Goal: Communication & Community: Answer question/provide support

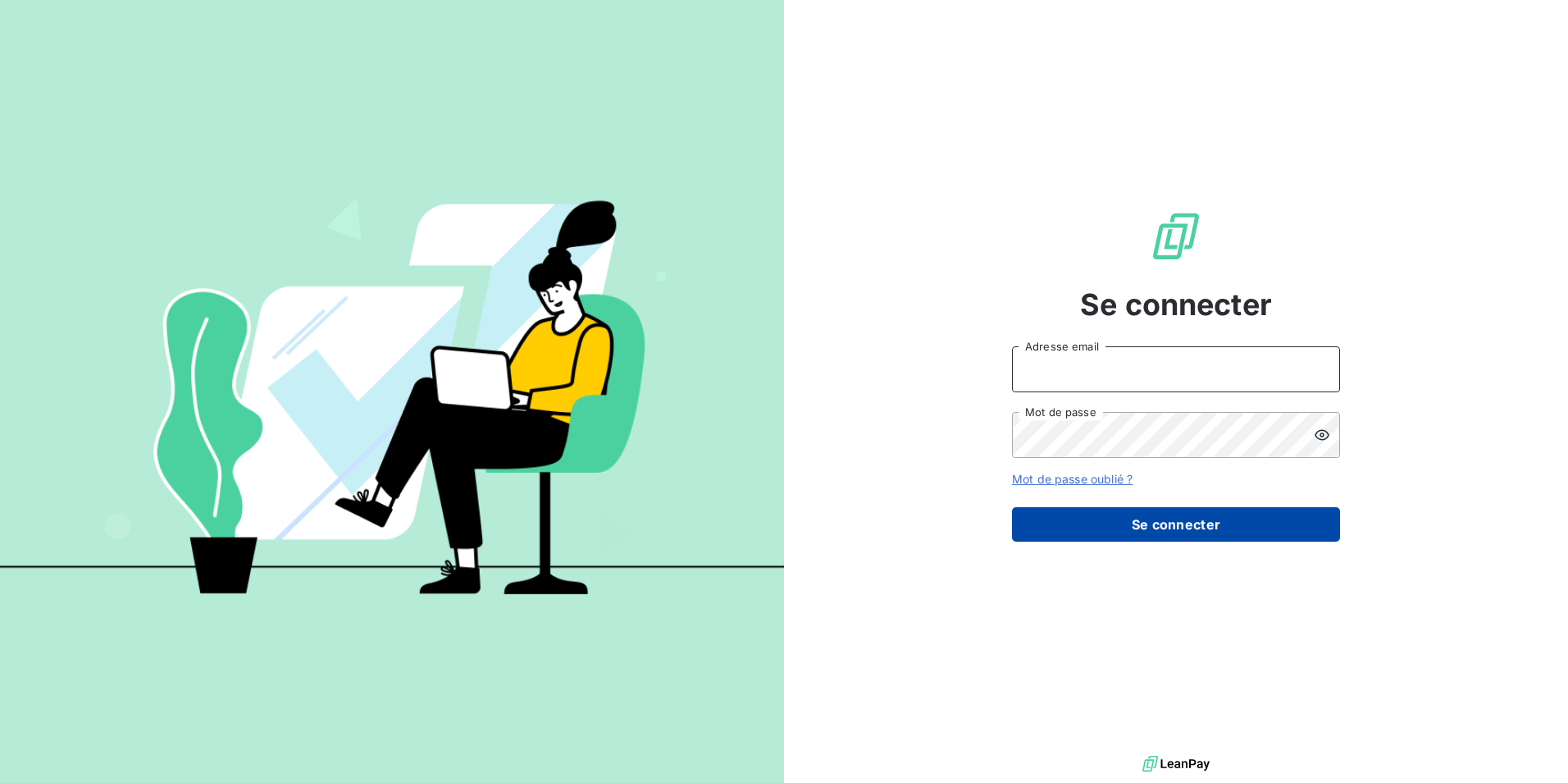
type input "[EMAIL_ADDRESS][DOMAIN_NAME]"
click at [1122, 520] on button "Se connecter" at bounding box center [1176, 524] width 328 height 34
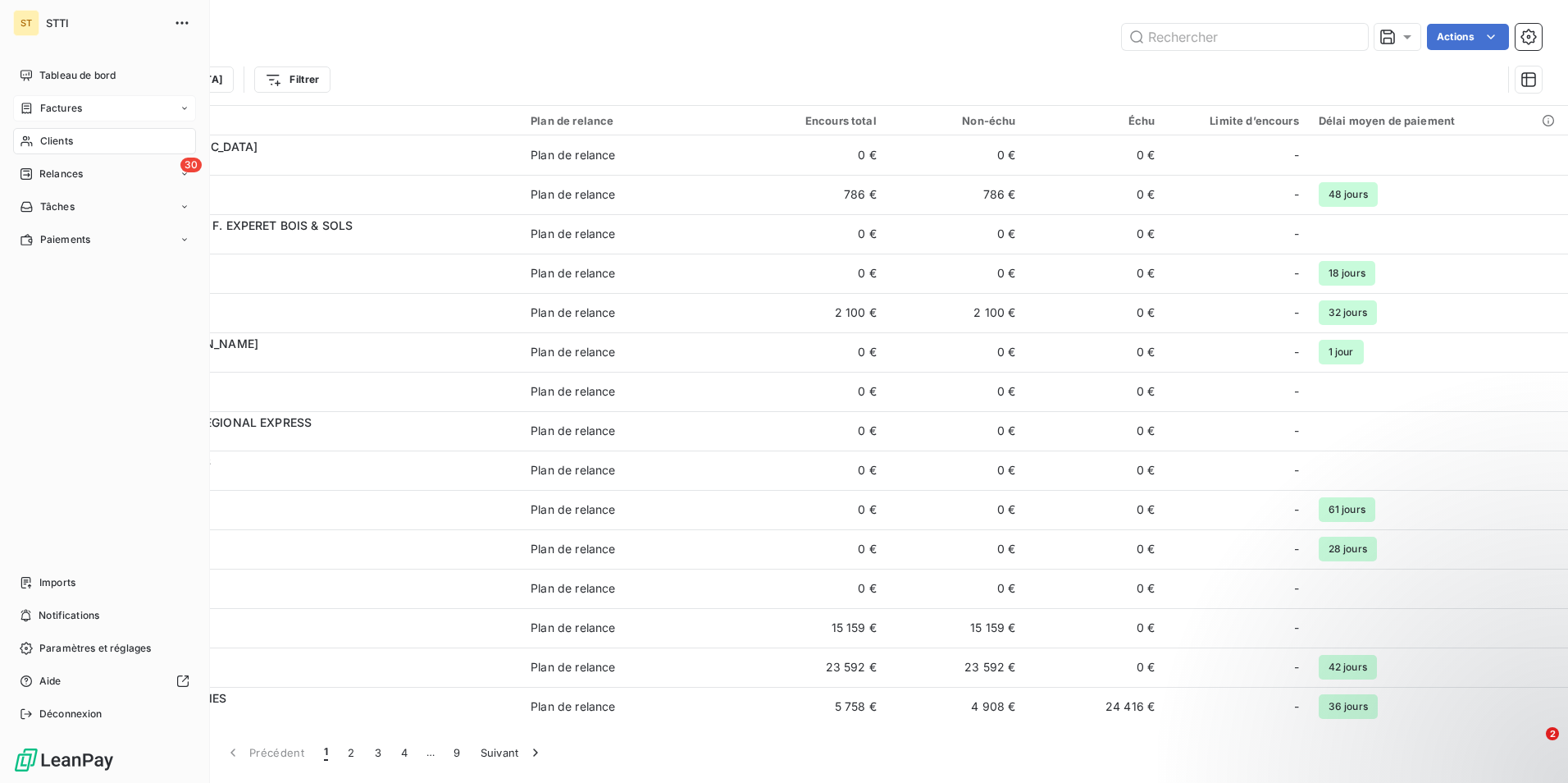
click at [56, 105] on span "Factures" at bounding box center [61, 108] width 42 height 15
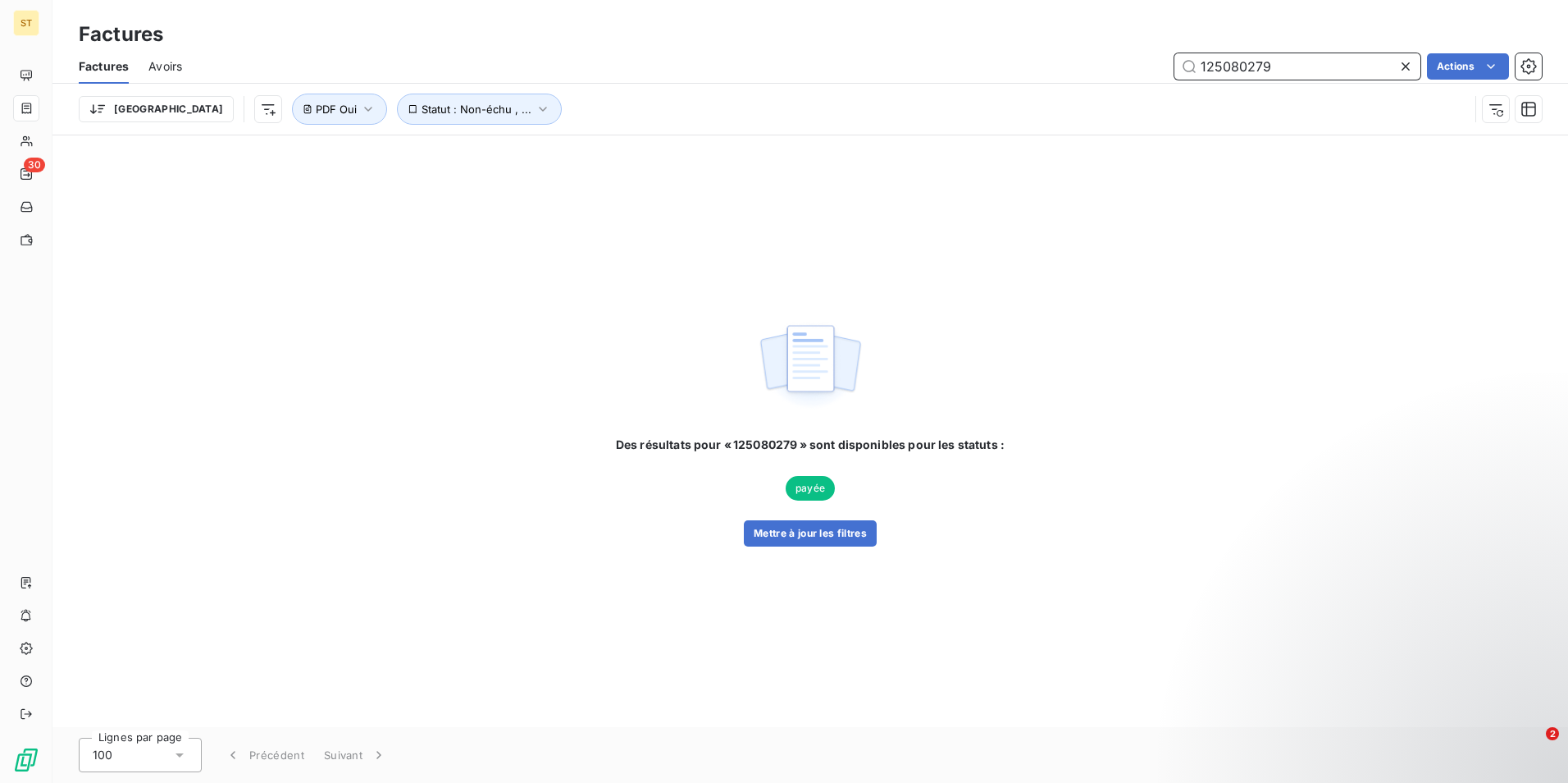
click at [1300, 60] on input "125080279" at bounding box center [1297, 67] width 246 height 26
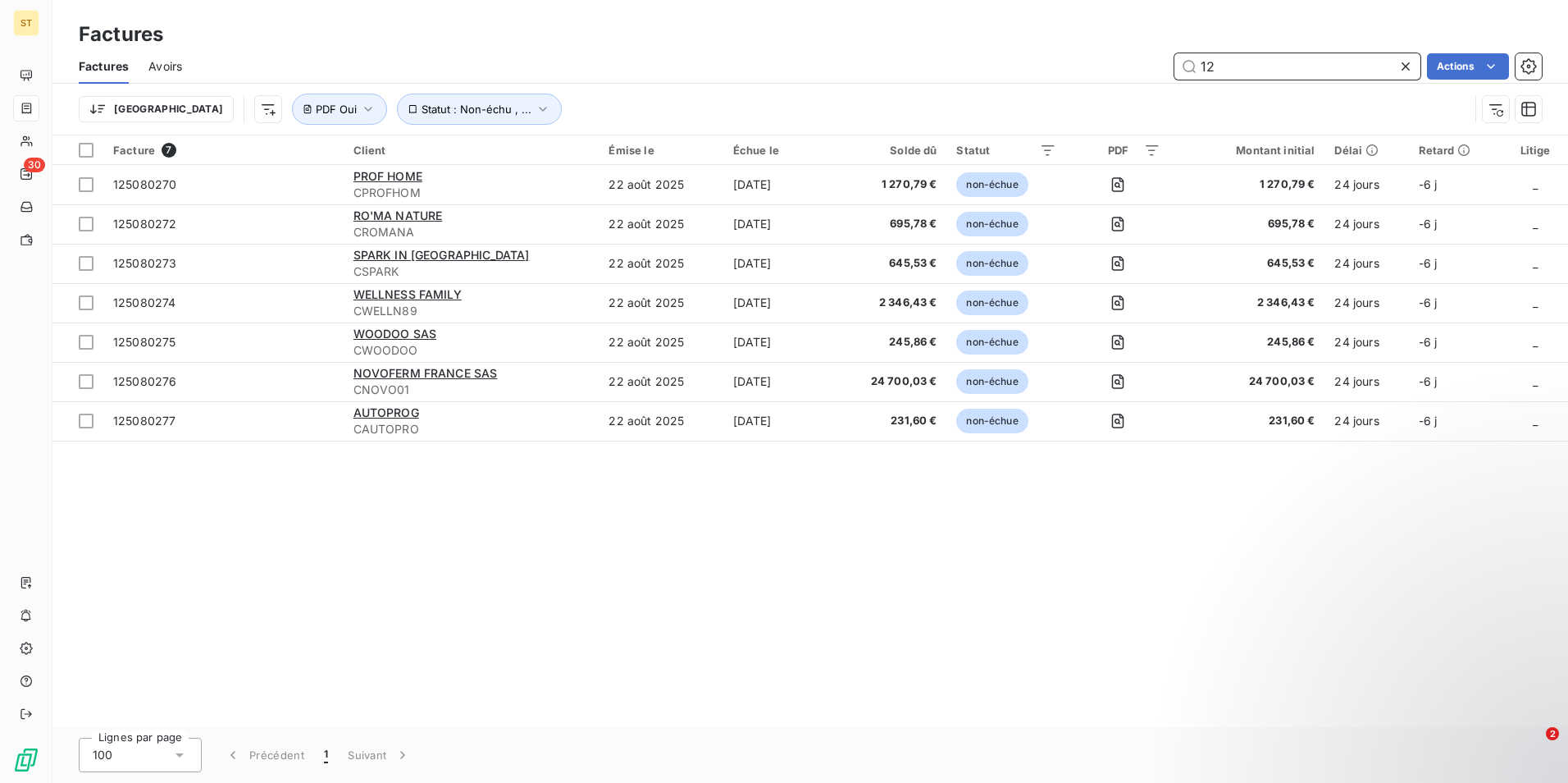
type input "1"
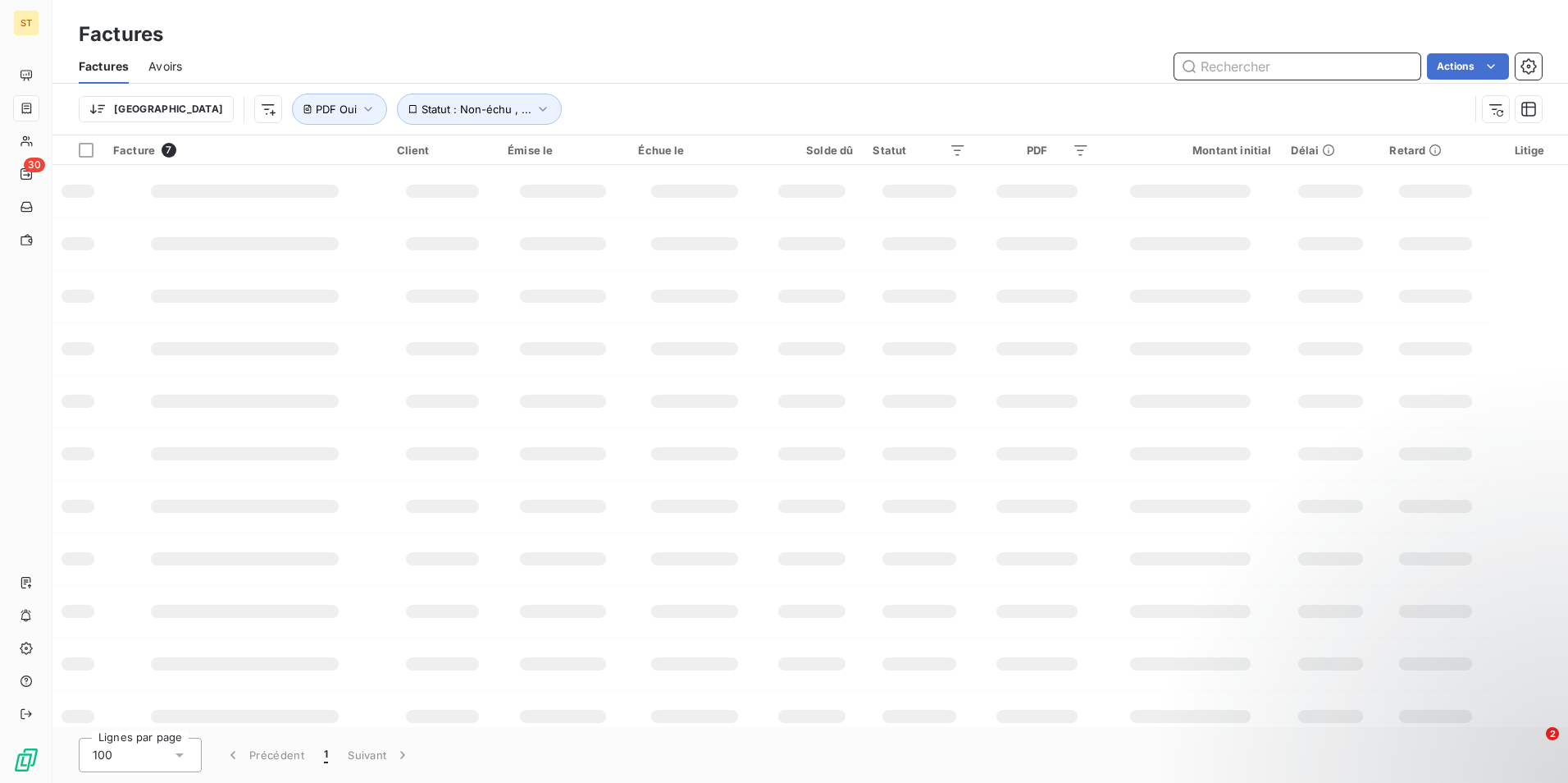
paste input "_12_5_0_80_0_42"
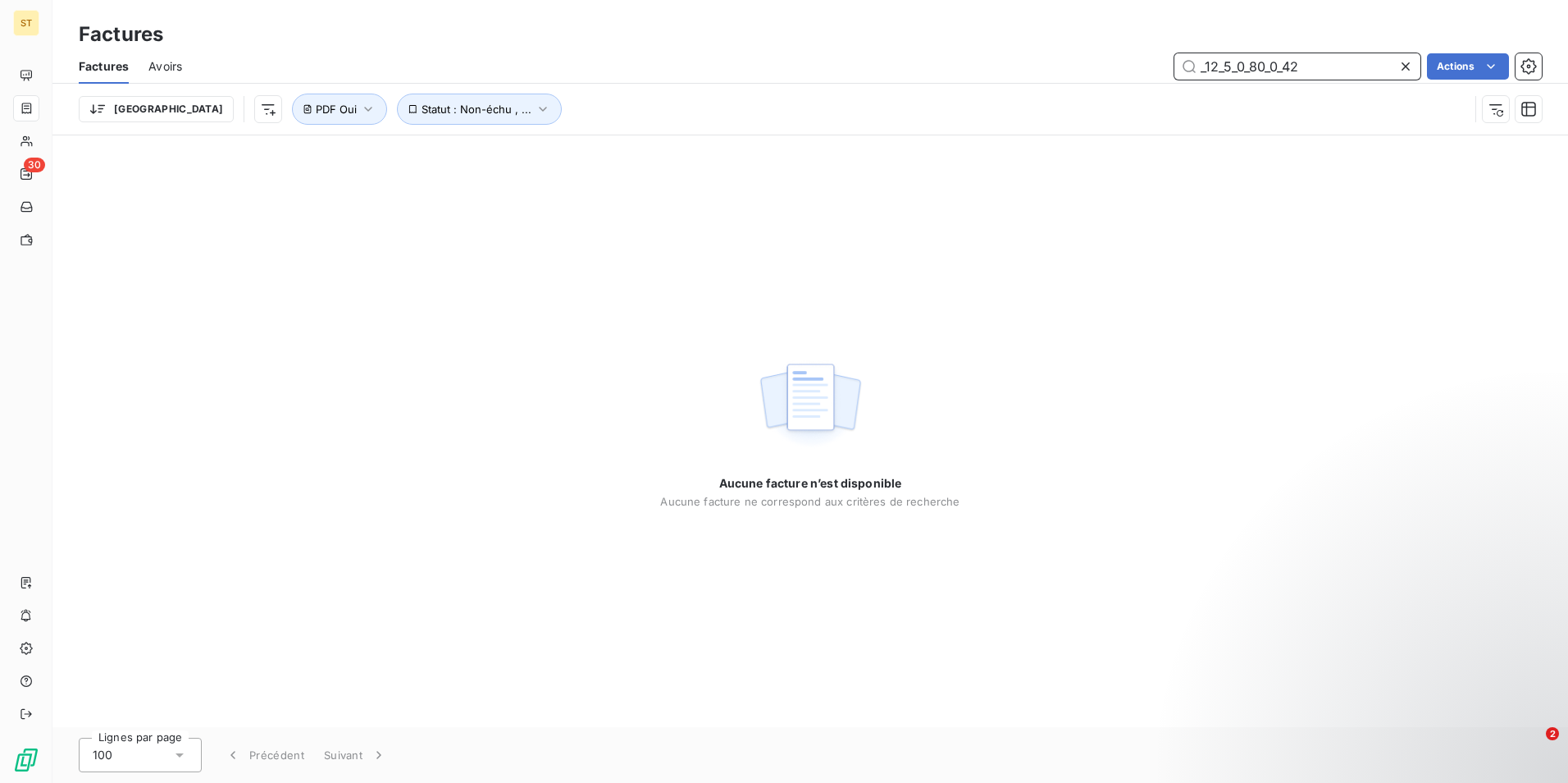
click at [1287, 61] on input "_12_5_0_80_0_42" at bounding box center [1297, 67] width 246 height 26
click at [1272, 68] on input "_12_5_0_80_042" at bounding box center [1297, 67] width 246 height 26
click at [1252, 62] on input "_12_5_0_80042" at bounding box center [1297, 67] width 246 height 26
click at [1235, 66] on input "_12_5_080042" at bounding box center [1297, 67] width 246 height 26
click at [1226, 67] on input "_12_5080042" at bounding box center [1297, 67] width 246 height 26
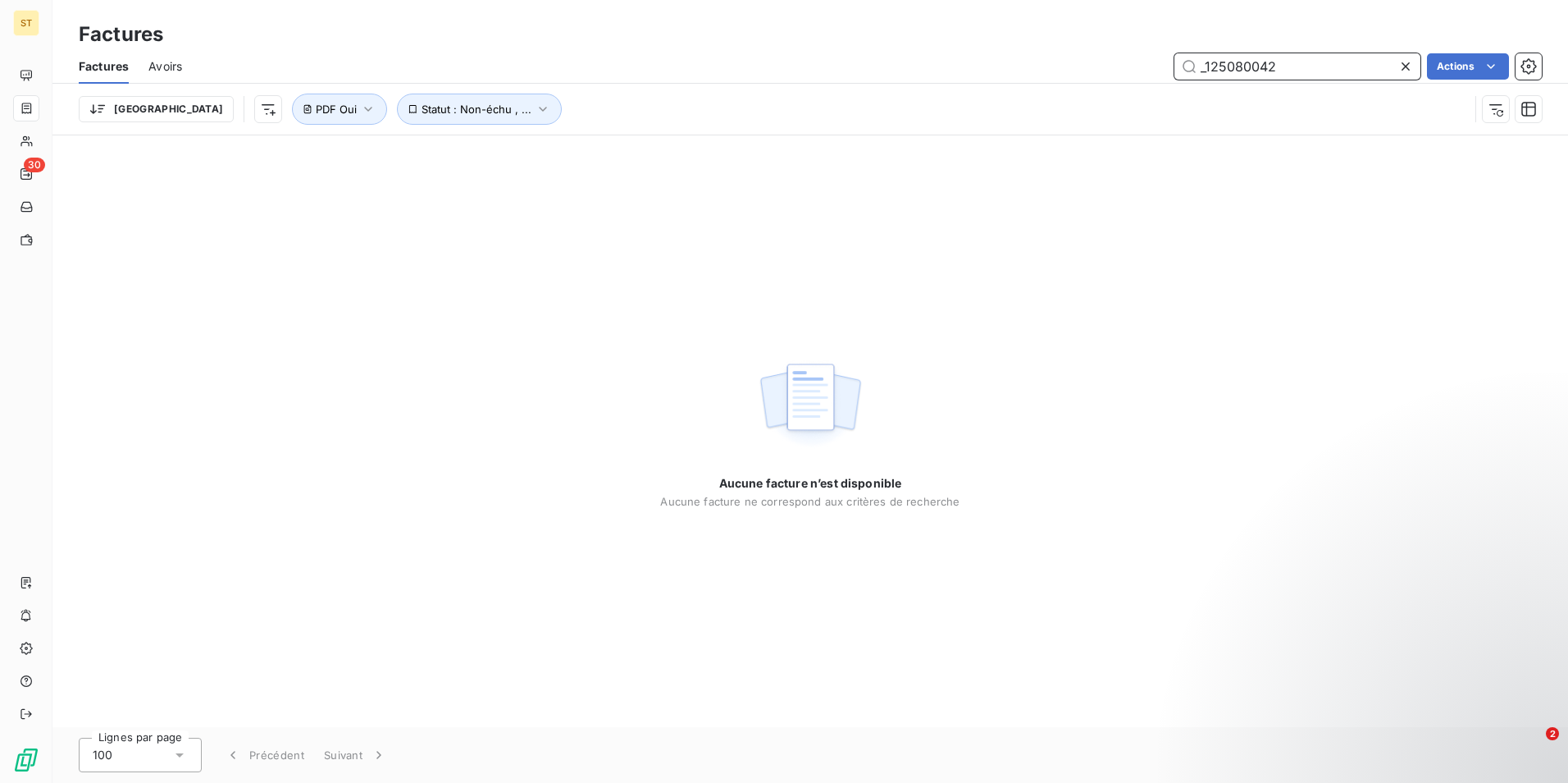
click at [1207, 68] on input "_125080042" at bounding box center [1297, 67] width 246 height 26
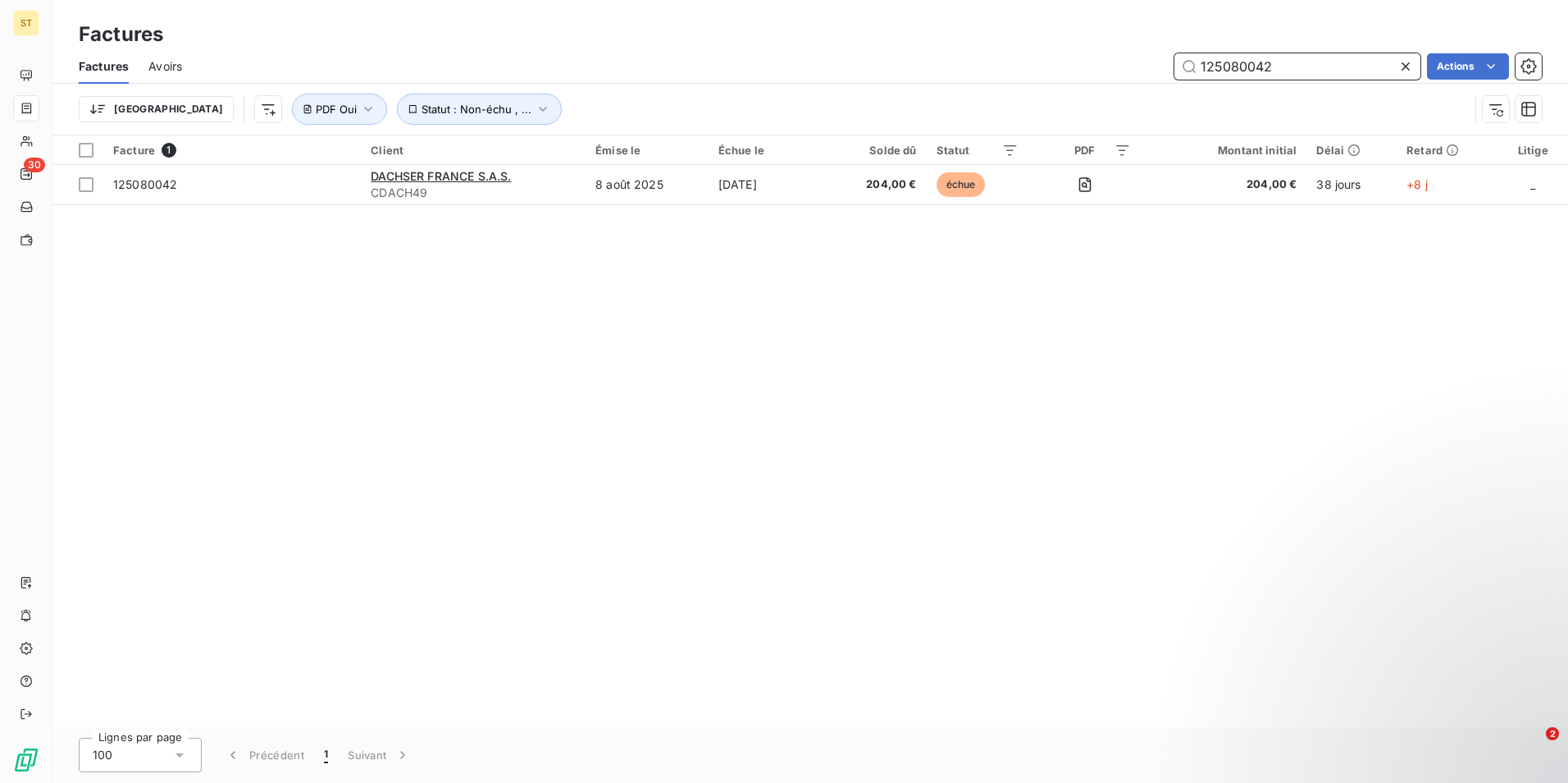
type input "125080042"
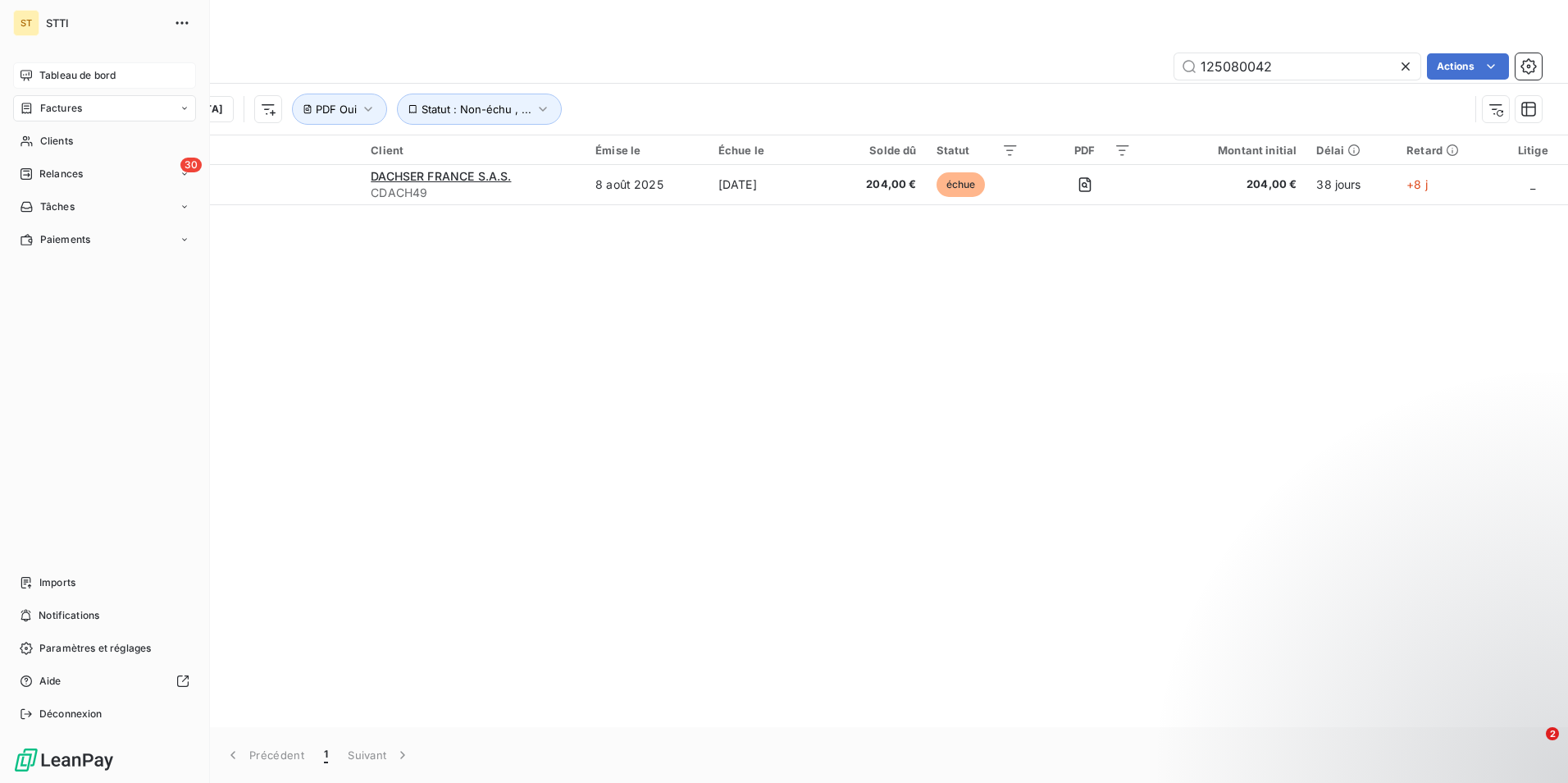
click at [56, 74] on span "Tableau de bord" at bounding box center [77, 75] width 76 height 15
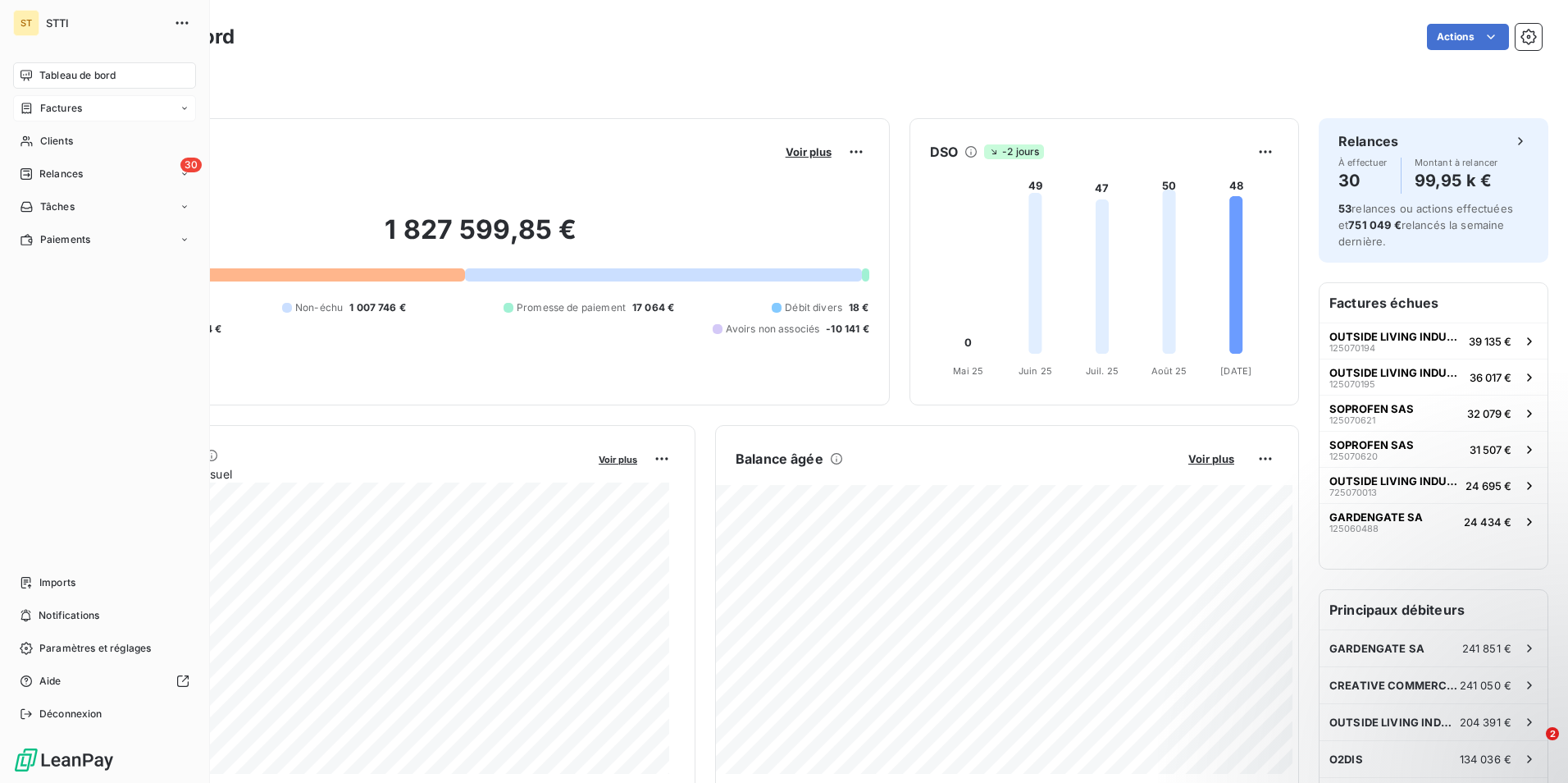
click at [25, 74] on icon at bounding box center [25, 75] width 13 height 13
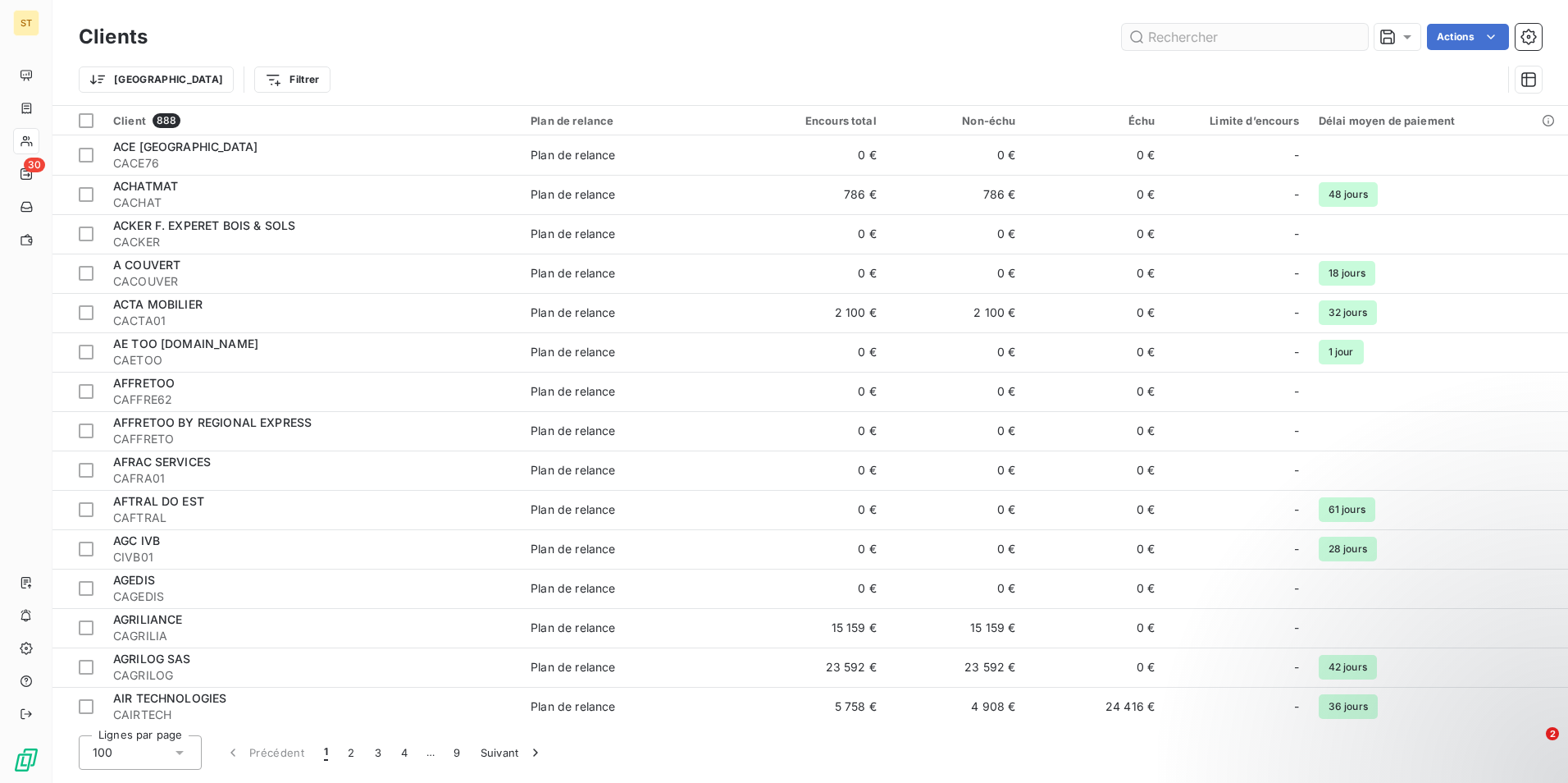
click at [1259, 33] on input "text" at bounding box center [1245, 37] width 246 height 26
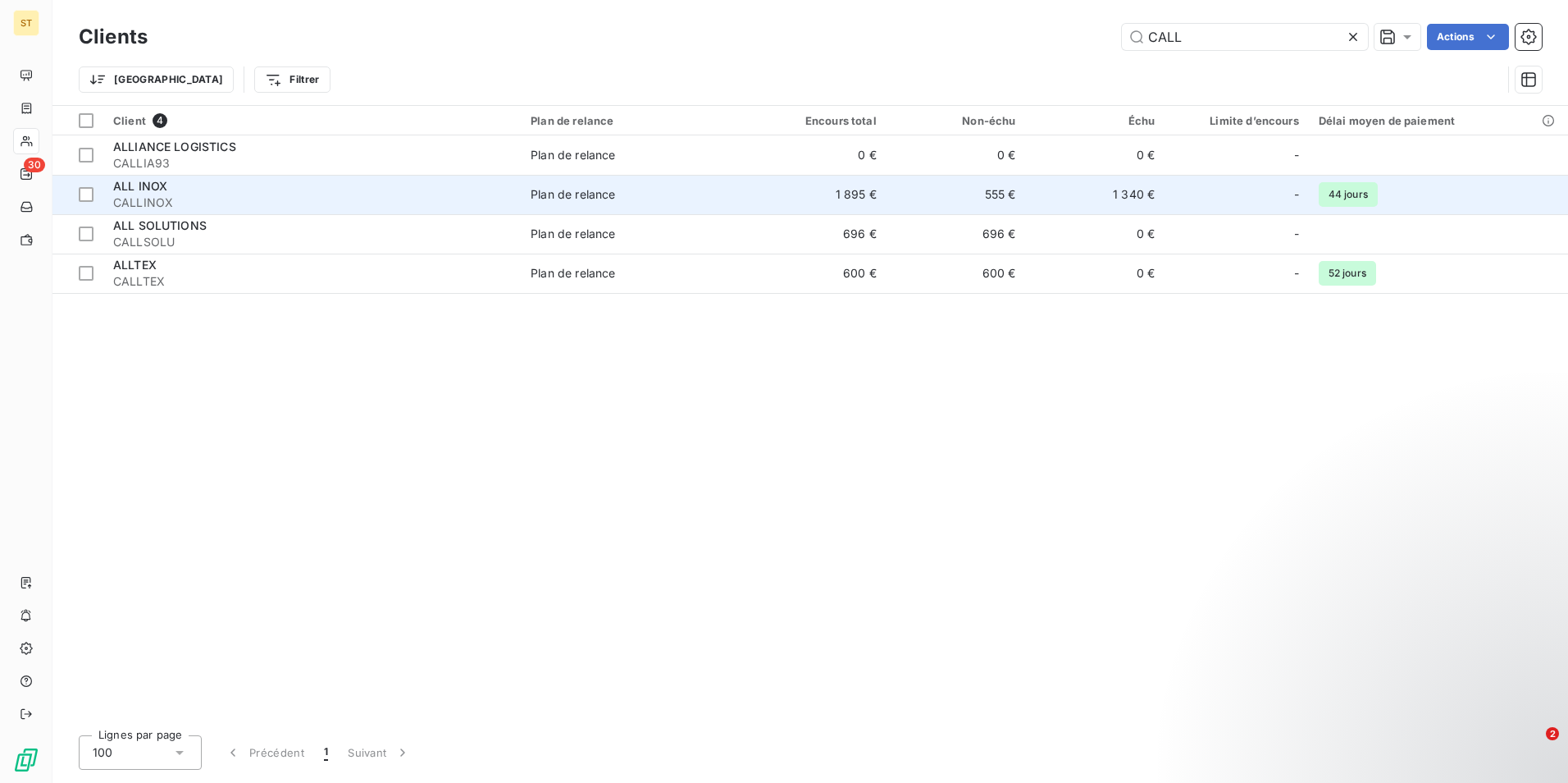
type input "CALL"
click at [367, 189] on div "ALL INOX" at bounding box center [312, 186] width 397 height 17
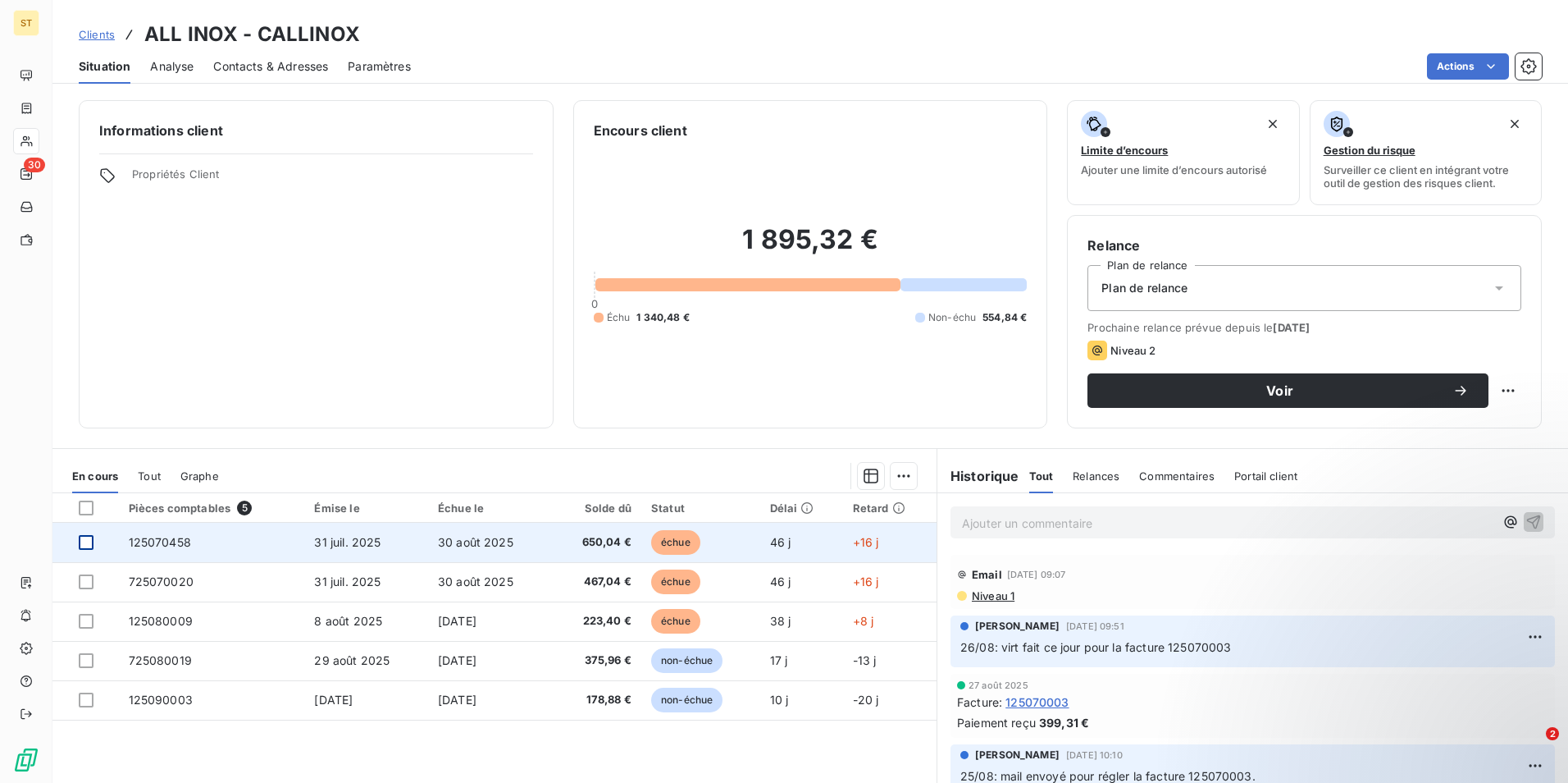
click at [88, 540] on div at bounding box center [86, 542] width 15 height 15
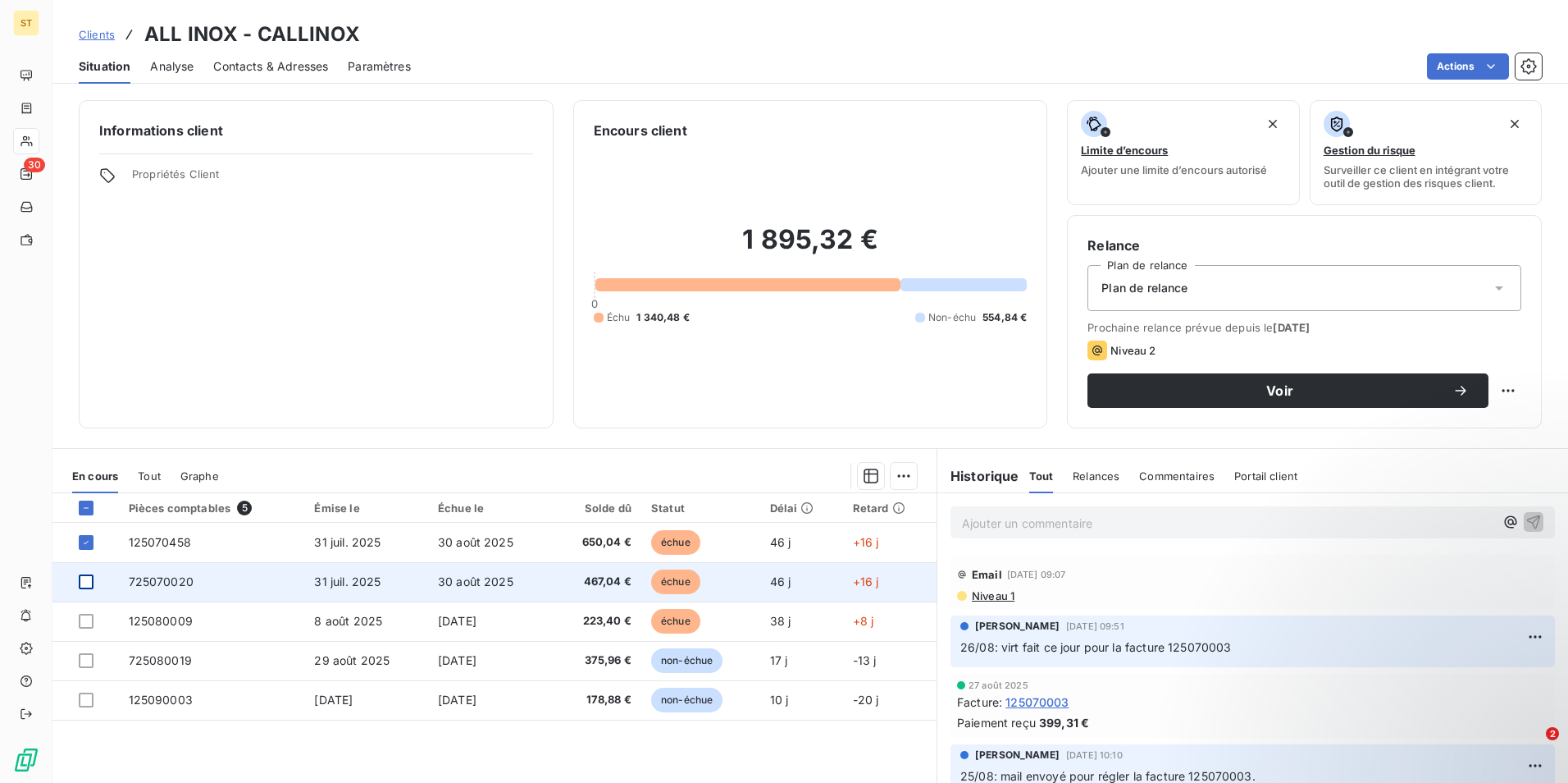
click at [88, 581] on div at bounding box center [86, 582] width 15 height 15
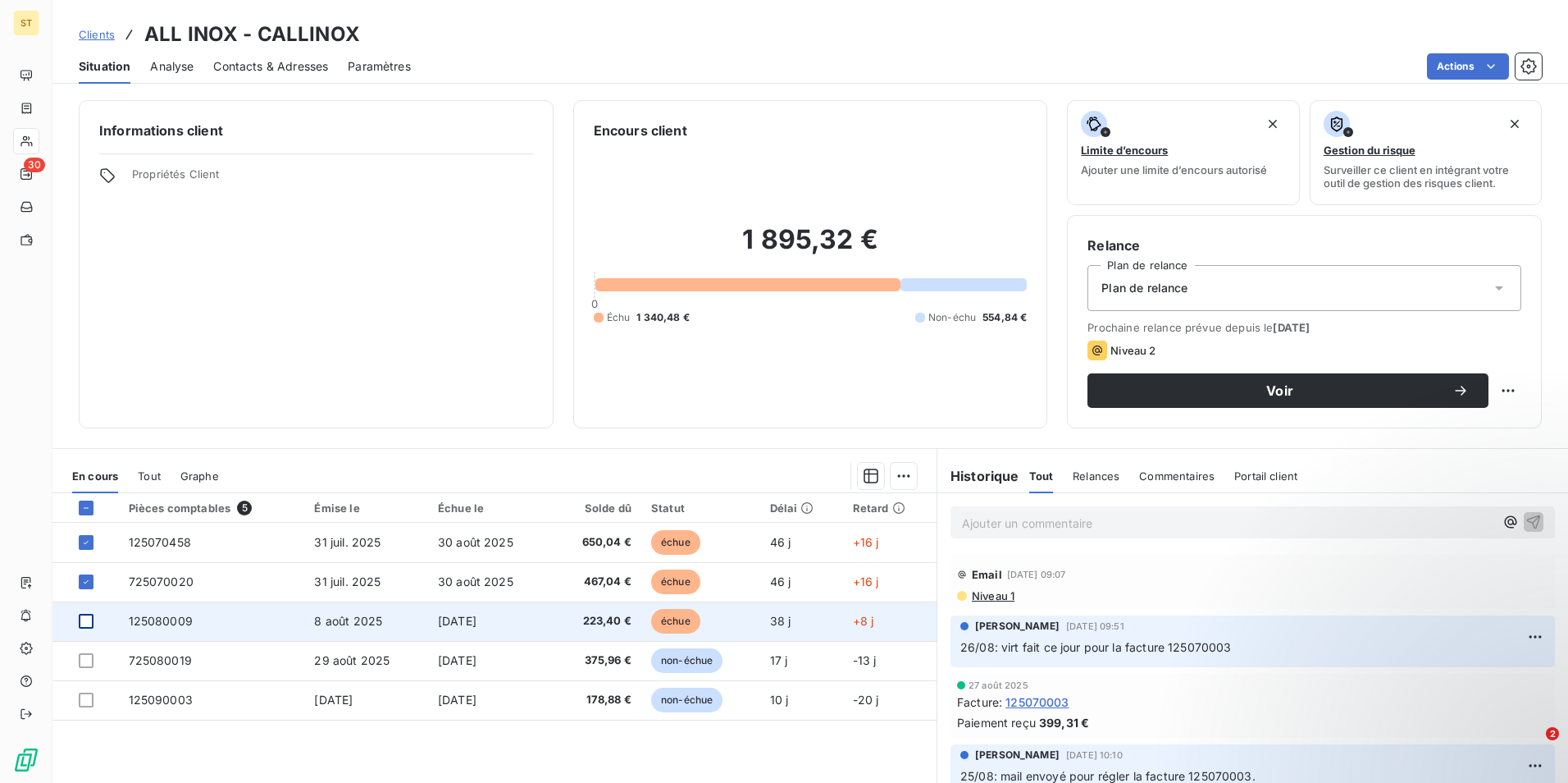
click at [85, 623] on div at bounding box center [86, 621] width 15 height 15
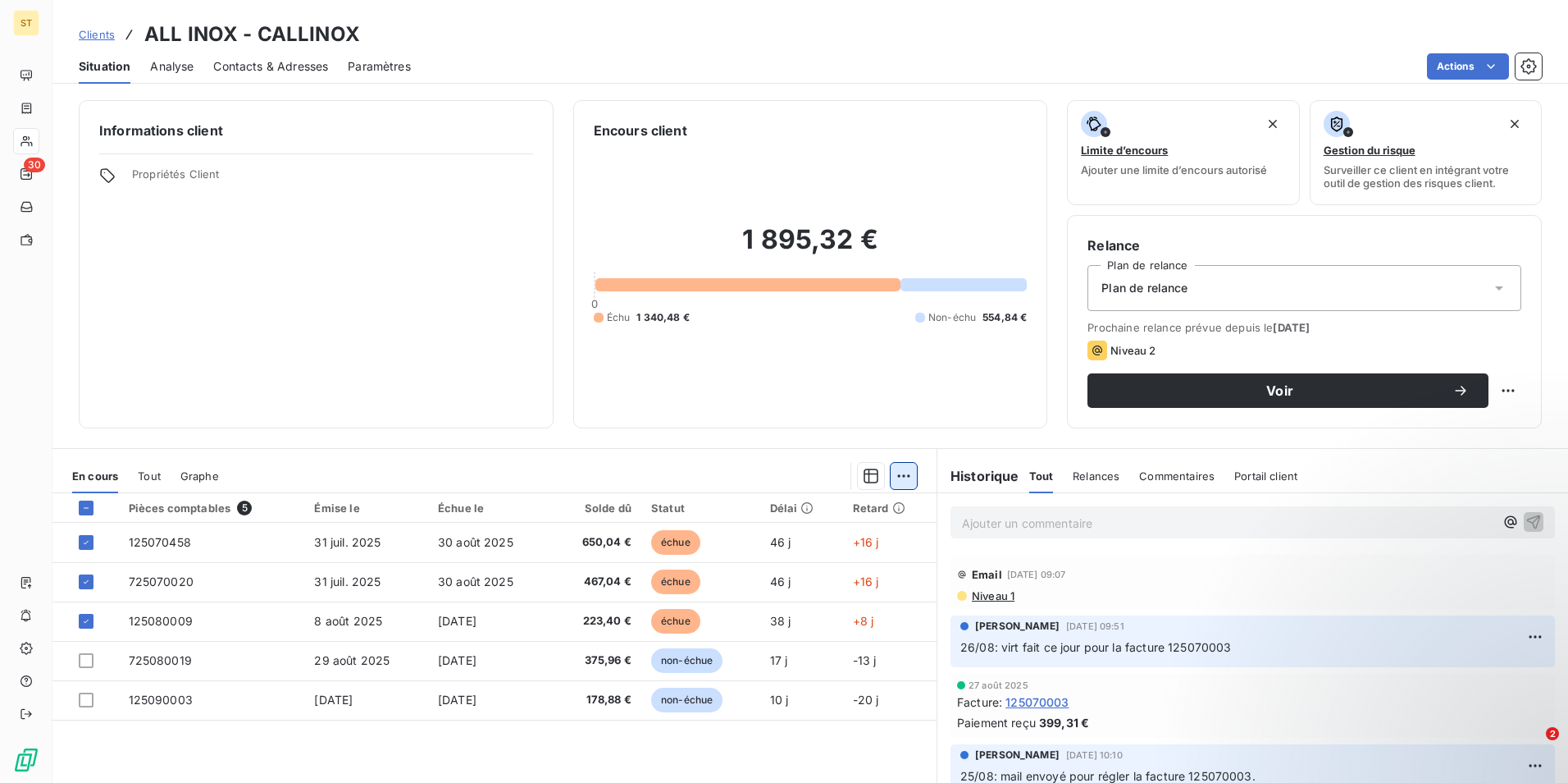
click at [904, 474] on html "ST 30 Clients ALL INOX - CALLINOX Situation Analyse Contacts & Adresses Paramèt…" at bounding box center [784, 392] width 1568 height 783
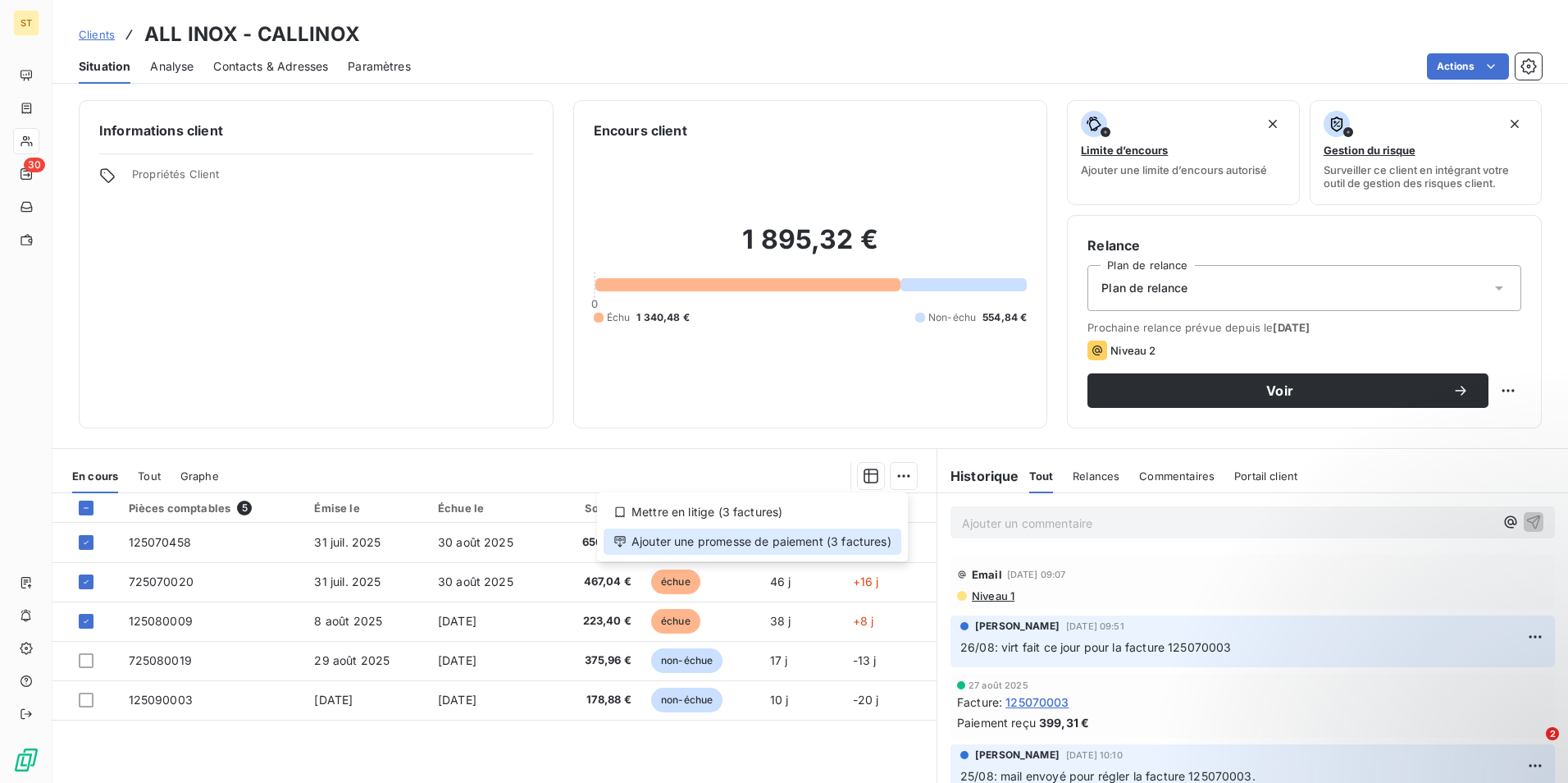
click at [696, 539] on div "Ajouter une promesse de paiement (3 factures)" at bounding box center [753, 541] width 298 height 26
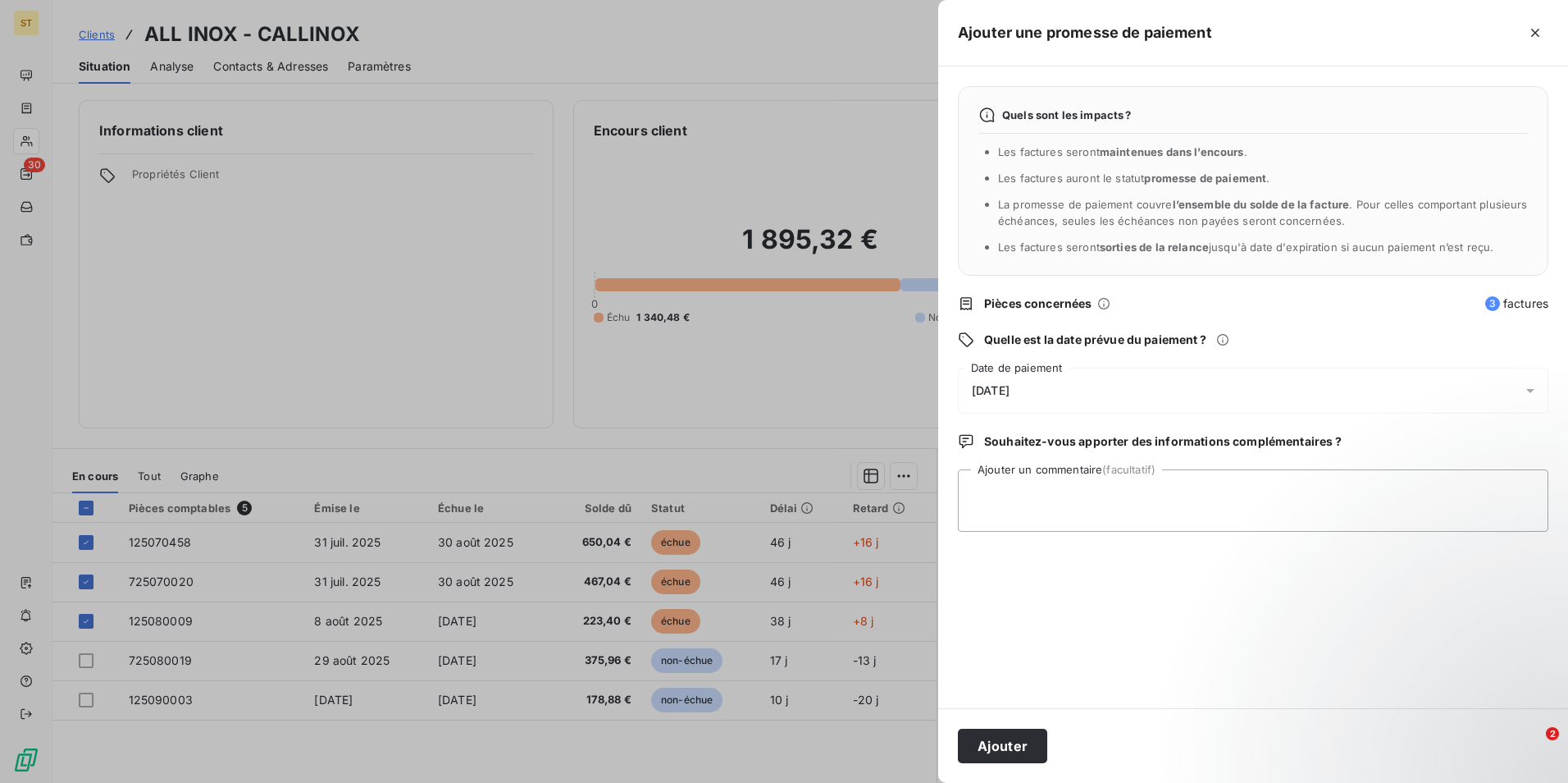
click at [1528, 389] on icon at bounding box center [1530, 391] width 17 height 17
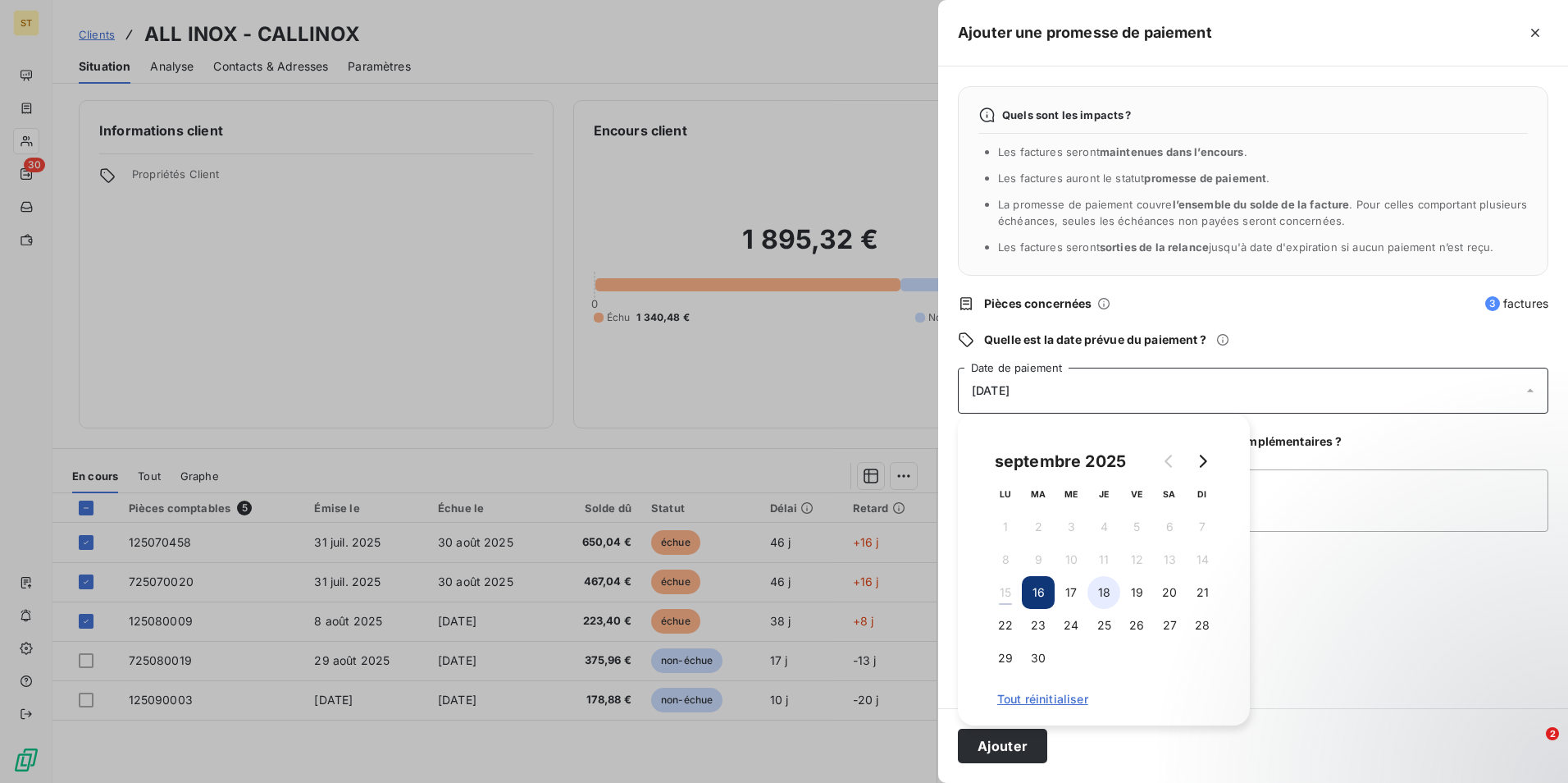
click at [1094, 599] on button "18" at bounding box center [1103, 592] width 32 height 32
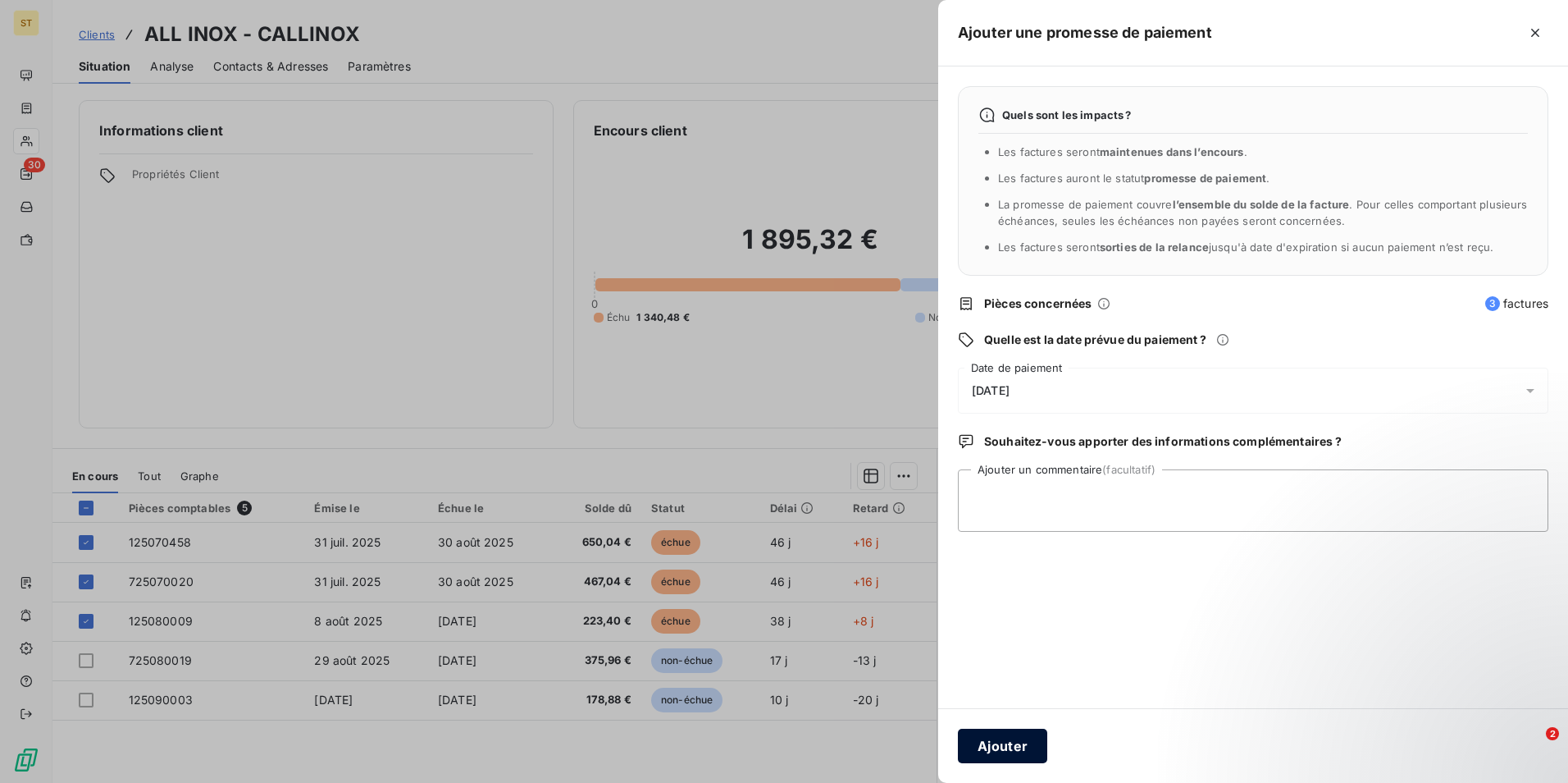
click at [998, 747] on button "Ajouter" at bounding box center [1002, 745] width 89 height 34
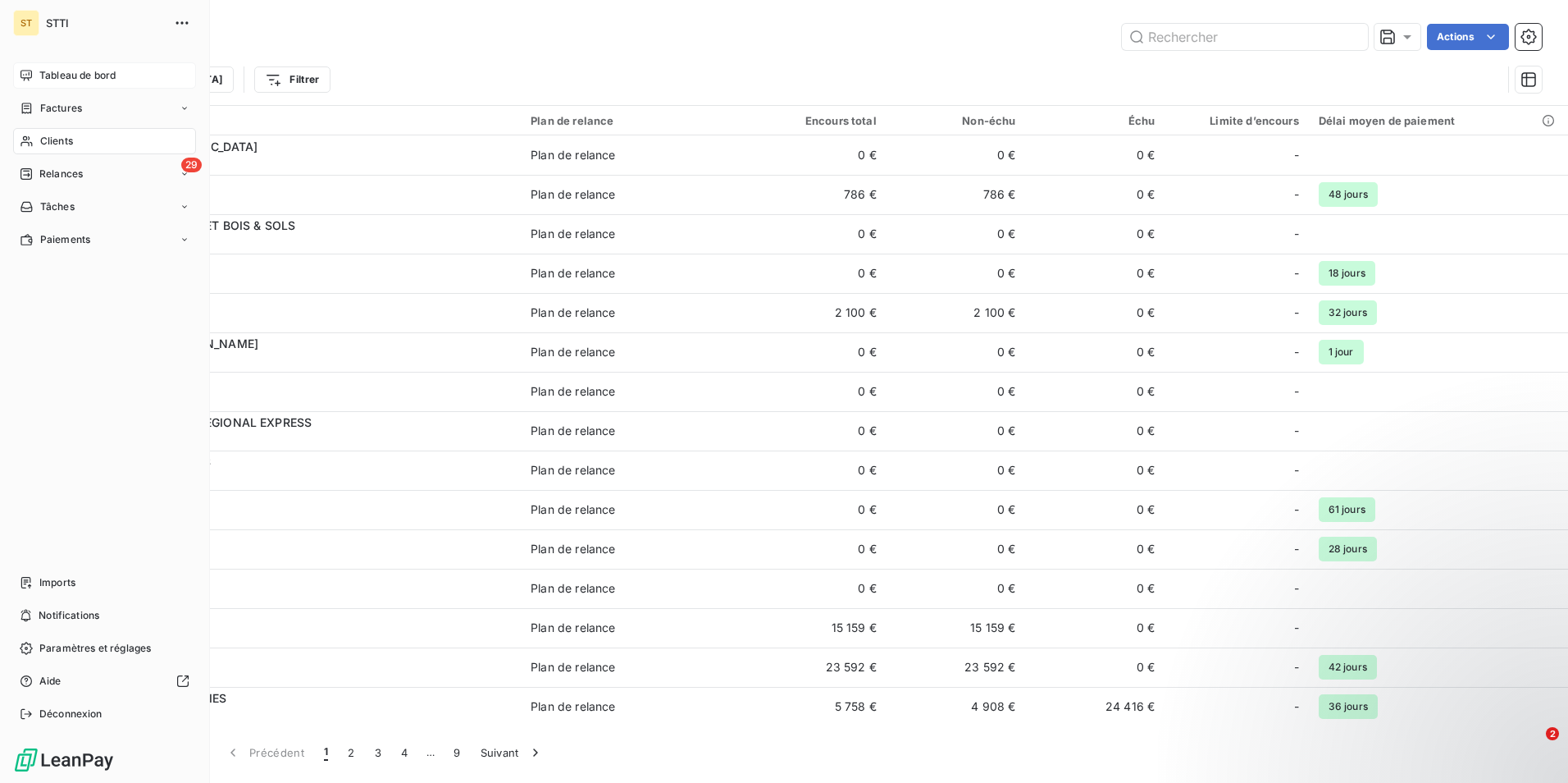
click at [77, 75] on span "Tableau de bord" at bounding box center [77, 75] width 76 height 15
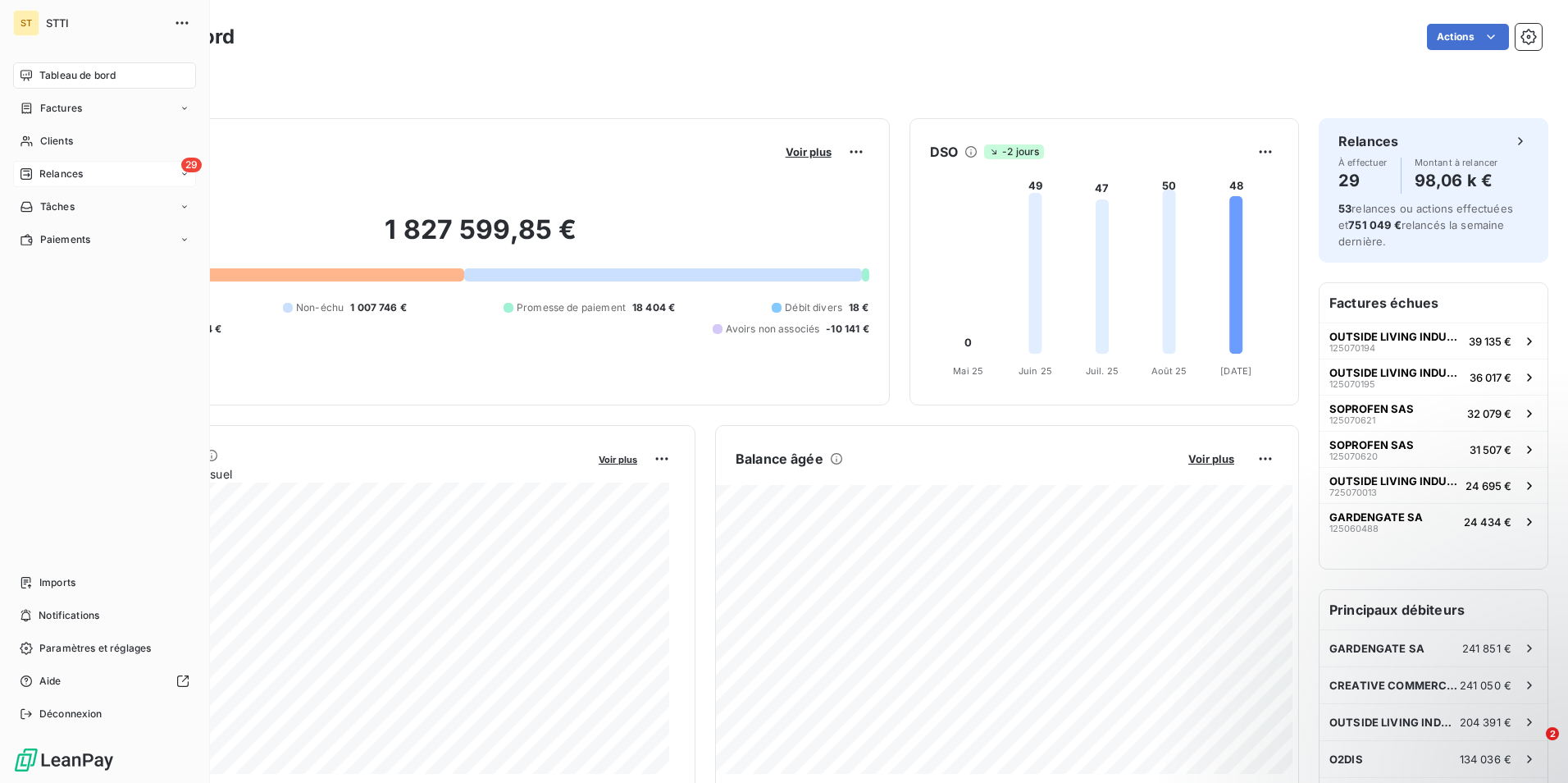
click at [59, 175] on span "Relances" at bounding box center [61, 173] width 44 height 15
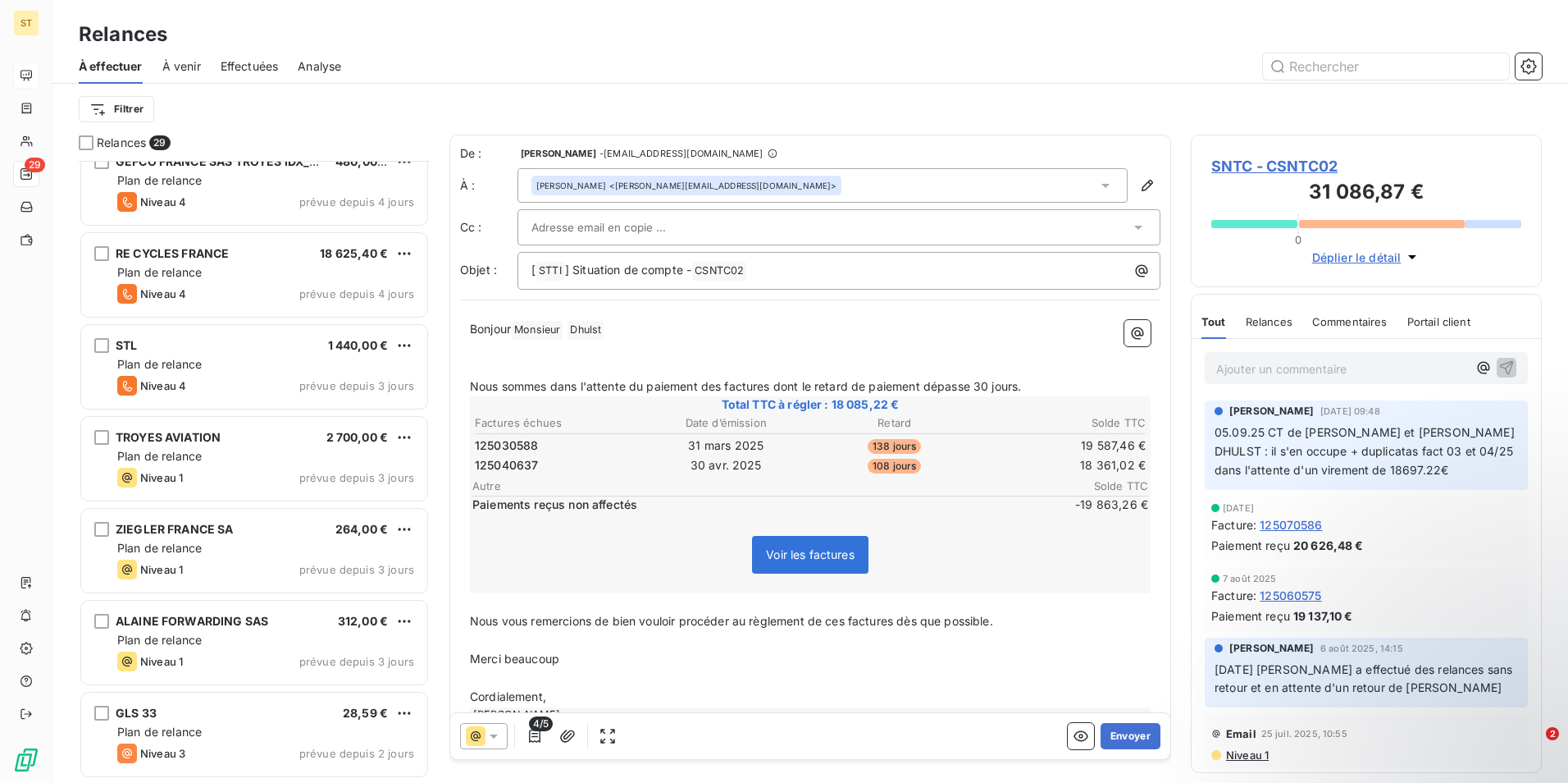
scroll to position [903, 0]
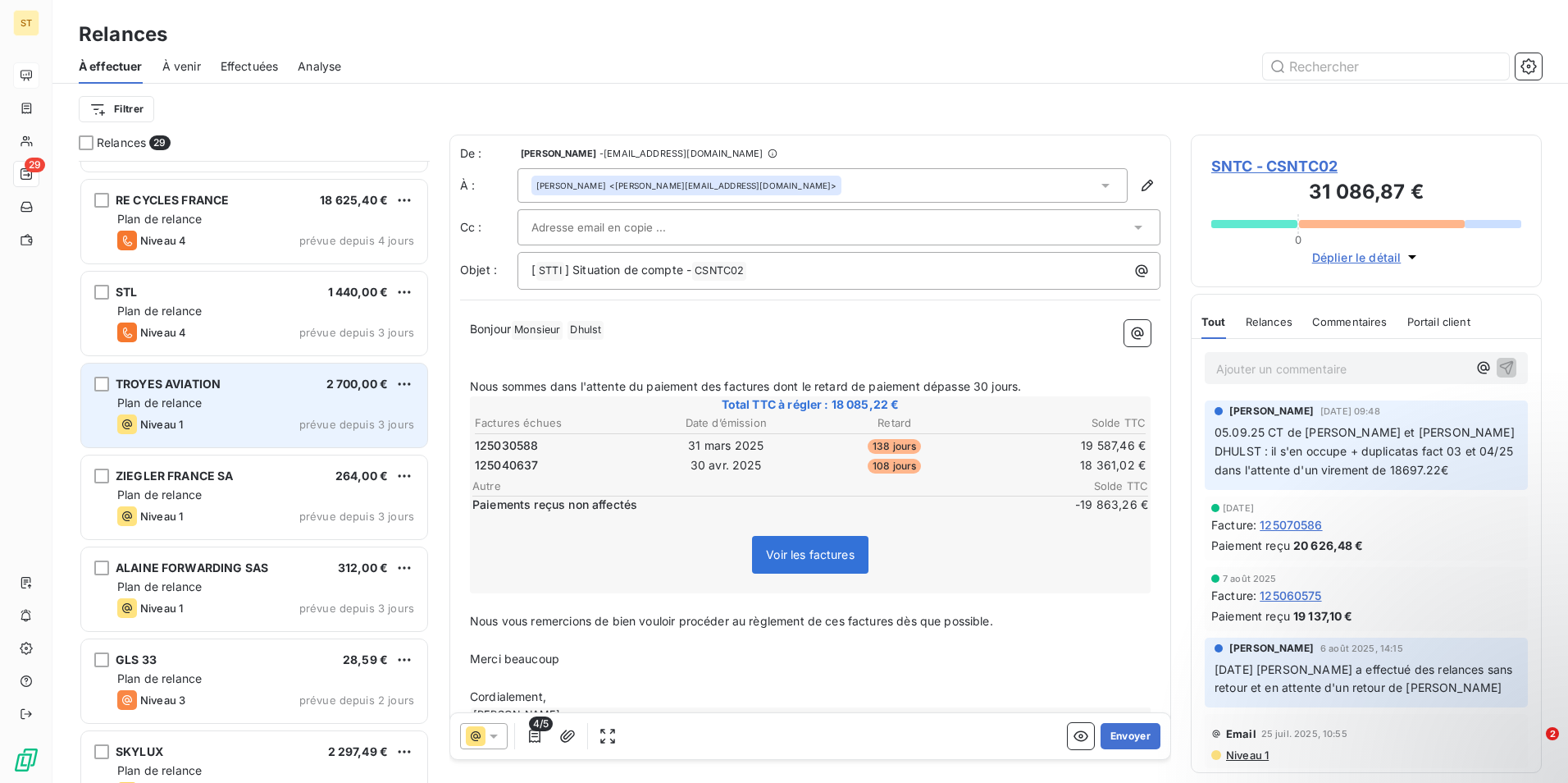
click at [225, 410] on div "Plan de relance" at bounding box center [265, 403] width 297 height 17
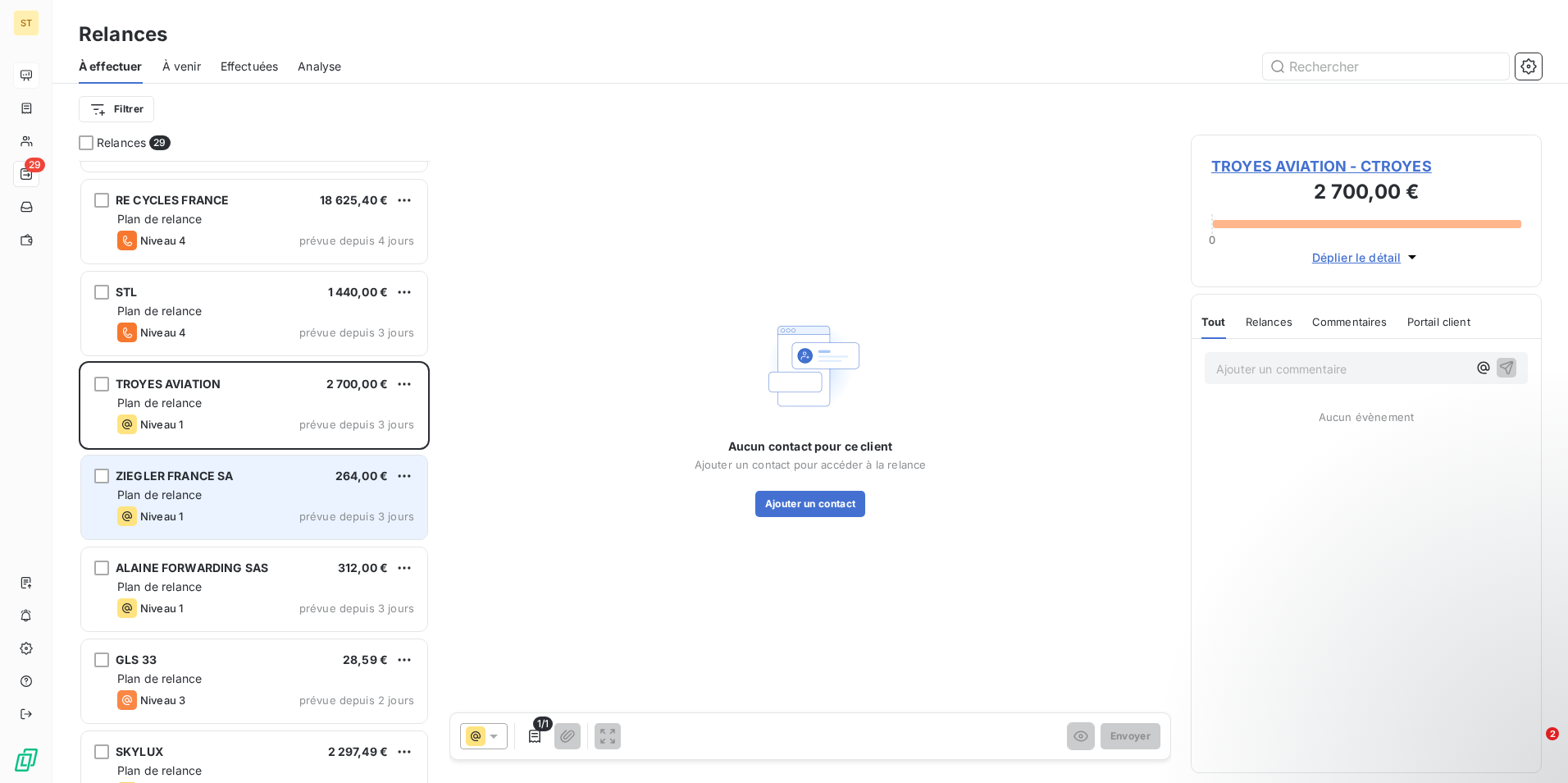
click at [206, 499] on div "Plan de relance" at bounding box center [265, 495] width 297 height 17
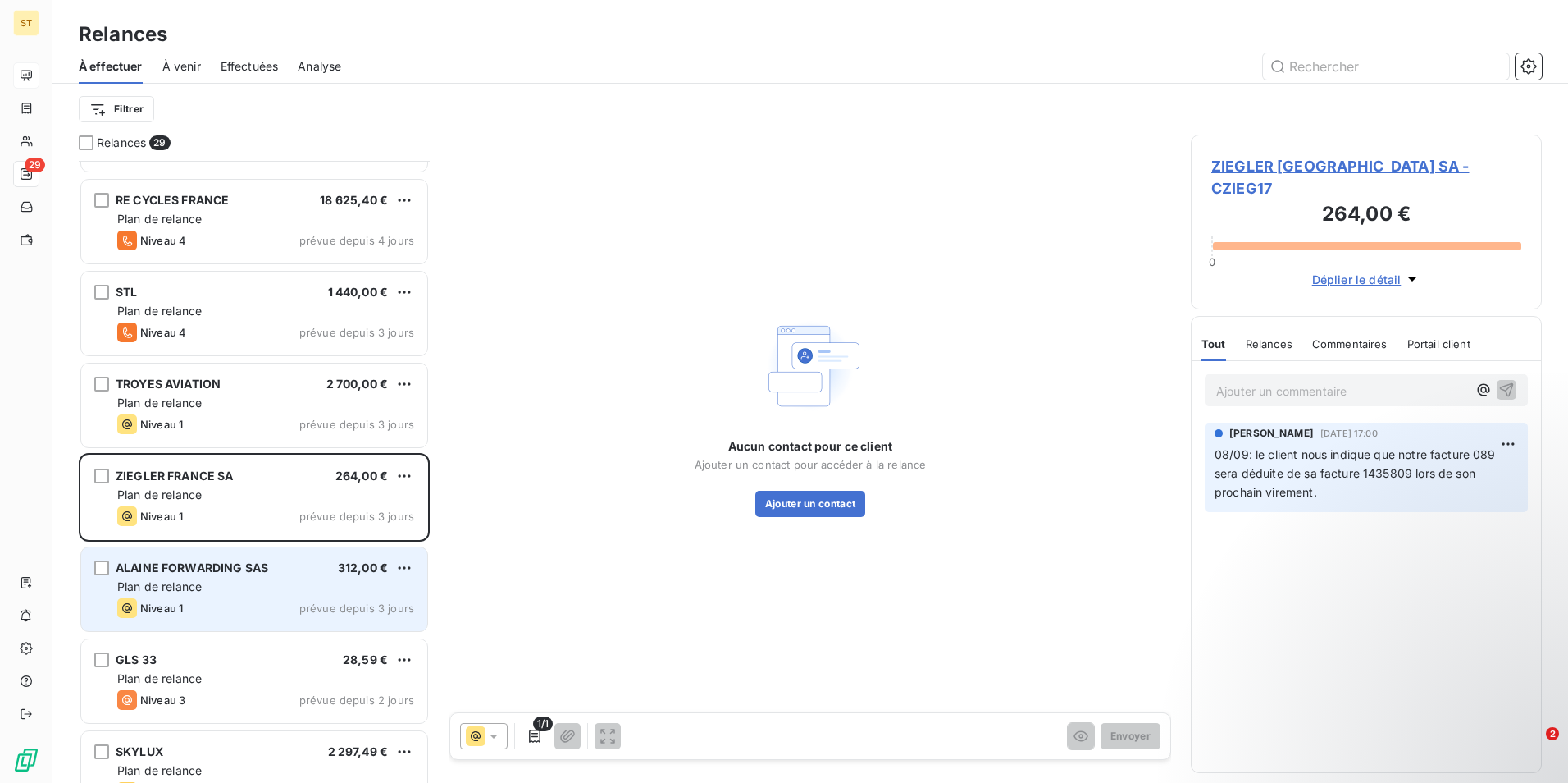
click at [275, 591] on div "Plan de relance" at bounding box center [265, 586] width 297 height 17
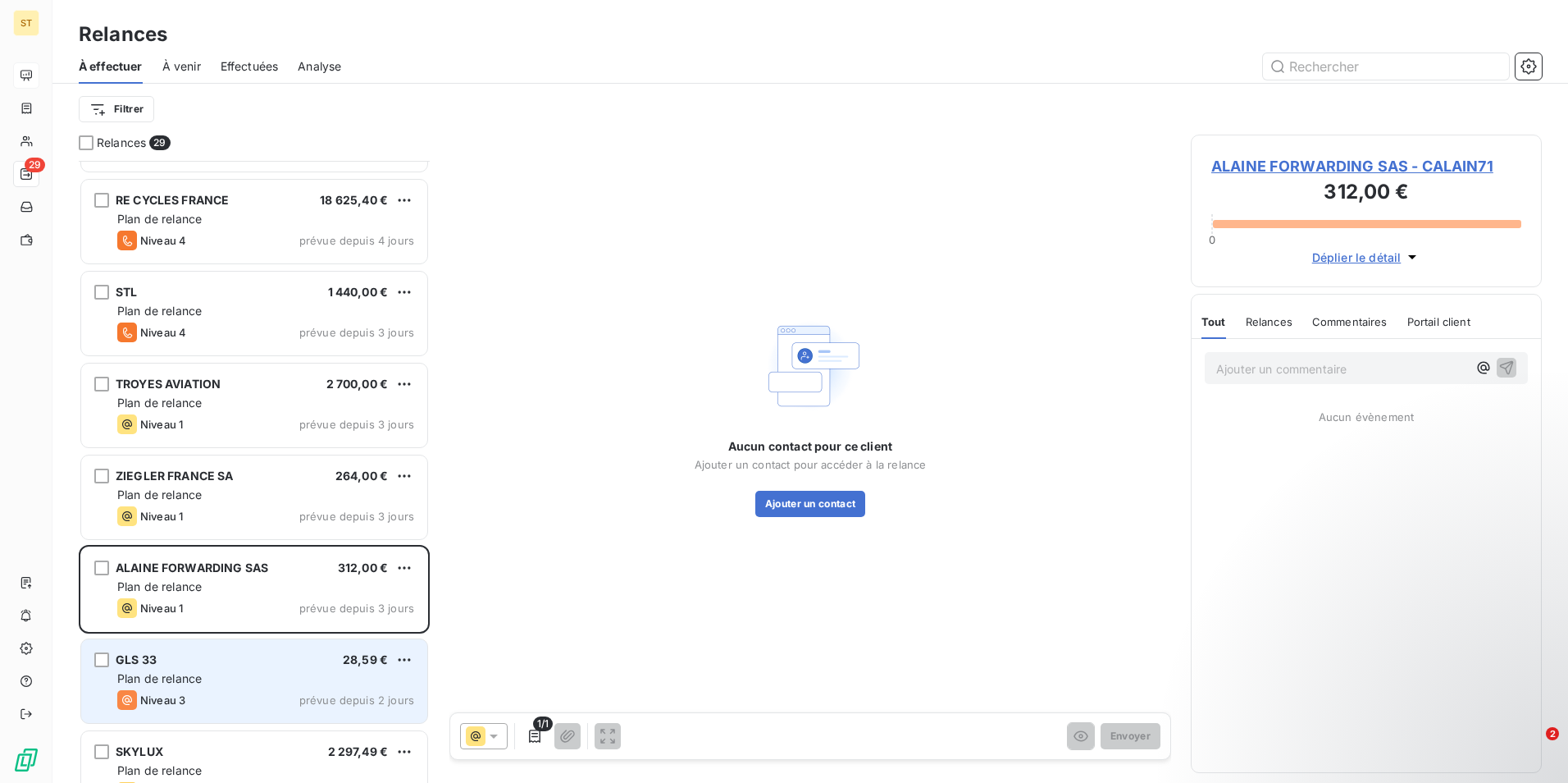
click at [222, 684] on div "Plan de relance" at bounding box center [265, 678] width 297 height 17
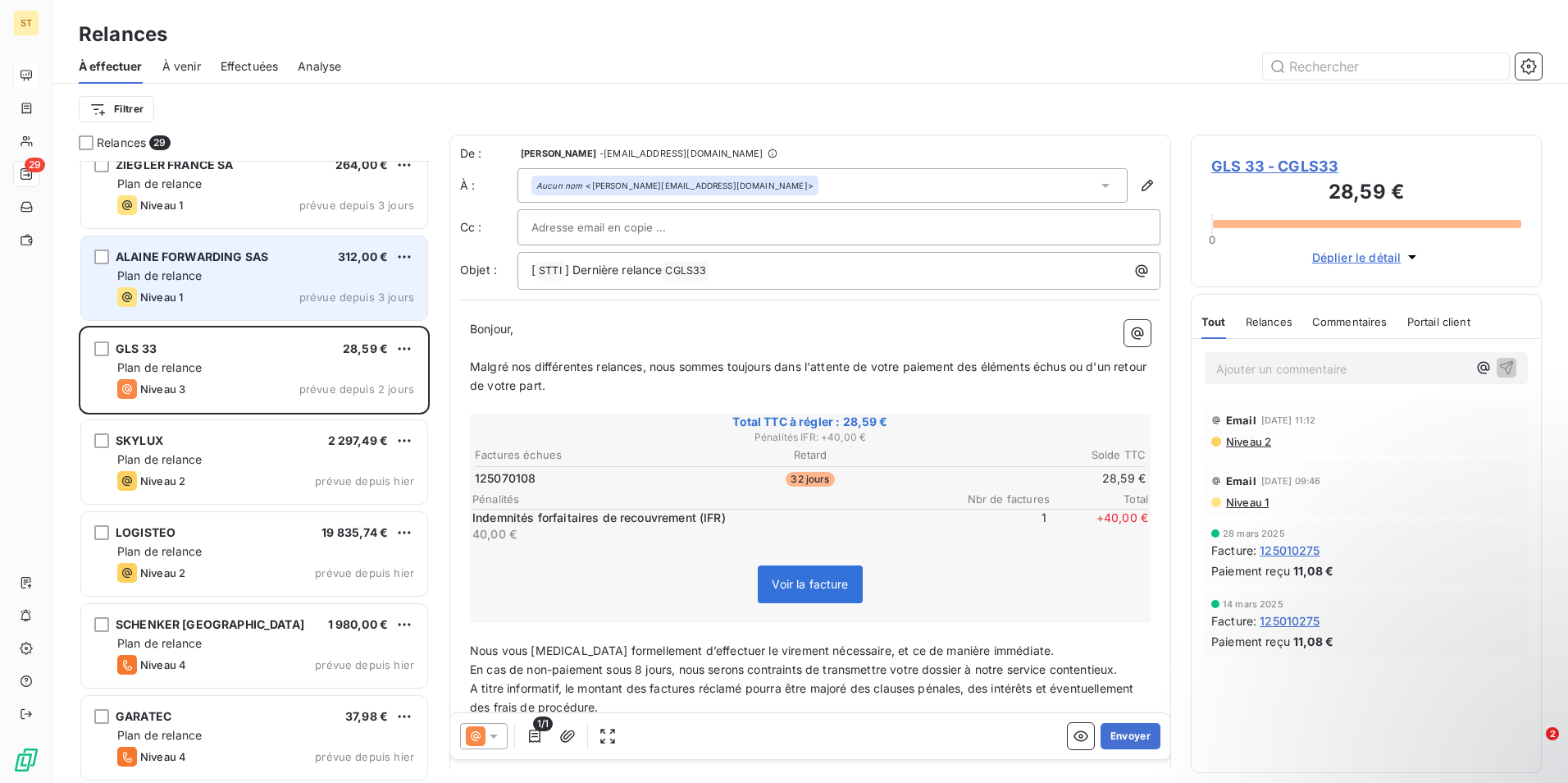
scroll to position [1231, 0]
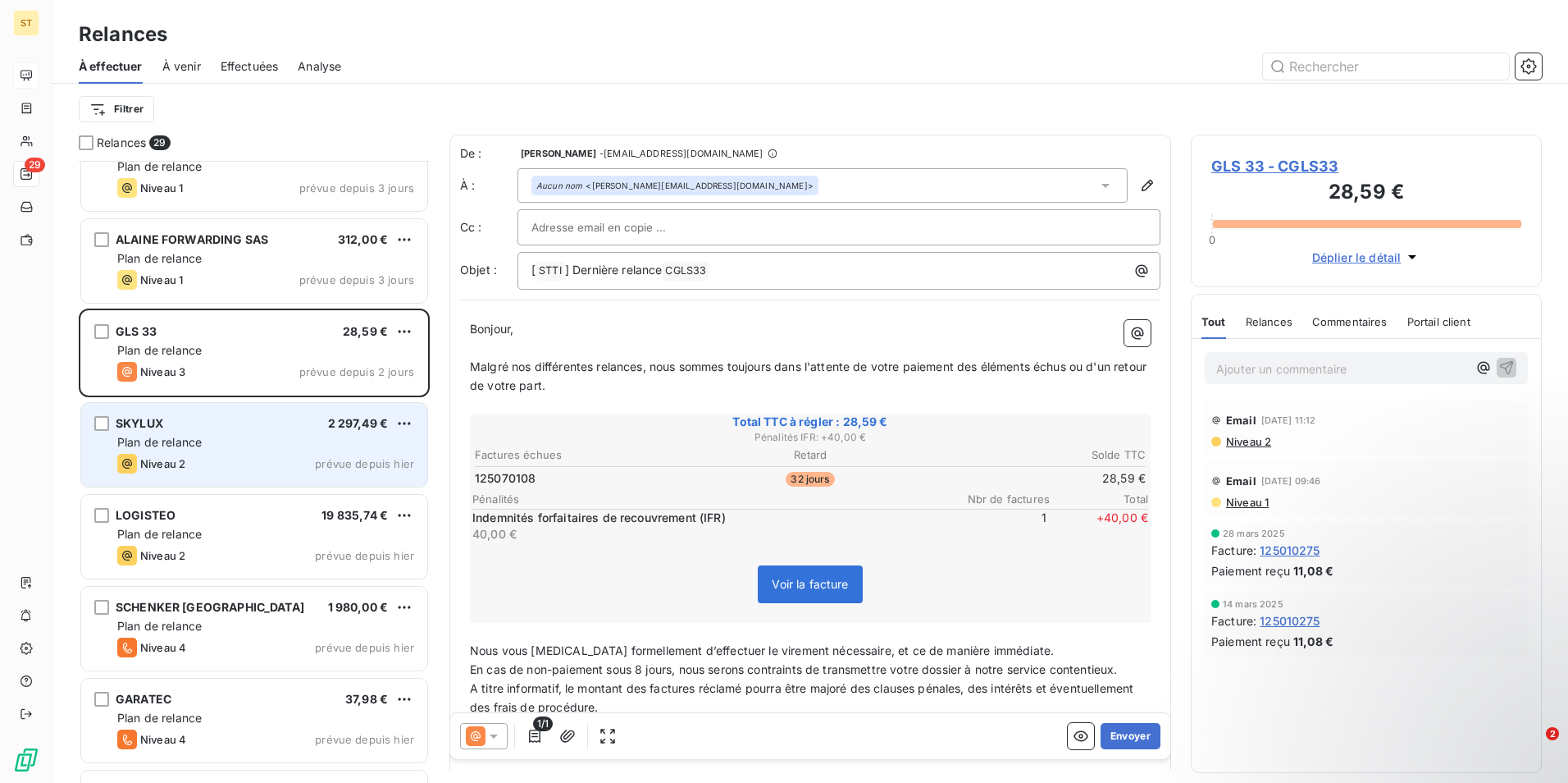
click at [272, 448] on div "Plan de relance" at bounding box center [265, 442] width 297 height 17
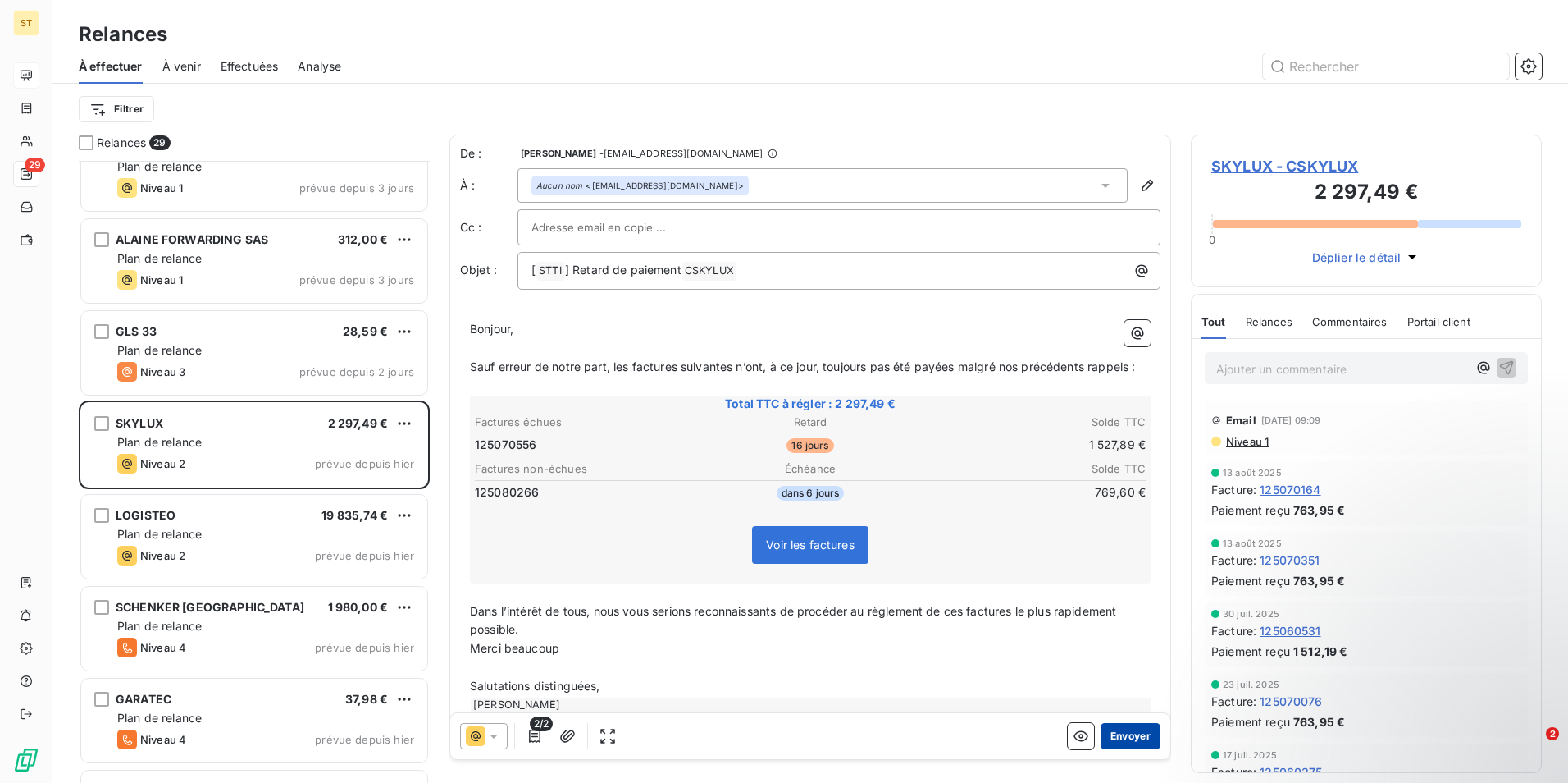
click at [1123, 733] on button "Envoyer" at bounding box center [1130, 736] width 60 height 26
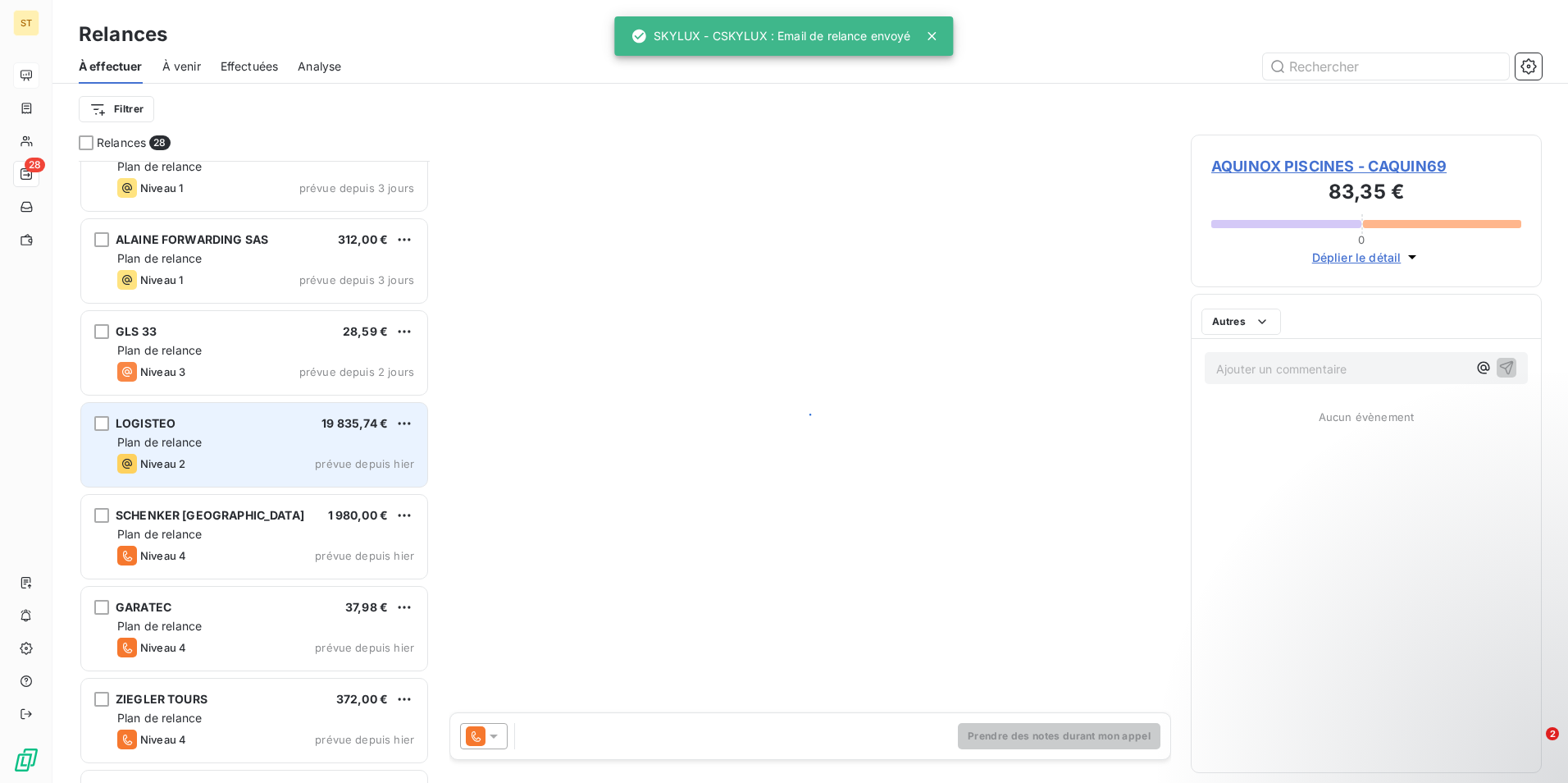
click at [250, 452] on div "LOGISTEO 19 835,74 € Plan de relance Niveau 2 prévue depuis [DATE]" at bounding box center [254, 445] width 346 height 84
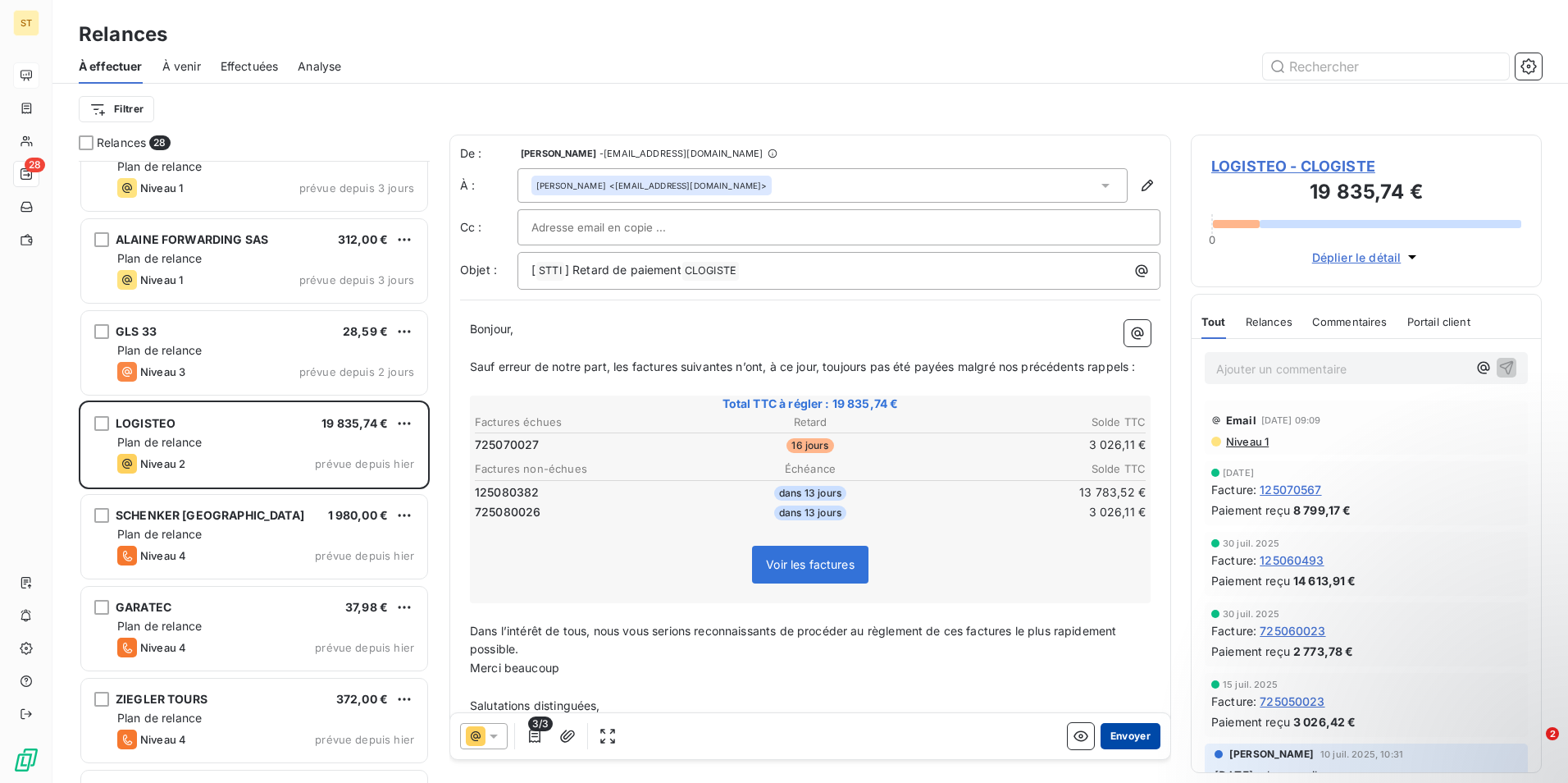
click at [1120, 737] on button "Envoyer" at bounding box center [1130, 736] width 60 height 26
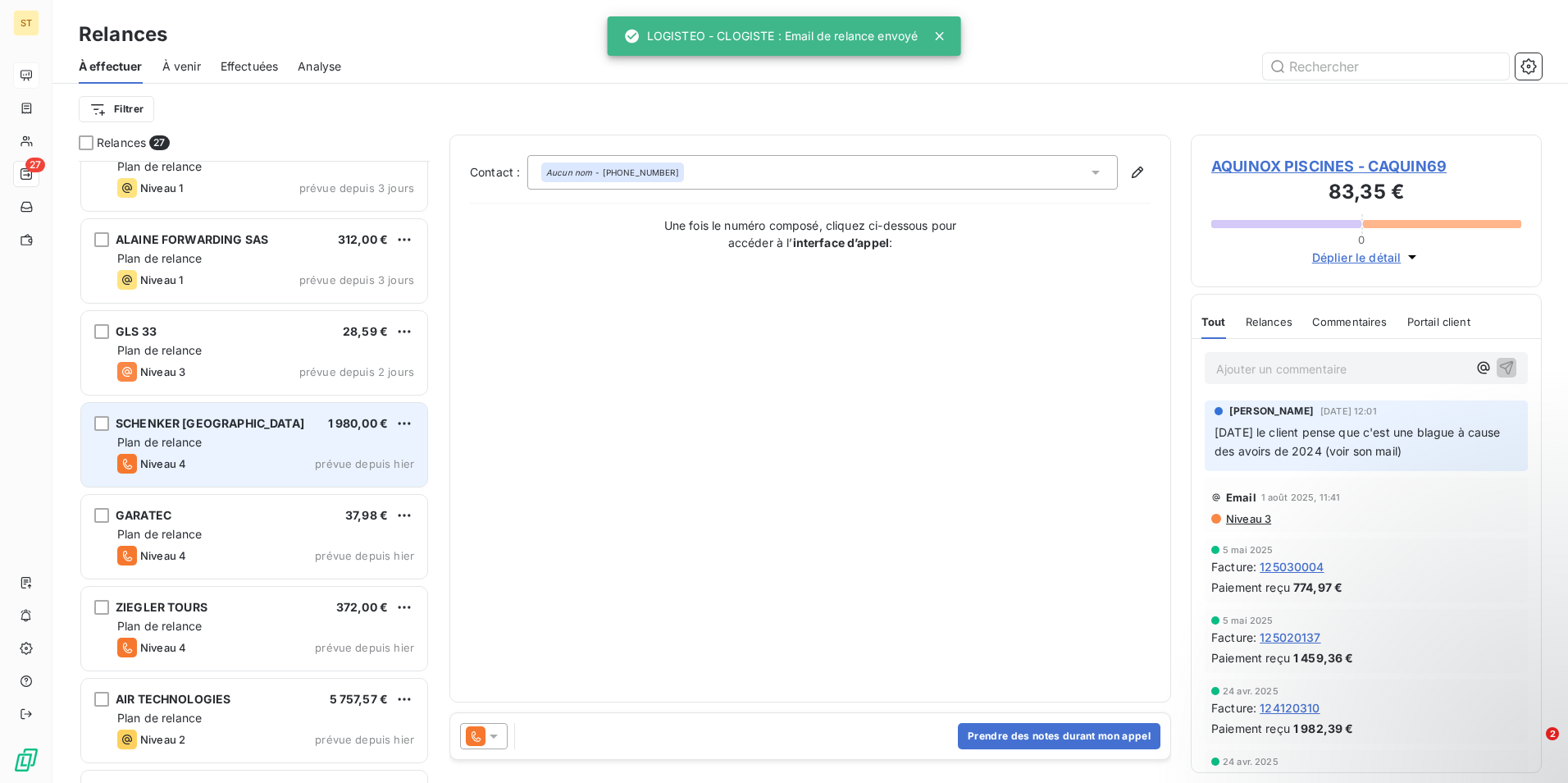
click at [241, 443] on div "Plan de relance" at bounding box center [265, 442] width 297 height 17
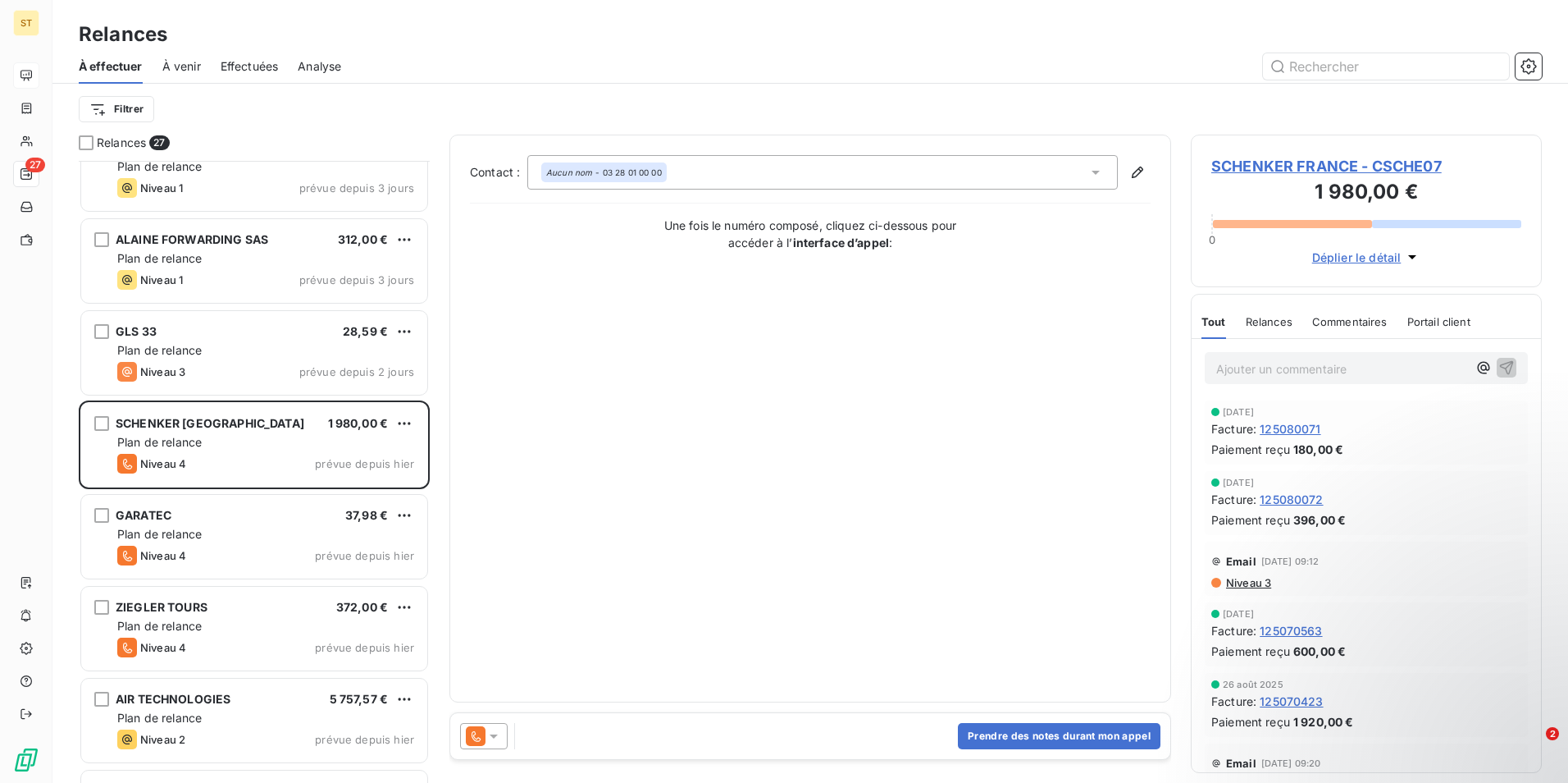
click at [1364, 260] on span "Déplier le détail" at bounding box center [1357, 257] width 89 height 18
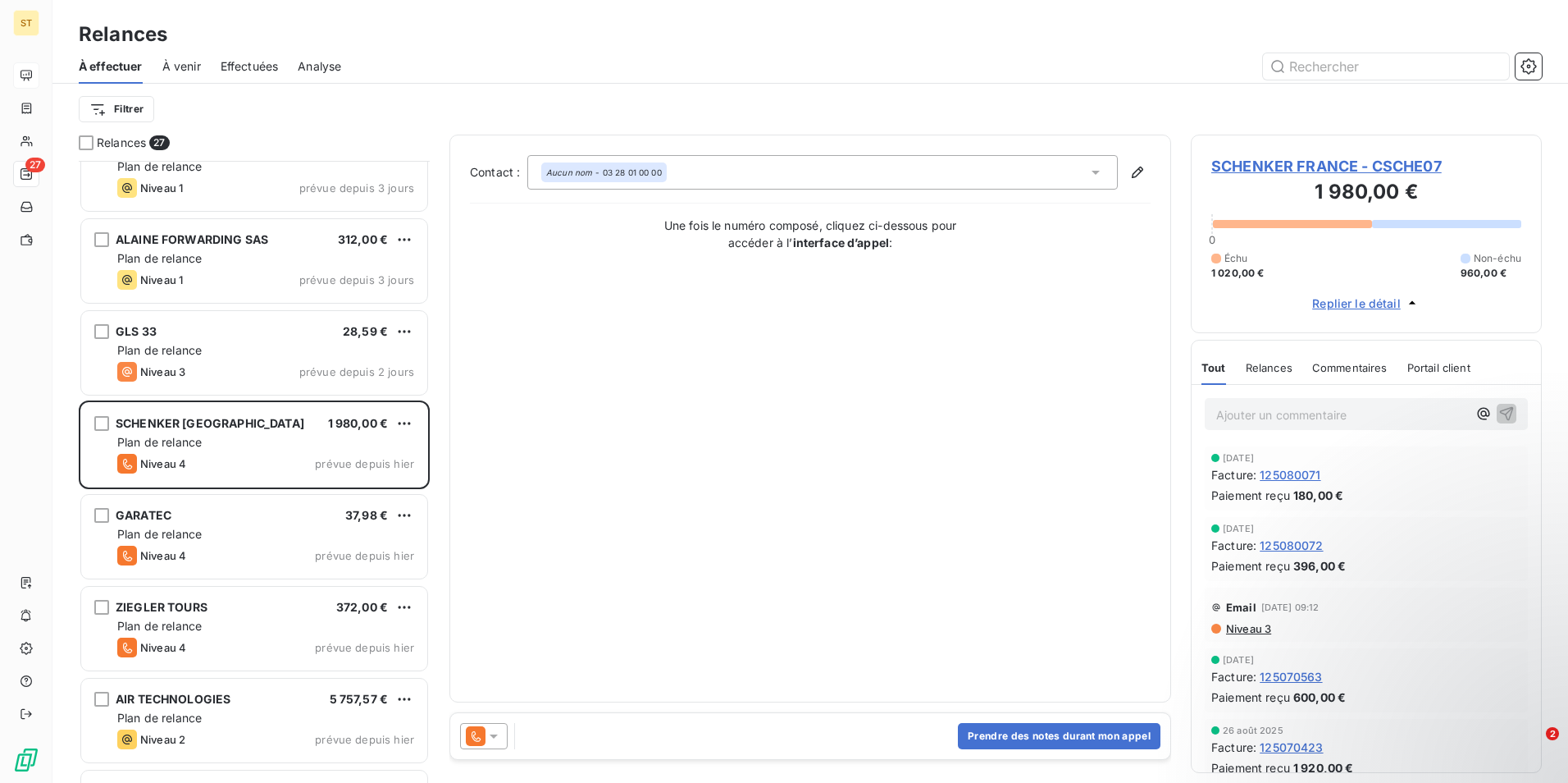
click at [1370, 166] on span "SCHENKER FRANCE - CSCHE07" at bounding box center [1367, 166] width 310 height 22
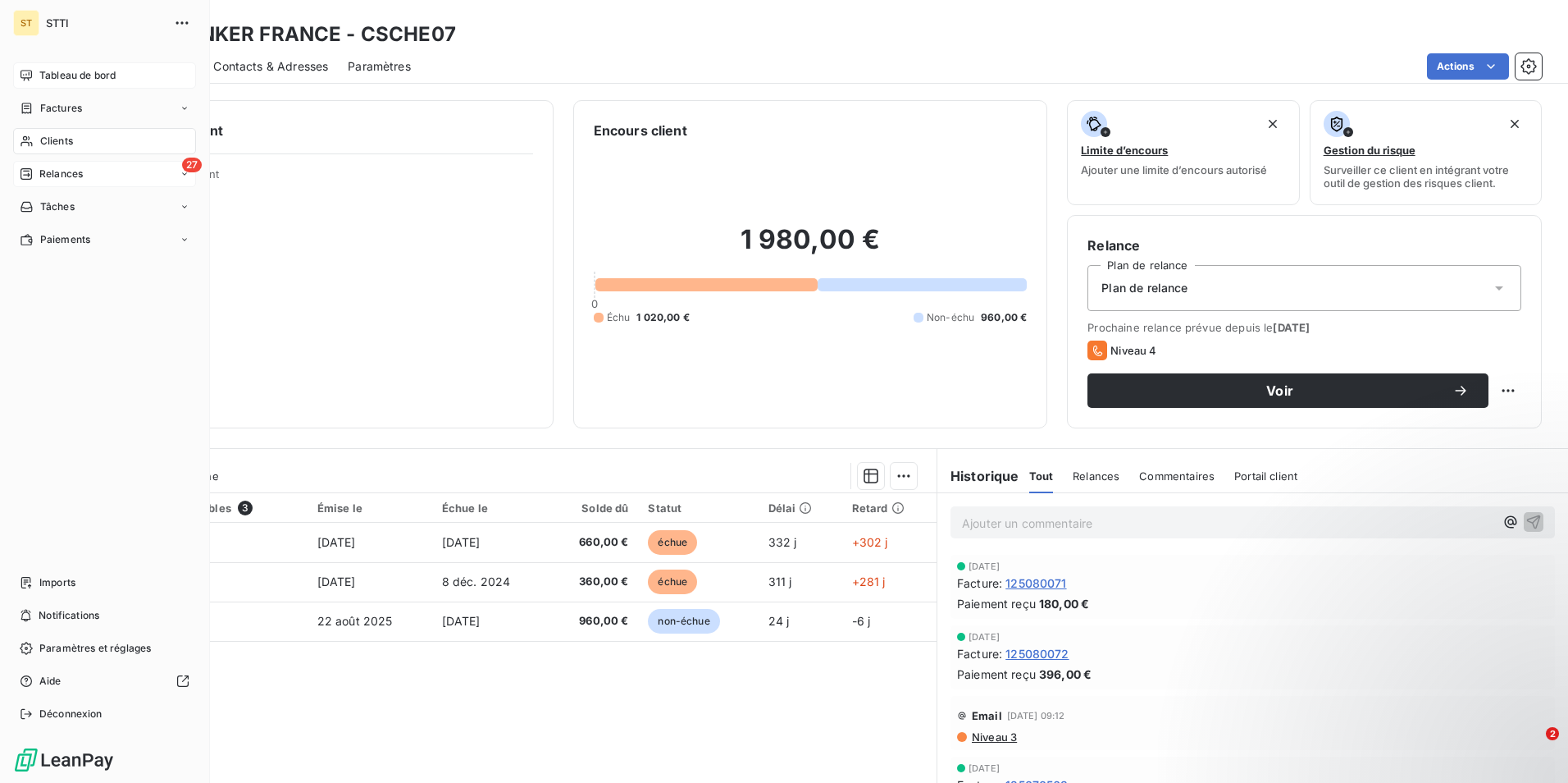
click at [51, 167] on span "Relances" at bounding box center [61, 173] width 44 height 15
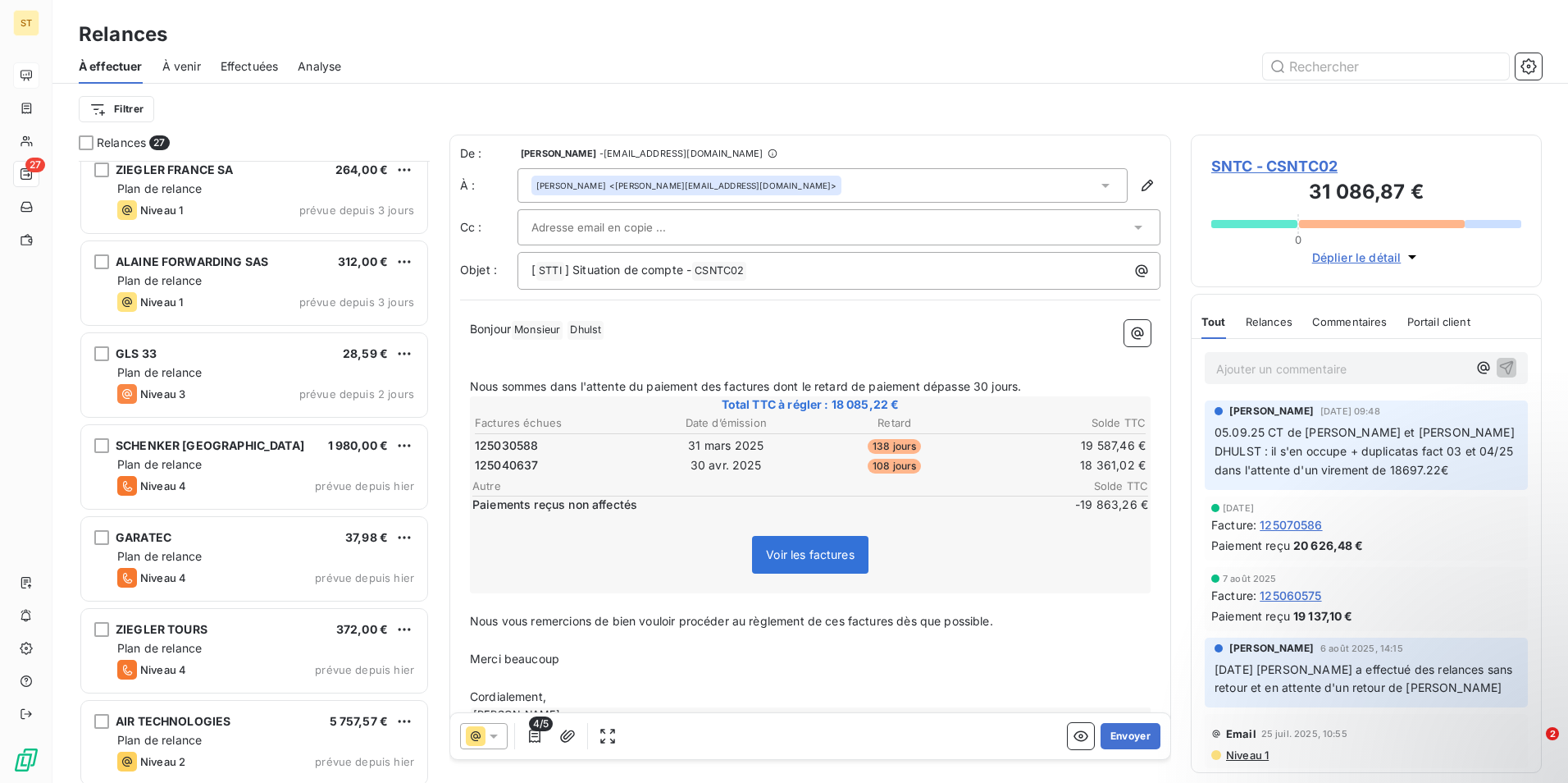
scroll to position [1231, 0]
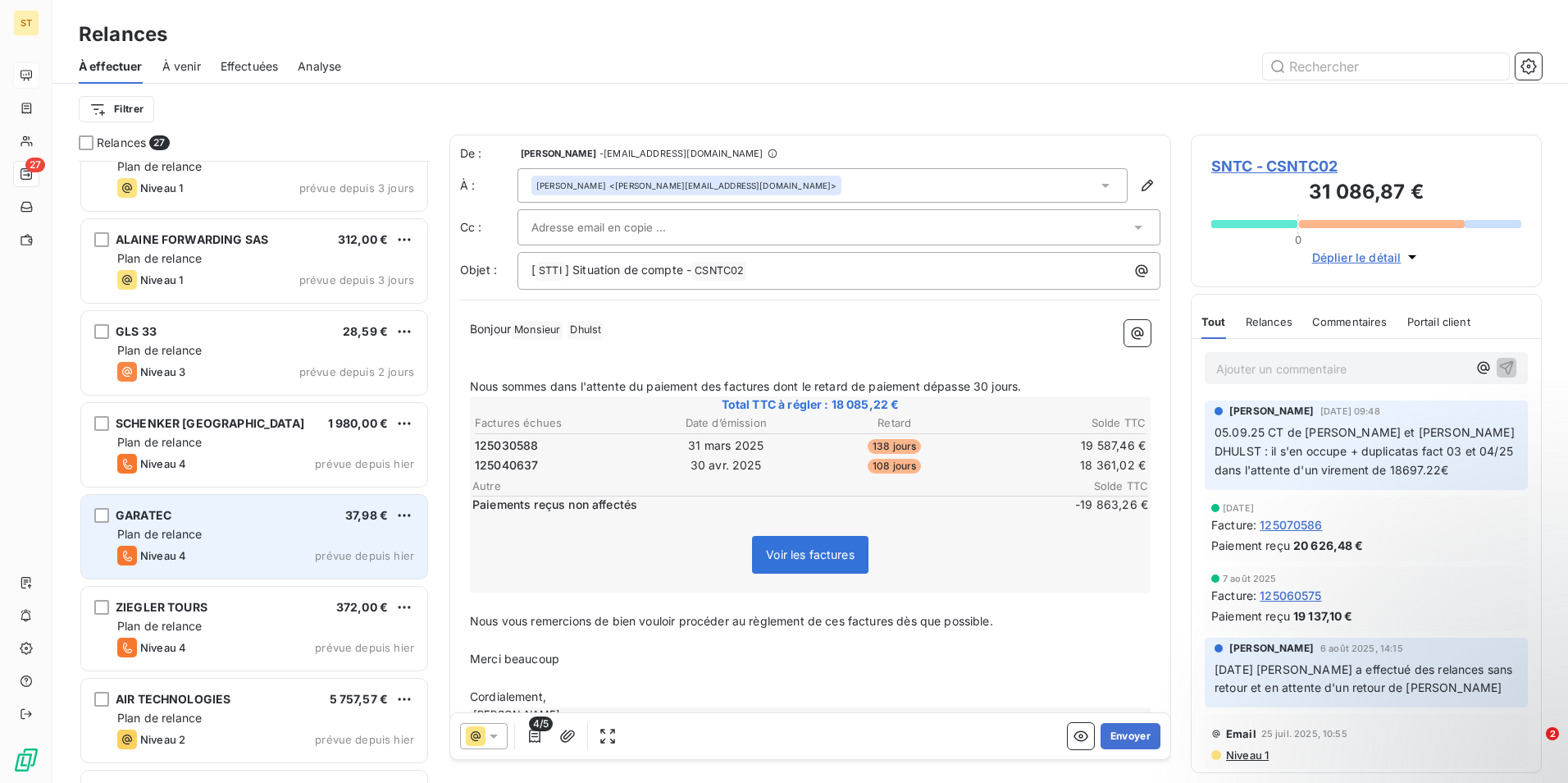
click at [169, 518] on span "GARATEC" at bounding box center [144, 515] width 56 height 14
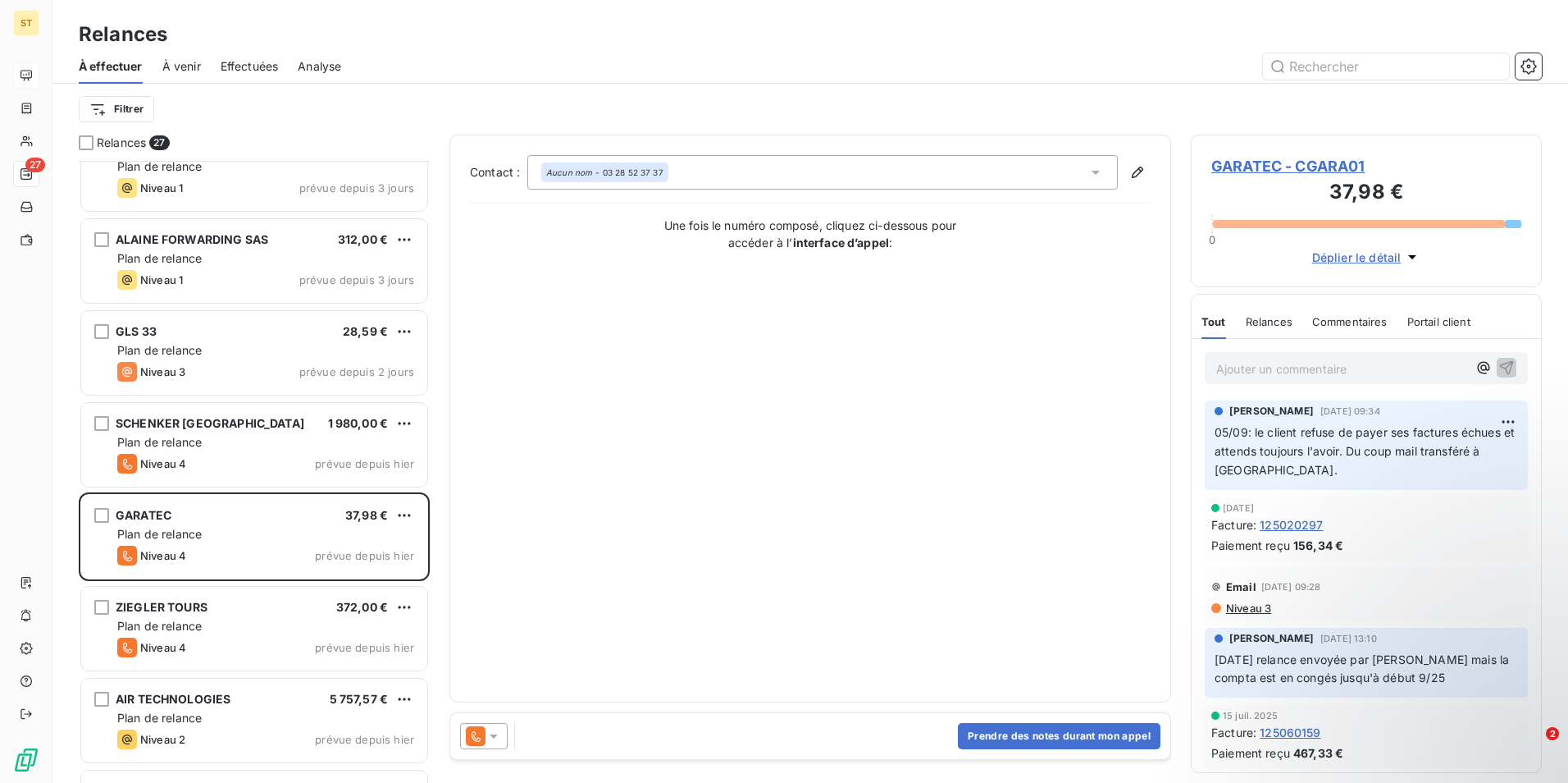
click at [1285, 163] on span "GARATEC - CGARA01" at bounding box center [1367, 166] width 310 height 22
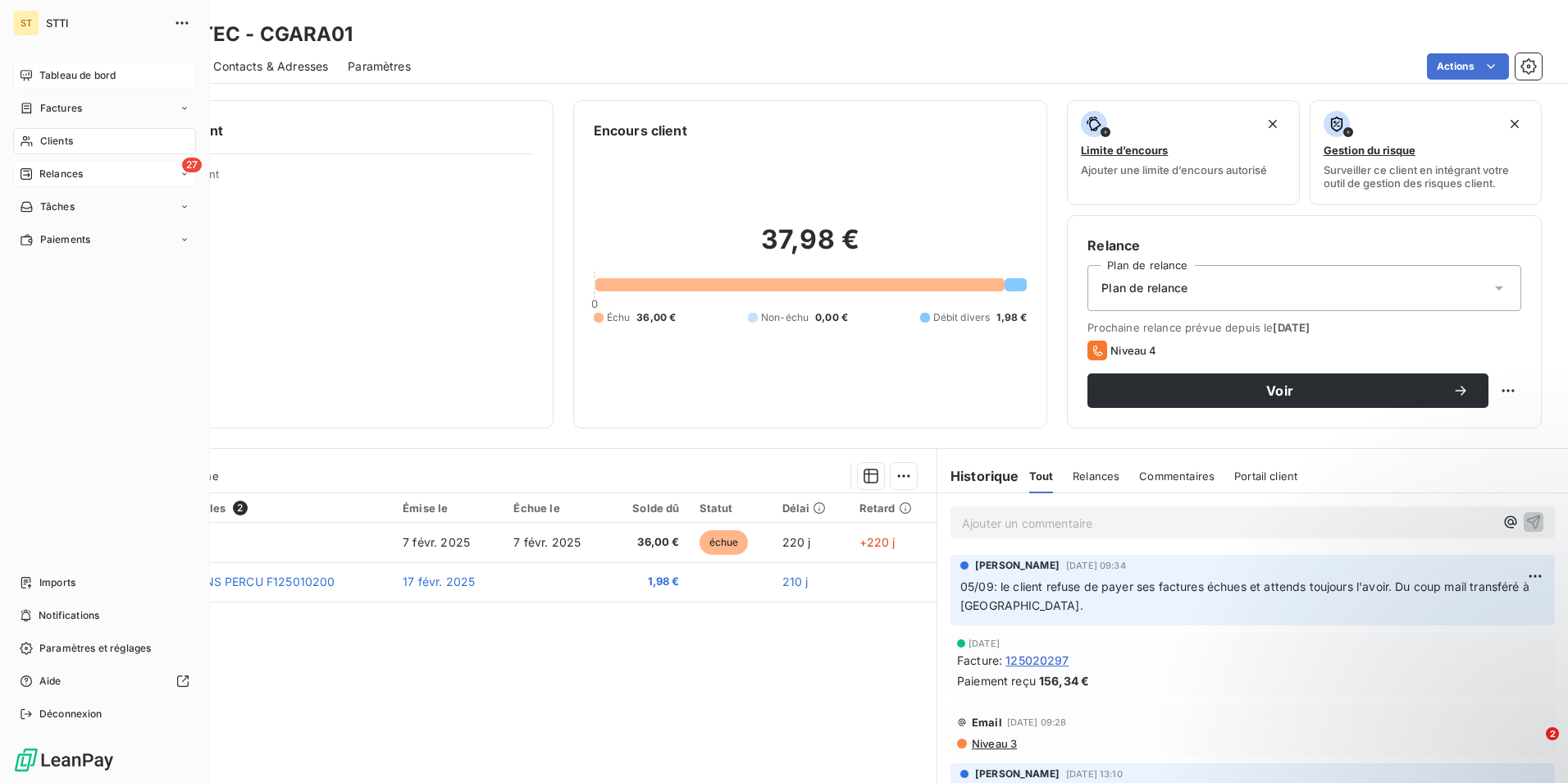
click at [69, 166] on span "Relances" at bounding box center [61, 173] width 44 height 15
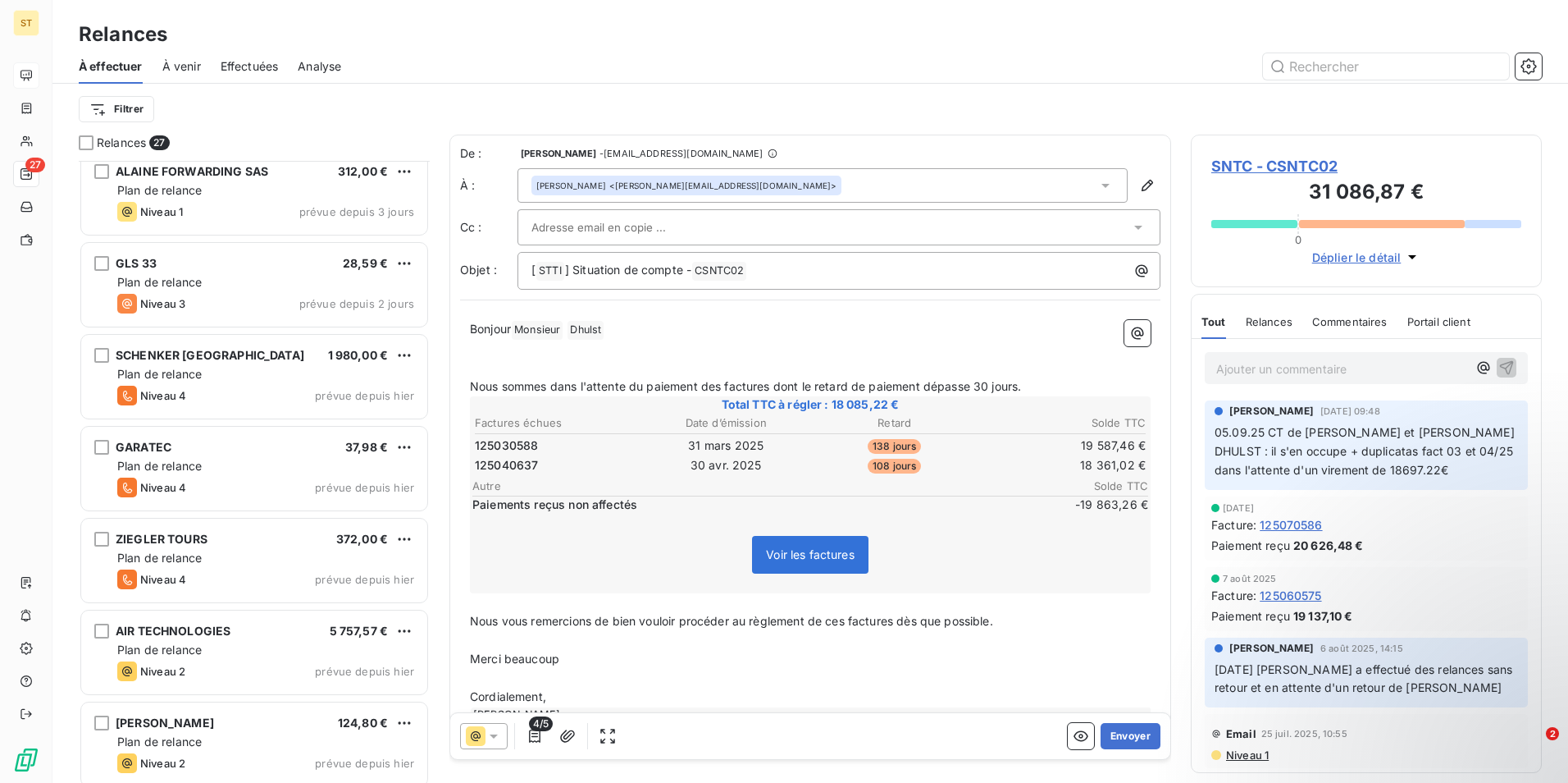
scroll to position [1314, 0]
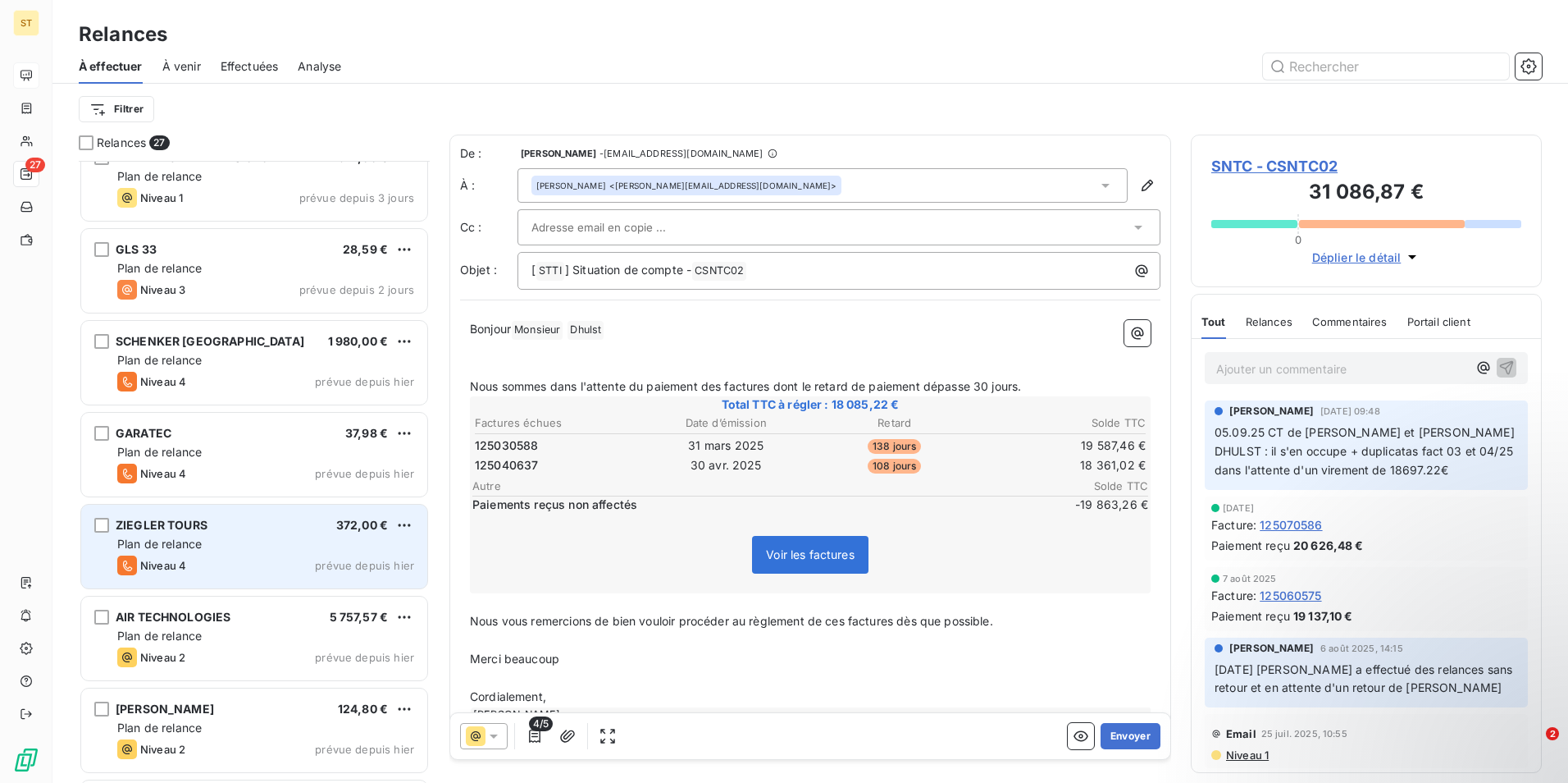
click at [200, 541] on span "Plan de relance" at bounding box center [159, 544] width 84 height 14
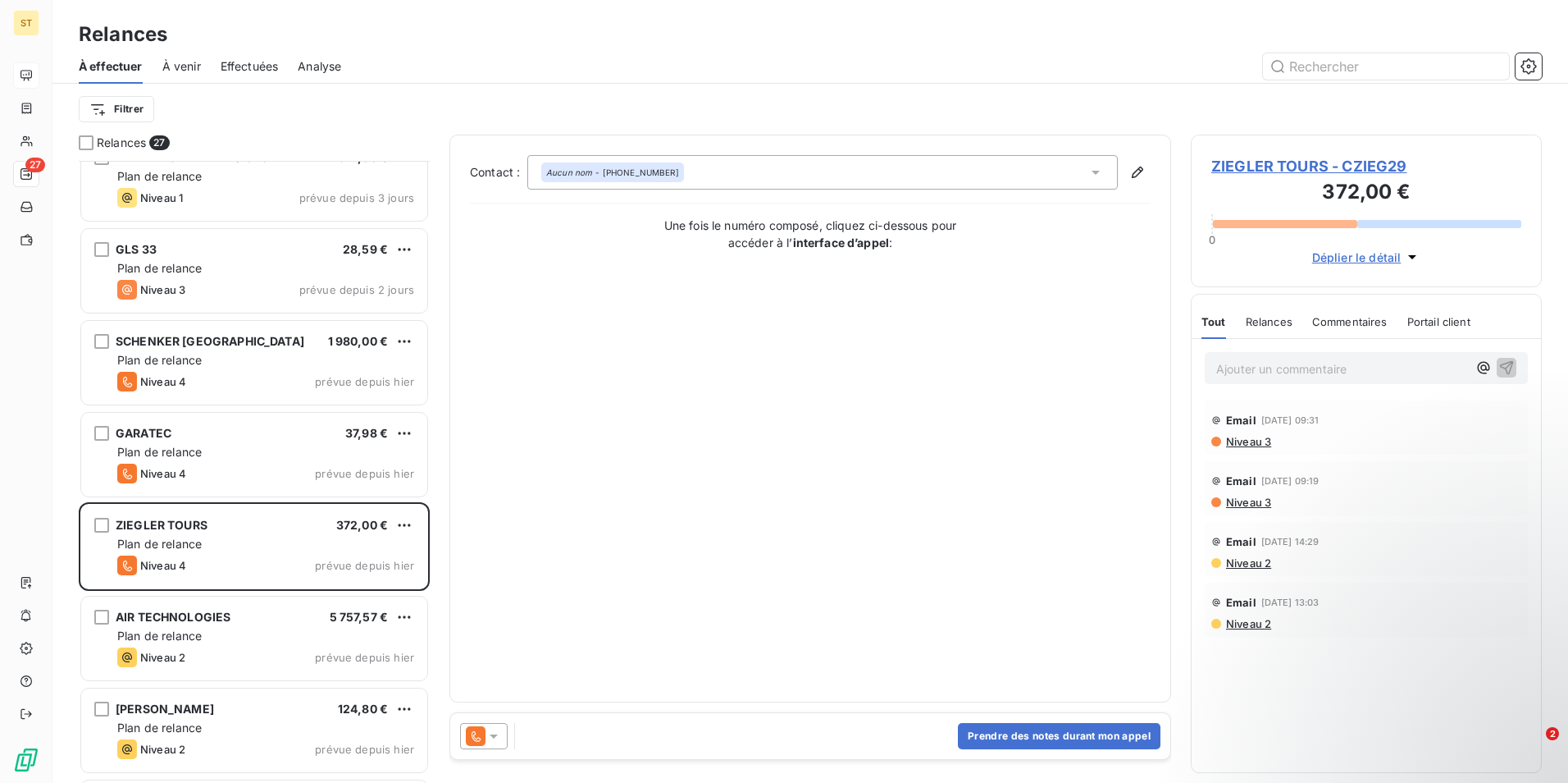
click at [1291, 166] on span "ZIEGLER TOURS - CZIEG29" at bounding box center [1367, 166] width 310 height 22
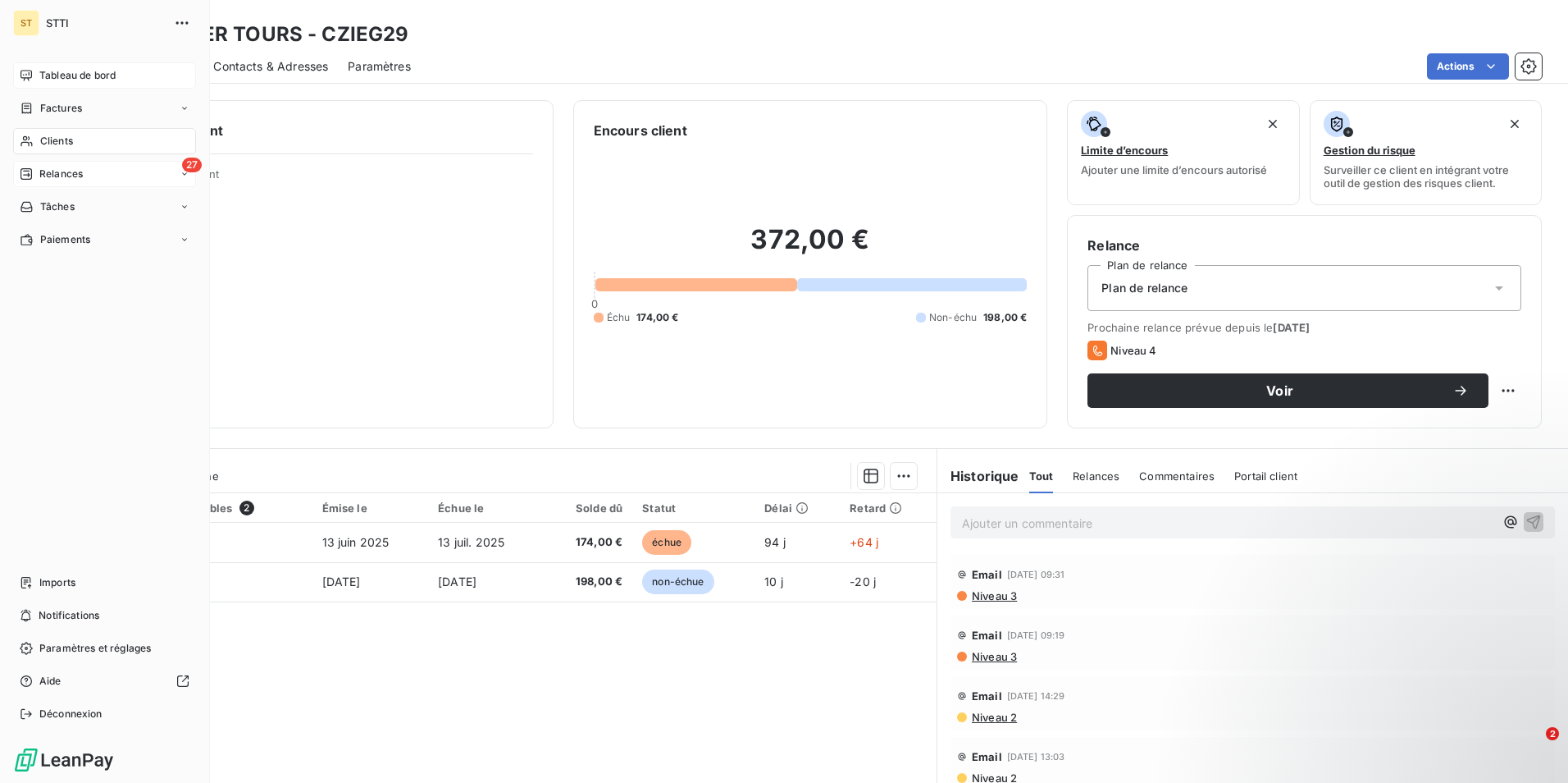
click at [35, 173] on div "Relances" at bounding box center [51, 173] width 63 height 15
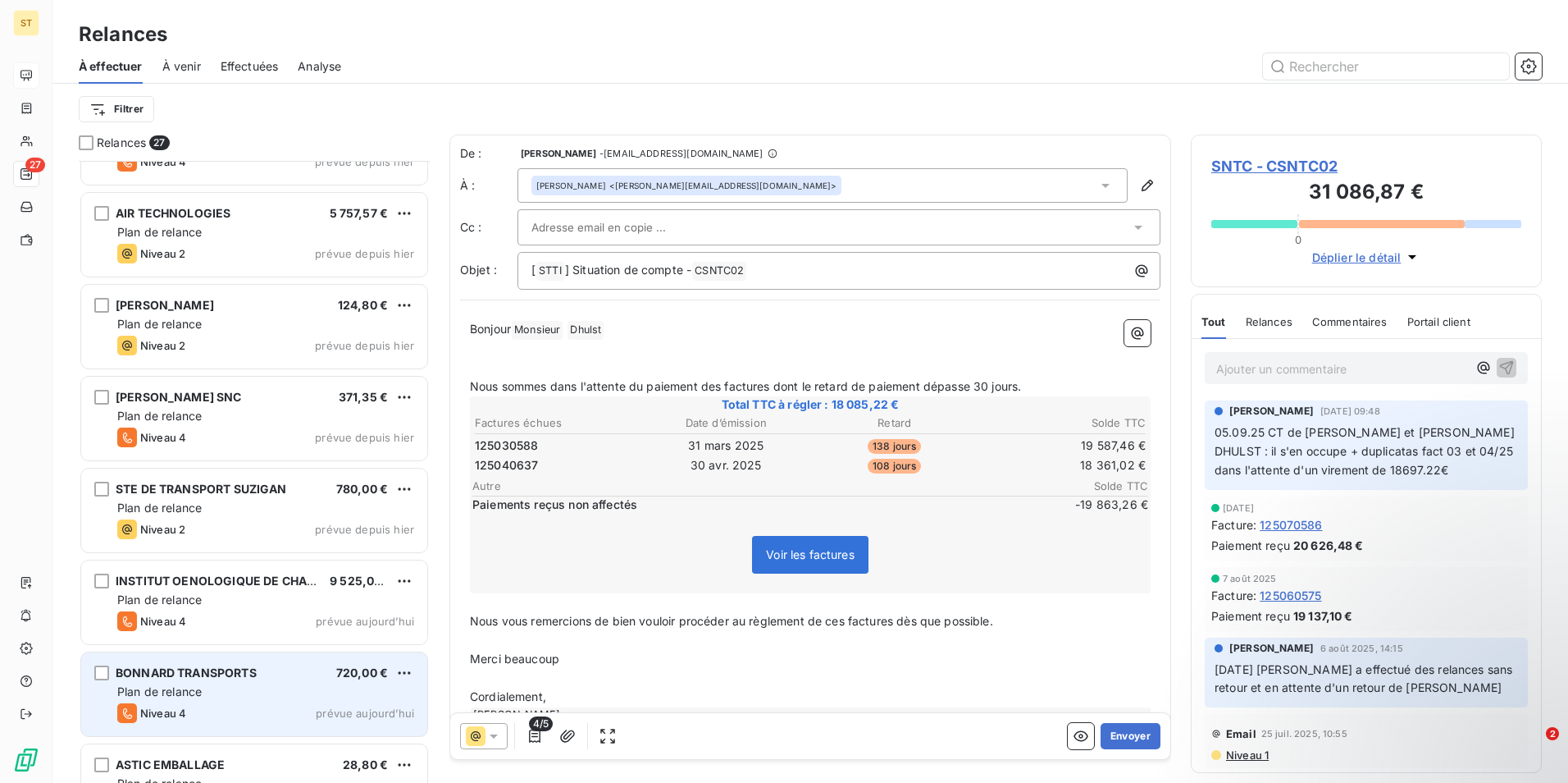
scroll to position [1614, 0]
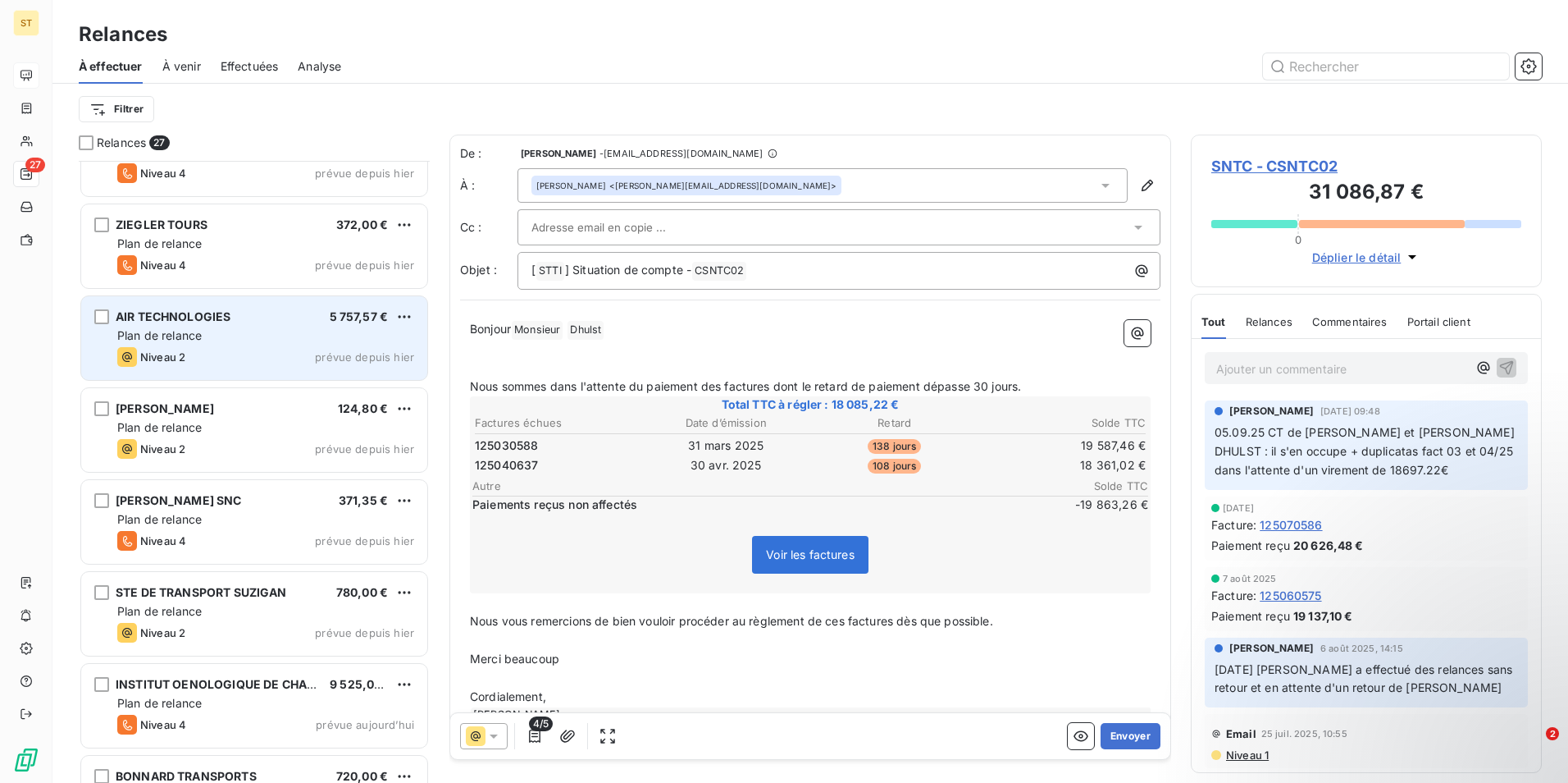
click at [146, 337] on span "Plan de relance" at bounding box center [159, 335] width 84 height 14
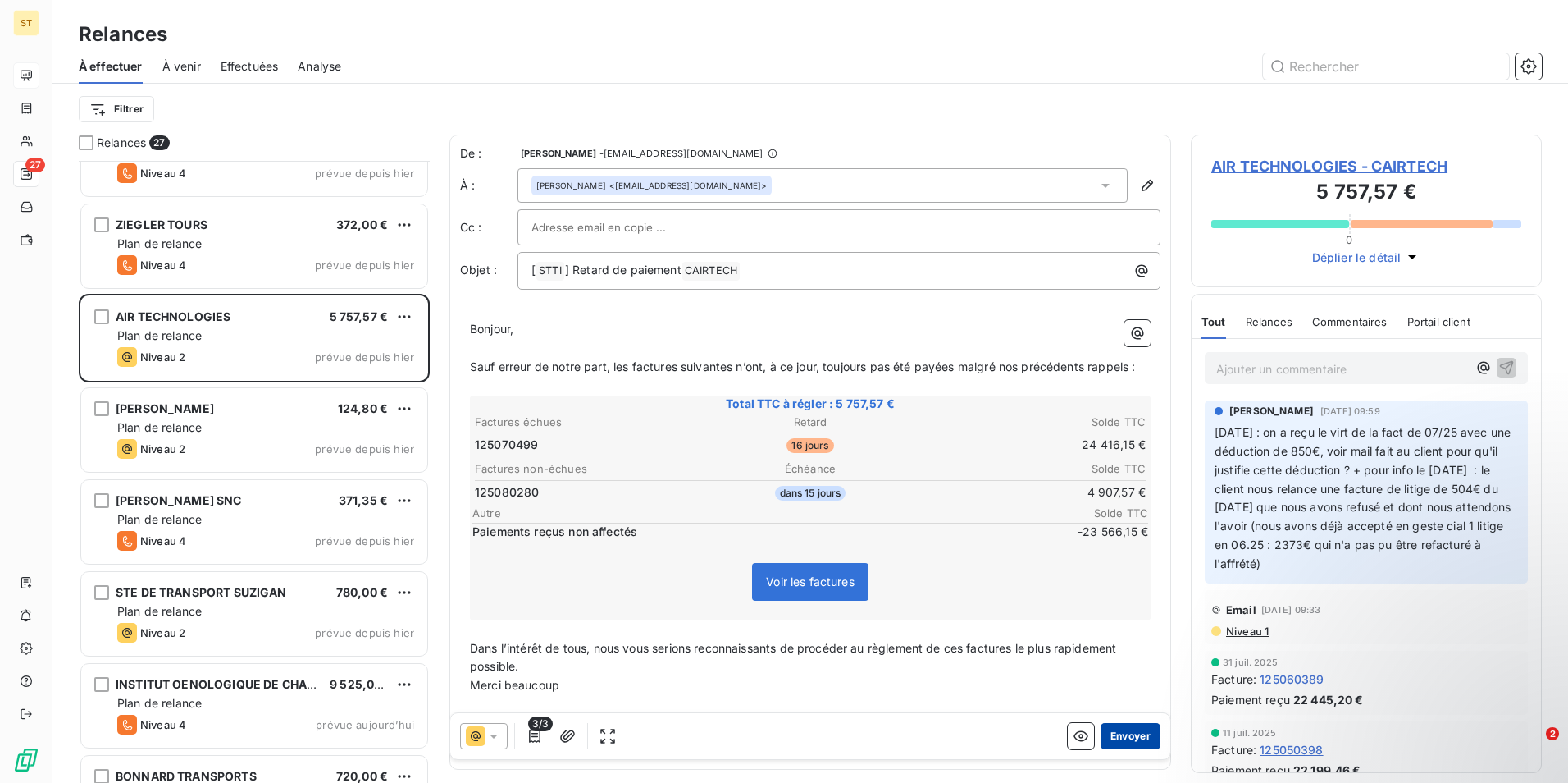
click at [1129, 737] on button "Envoyer" at bounding box center [1130, 736] width 60 height 26
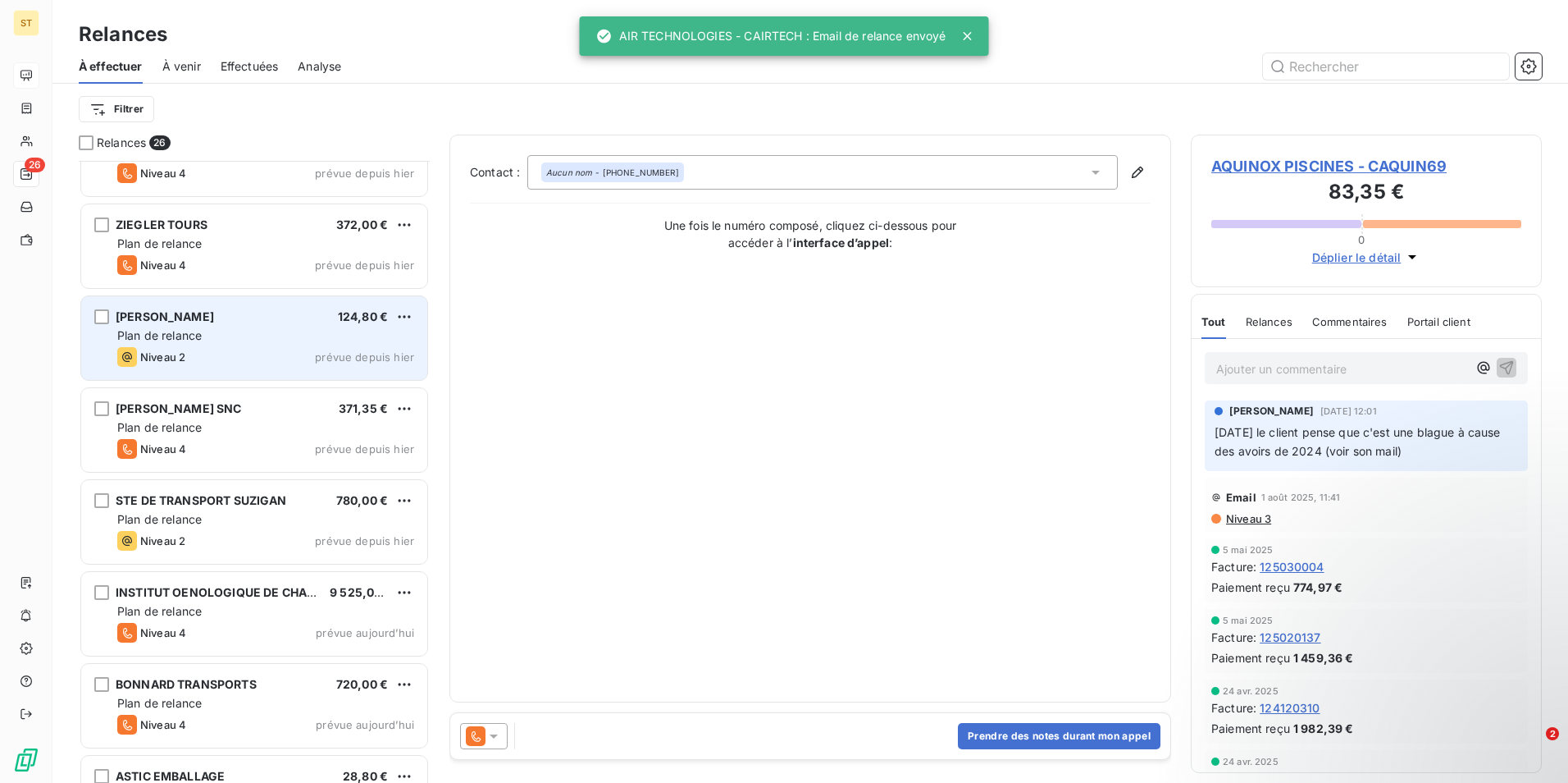
click at [167, 343] on div "Plan de relance" at bounding box center [265, 335] width 297 height 17
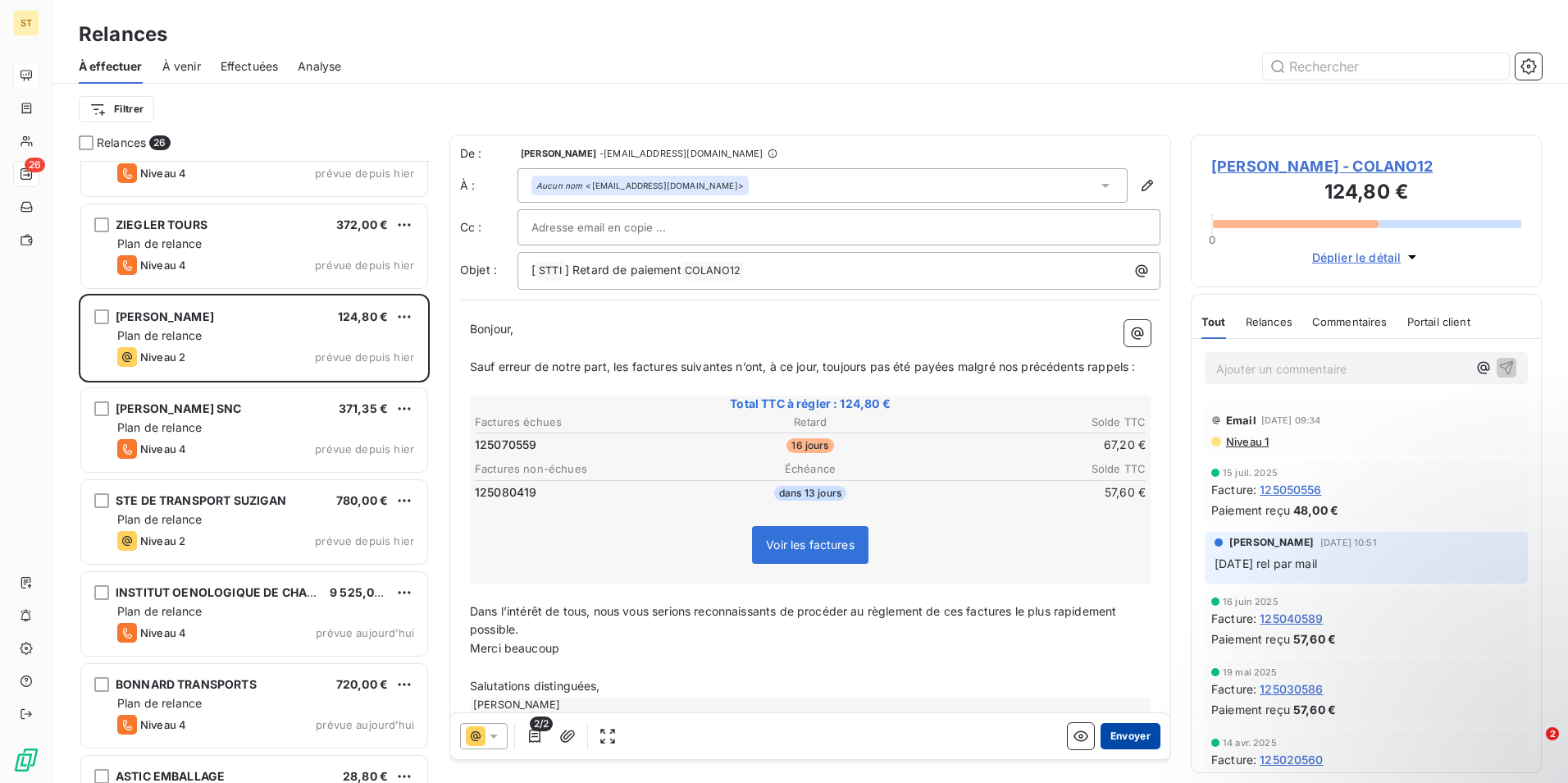
click at [1129, 736] on button "Envoyer" at bounding box center [1130, 736] width 60 height 26
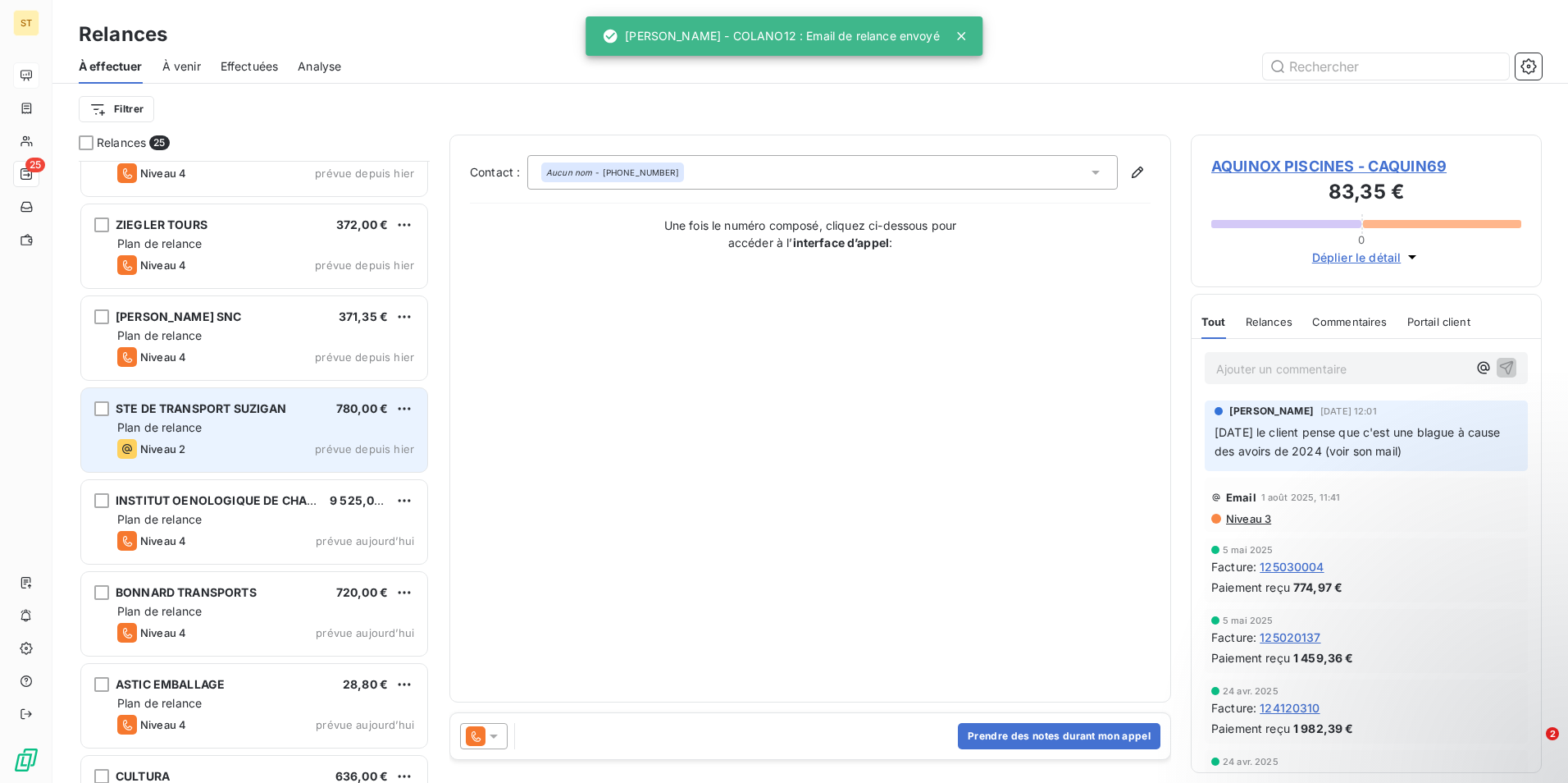
click at [145, 432] on span "Plan de relance" at bounding box center [159, 427] width 84 height 14
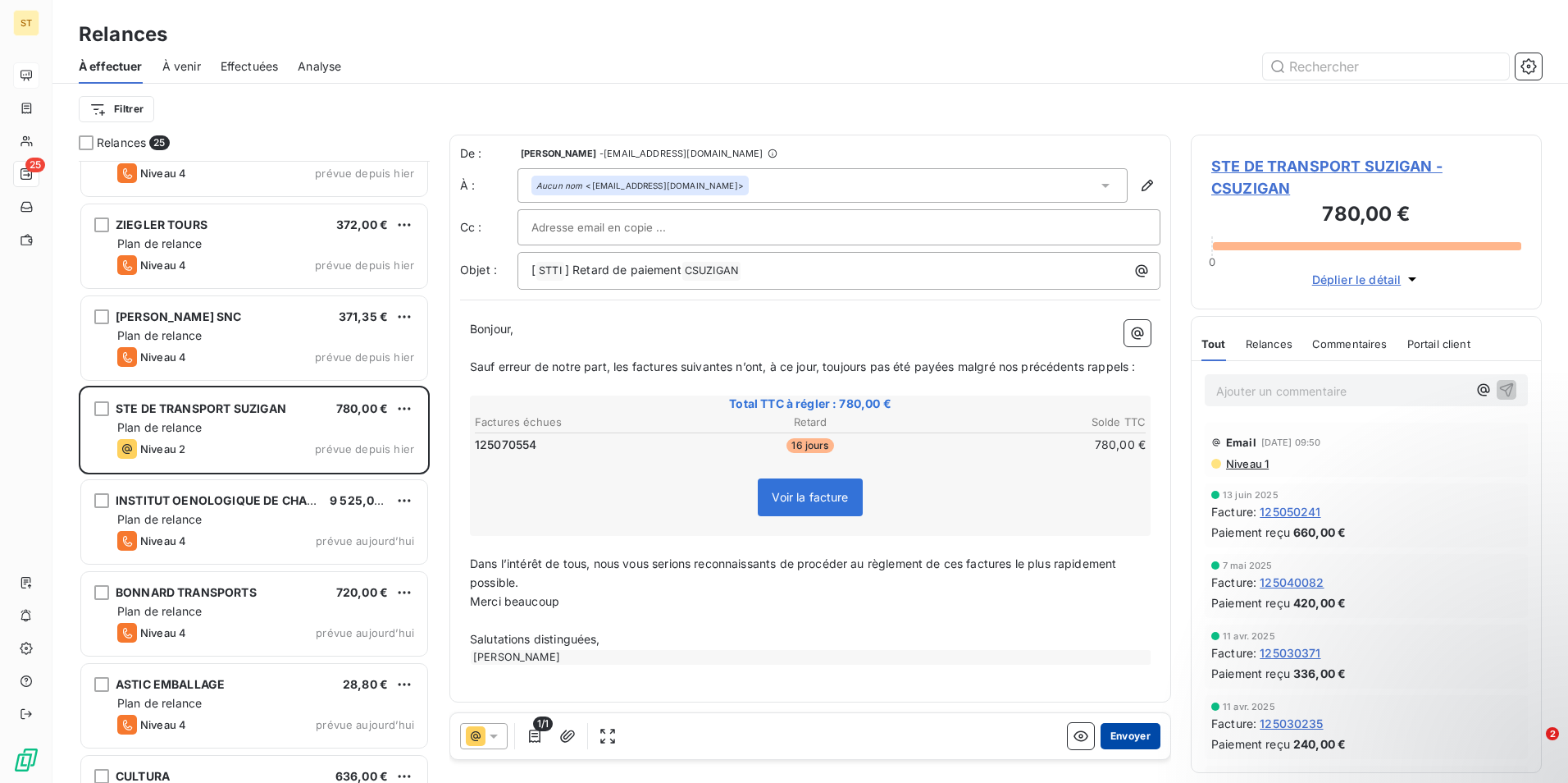
click at [1116, 735] on button "Envoyer" at bounding box center [1130, 736] width 60 height 26
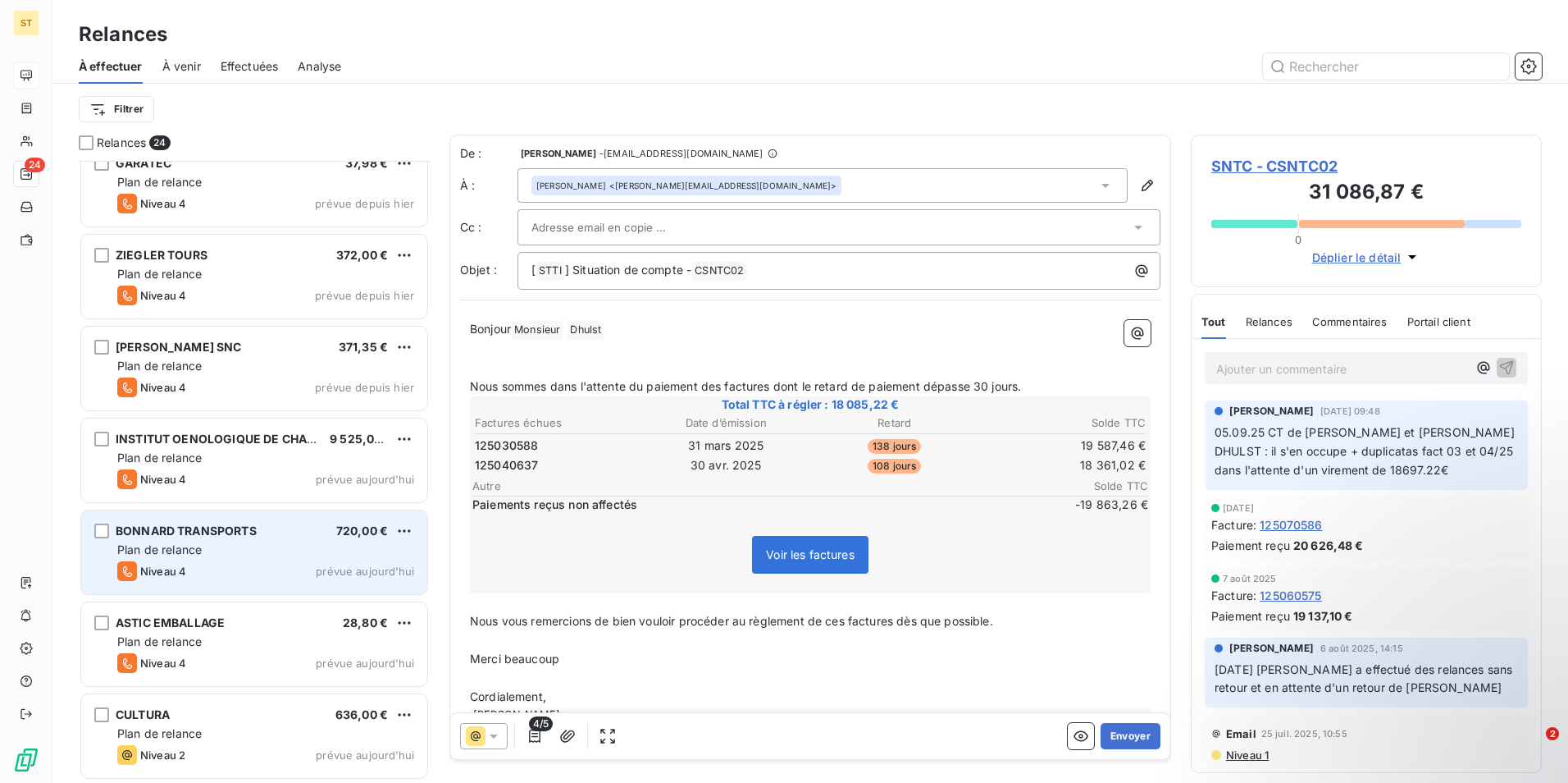
scroll to position [1584, 0]
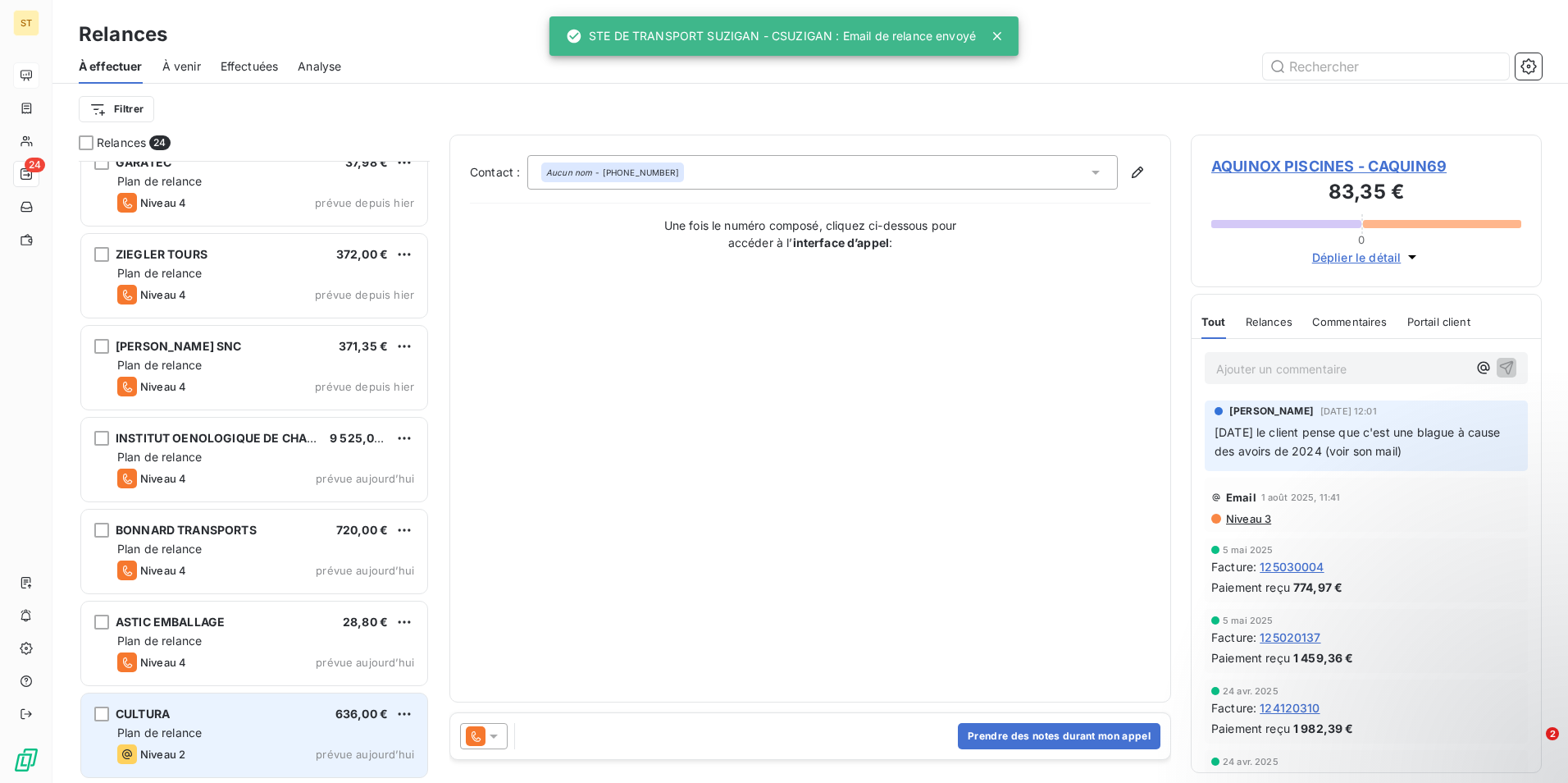
click at [247, 737] on div "Plan de relance" at bounding box center [265, 732] width 297 height 17
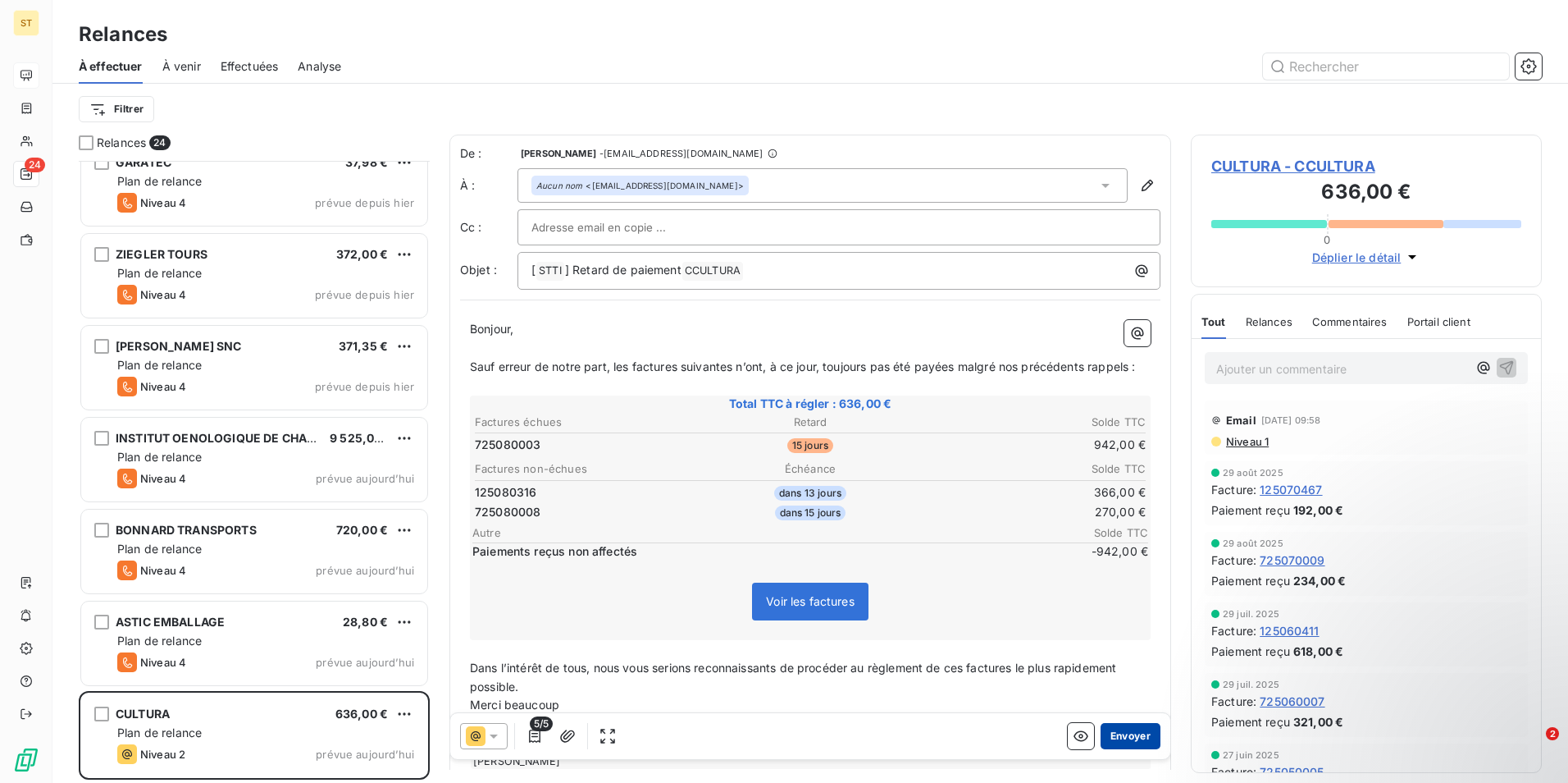
click at [1125, 736] on button "Envoyer" at bounding box center [1130, 736] width 60 height 26
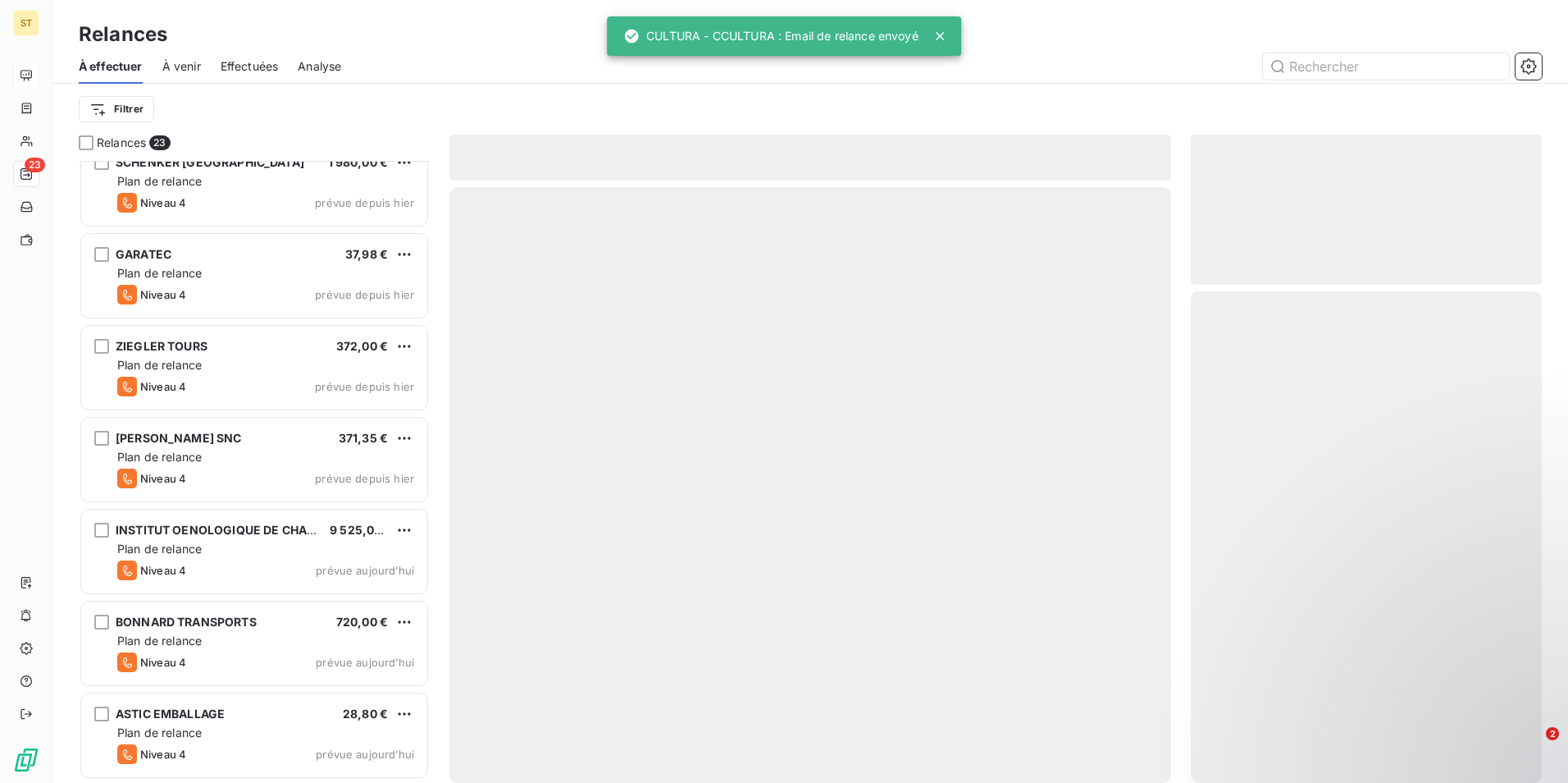
scroll to position [1492, 0]
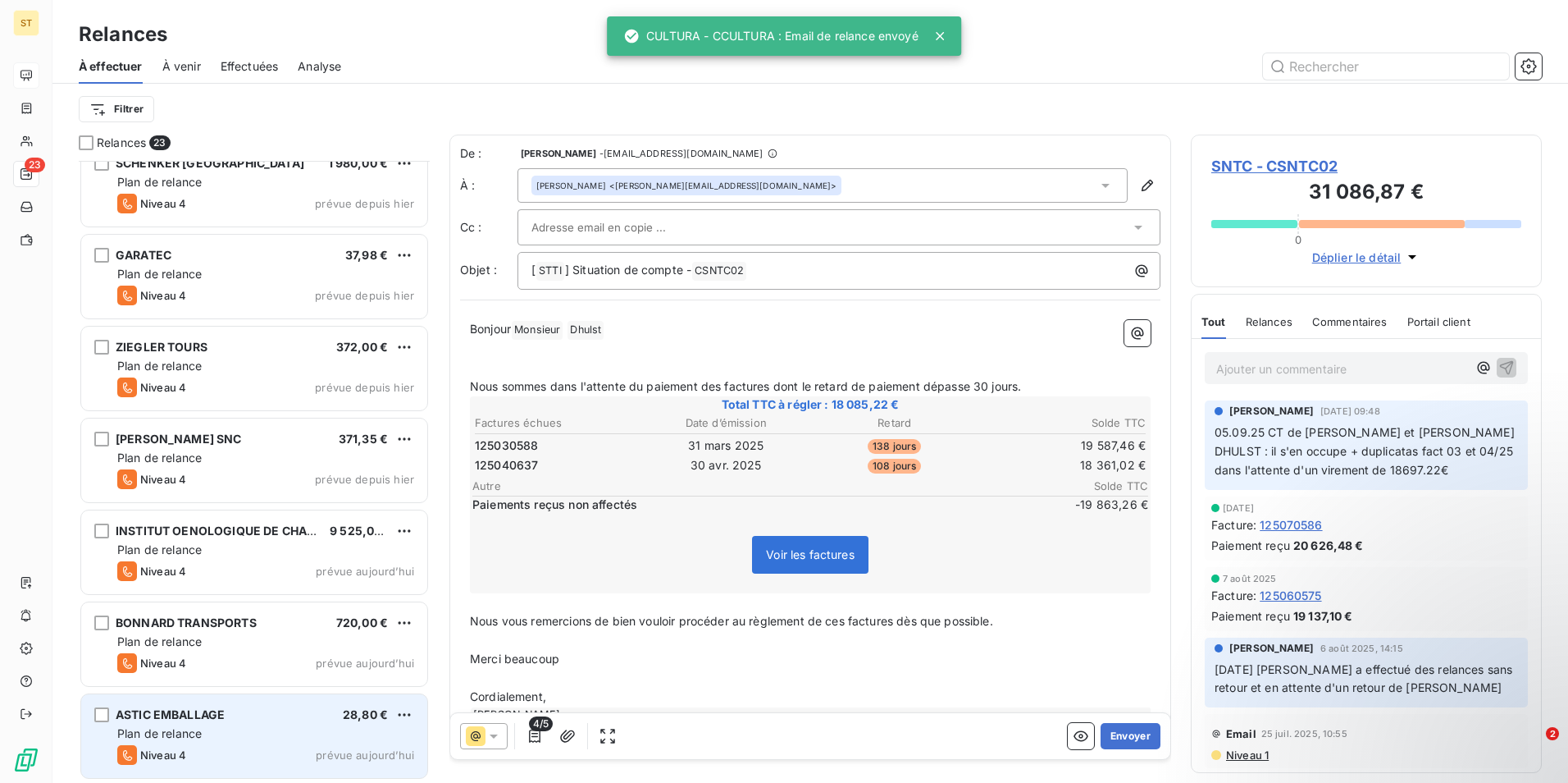
click at [168, 737] on span "Plan de relance" at bounding box center [159, 733] width 84 height 14
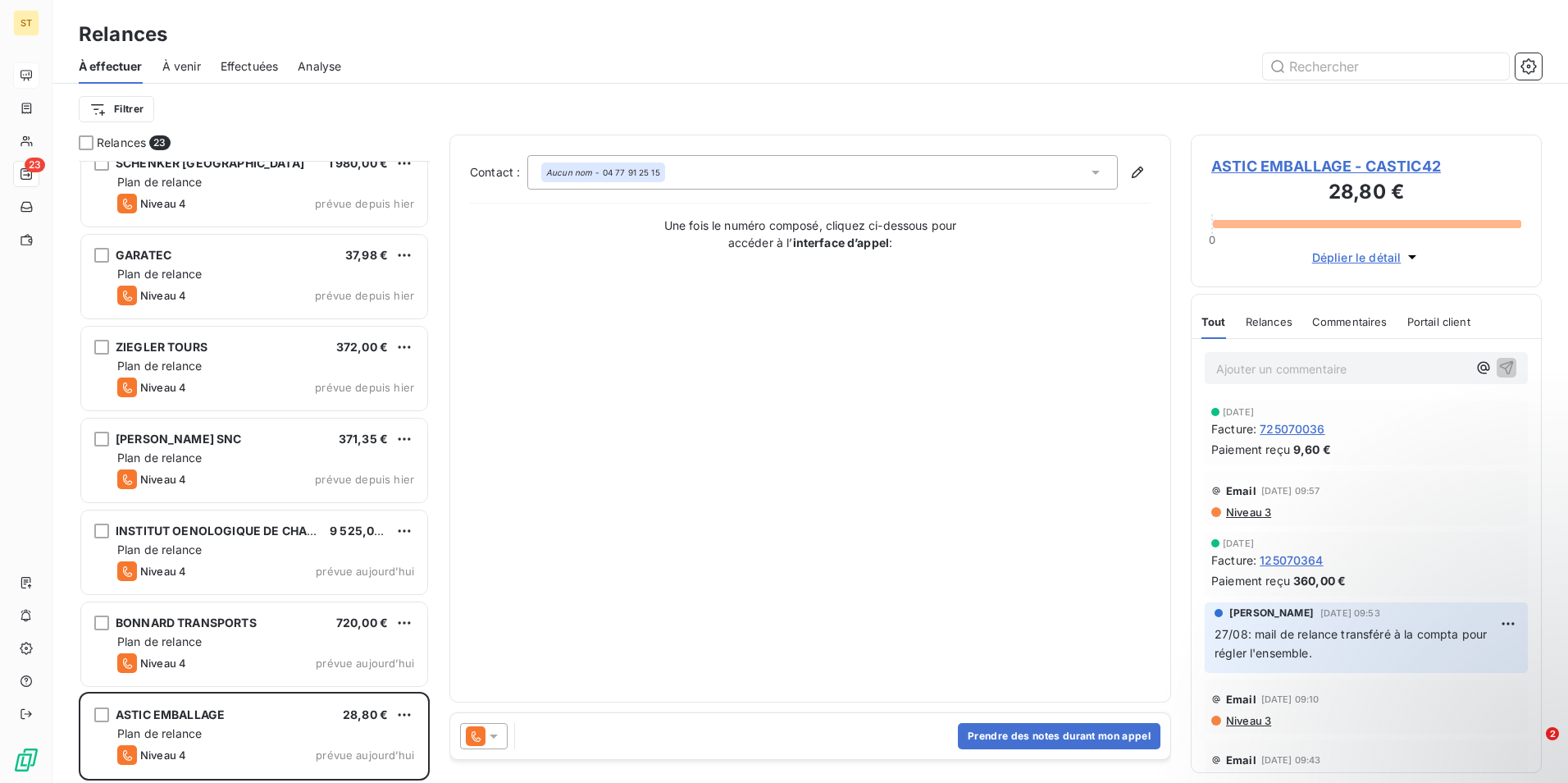
click at [1266, 167] on span "ASTIC EMBALLAGE - CASTIC42" at bounding box center [1367, 166] width 310 height 22
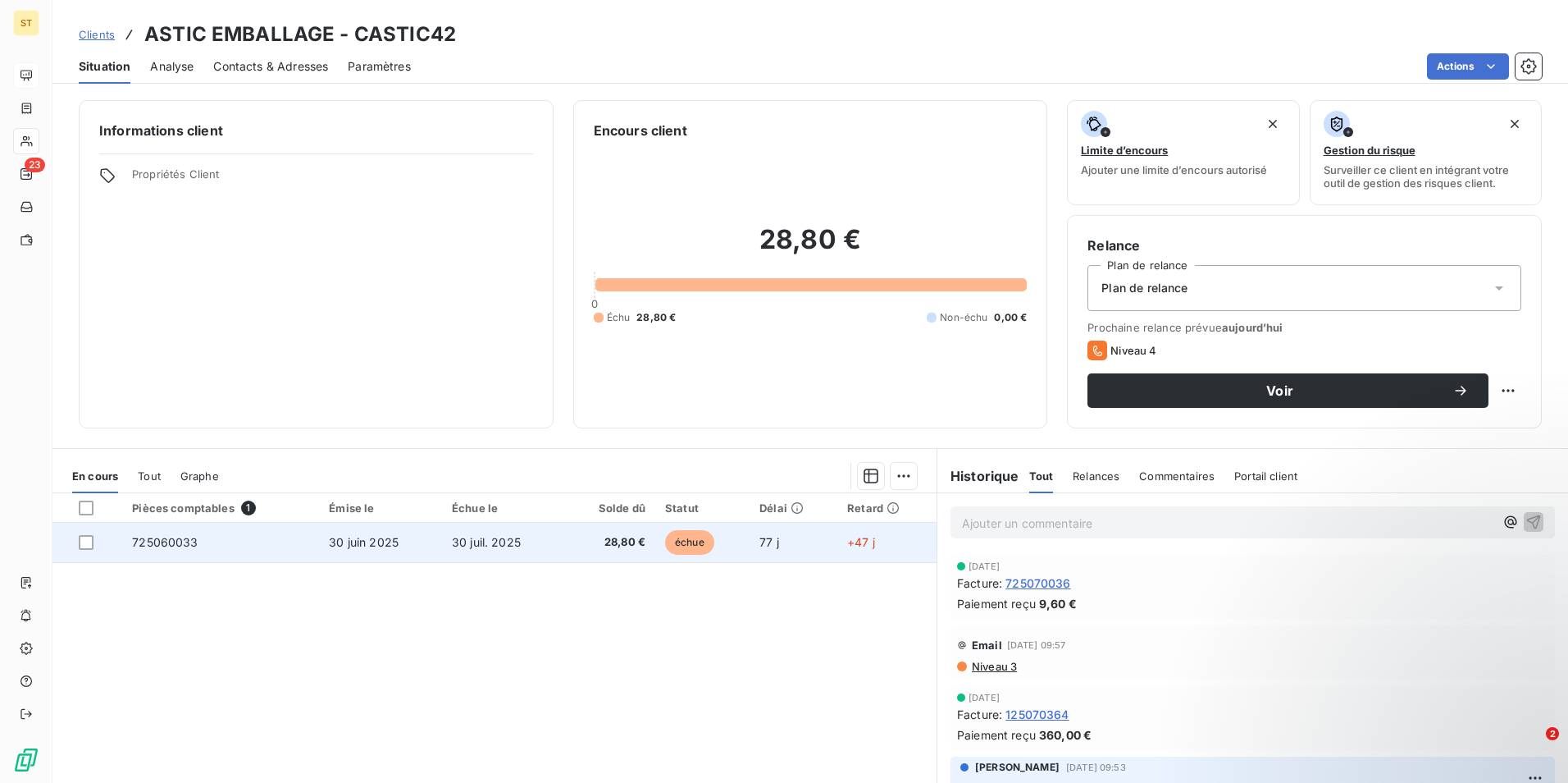
click at [433, 538] on td "30 juin 2025" at bounding box center [380, 542] width 123 height 39
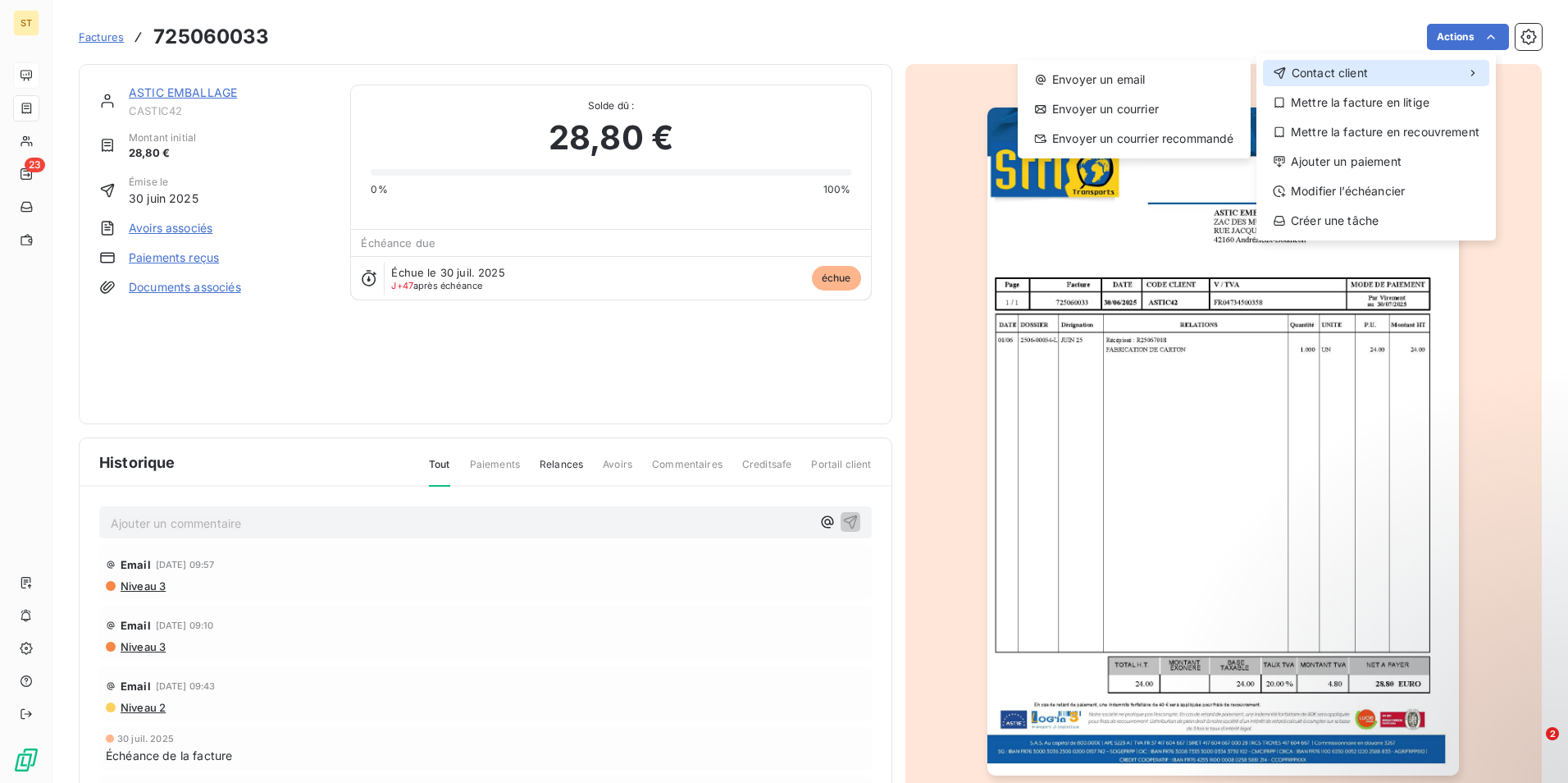
click at [1329, 68] on span "Contact client" at bounding box center [1330, 73] width 76 height 17
click at [1129, 68] on div "Envoyer un email" at bounding box center [1134, 80] width 220 height 26
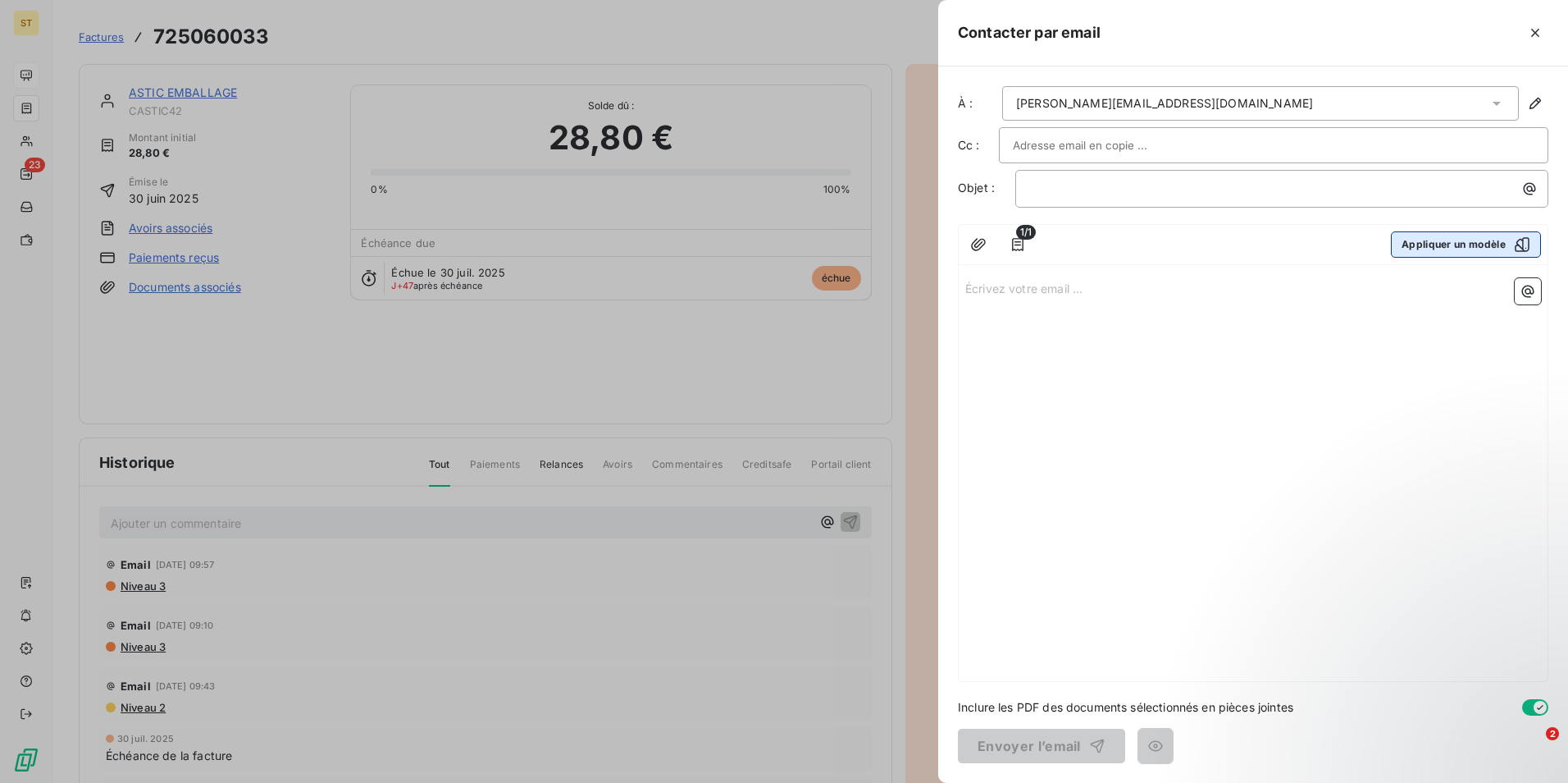
click at [1435, 247] on button "Appliquer un modèle" at bounding box center [1466, 244] width 150 height 26
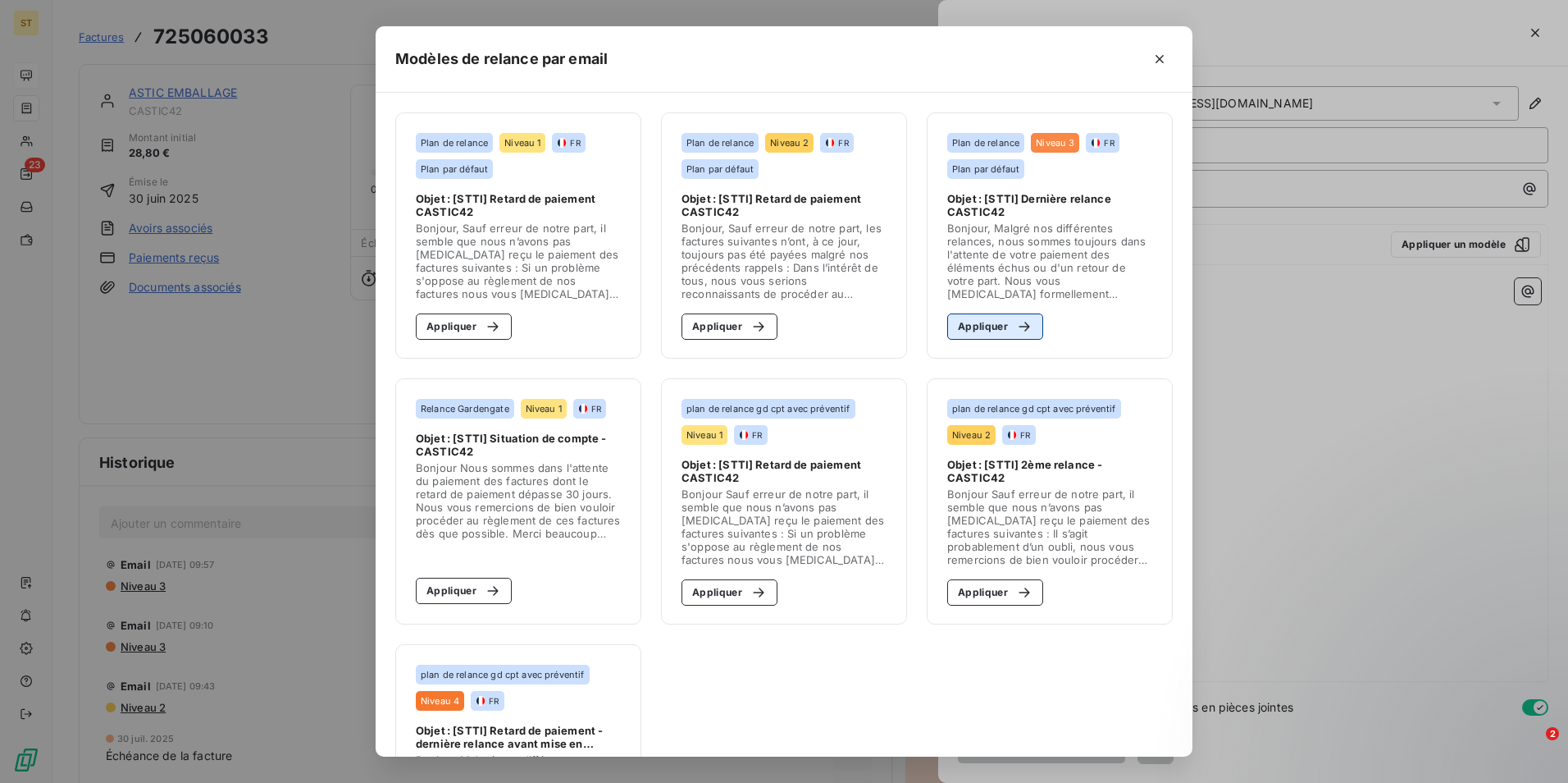
click at [991, 321] on button "Appliquer" at bounding box center [995, 327] width 96 height 26
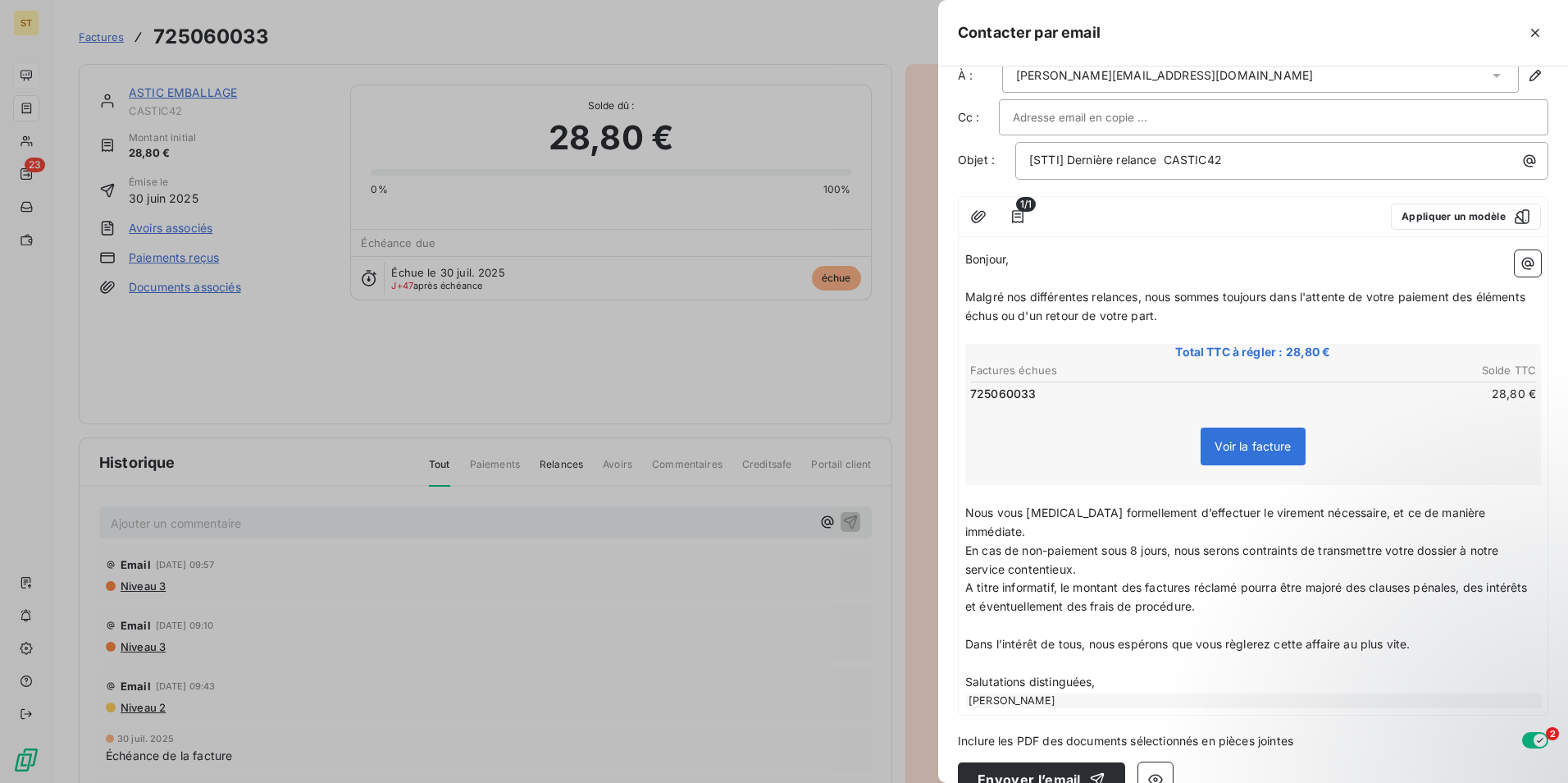
scroll to position [43, 0]
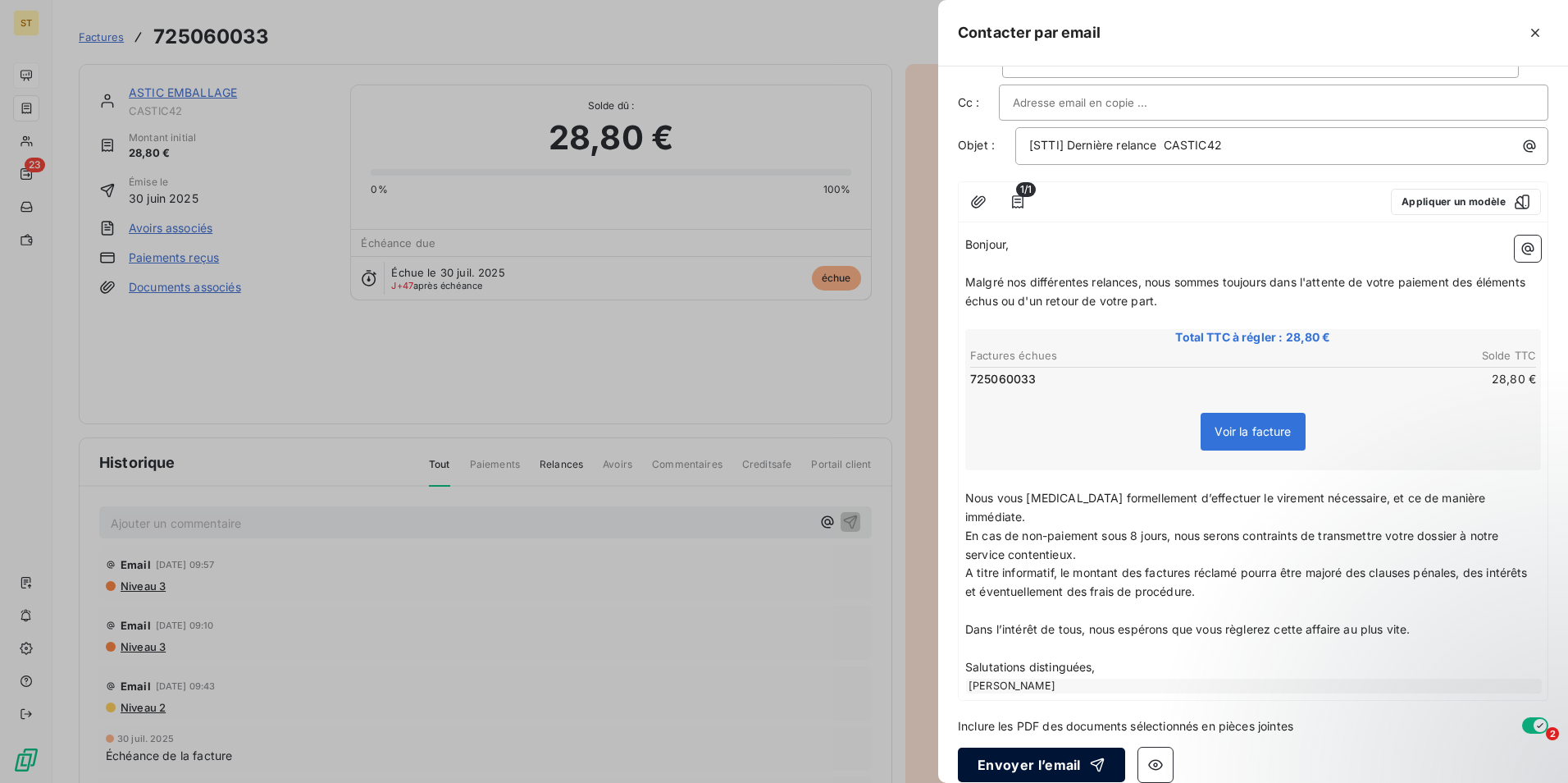
click at [1008, 747] on button "Envoyer l’email" at bounding box center [1041, 764] width 167 height 34
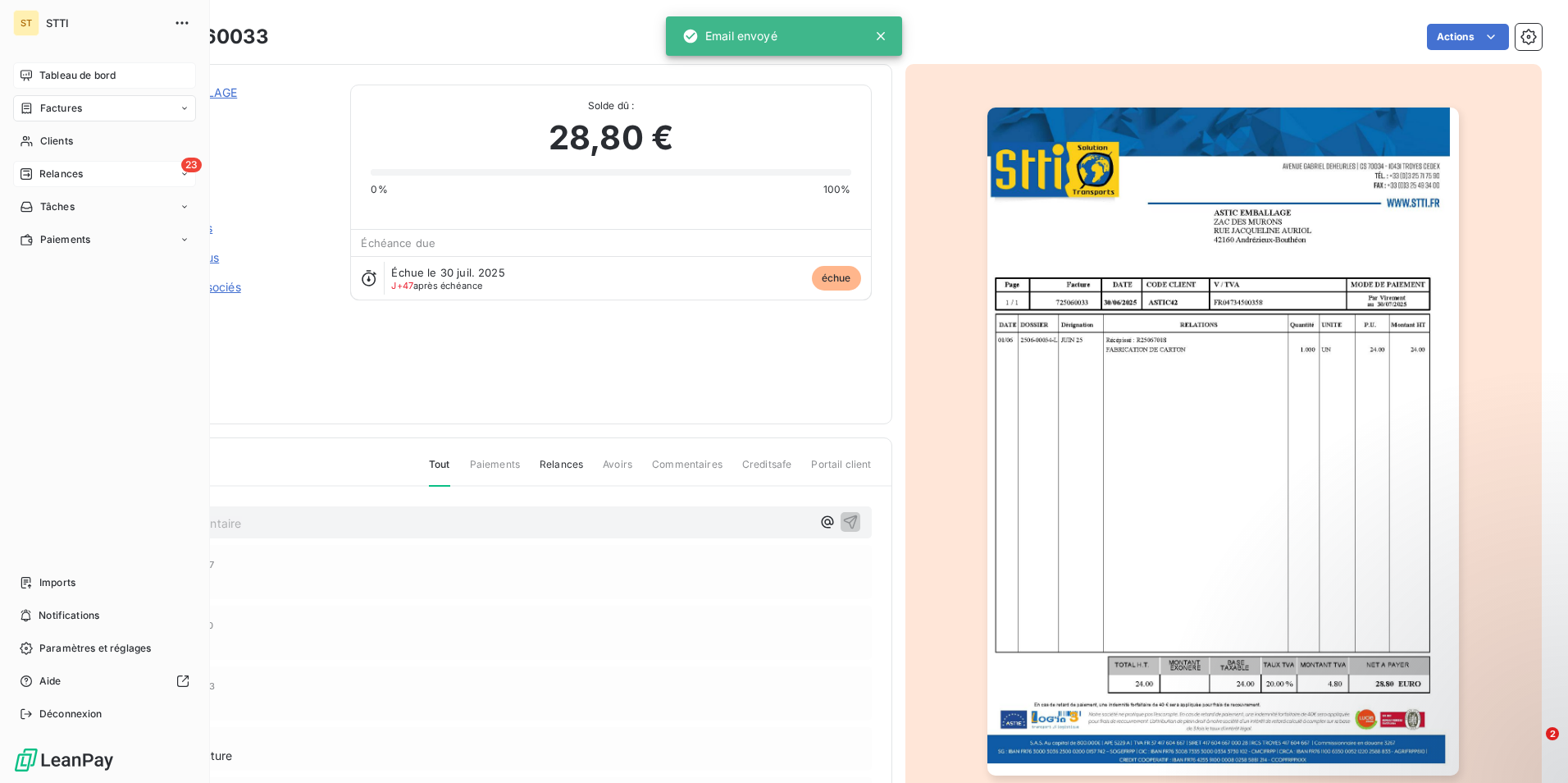
click at [36, 171] on div "Relances" at bounding box center [51, 173] width 63 height 15
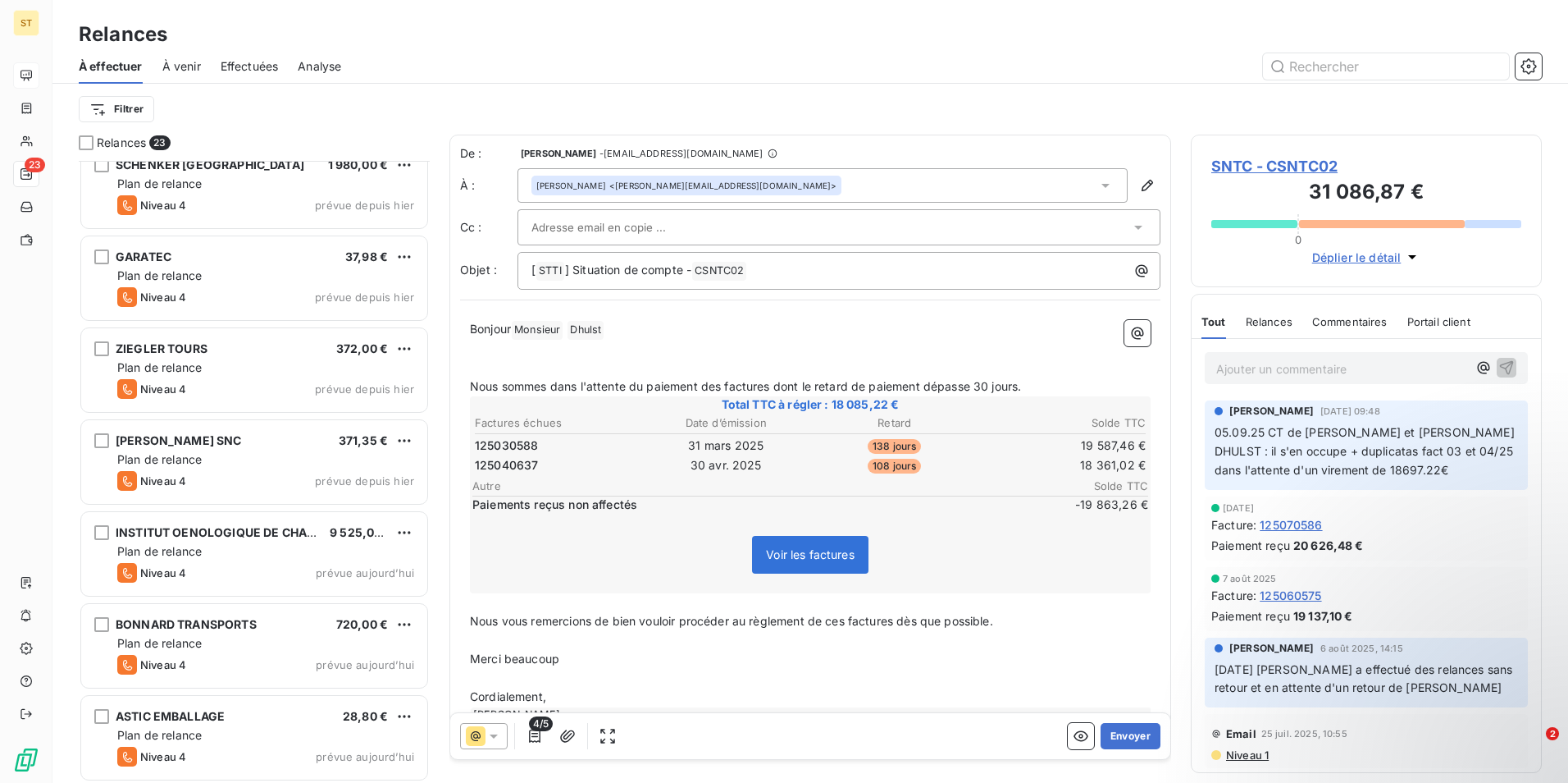
scroll to position [1492, 0]
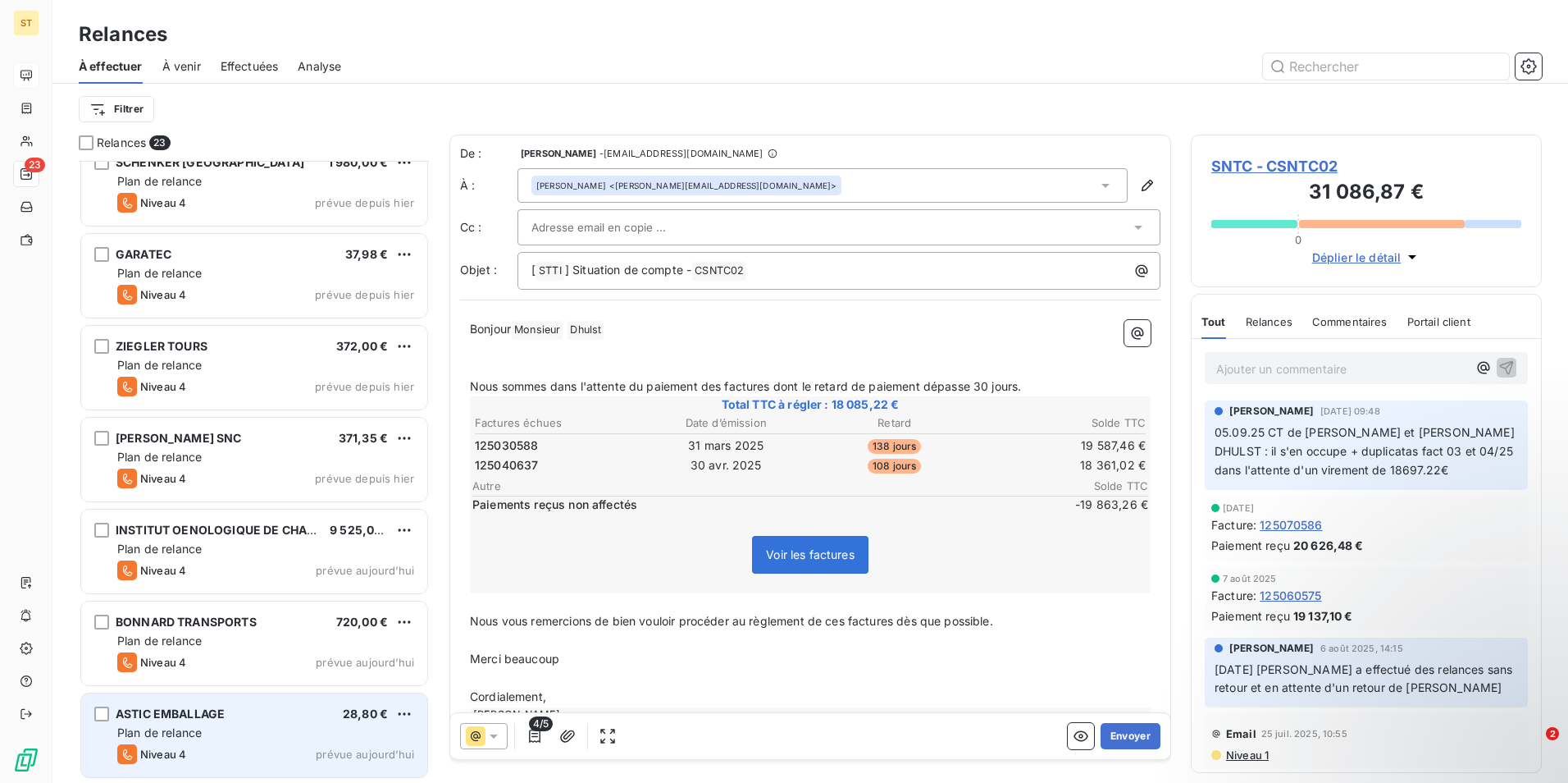
click at [203, 754] on div "Niveau 4 prévue aujourd’hui" at bounding box center [265, 754] width 297 height 19
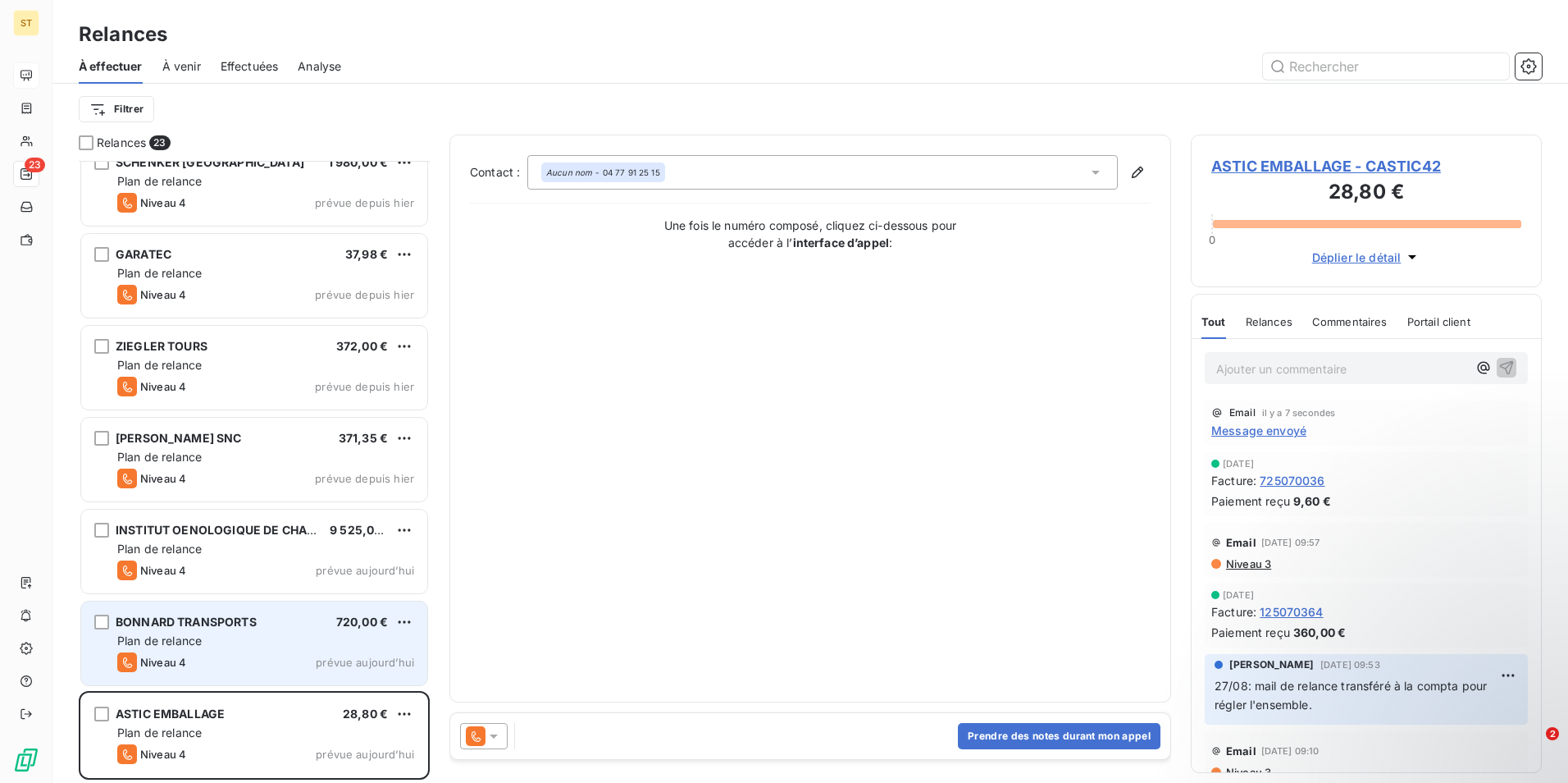
click at [201, 648] on div "Plan de relance" at bounding box center [265, 640] width 297 height 17
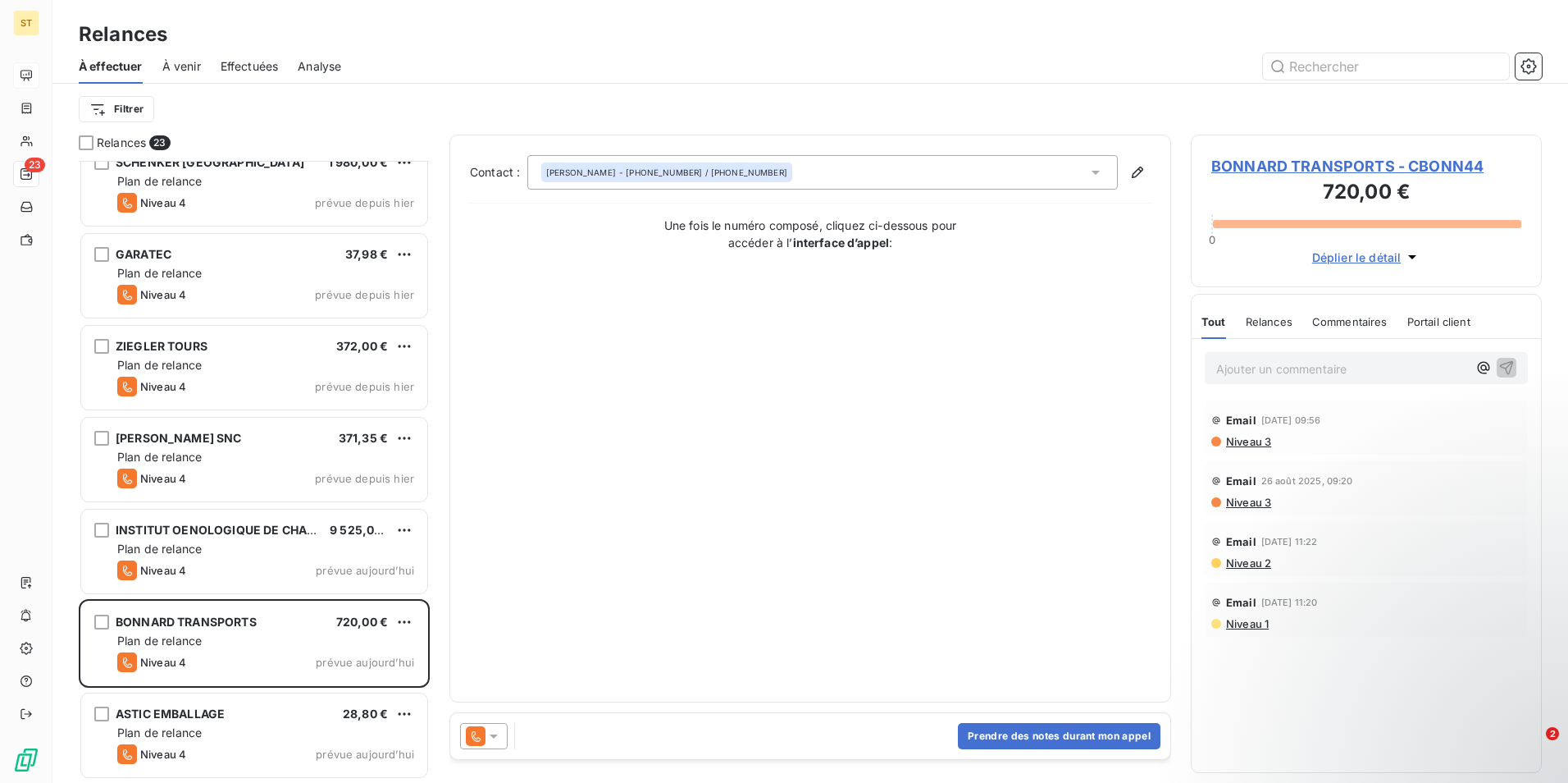
click at [1318, 160] on span "BONNARD TRANSPORTS - CBONN44" at bounding box center [1367, 166] width 310 height 22
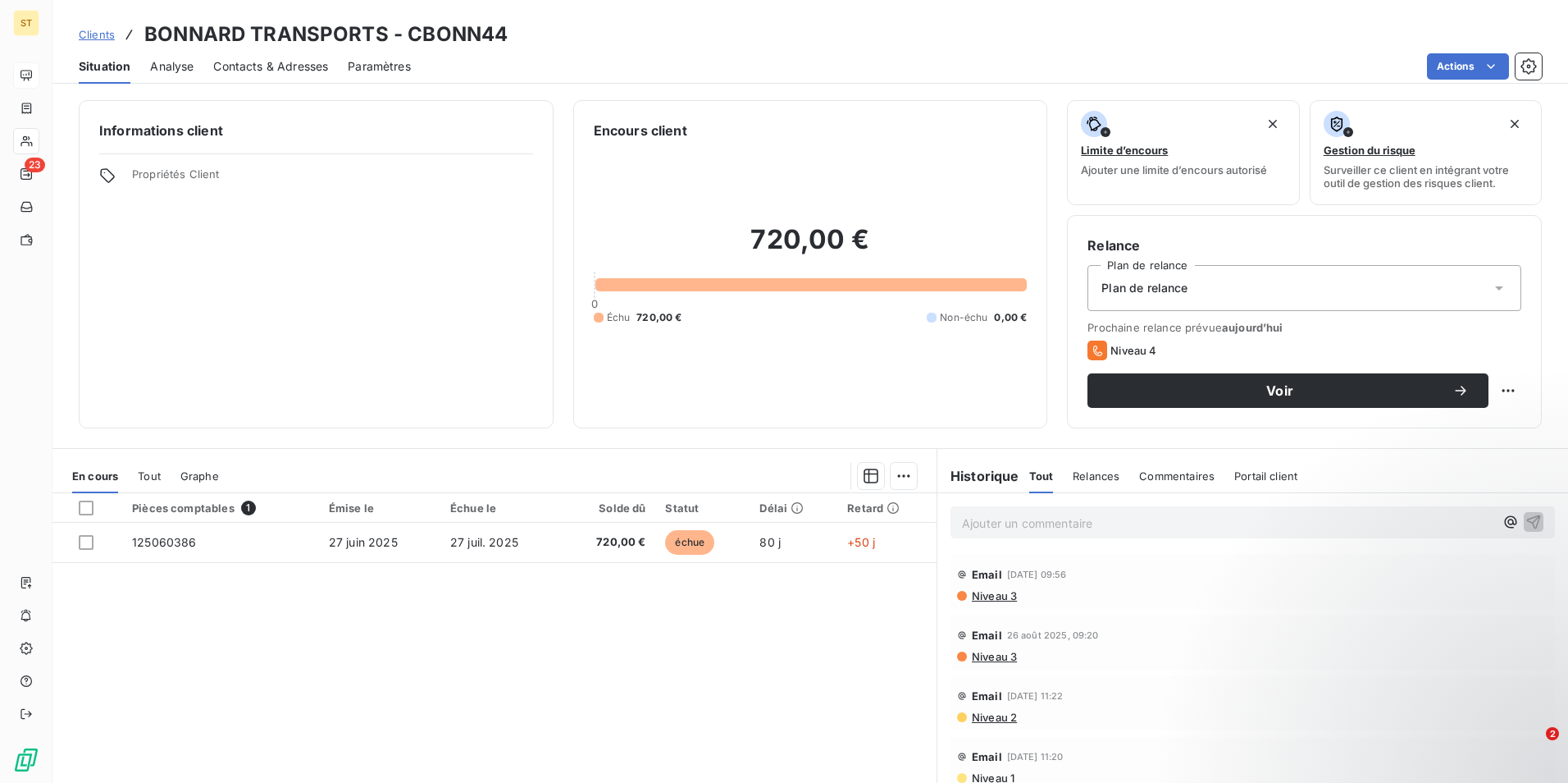
click at [259, 66] on span "Contacts & Adresses" at bounding box center [271, 67] width 115 height 17
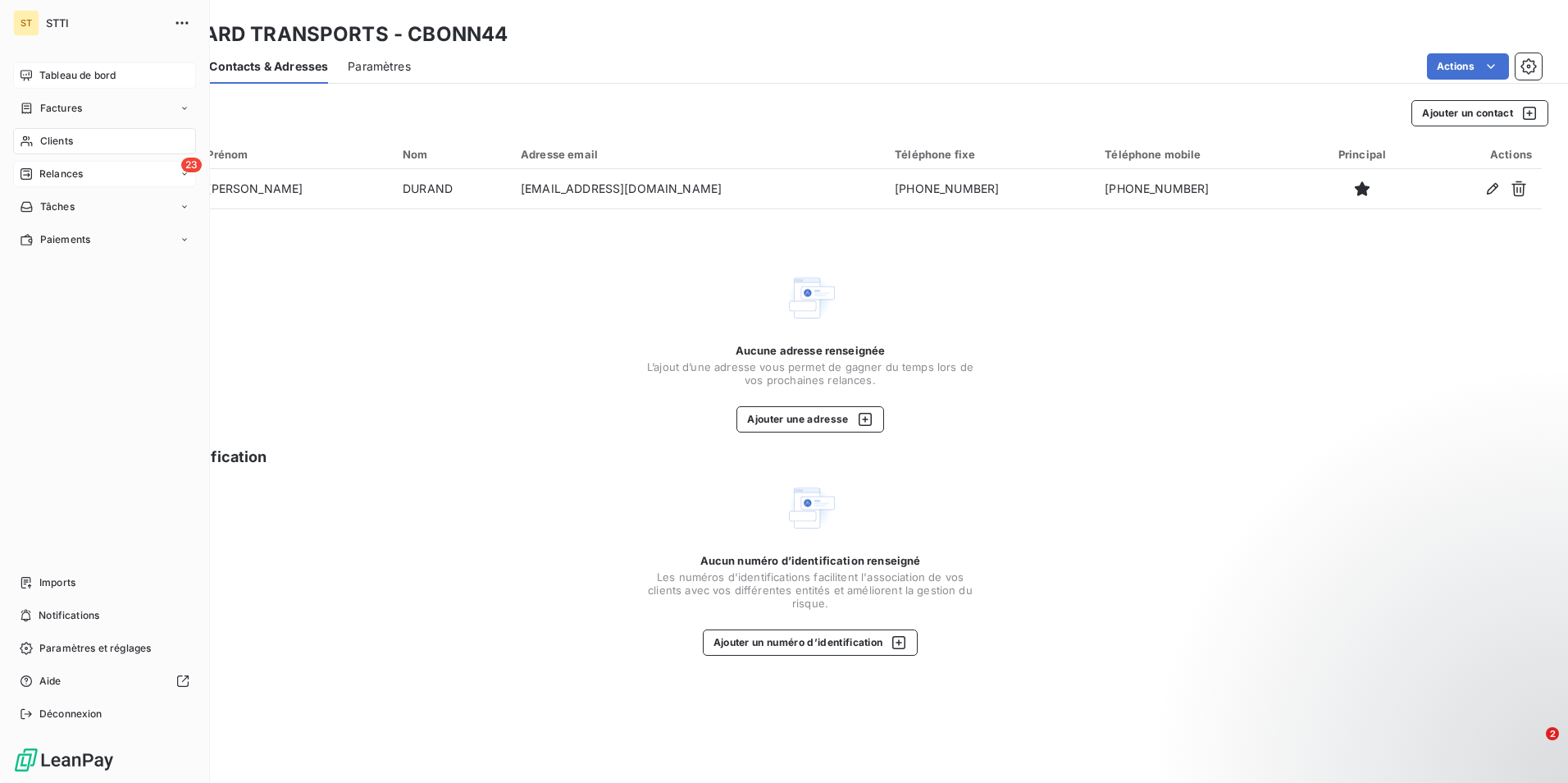
click at [81, 177] on span "Relances" at bounding box center [61, 173] width 44 height 15
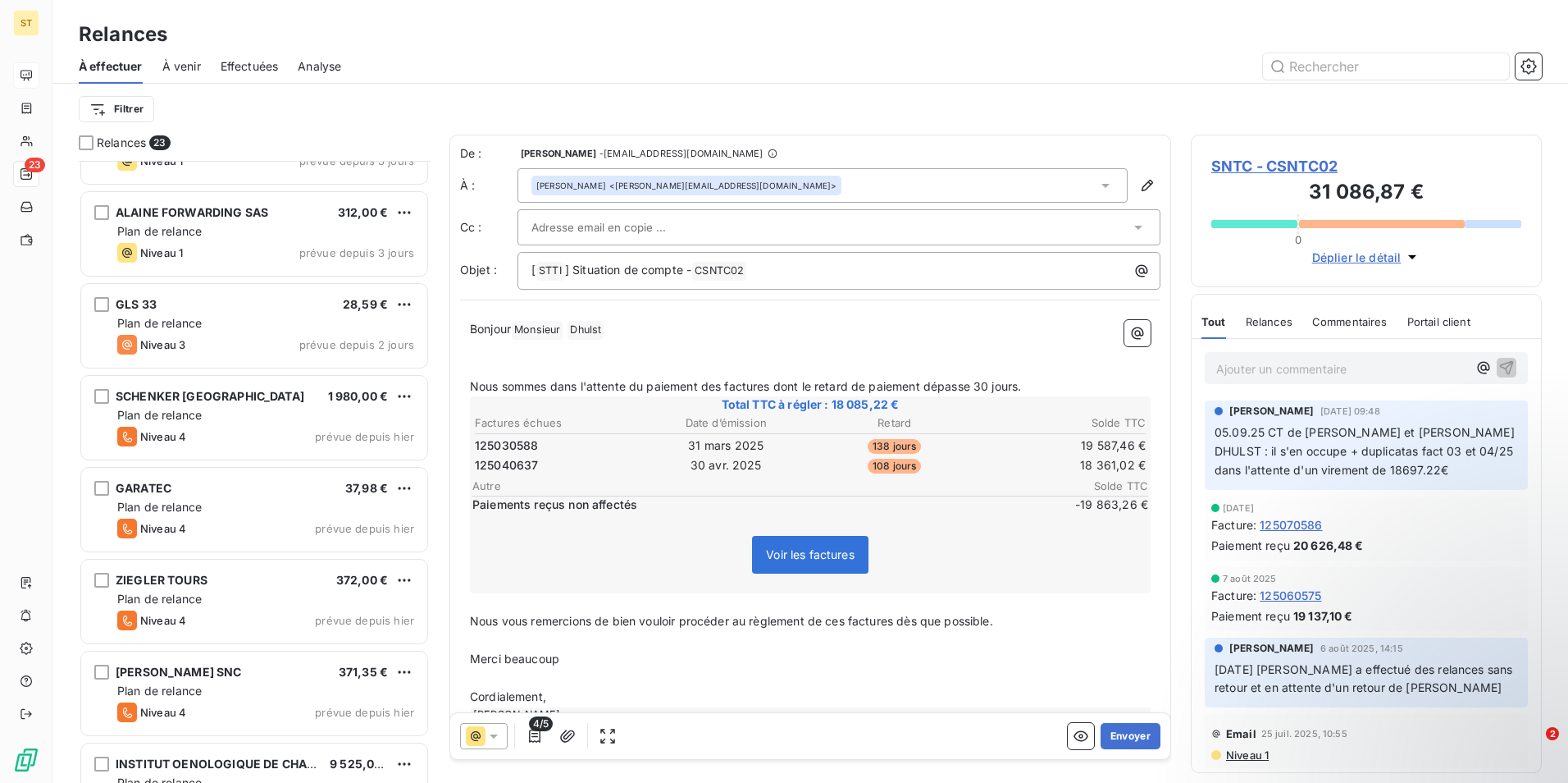
scroll to position [1492, 0]
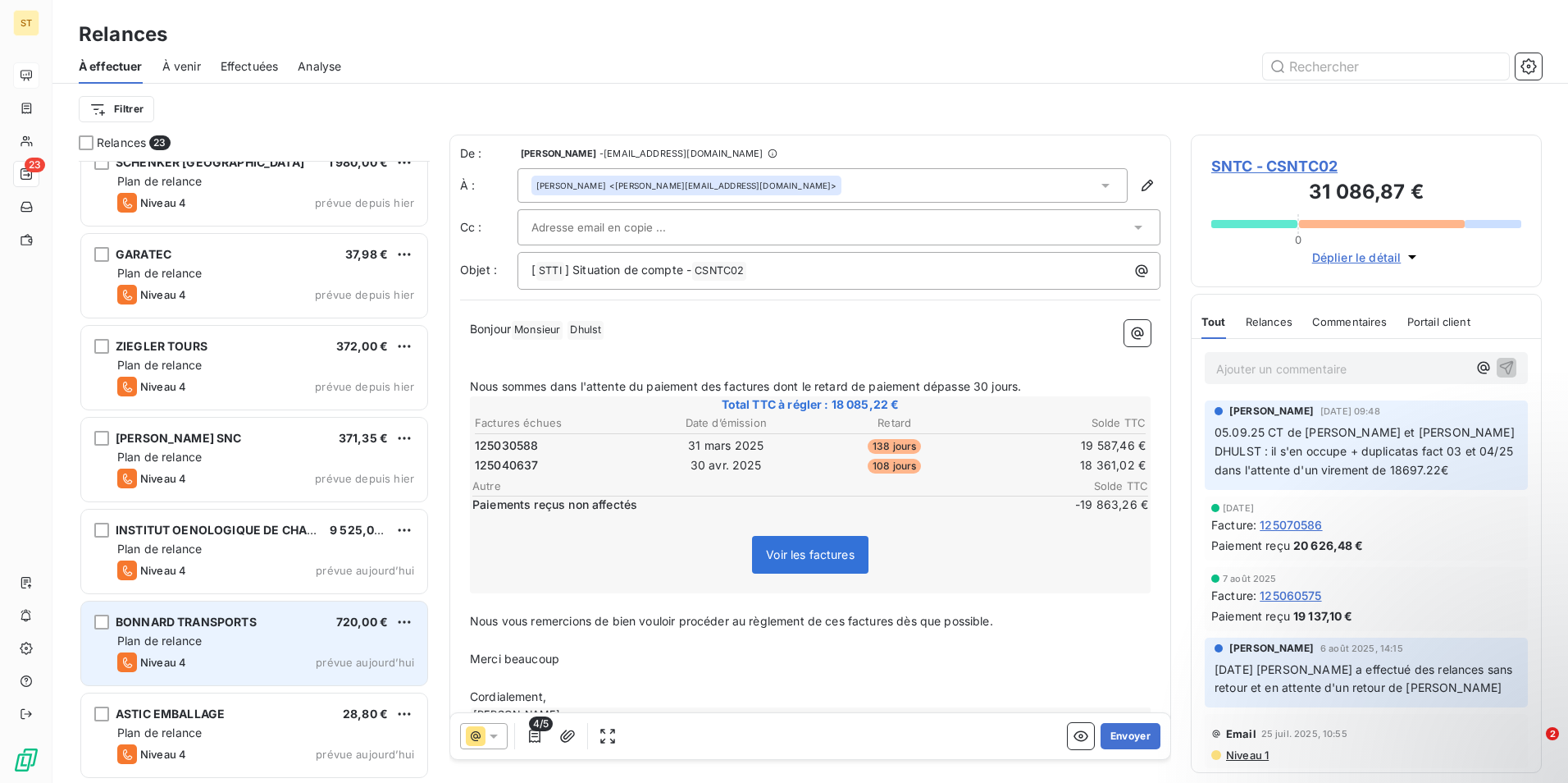
click at [234, 651] on div "BONNARD TRANSPORTS 720,00 € Plan de relance Niveau 4 prévue [DATE]" at bounding box center [254, 644] width 346 height 84
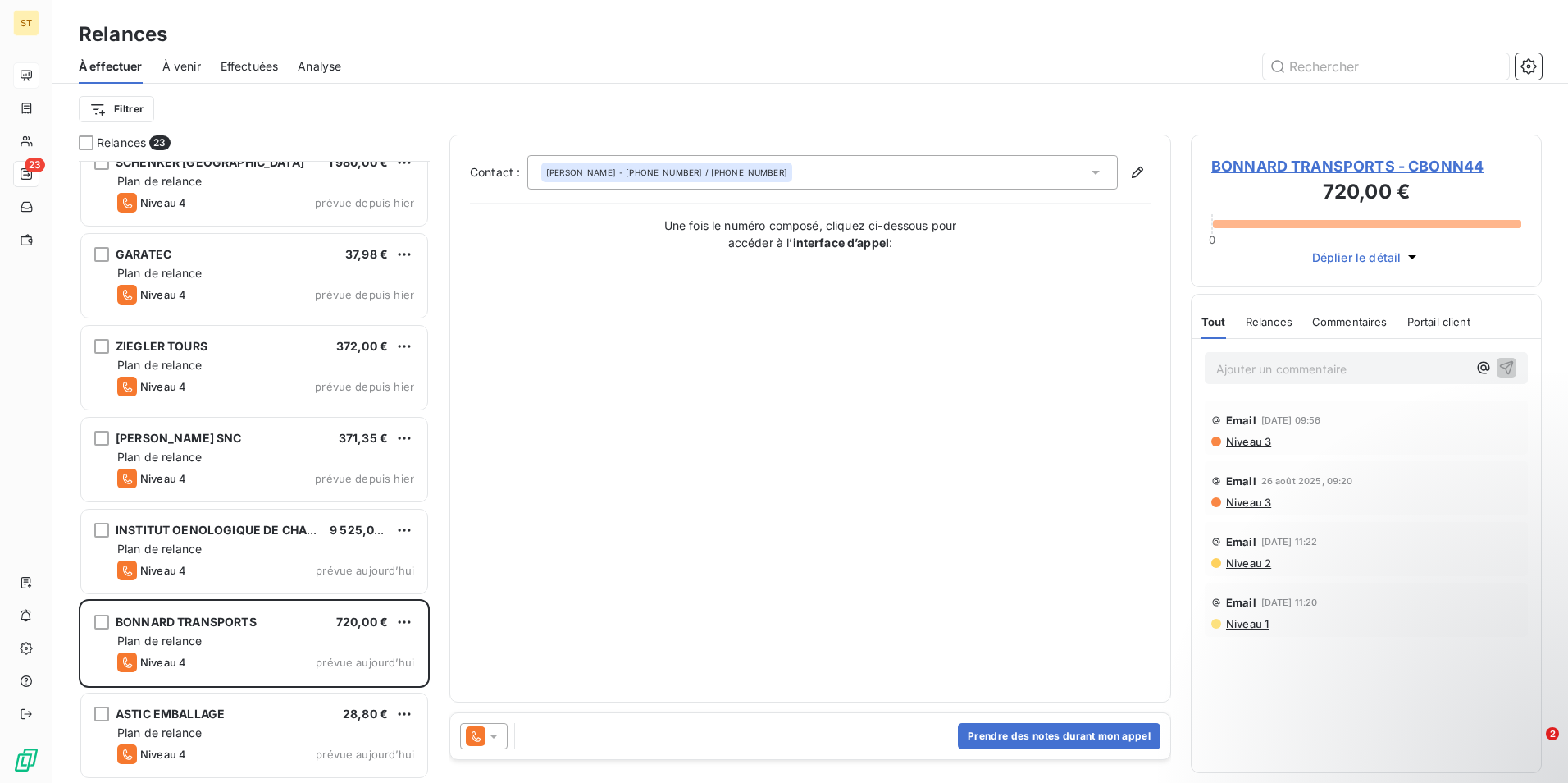
click at [1278, 161] on span "BONNARD TRANSPORTS - CBONN44" at bounding box center [1367, 166] width 310 height 22
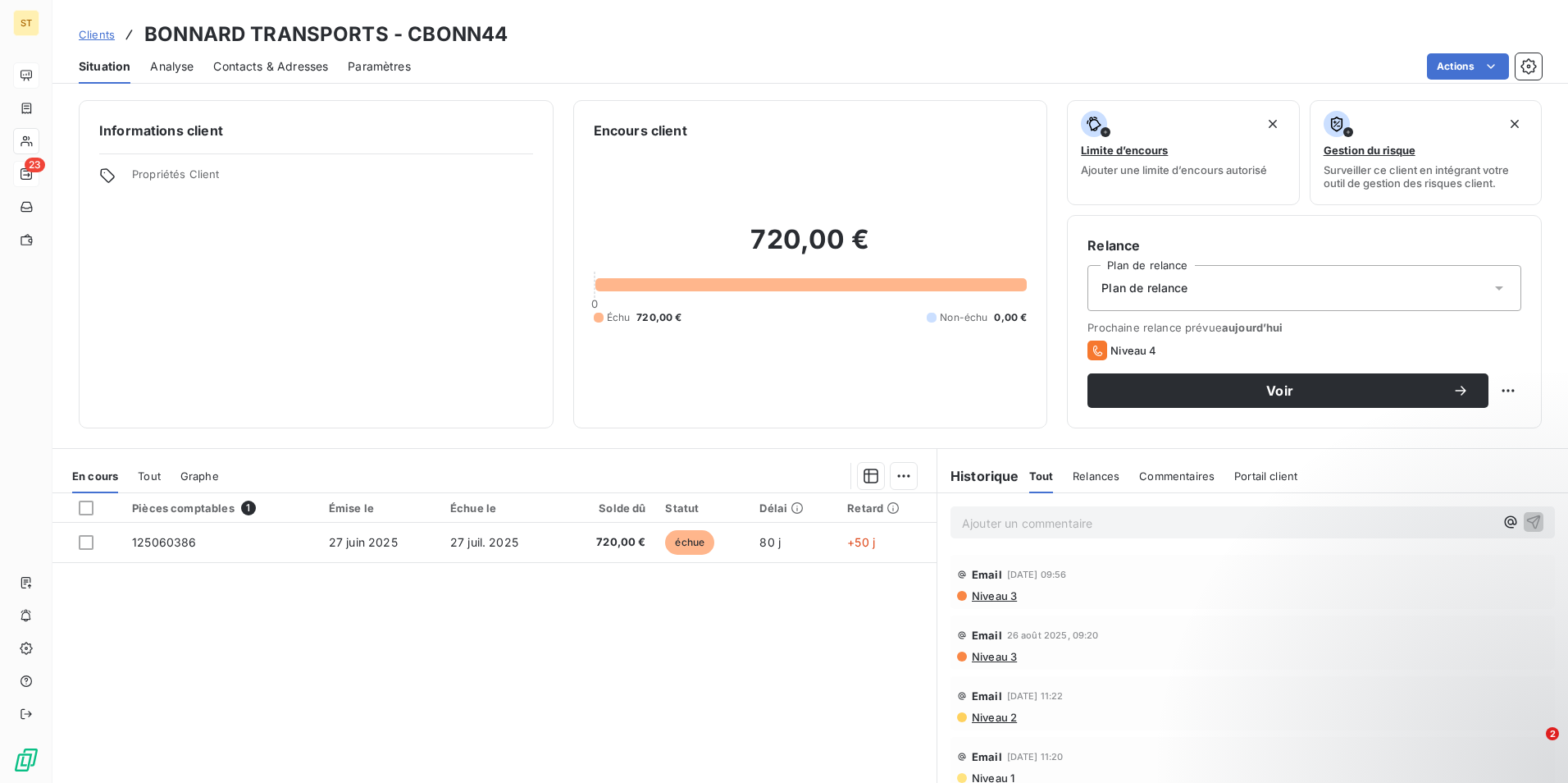
click at [287, 66] on span "Contacts & Adresses" at bounding box center [271, 67] width 115 height 17
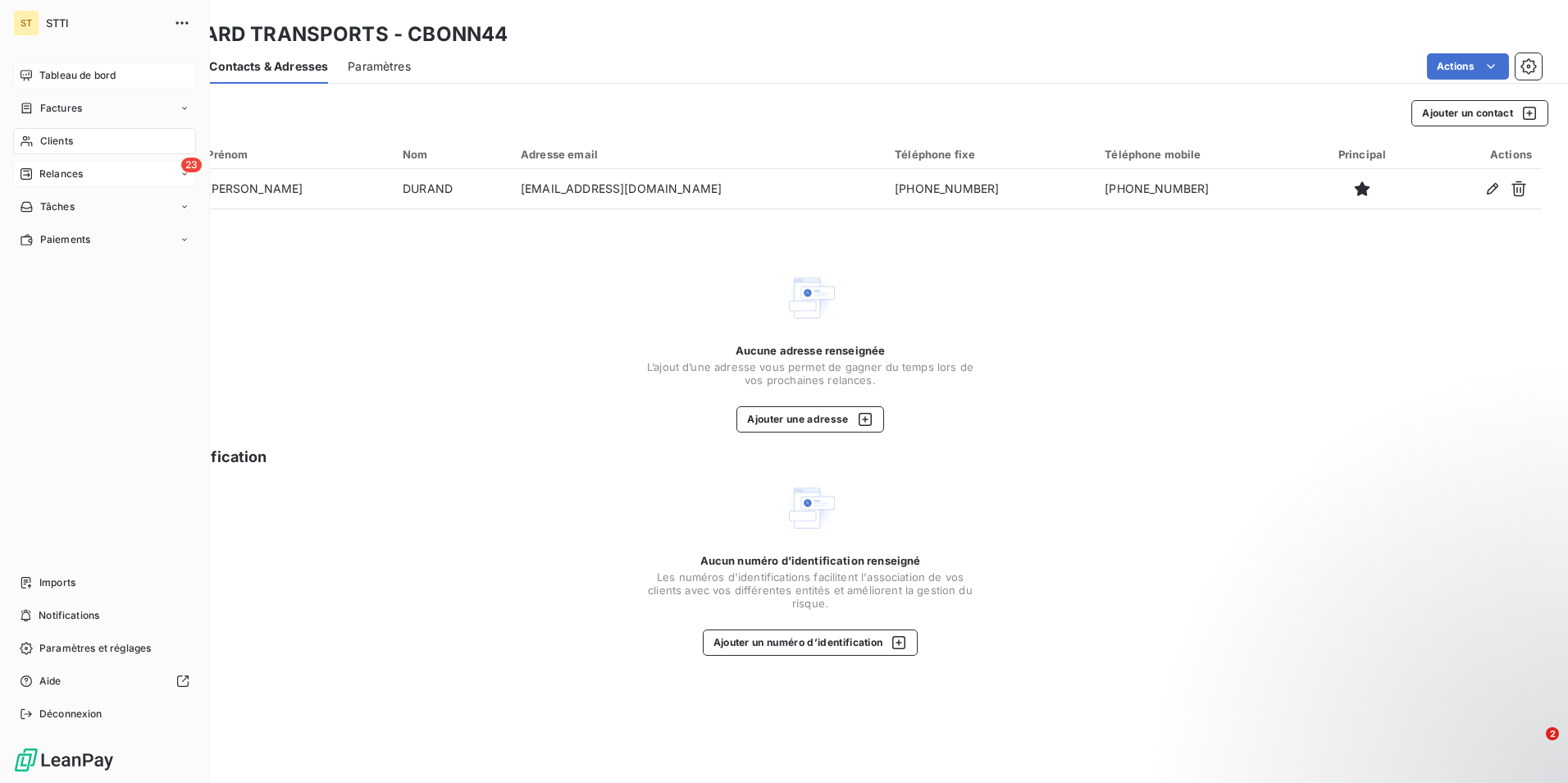
click at [40, 177] on span "Relances" at bounding box center [61, 173] width 44 height 15
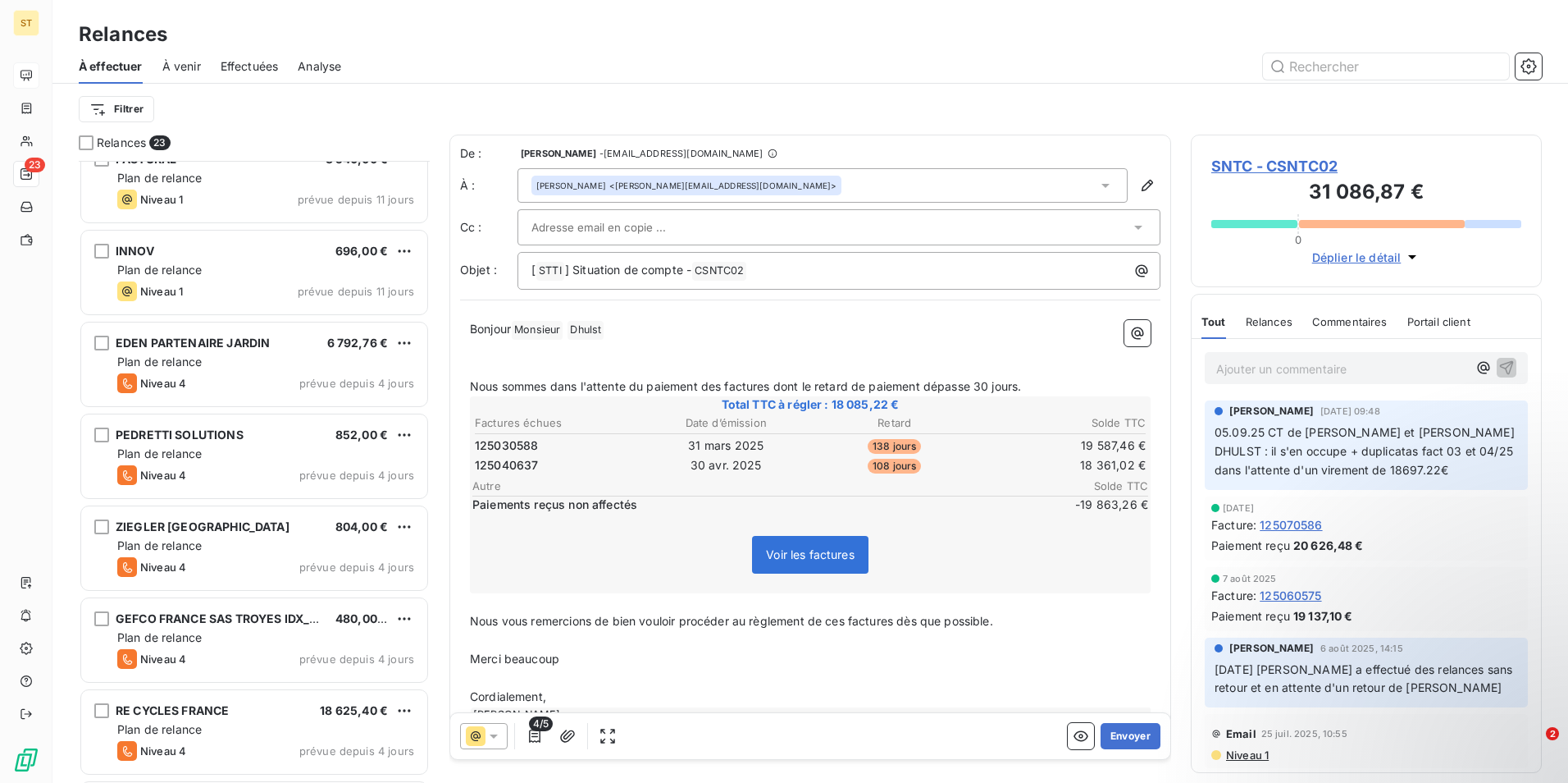
scroll to position [411, 0]
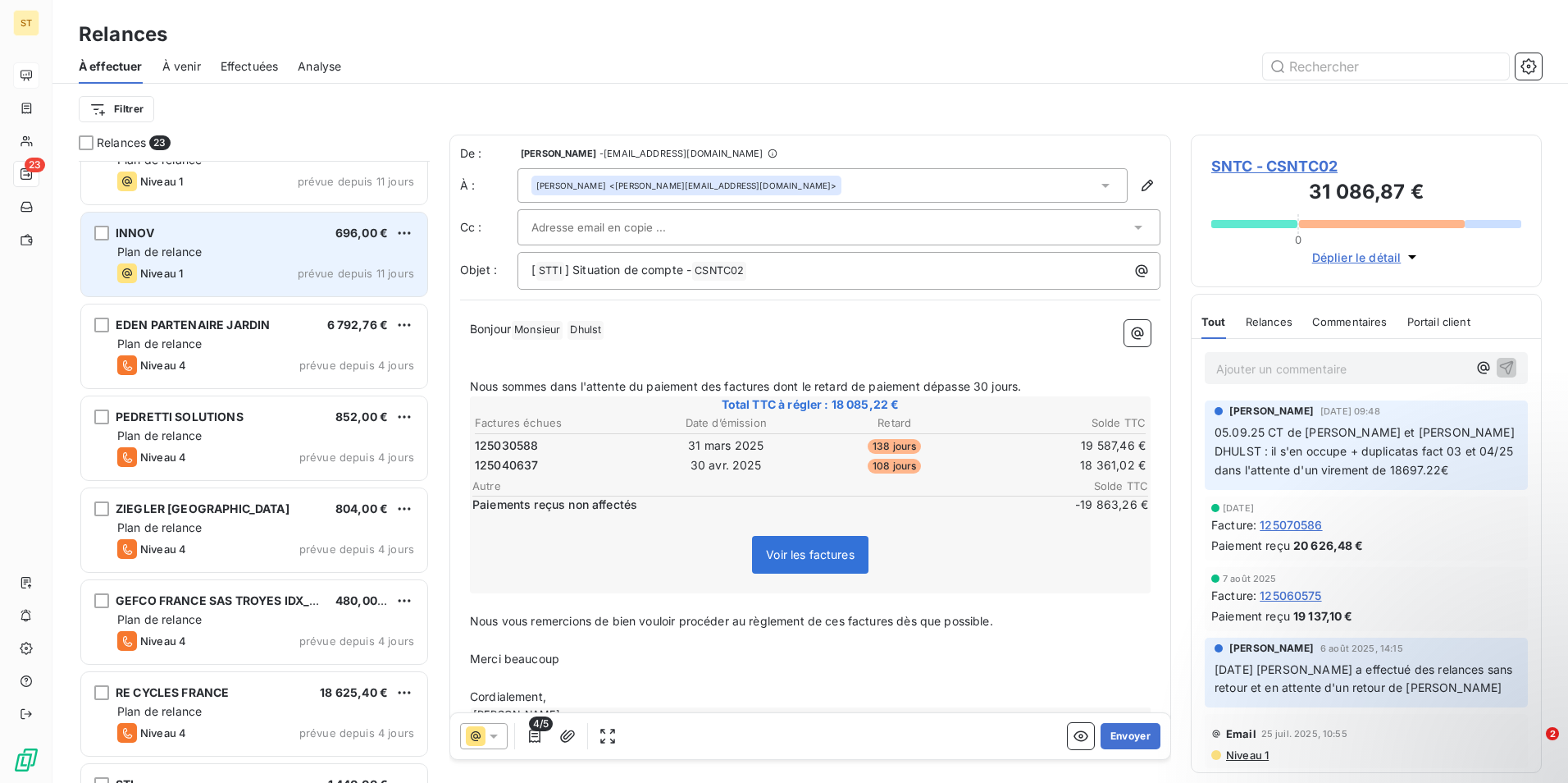
click at [234, 267] on div "Niveau 1 prévue depuis 11 jours" at bounding box center [265, 273] width 297 height 19
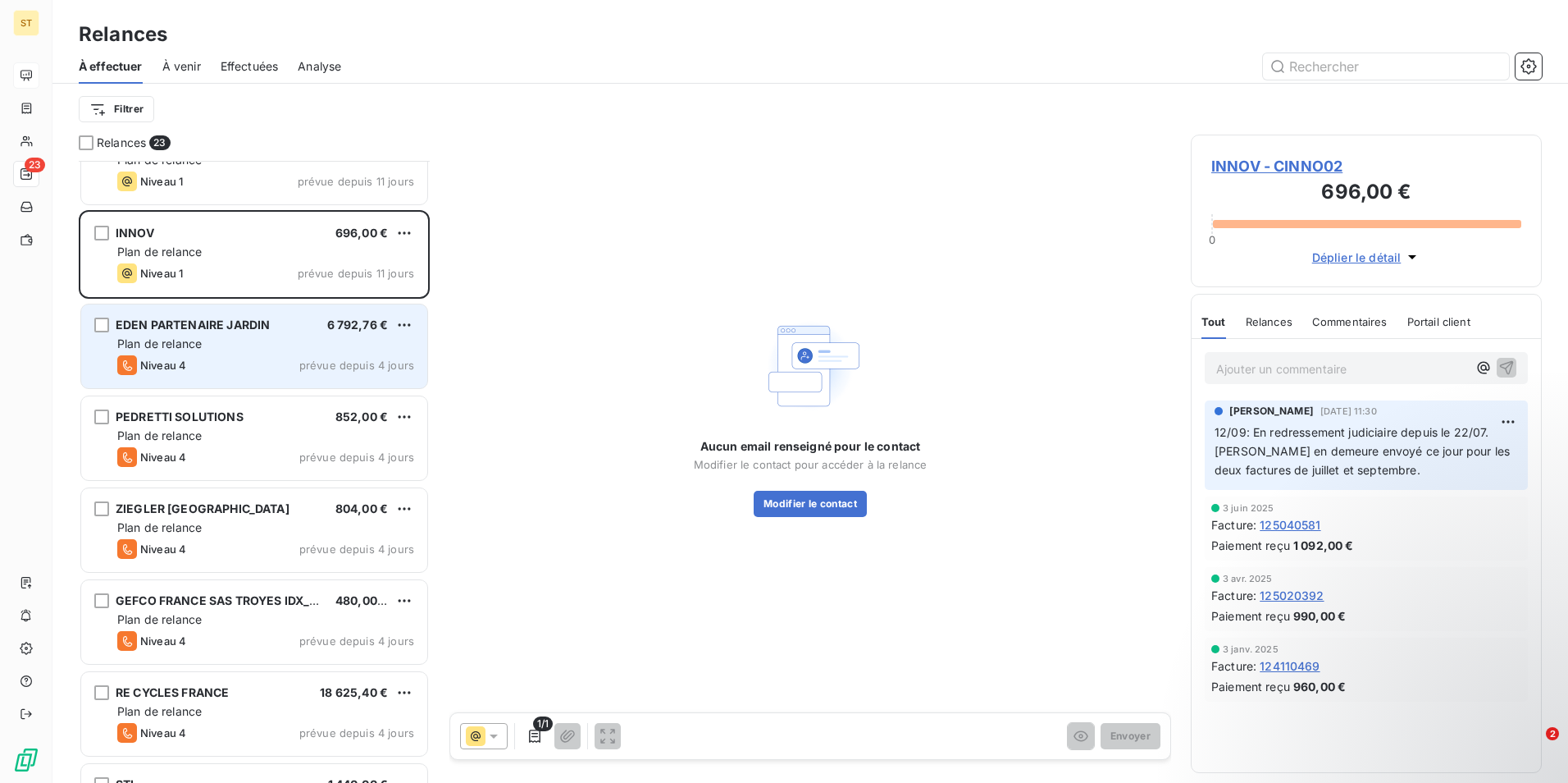
click at [221, 341] on div "Plan de relance" at bounding box center [265, 343] width 297 height 17
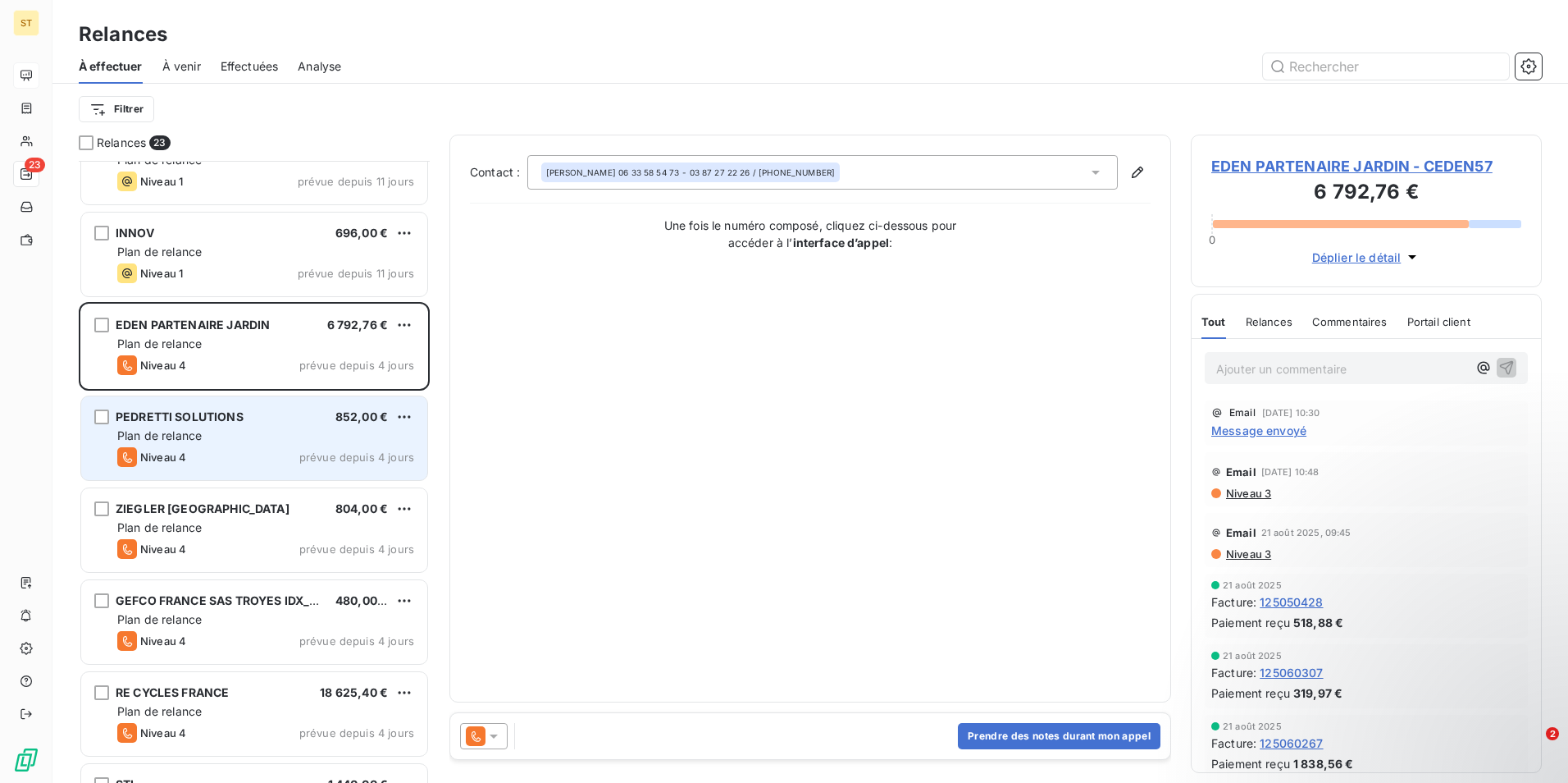
click at [175, 445] on div "PEDRETTI SOLUTIONS 852,00 € Plan de relance Niveau 4 prévue depuis 4 jours" at bounding box center [254, 438] width 346 height 84
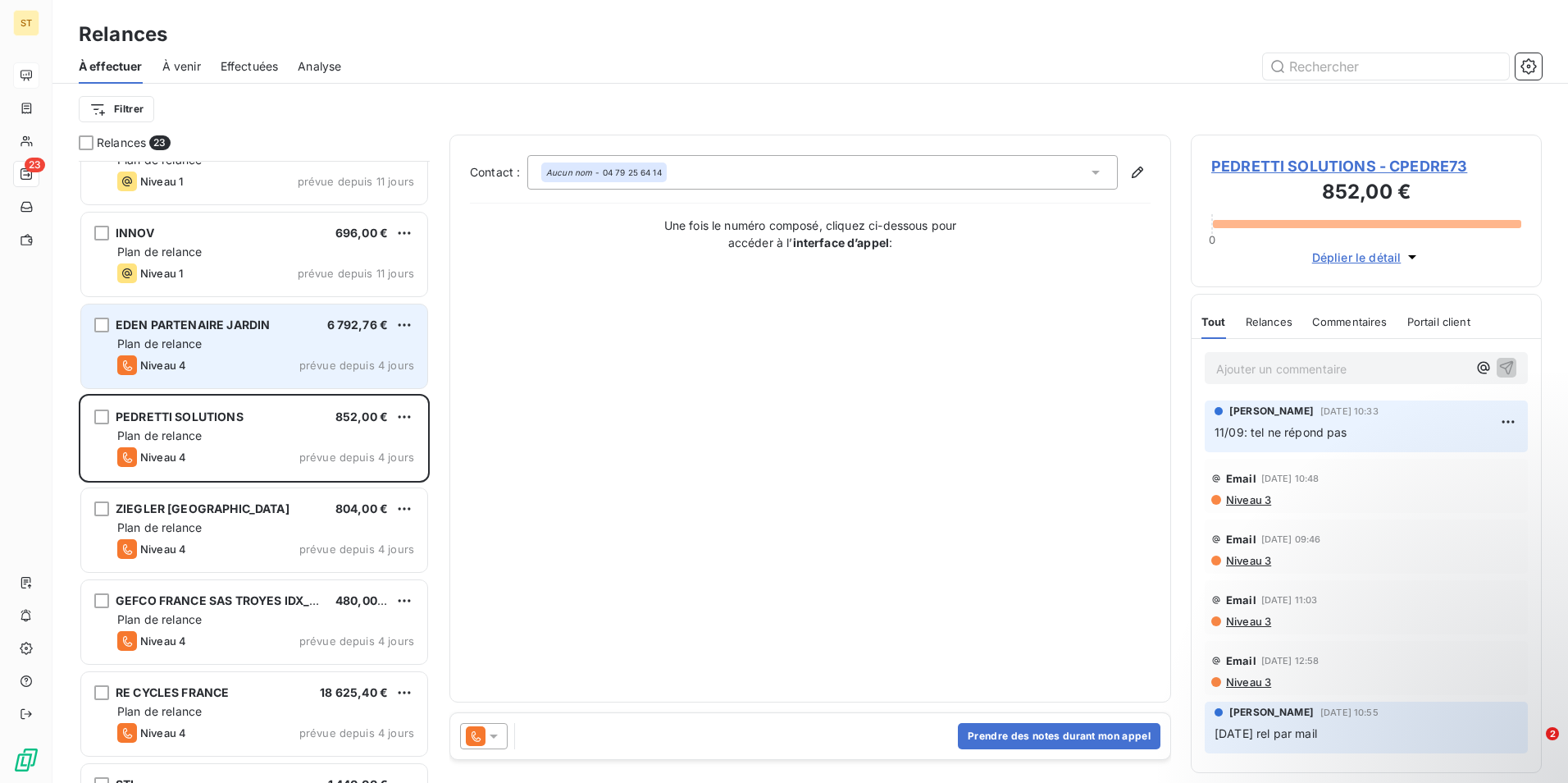
click at [210, 357] on div "Niveau 4 prévue depuis 4 jours" at bounding box center [265, 365] width 297 height 19
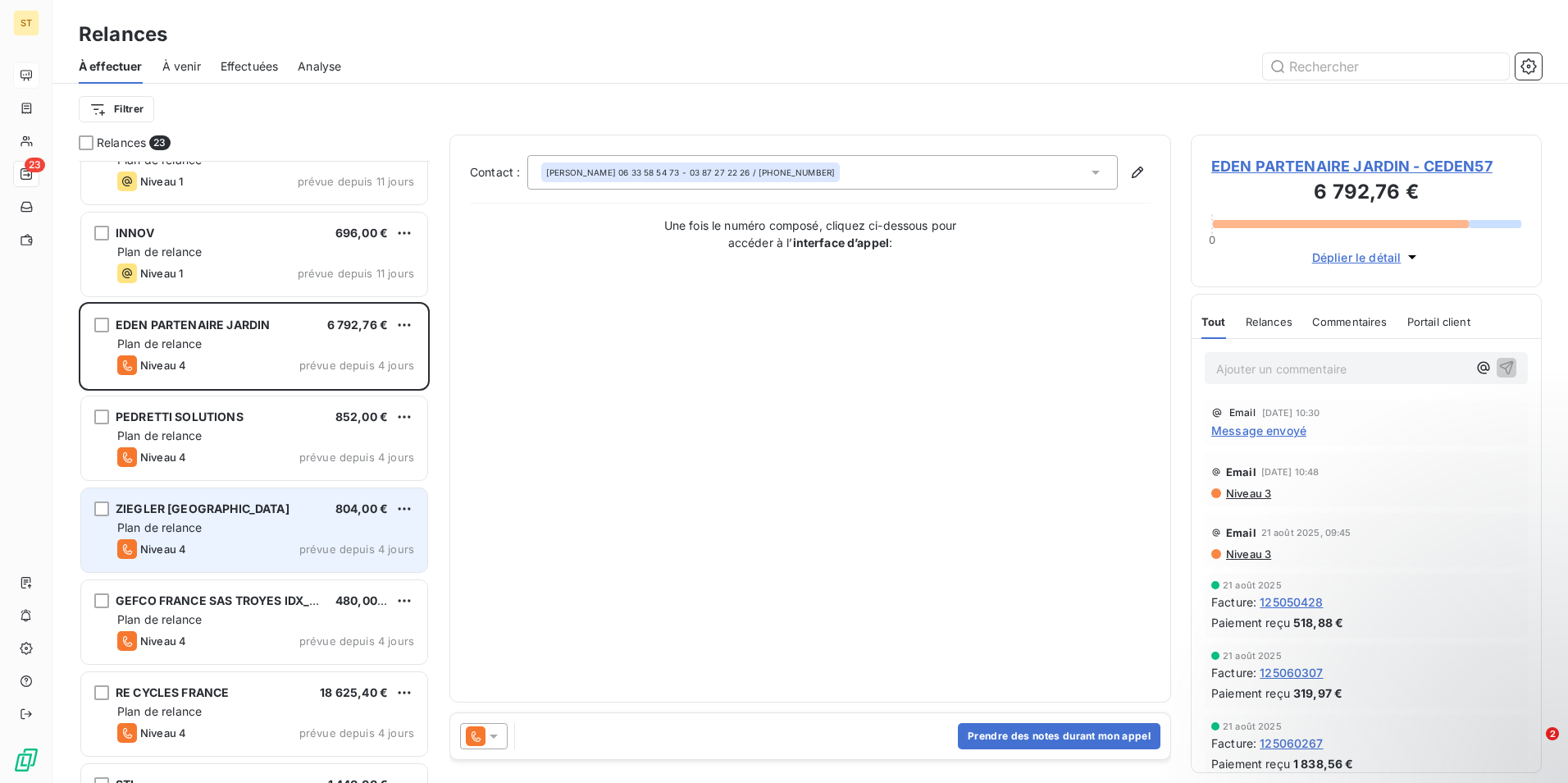
click at [184, 533] on span "Plan de relance" at bounding box center [159, 527] width 84 height 14
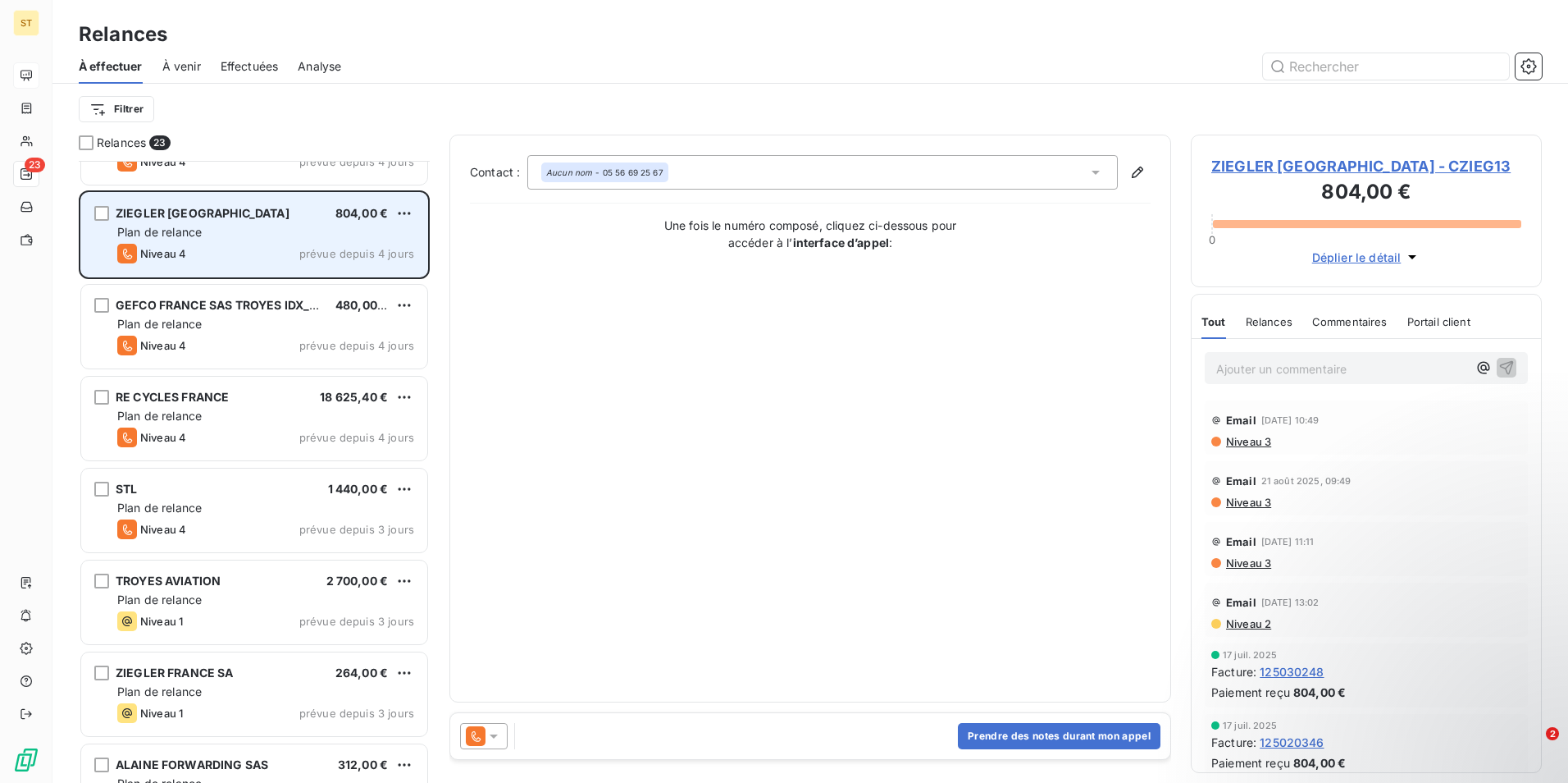
scroll to position [739, 0]
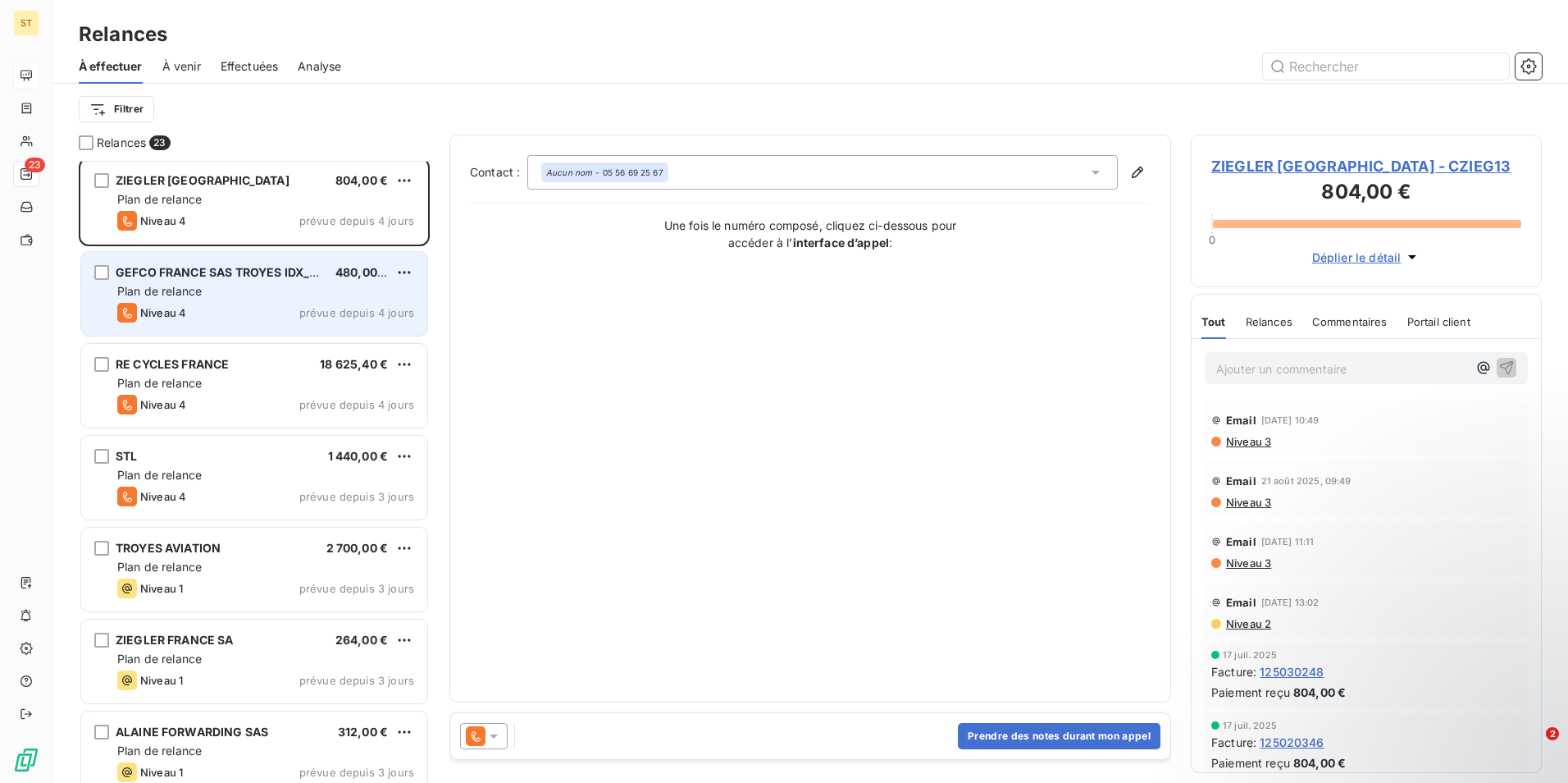
click at [278, 306] on div "Niveau 4 prévue depuis 4 jours" at bounding box center [265, 313] width 297 height 19
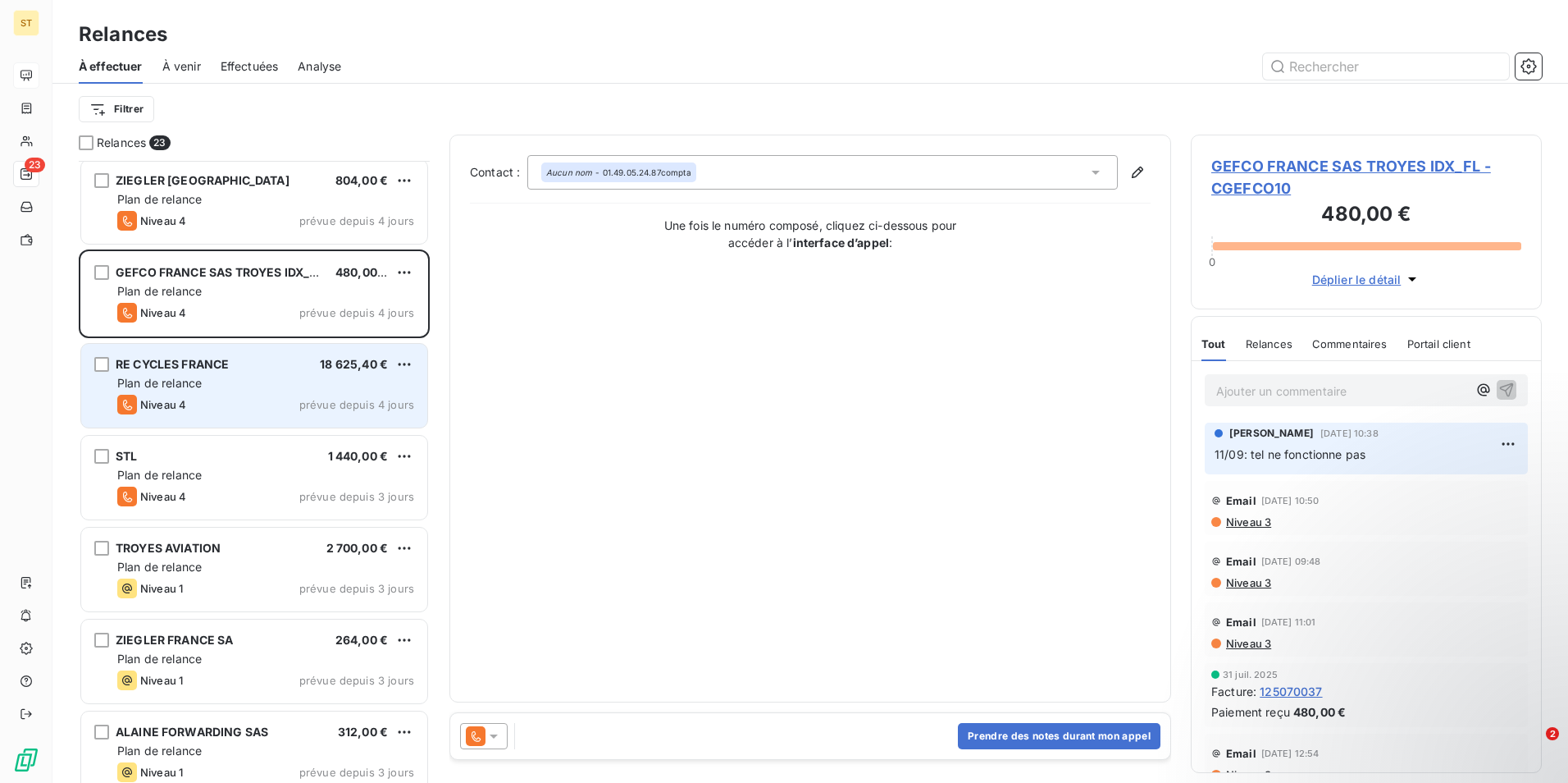
click at [217, 394] on div "RE CYCLES FRANCE 18 625,40 € Plan de relance Niveau 4 prévue depuis 4 jours" at bounding box center [254, 386] width 346 height 84
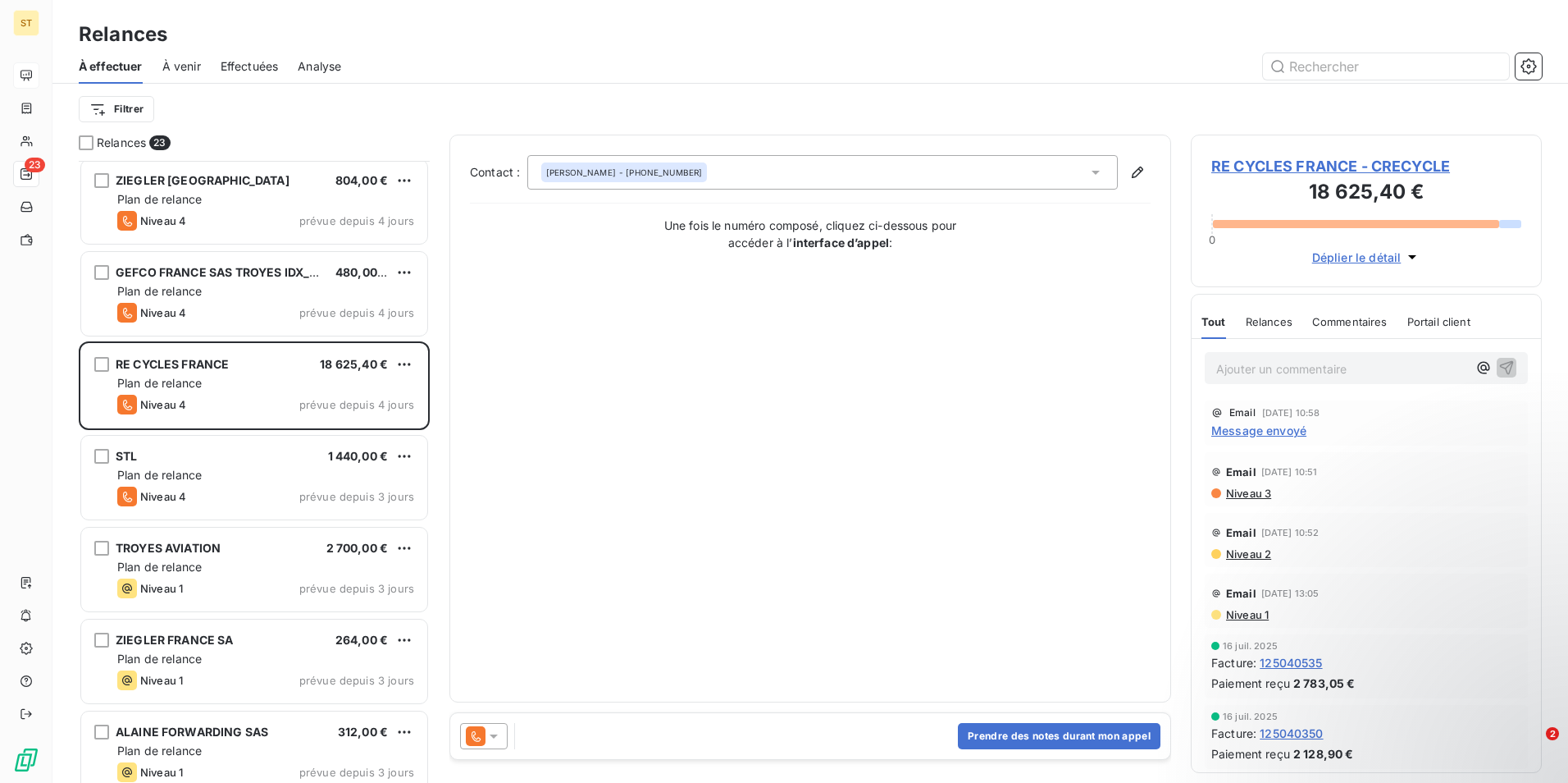
click at [1320, 164] on span "RE CYCLES FRANCE - CRECYCLE" at bounding box center [1367, 166] width 310 height 22
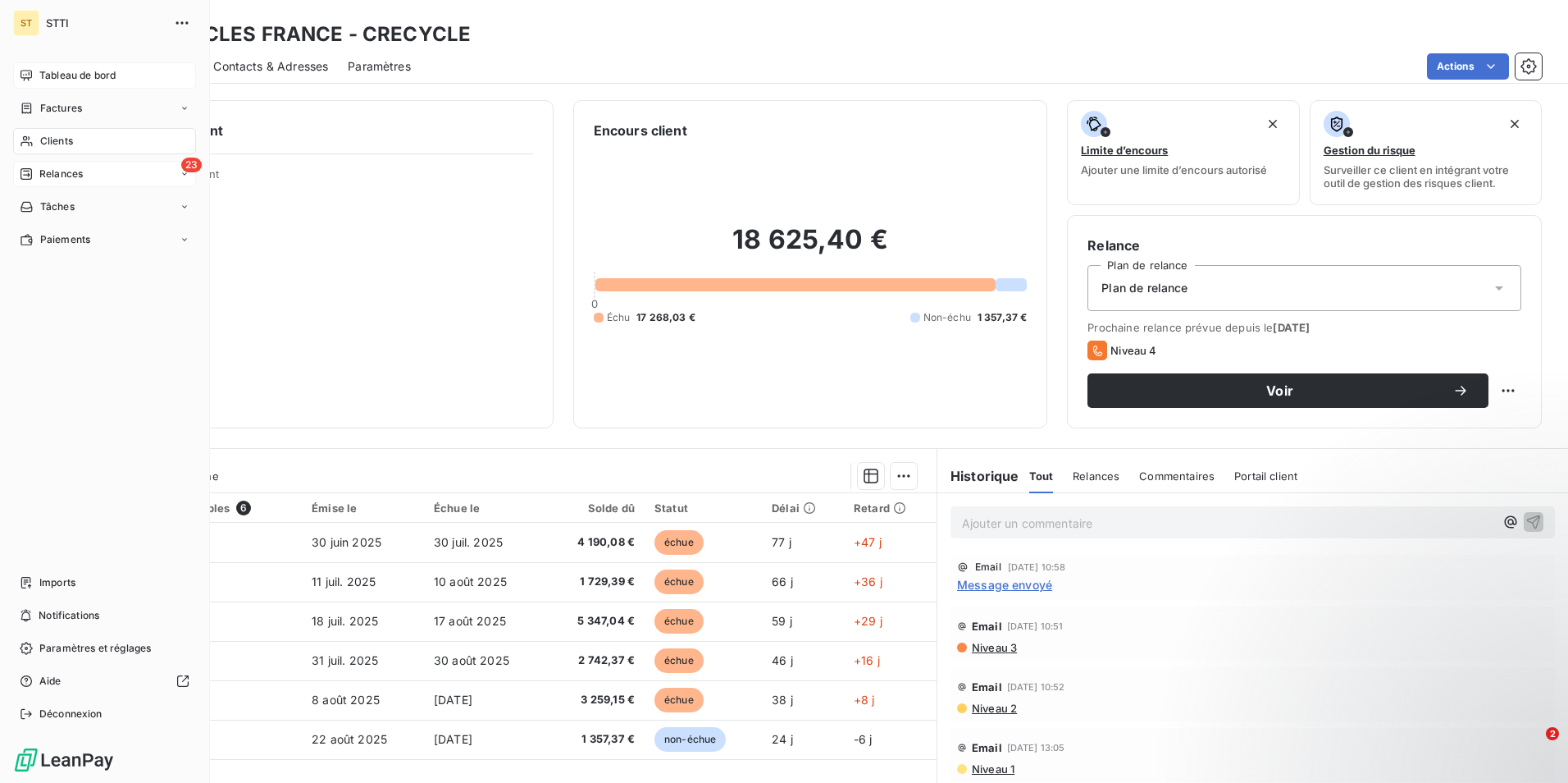
click at [41, 171] on span "Relances" at bounding box center [61, 173] width 44 height 15
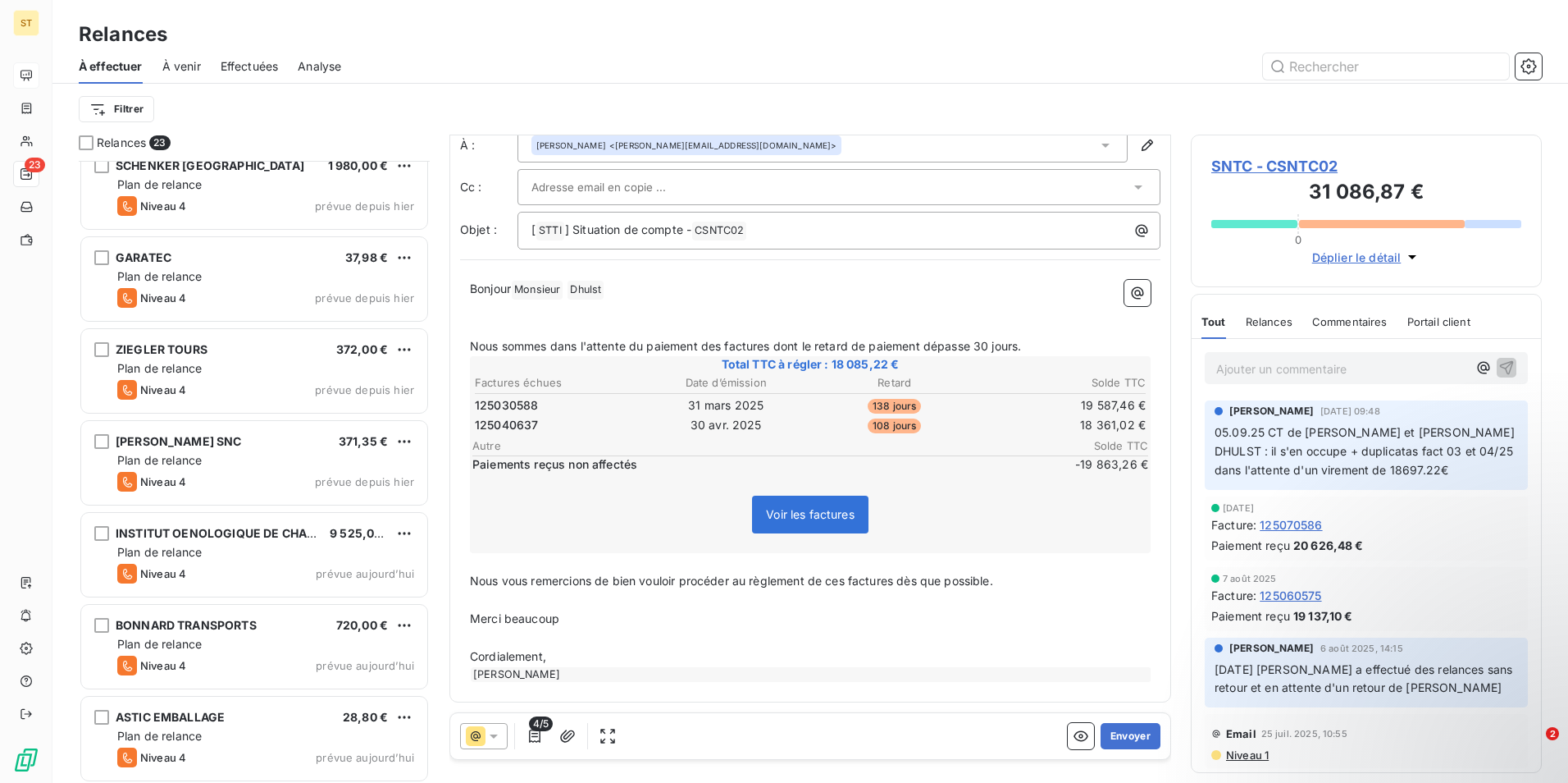
scroll to position [1492, 0]
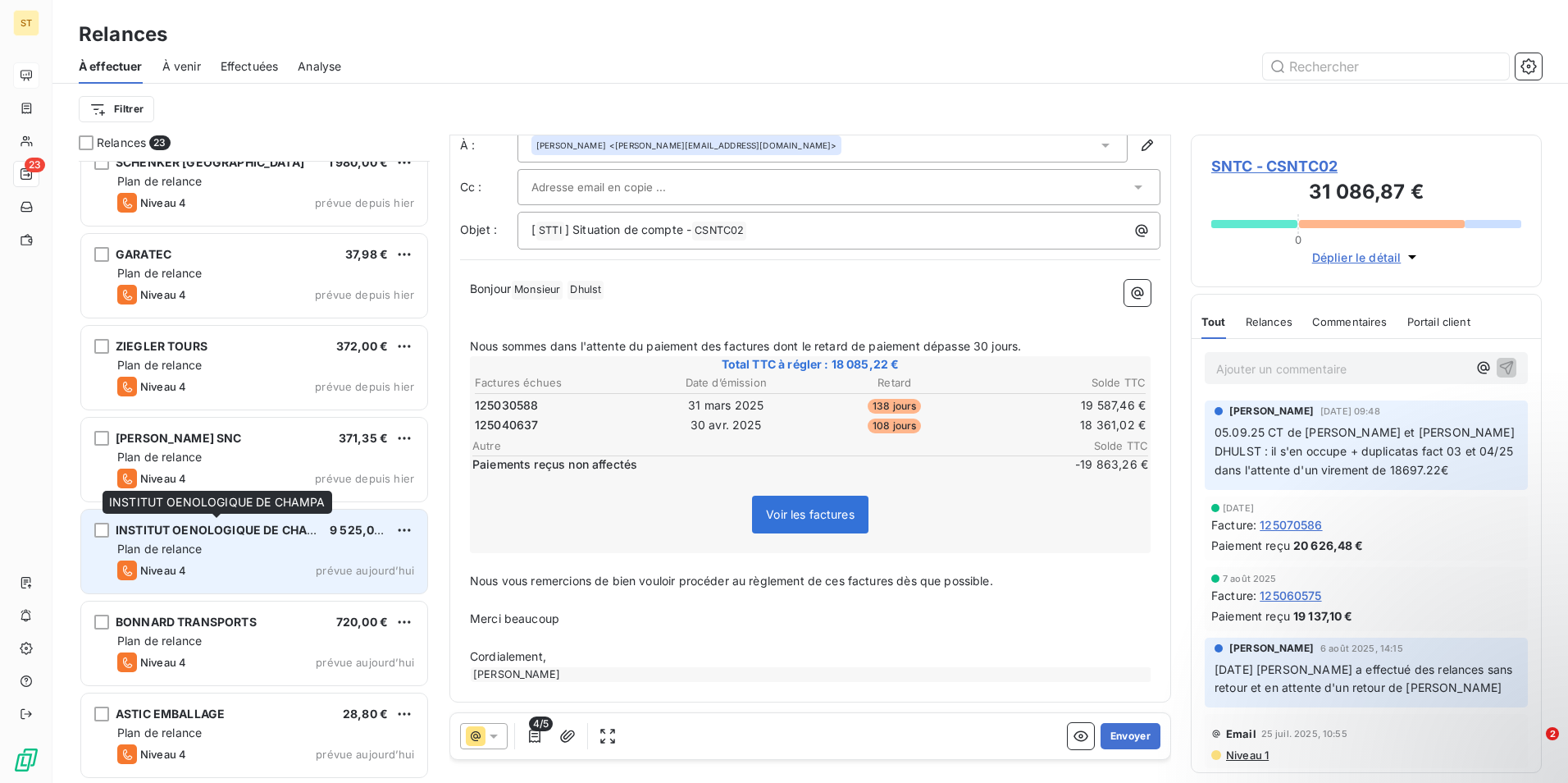
click at [246, 536] on span "INSTITUT OENOLOGIQUE DE CHAMPA" at bounding box center [224, 530] width 217 height 14
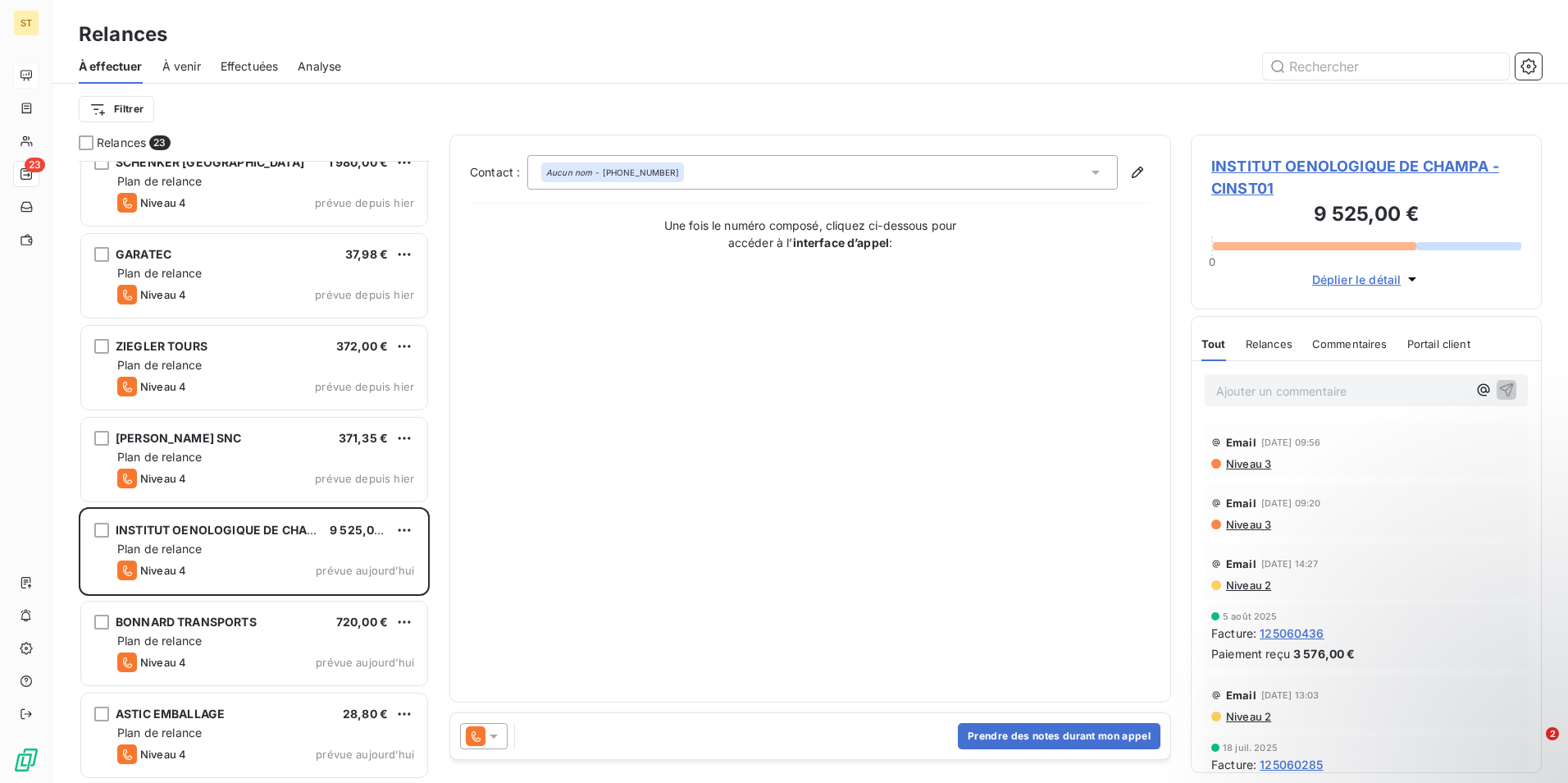
click at [1325, 160] on span "INSTITUT OENOLOGIQUE DE CHAMPA - CINST01" at bounding box center [1367, 177] width 310 height 45
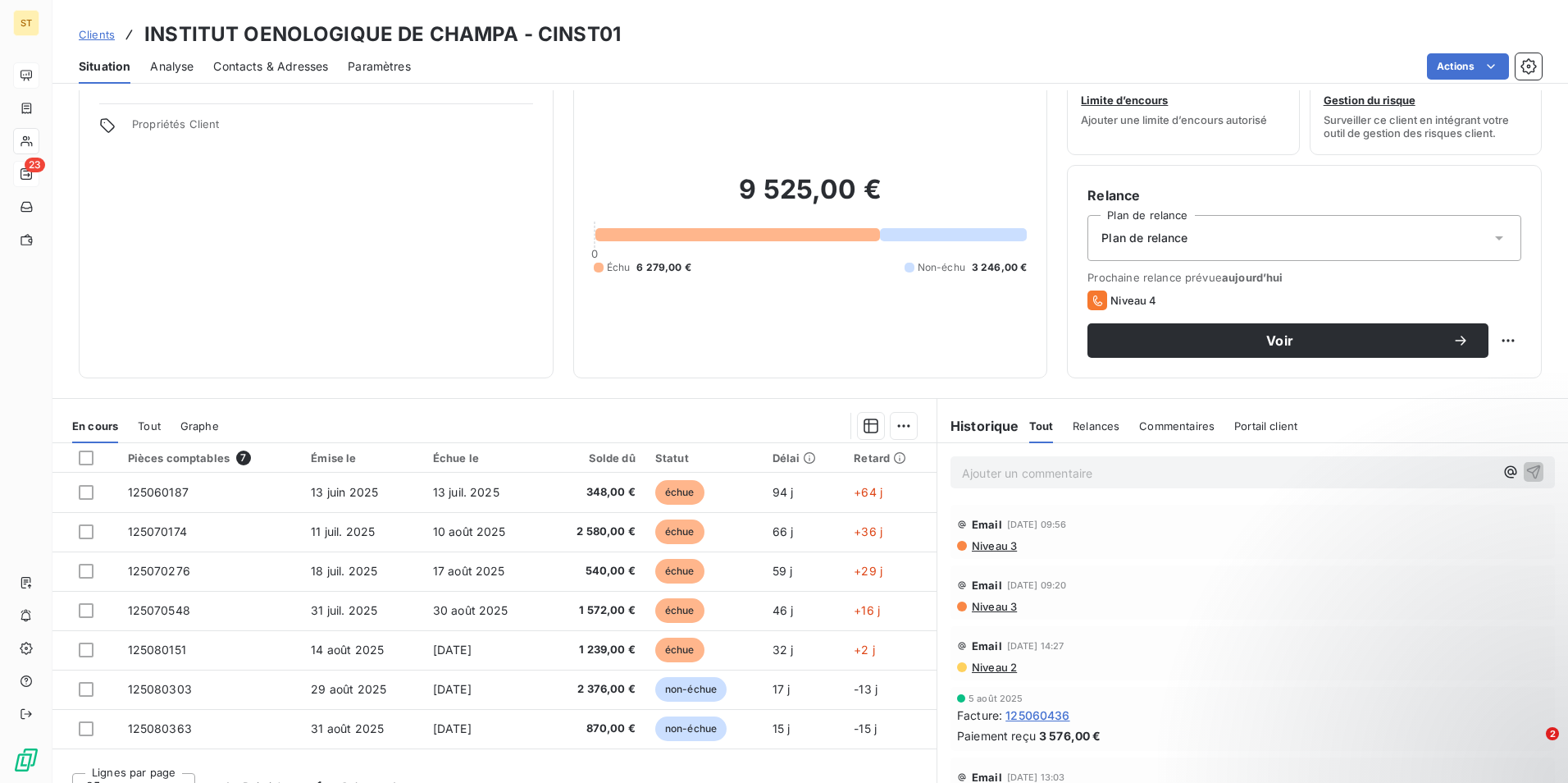
scroll to position [75, 0]
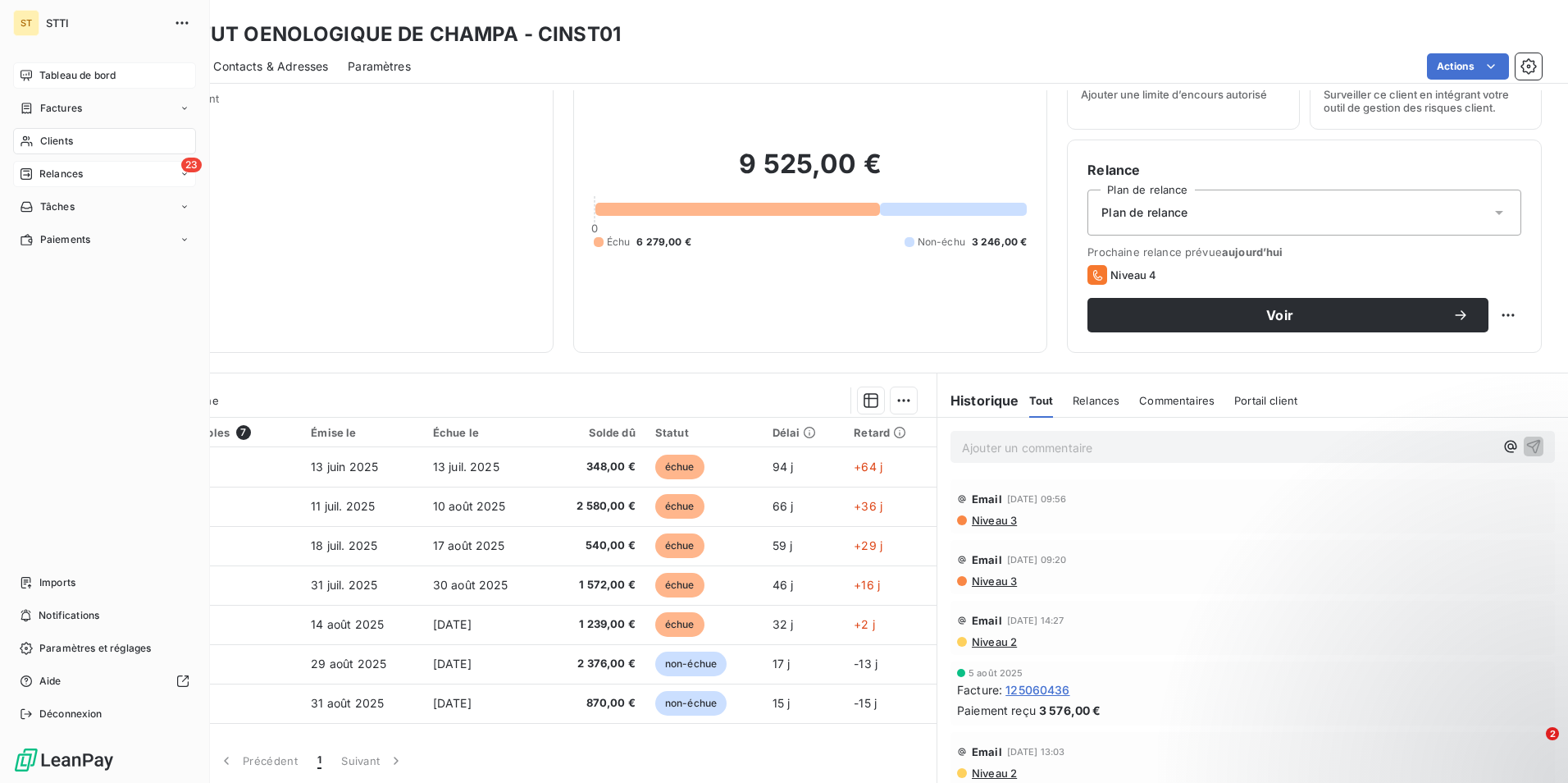
click at [76, 136] on div "Clients" at bounding box center [104, 141] width 183 height 26
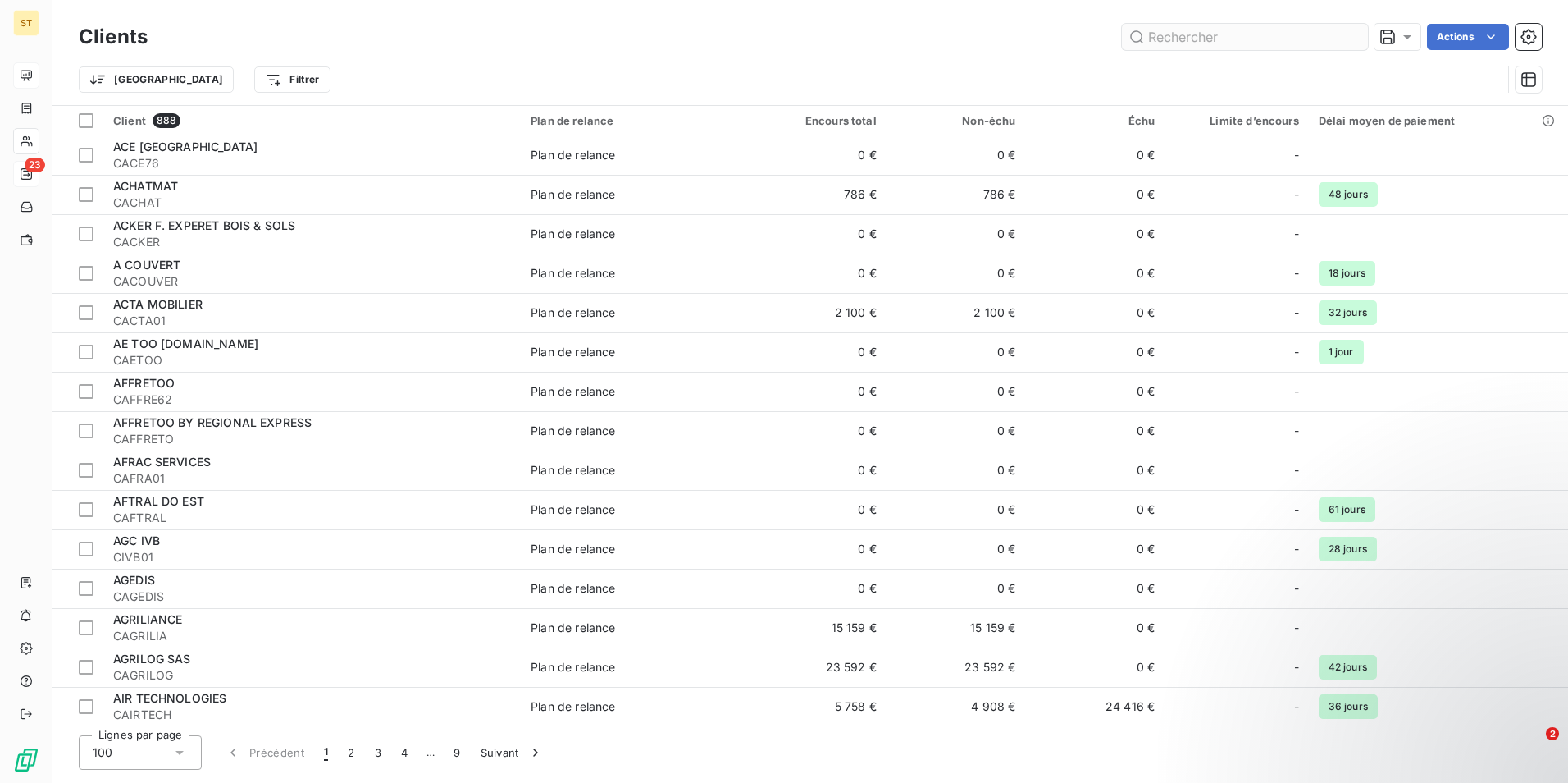
click at [1175, 35] on input "text" at bounding box center [1245, 37] width 246 height 26
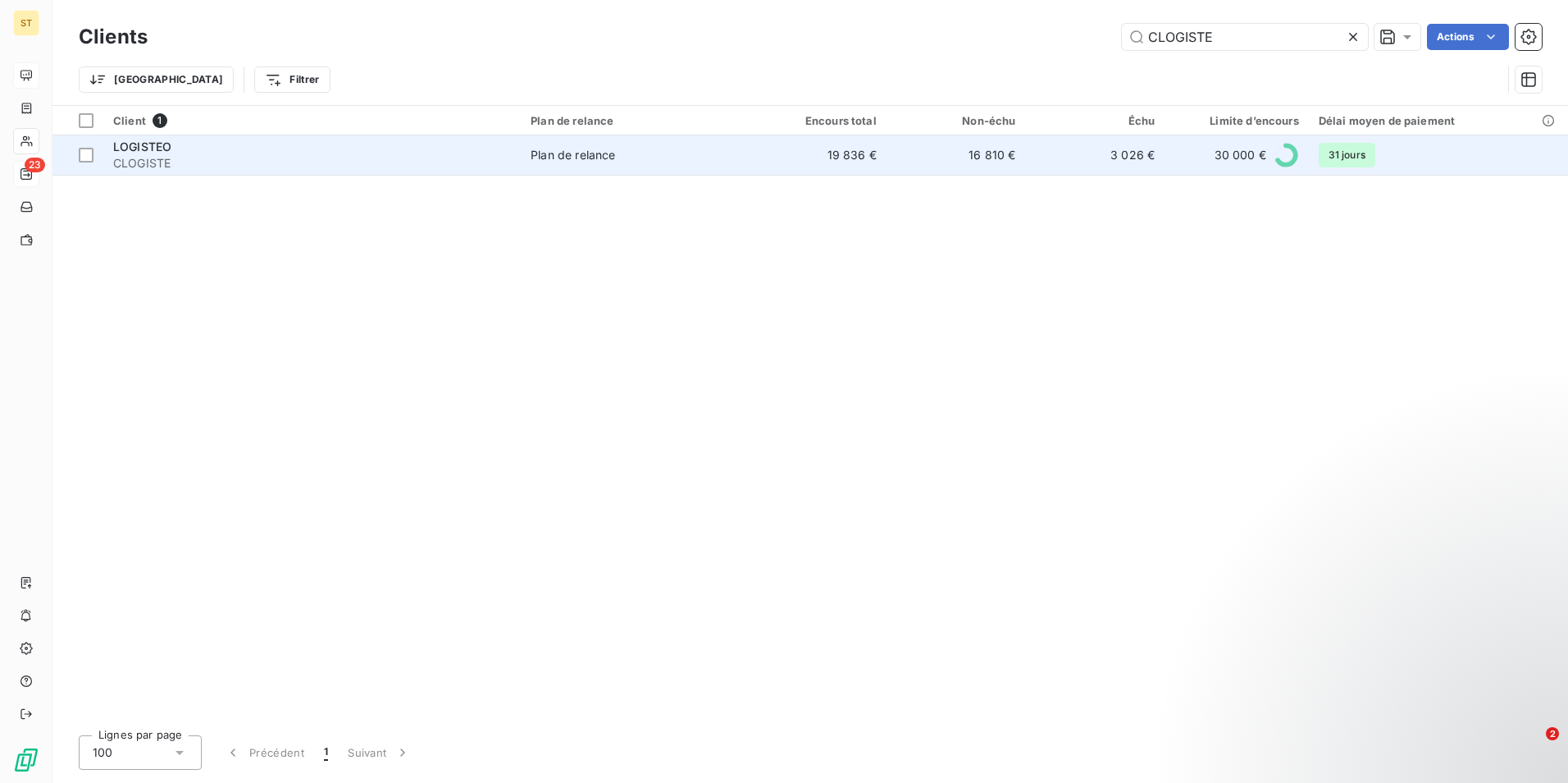
type input "CLOGISTE"
click at [408, 166] on span "CLOGISTE" at bounding box center [312, 163] width 397 height 17
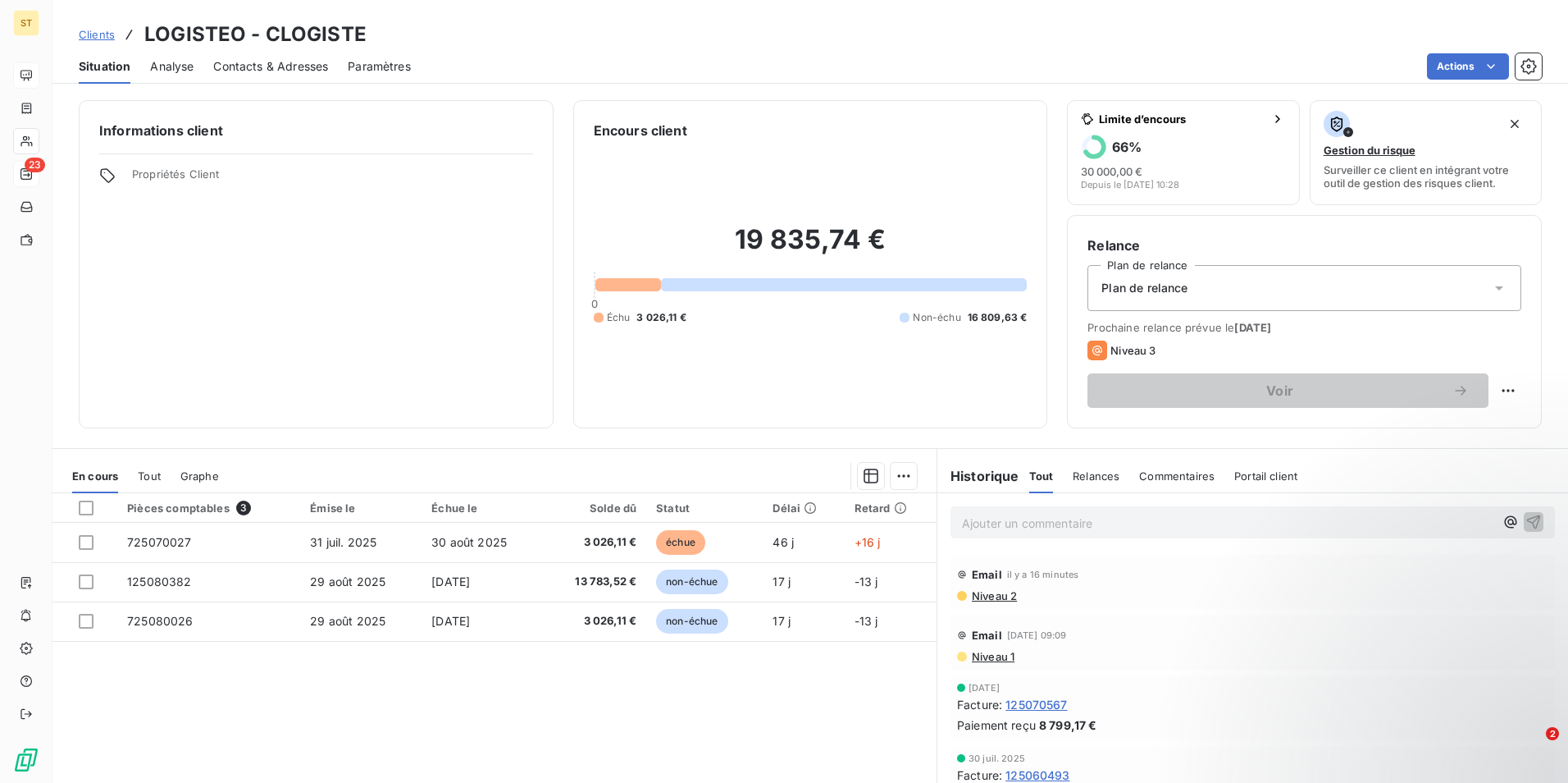
click at [1068, 519] on p "Ajouter un commentaire ﻿" at bounding box center [1228, 523] width 532 height 20
click at [1526, 518] on icon "button" at bounding box center [1534, 521] width 17 height 17
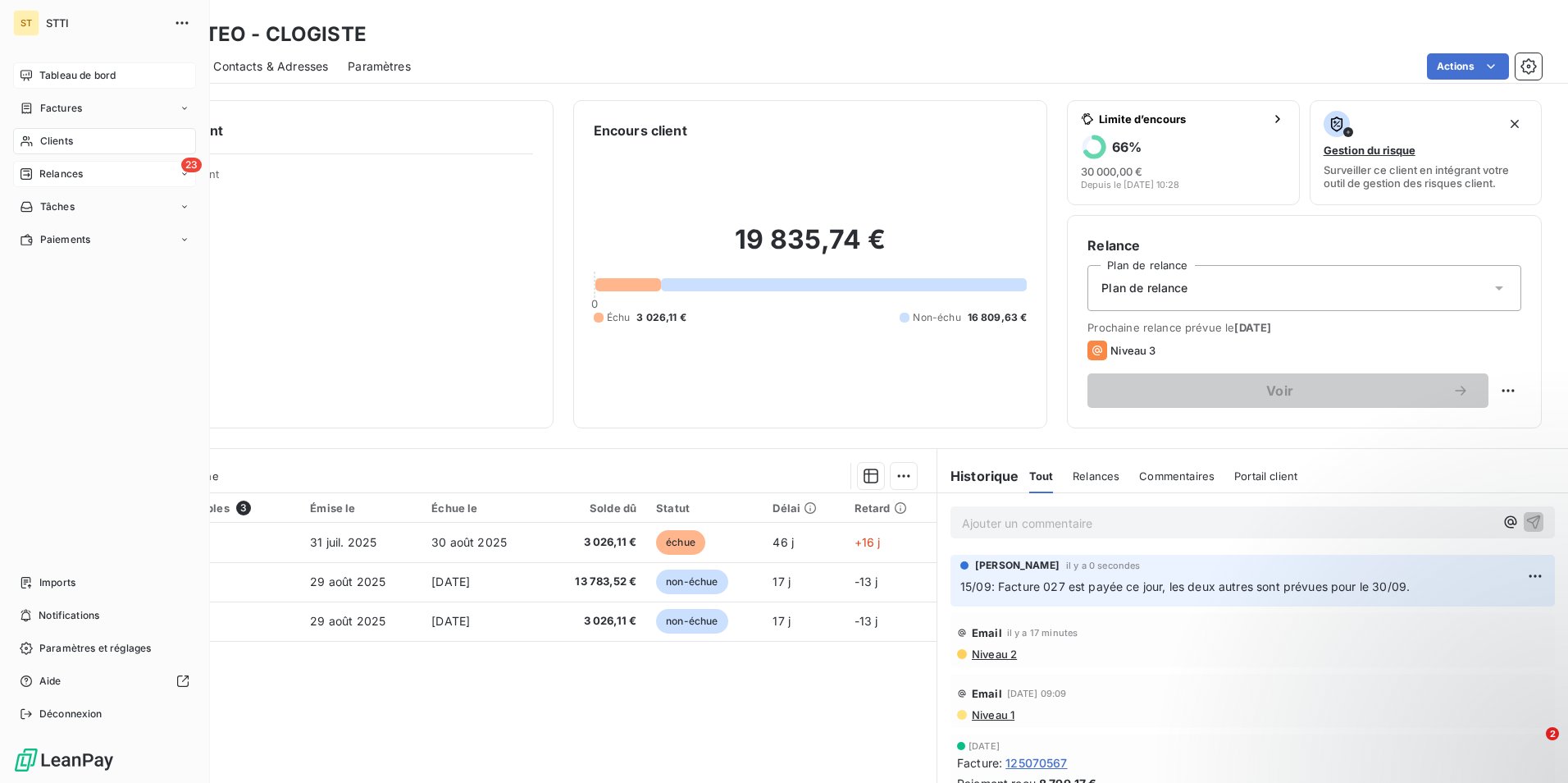
click at [82, 175] on span "Relances" at bounding box center [61, 173] width 44 height 15
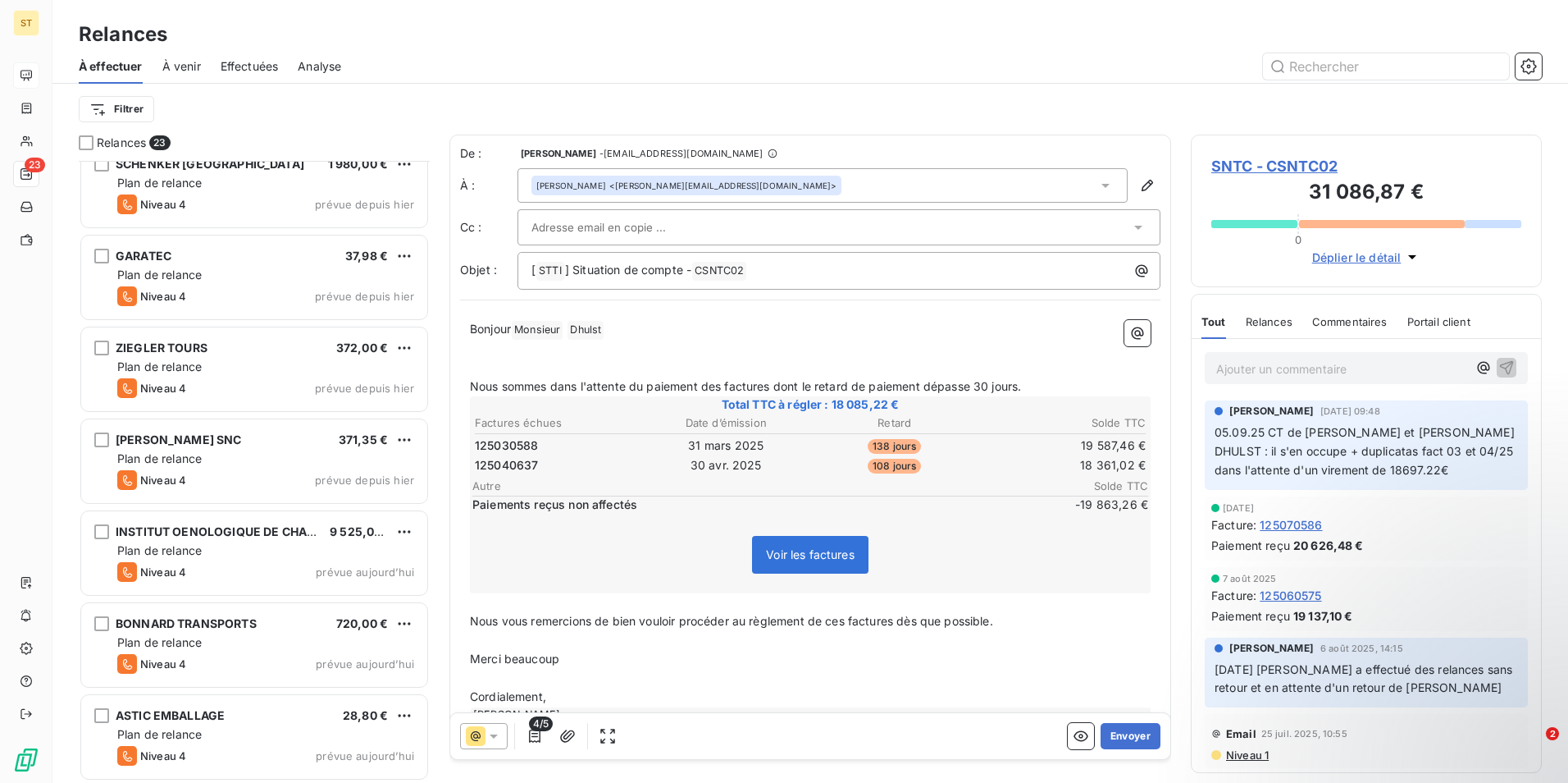
scroll to position [1492, 0]
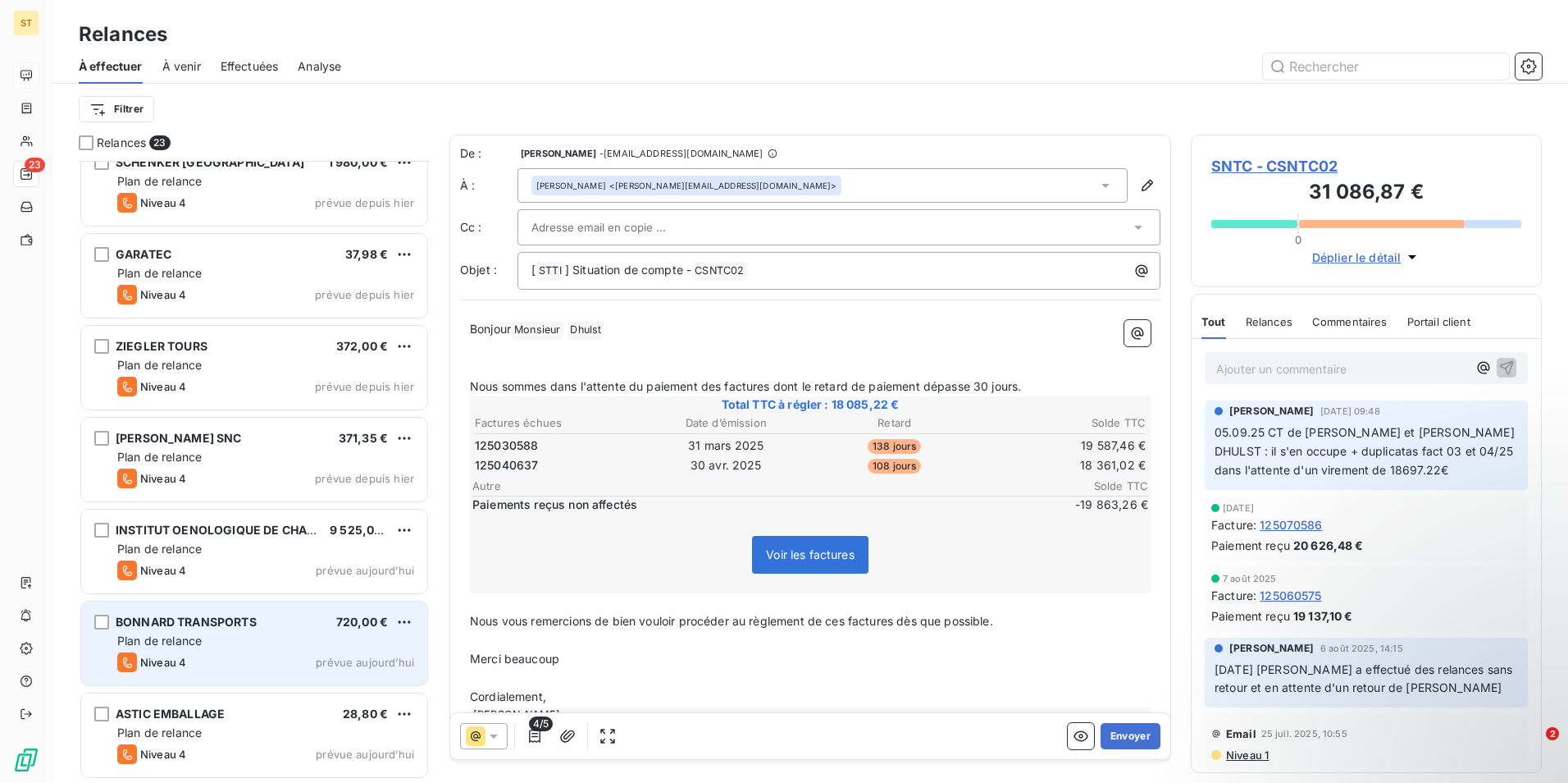
click at [155, 658] on span "Niveau 4" at bounding box center [163, 662] width 46 height 13
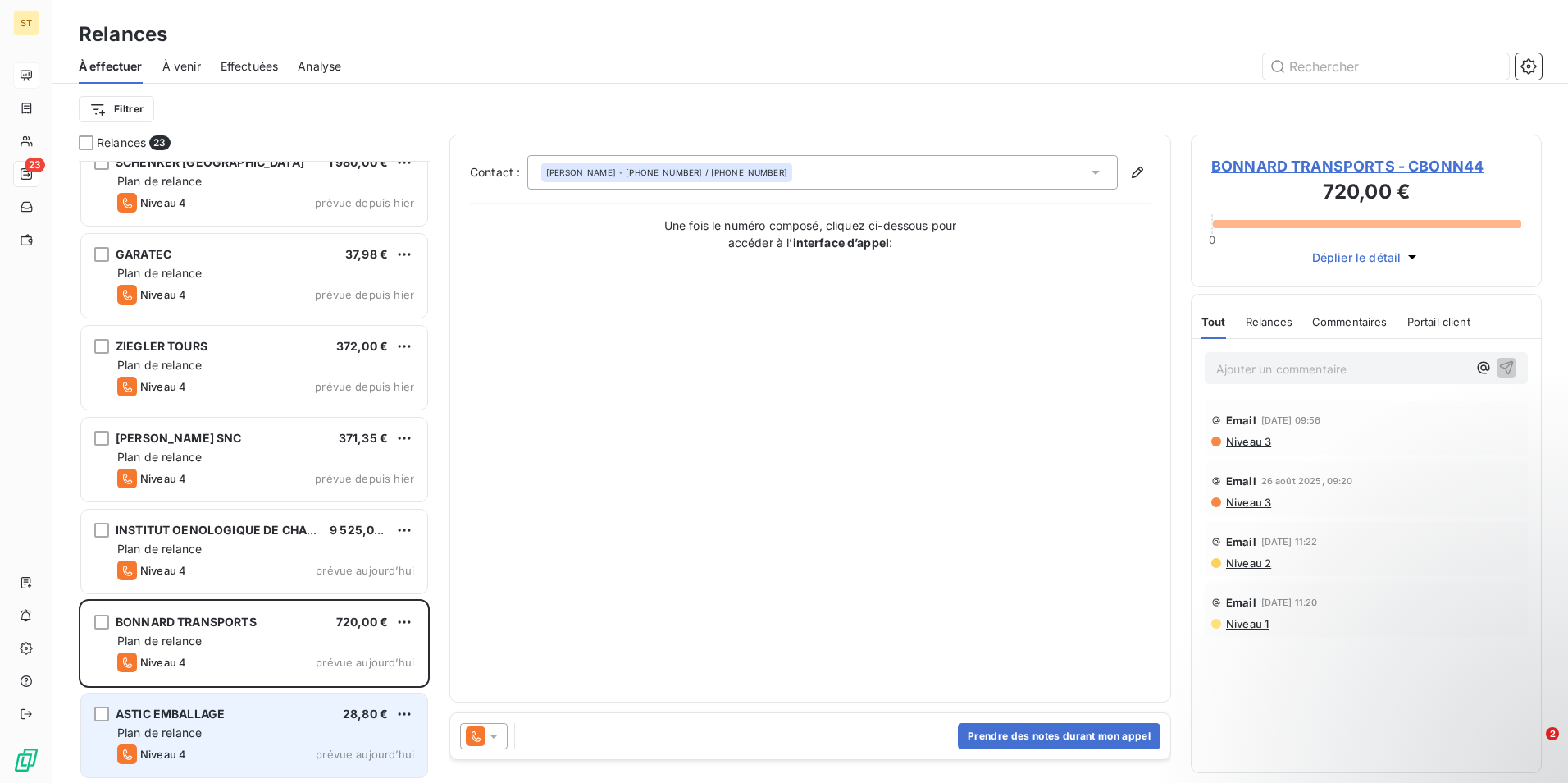
click at [214, 744] on div "Niveau 4 prévue aujourd’hui" at bounding box center [265, 754] width 297 height 19
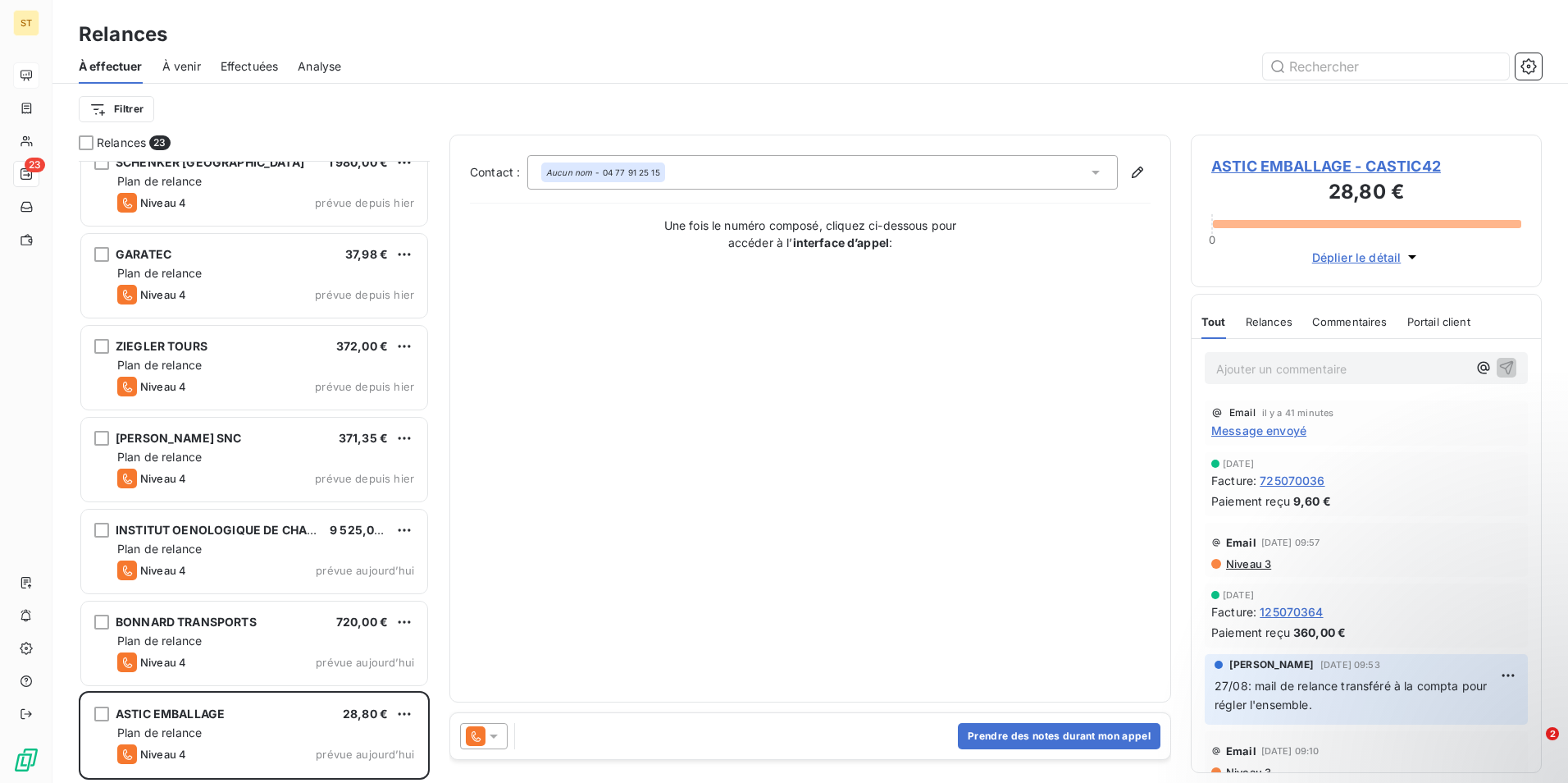
click at [1361, 167] on span "ASTIC EMBALLAGE - CASTIC42" at bounding box center [1367, 166] width 310 height 22
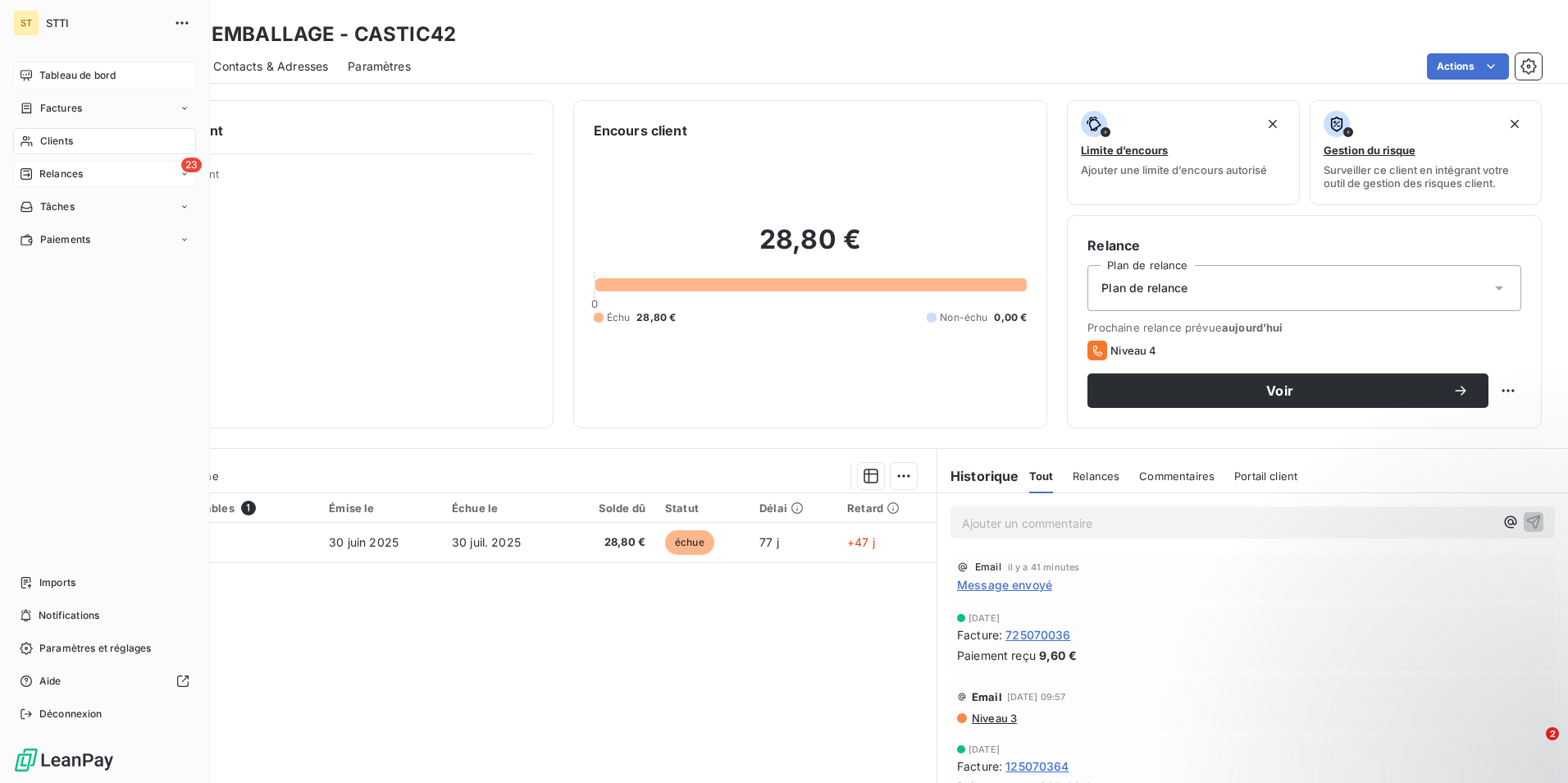
click at [72, 168] on span "Relances" at bounding box center [61, 173] width 44 height 15
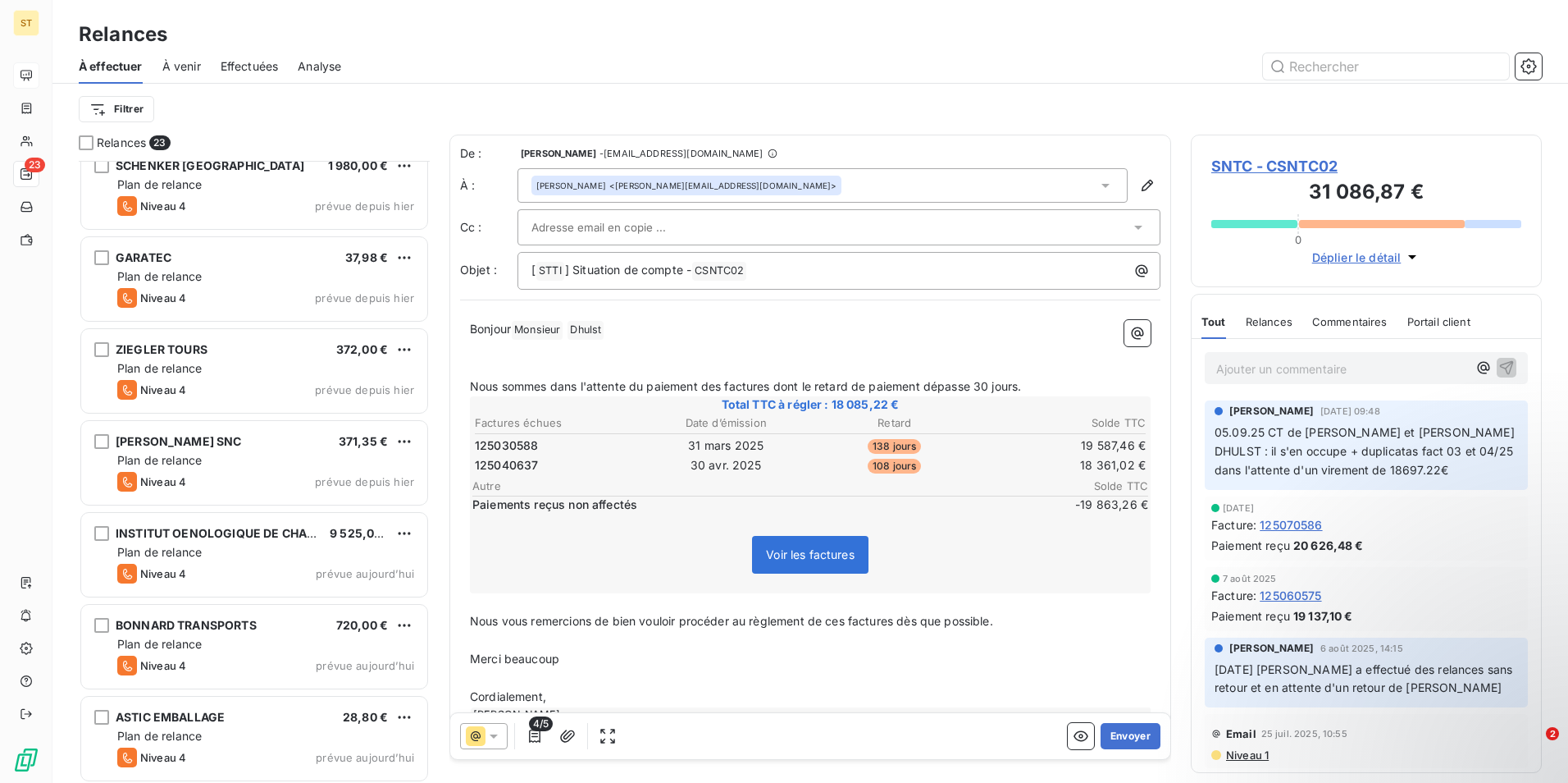
scroll to position [1492, 0]
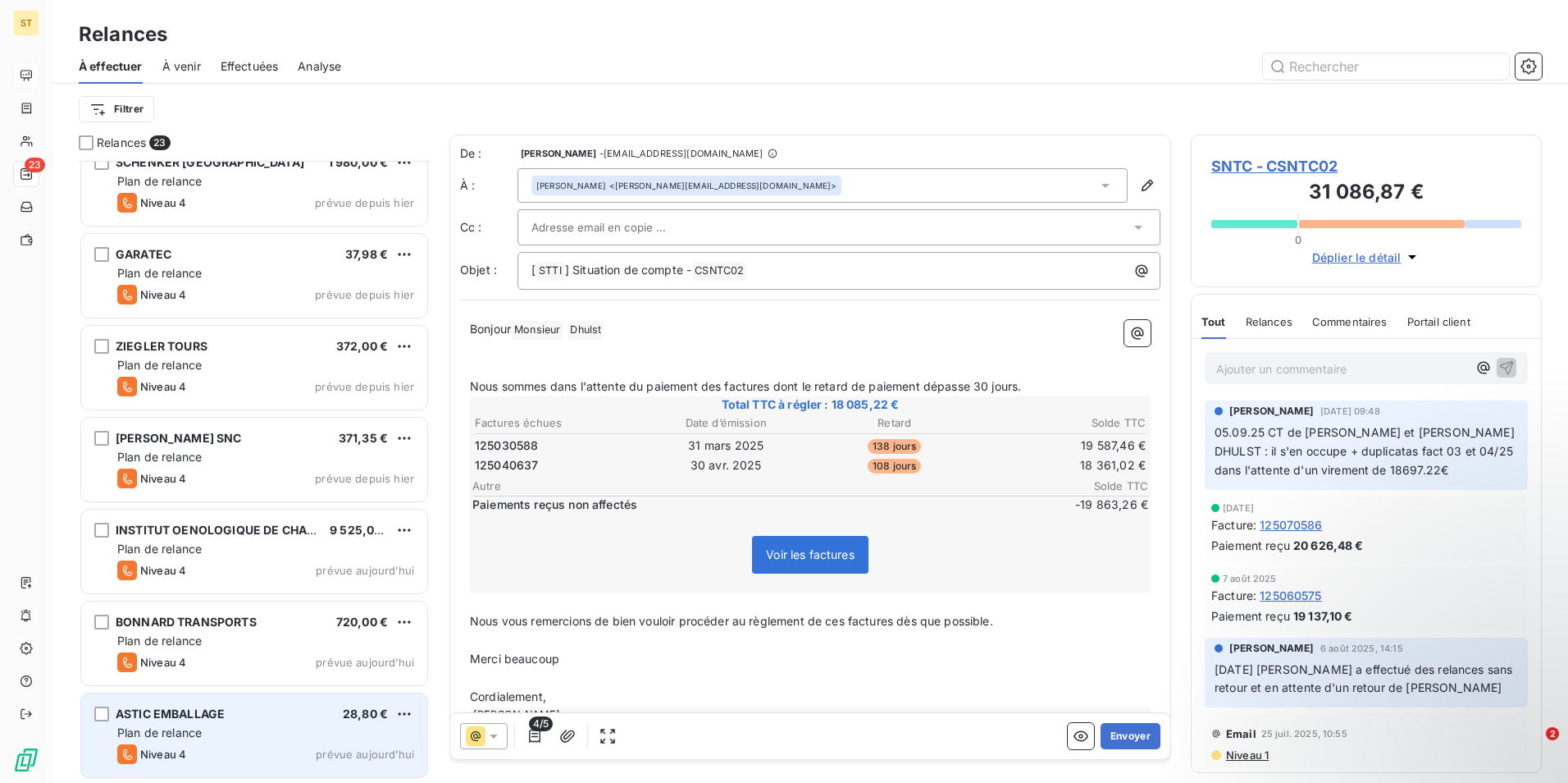
click at [214, 725] on div "Plan de relance" at bounding box center [265, 732] width 297 height 17
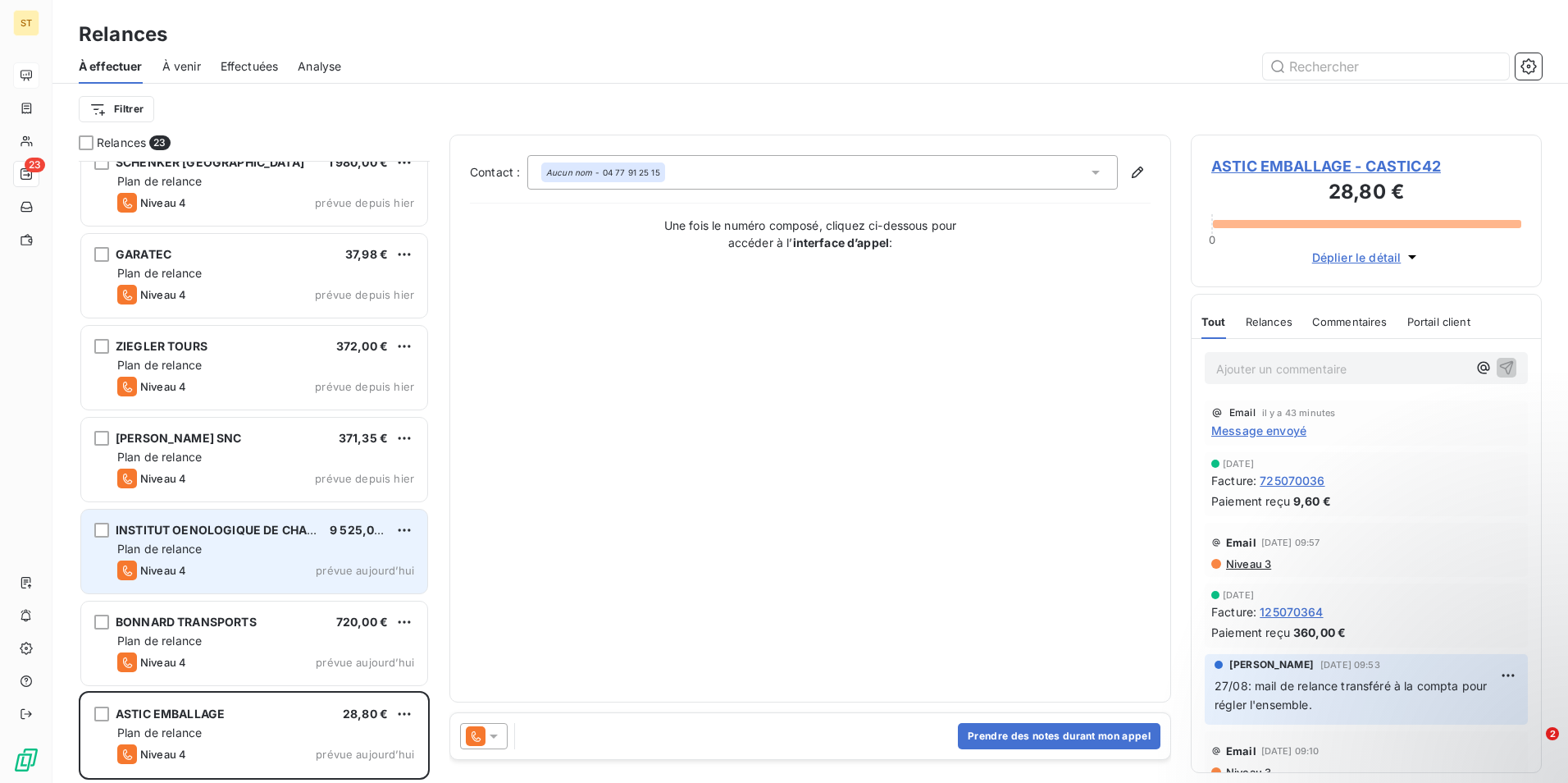
click at [232, 552] on div "Plan de relance" at bounding box center [265, 548] width 297 height 17
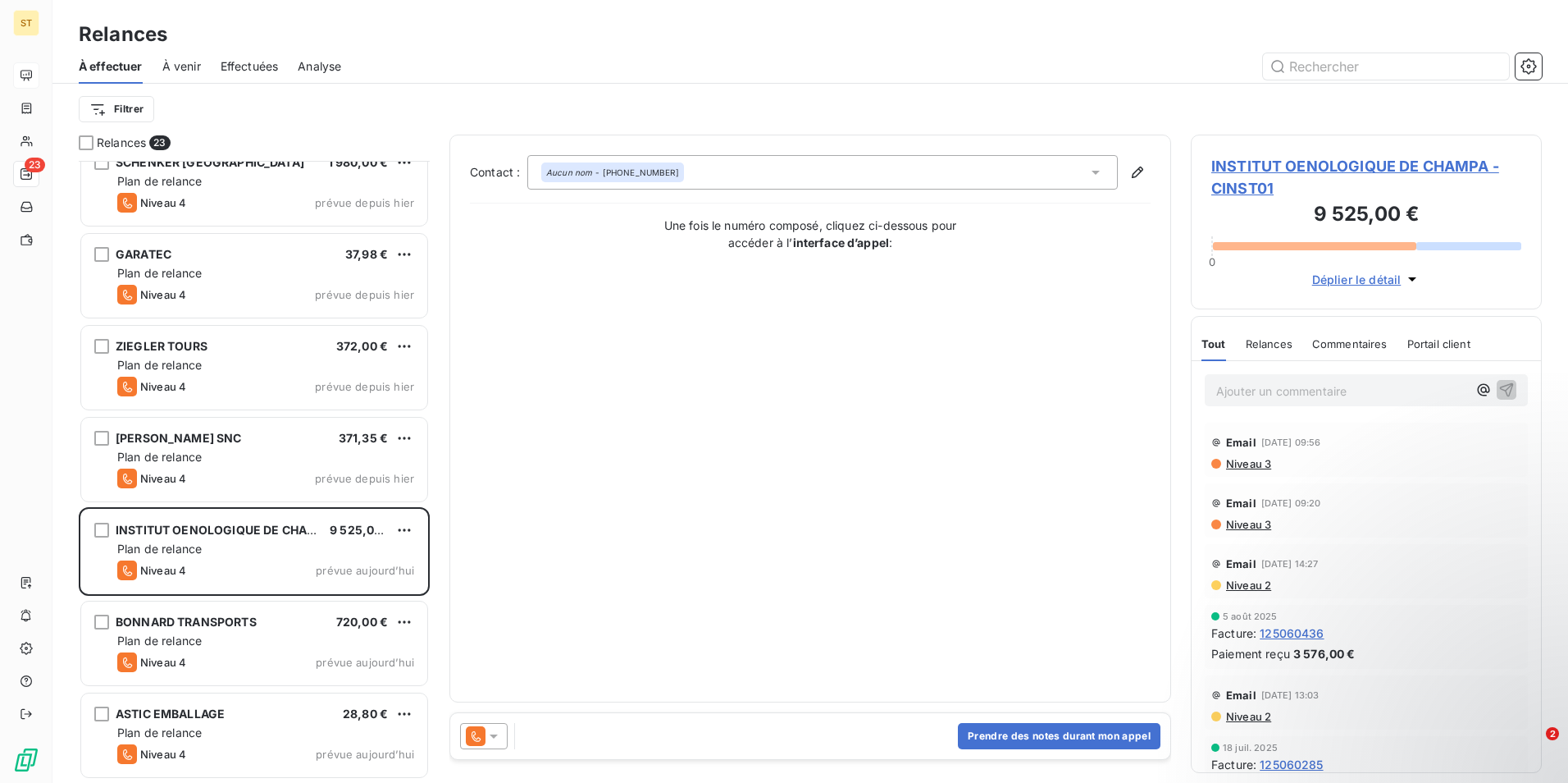
click at [1327, 161] on span "INSTITUT OENOLOGIQUE DE CHAMPA - CINST01" at bounding box center [1367, 177] width 310 height 45
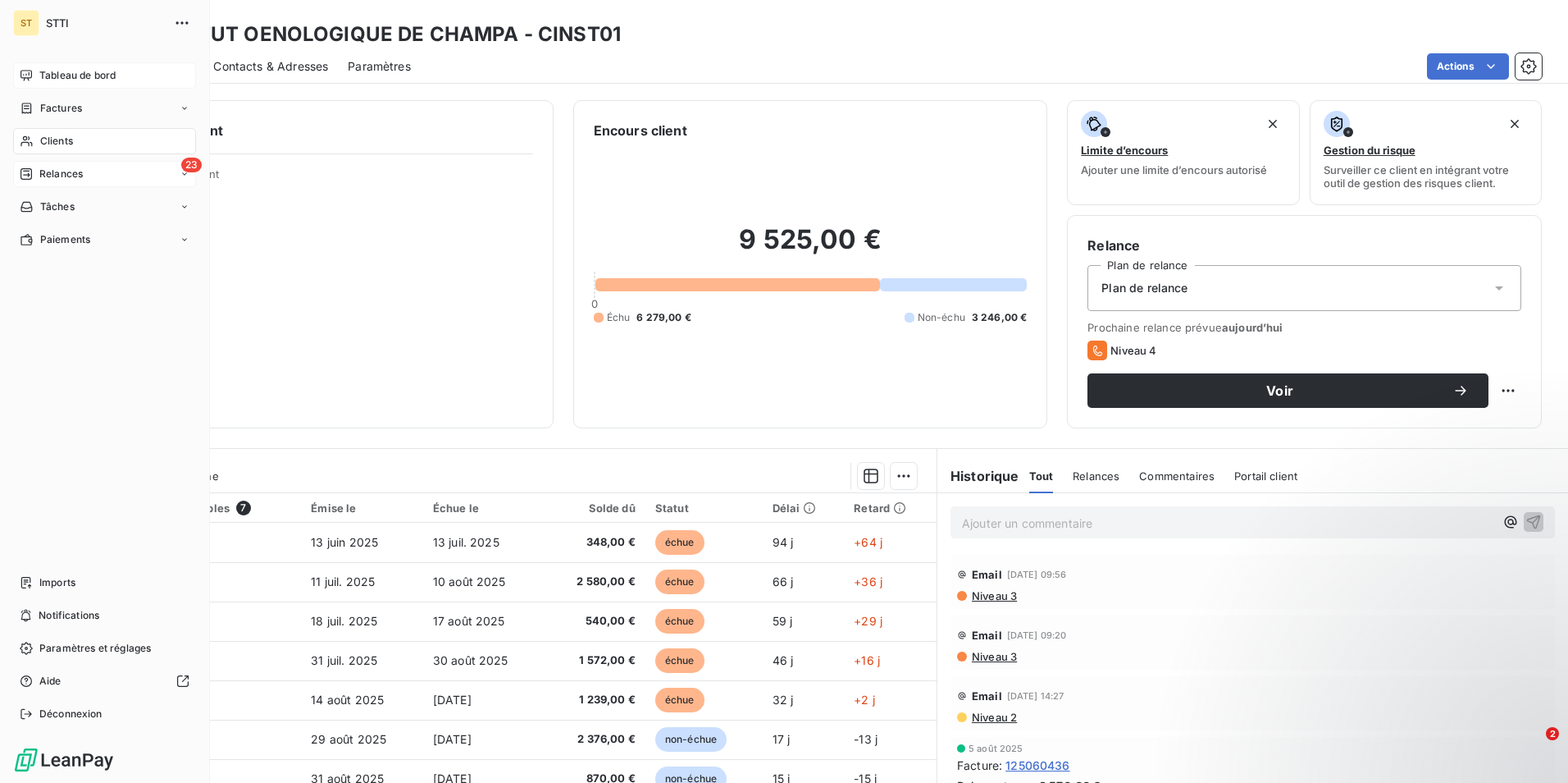
click at [65, 173] on span "Relances" at bounding box center [61, 173] width 44 height 15
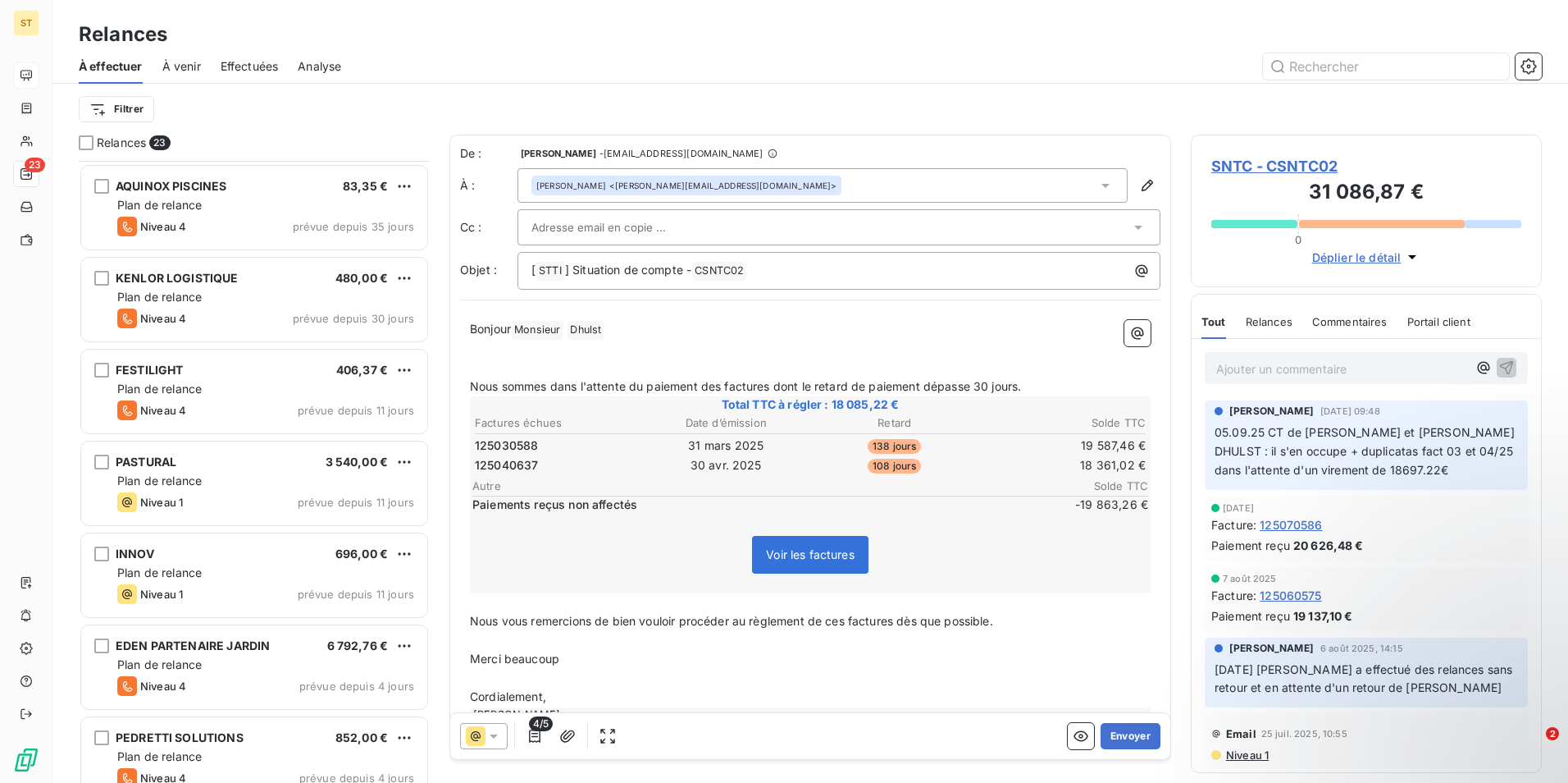
scroll to position [247, 0]
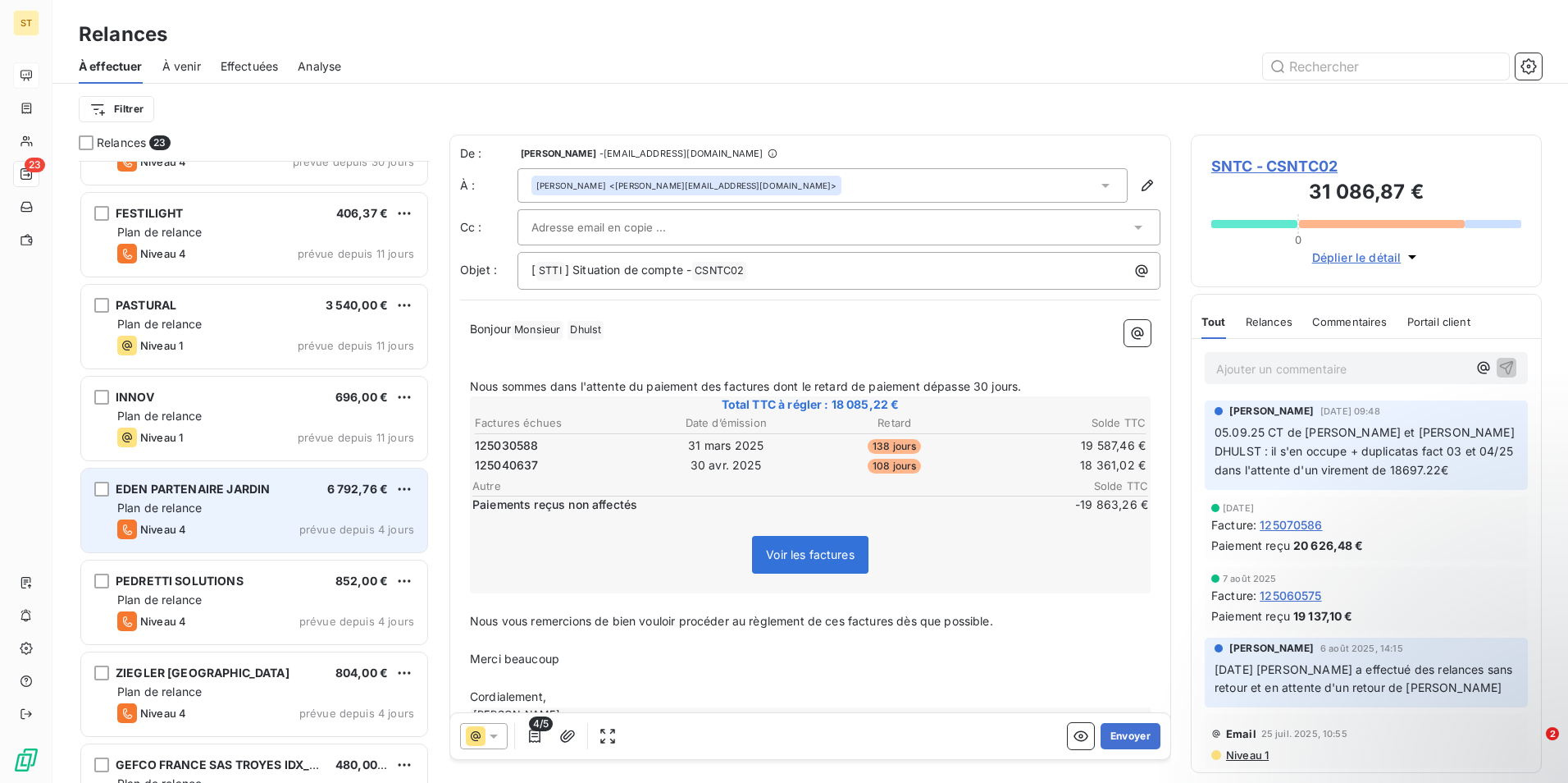
click at [193, 505] on span "Plan de relance" at bounding box center [159, 507] width 84 height 14
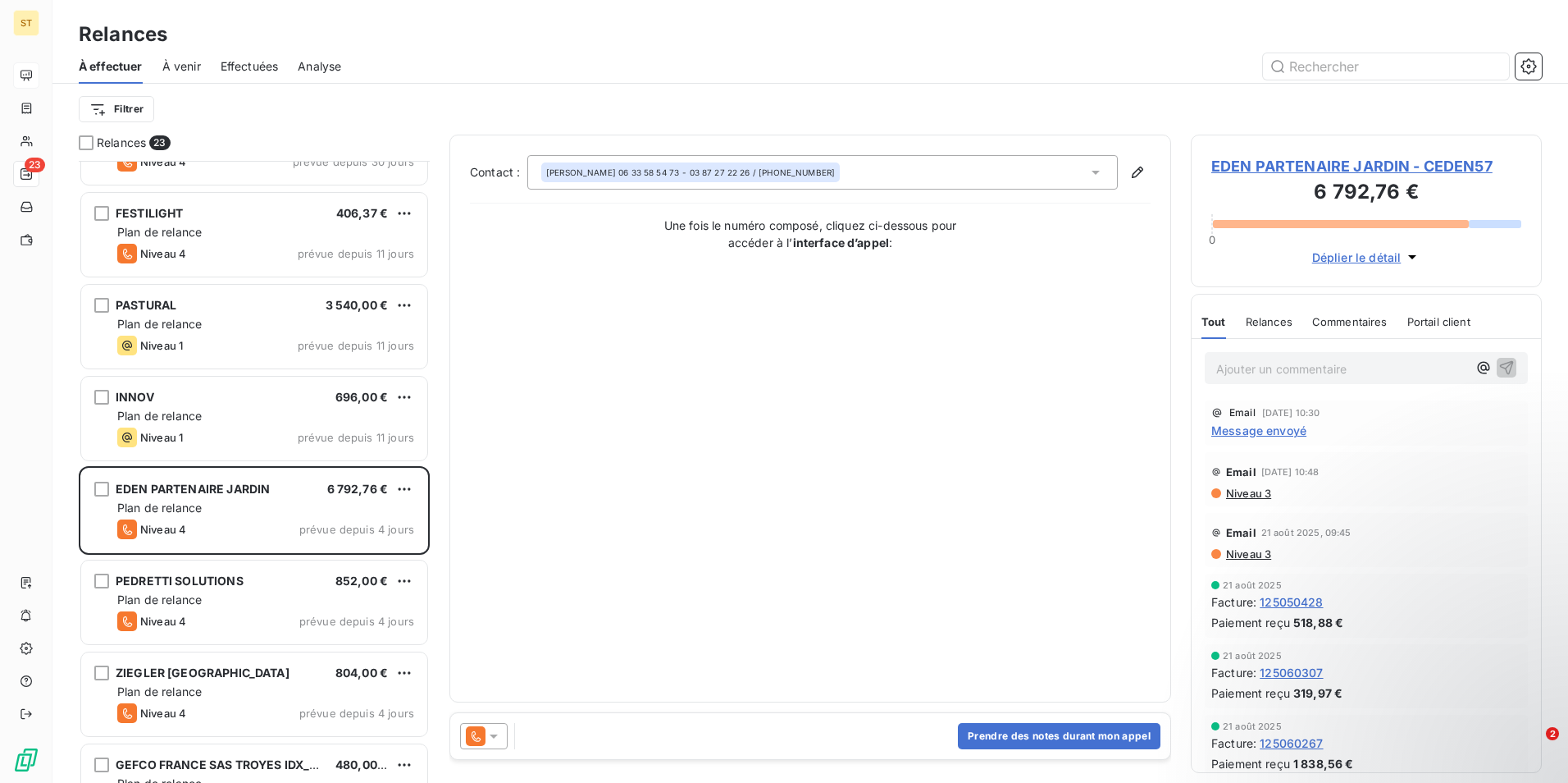
click at [1277, 170] on span "EDEN PARTENAIRE JARDIN - CEDEN57" at bounding box center [1367, 166] width 310 height 22
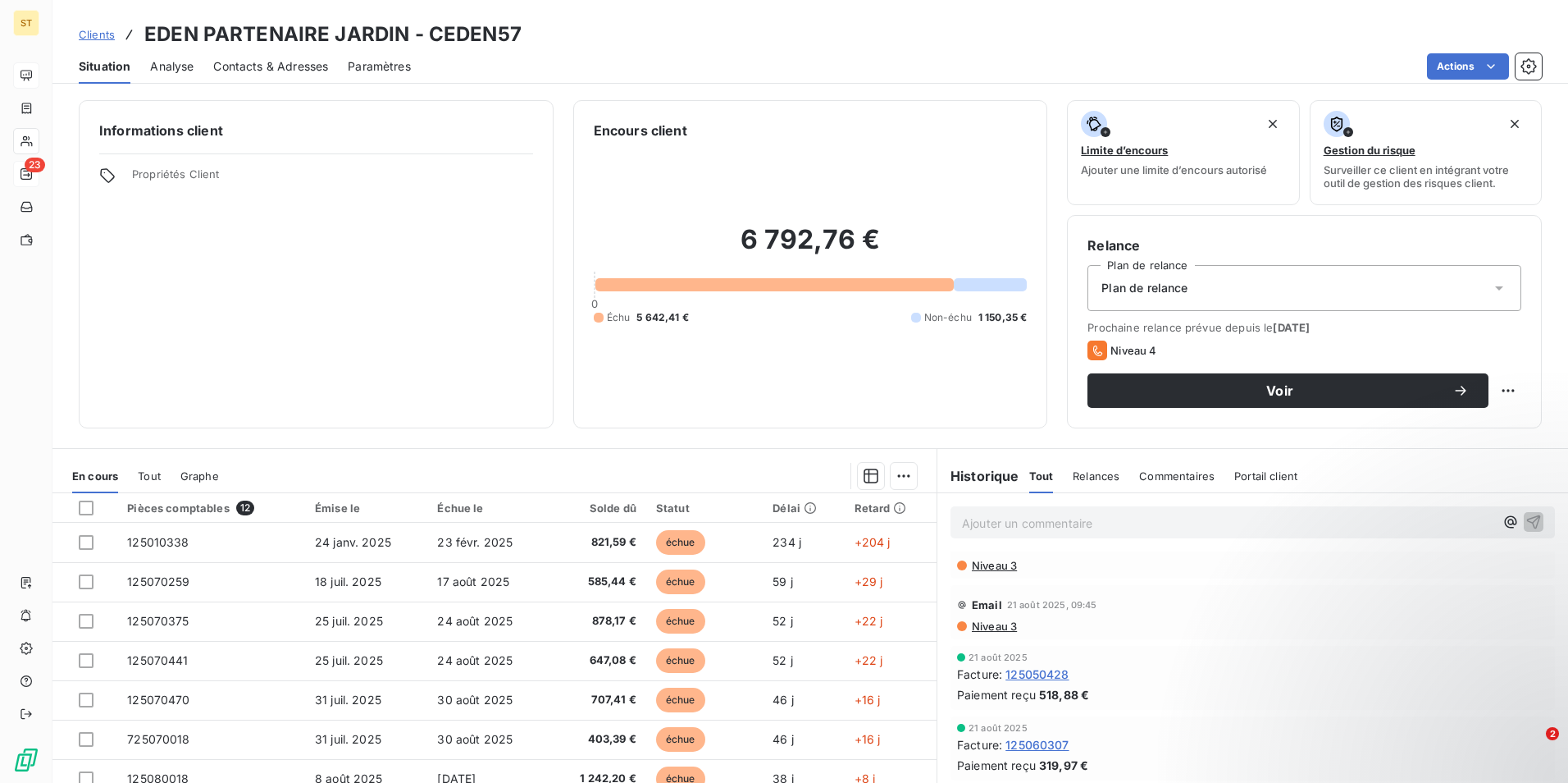
click at [1066, 518] on p "Ajouter un commentaire ﻿" at bounding box center [1228, 523] width 532 height 20
click at [1092, 473] on span "Relances" at bounding box center [1095, 476] width 46 height 13
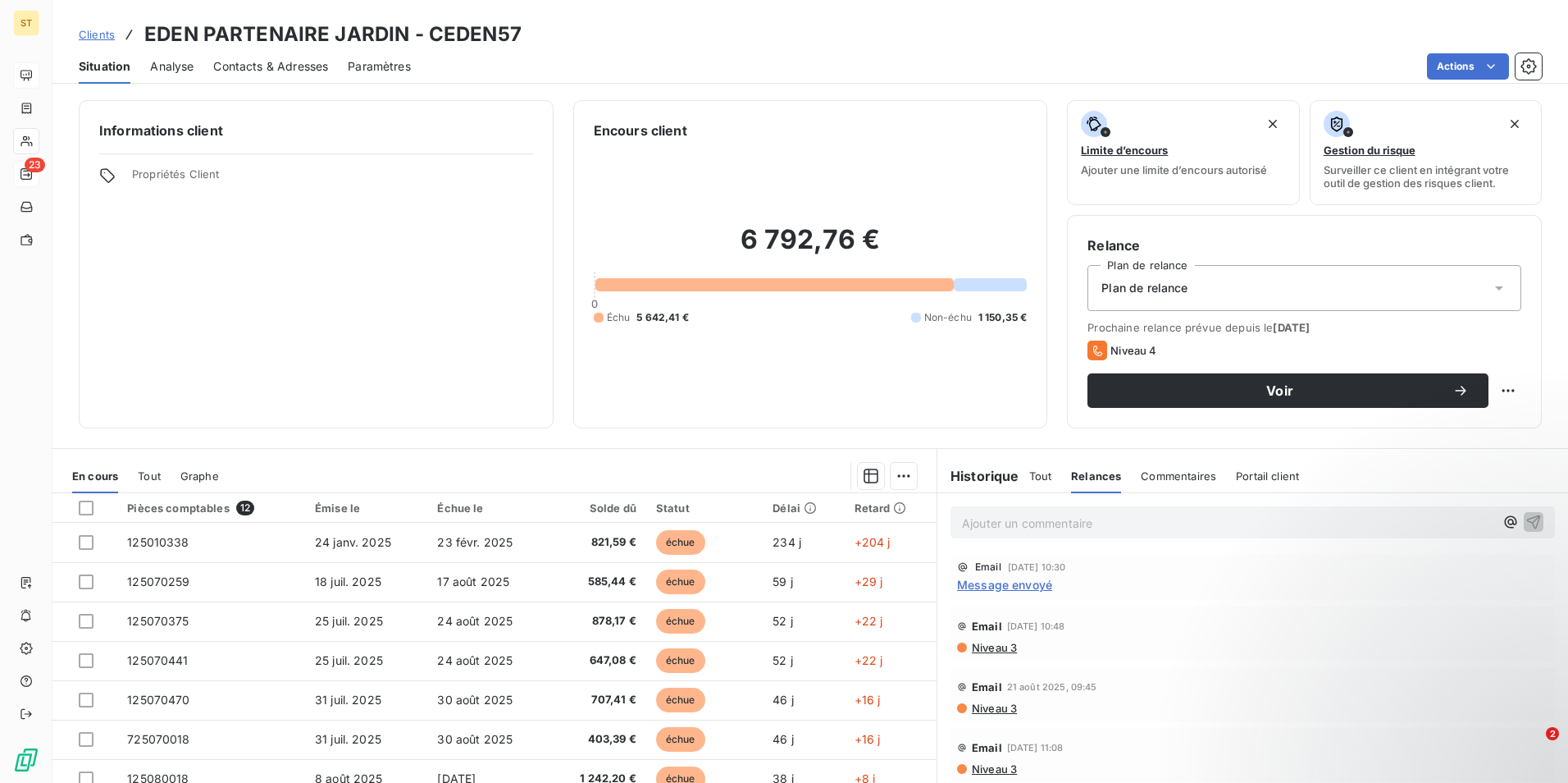
click at [279, 63] on span "Contacts & Adresses" at bounding box center [271, 67] width 115 height 17
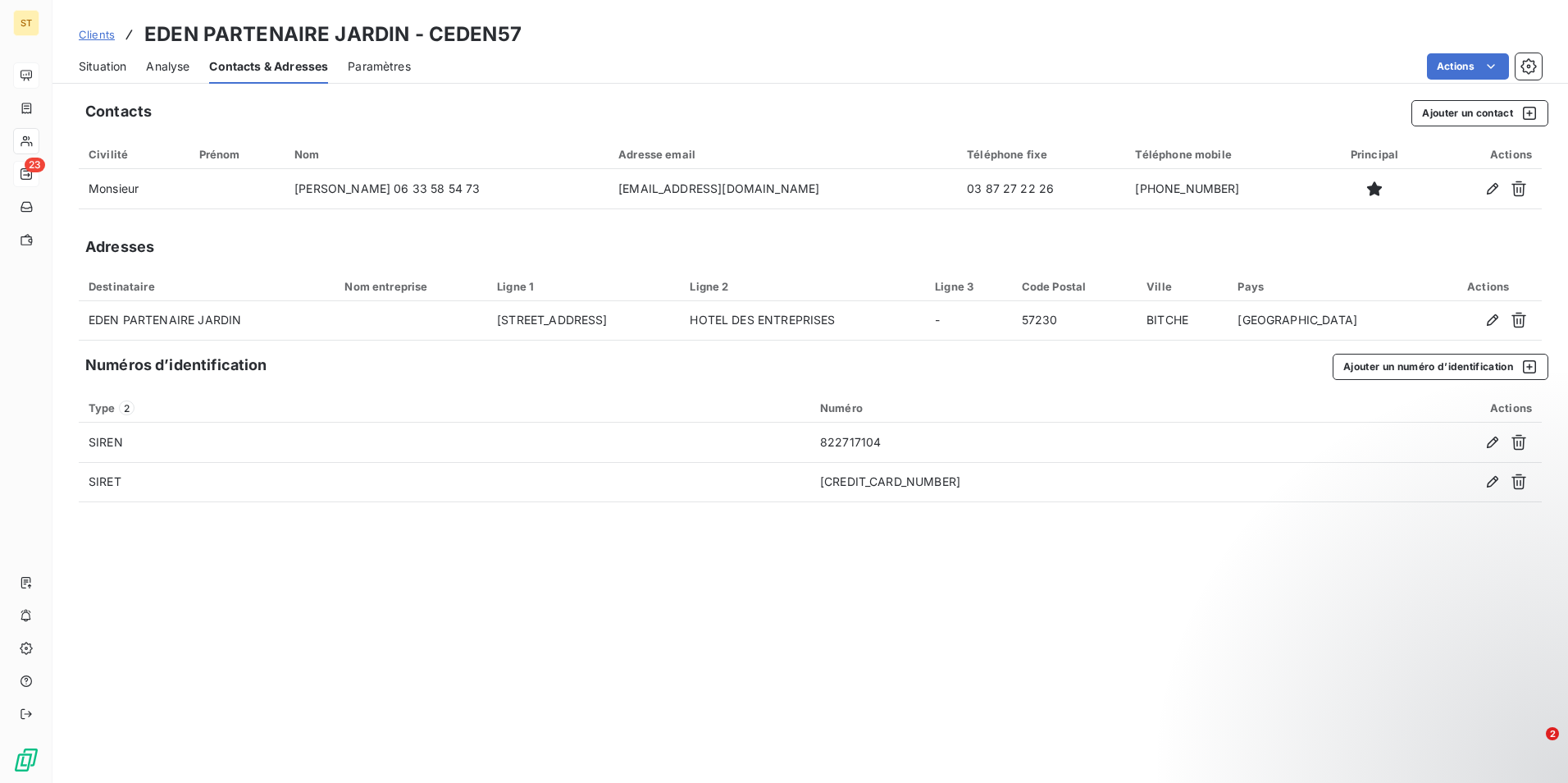
click at [95, 64] on span "Situation" at bounding box center [102, 67] width 47 height 17
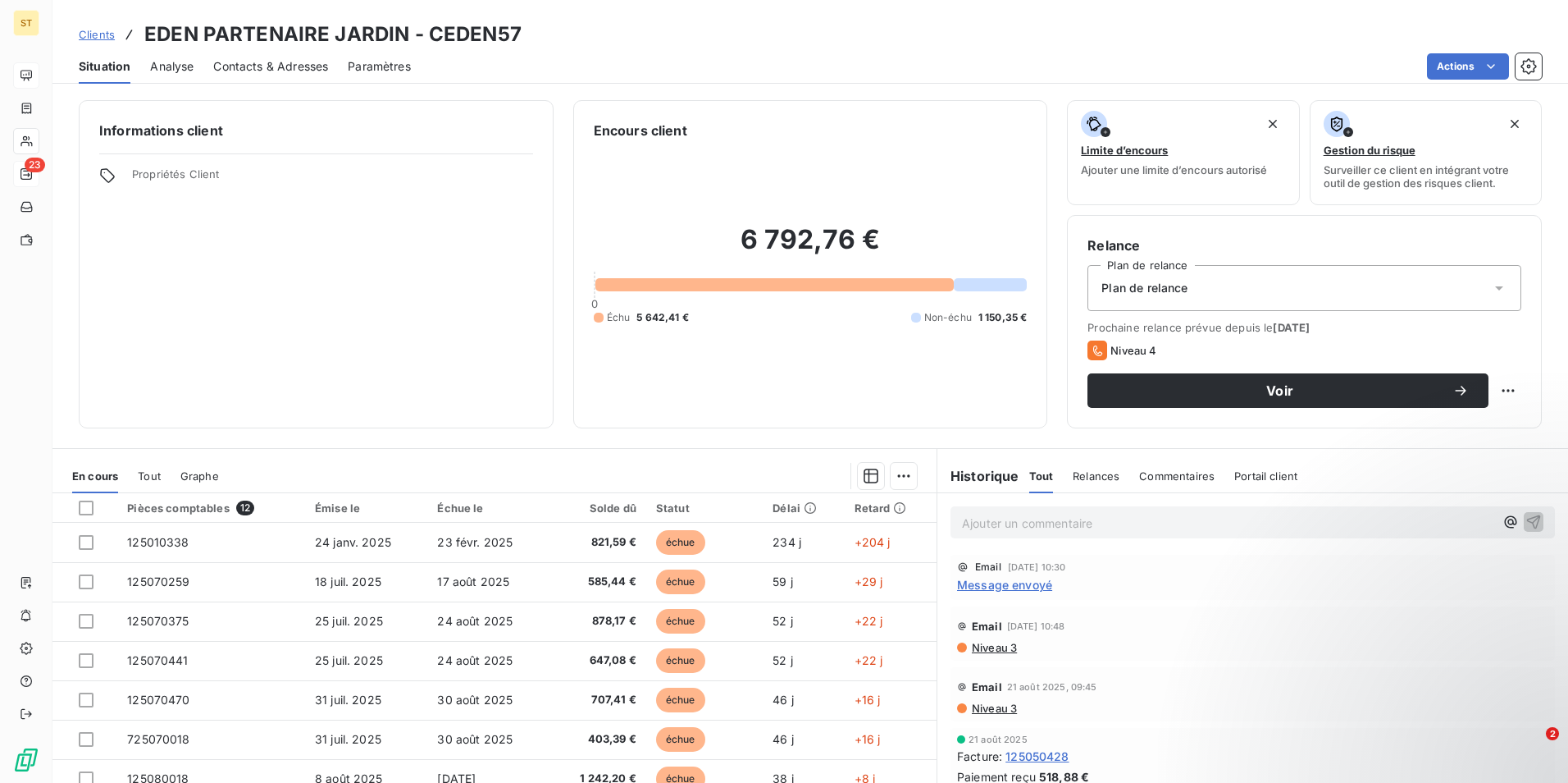
click at [262, 59] on span "Contacts & Adresses" at bounding box center [271, 67] width 115 height 17
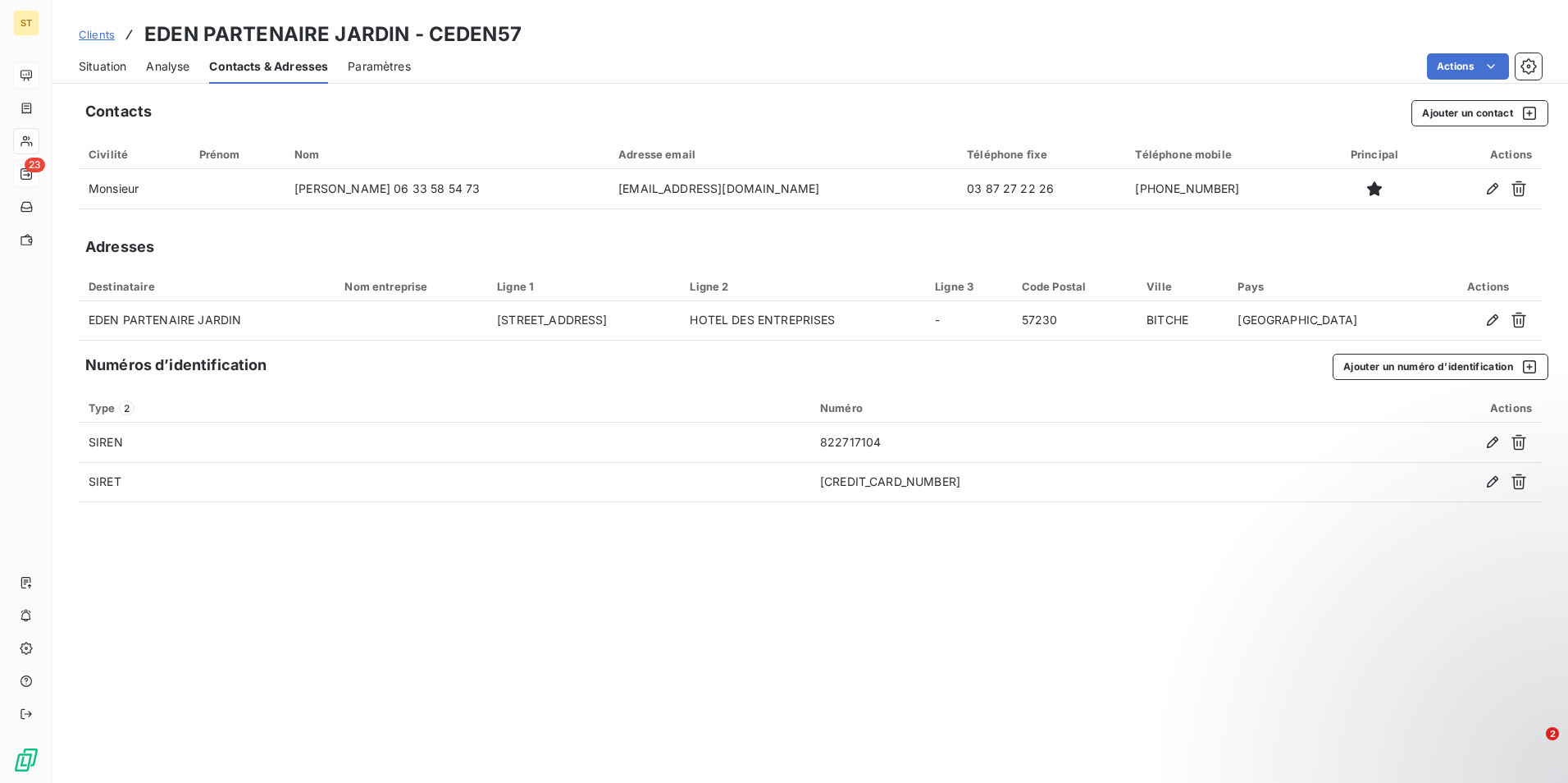
drag, startPoint x: 114, startPoint y: 67, endPoint x: 123, endPoint y: 72, distance: 10.3
click at [114, 67] on span "Situation" at bounding box center [102, 67] width 47 height 17
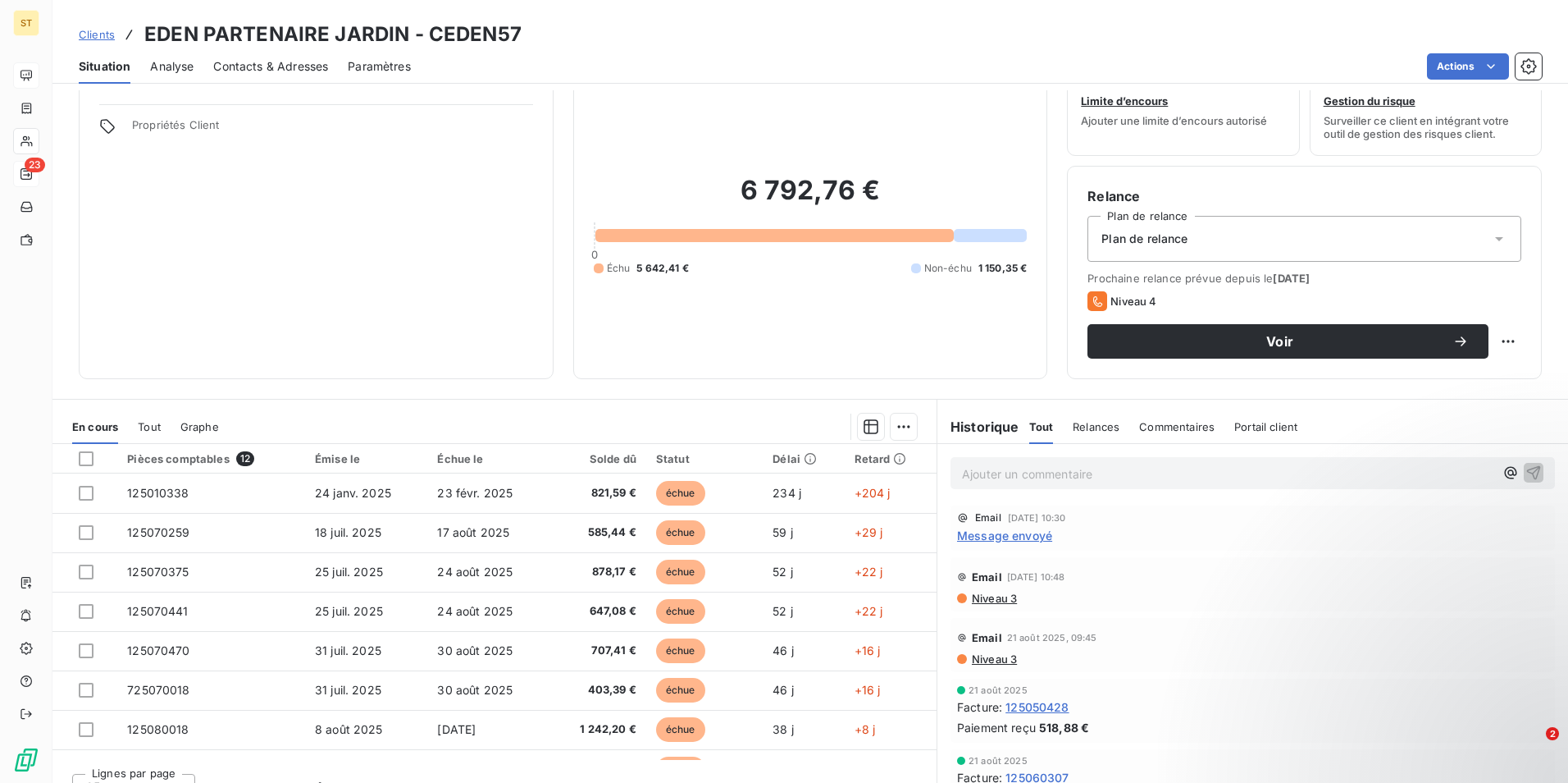
scroll to position [75, 0]
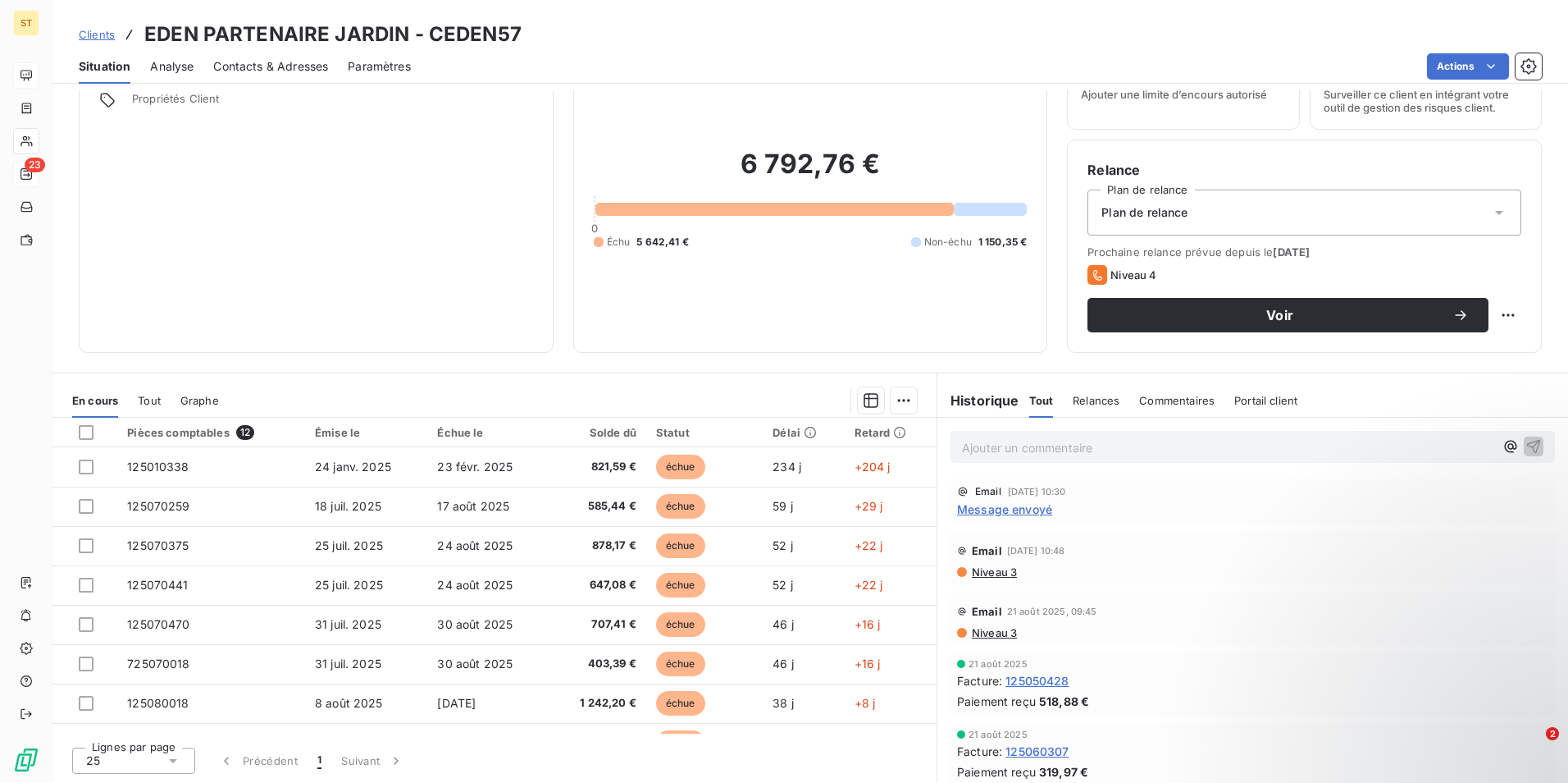
click at [293, 71] on span "Contacts & Adresses" at bounding box center [271, 67] width 115 height 17
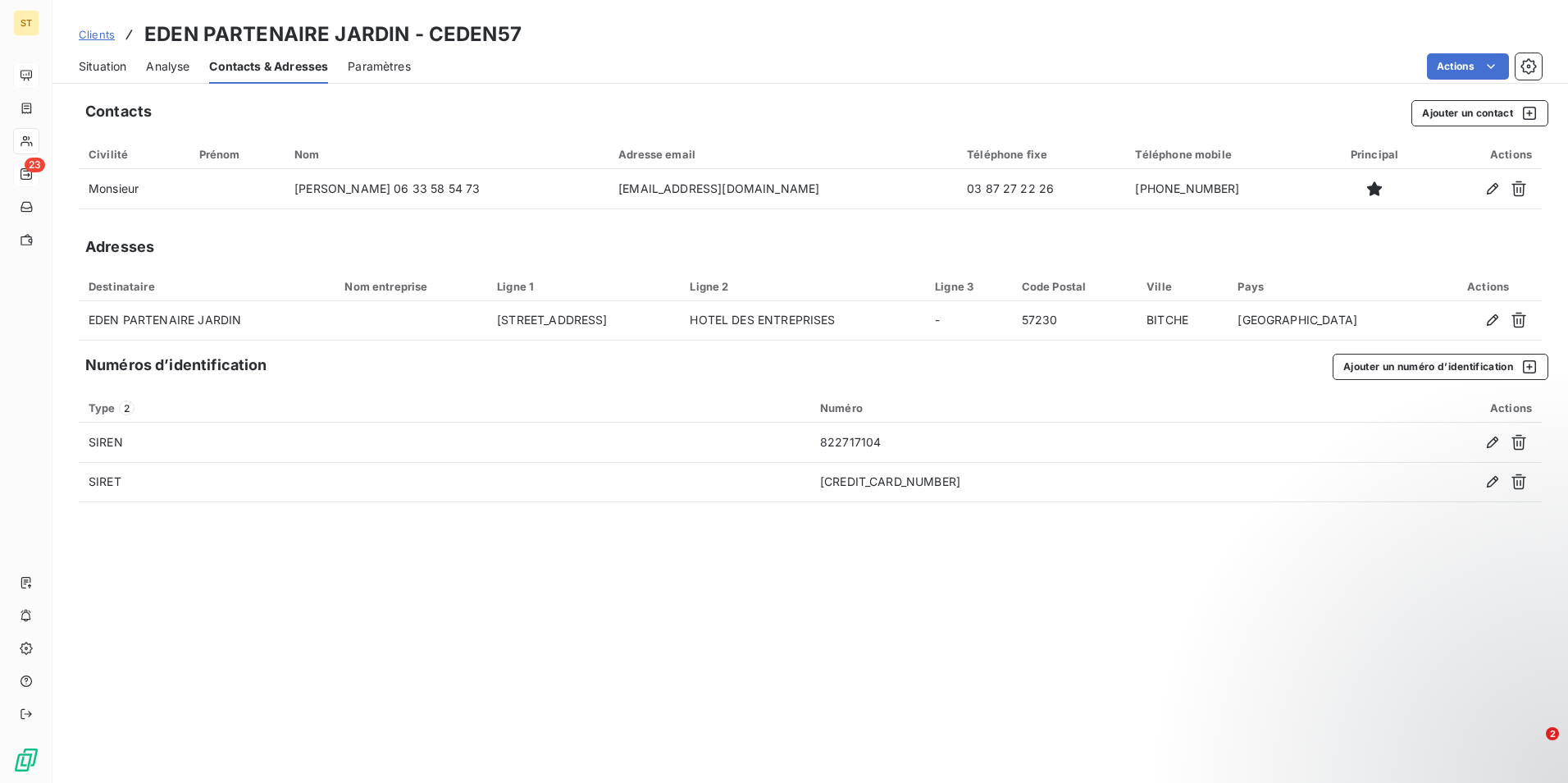
click at [109, 70] on span "Situation" at bounding box center [102, 67] width 47 height 17
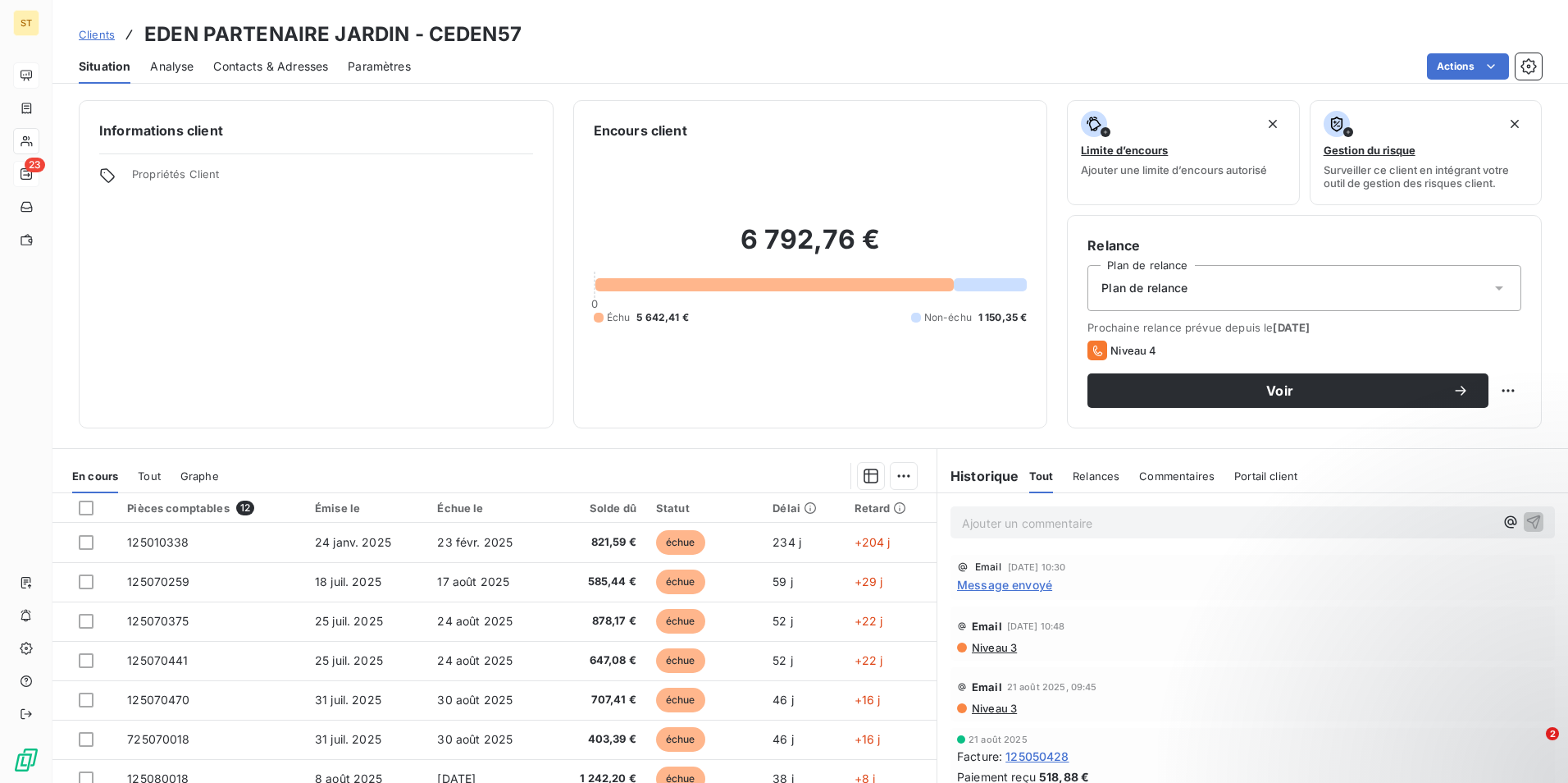
click at [1037, 527] on p "Ajouter un commentaire ﻿" at bounding box center [1228, 523] width 532 height 20
click at [1527, 518] on icon "button" at bounding box center [1534, 521] width 14 height 14
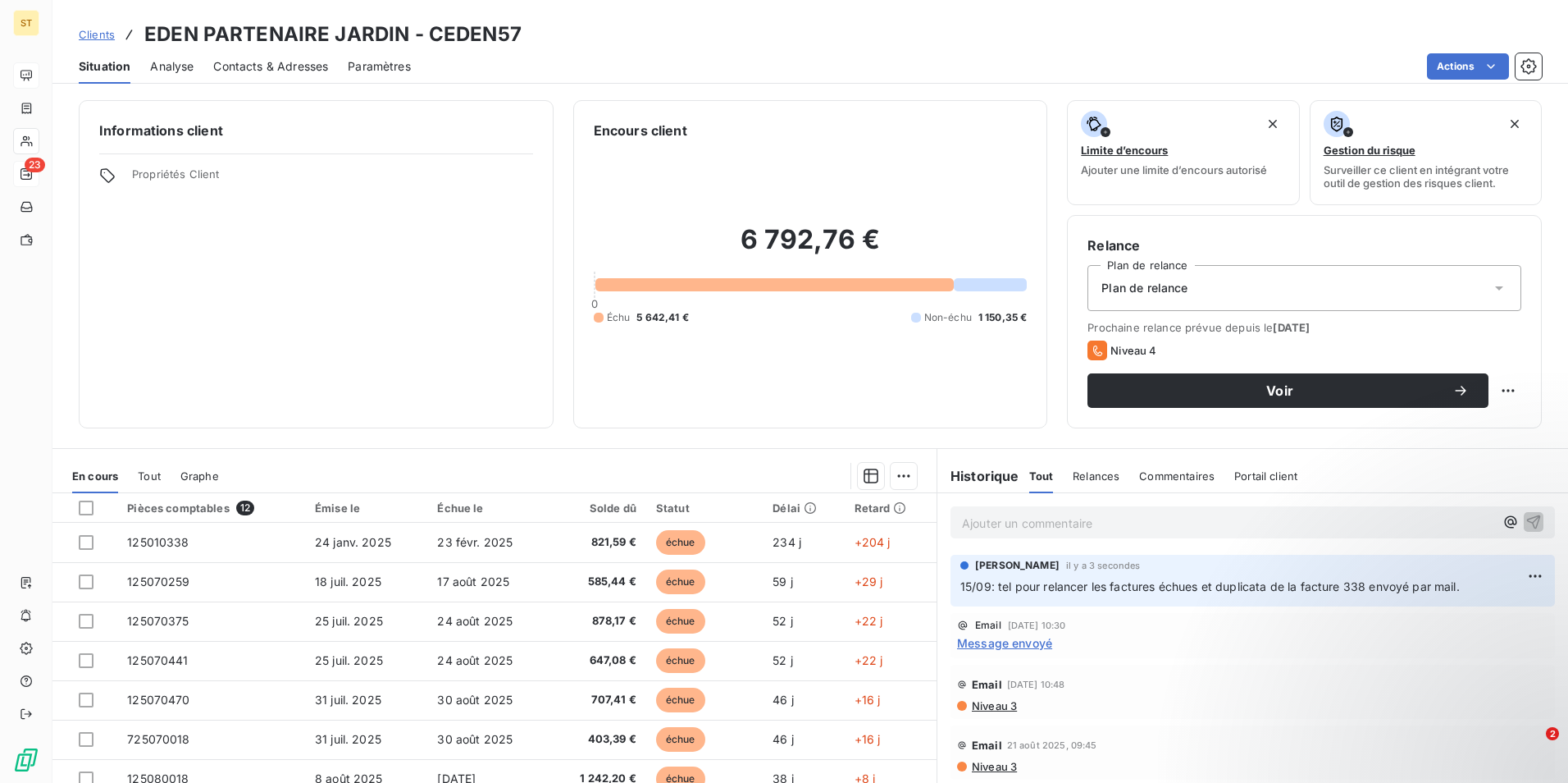
click at [282, 63] on span "Contacts & Adresses" at bounding box center [271, 67] width 115 height 17
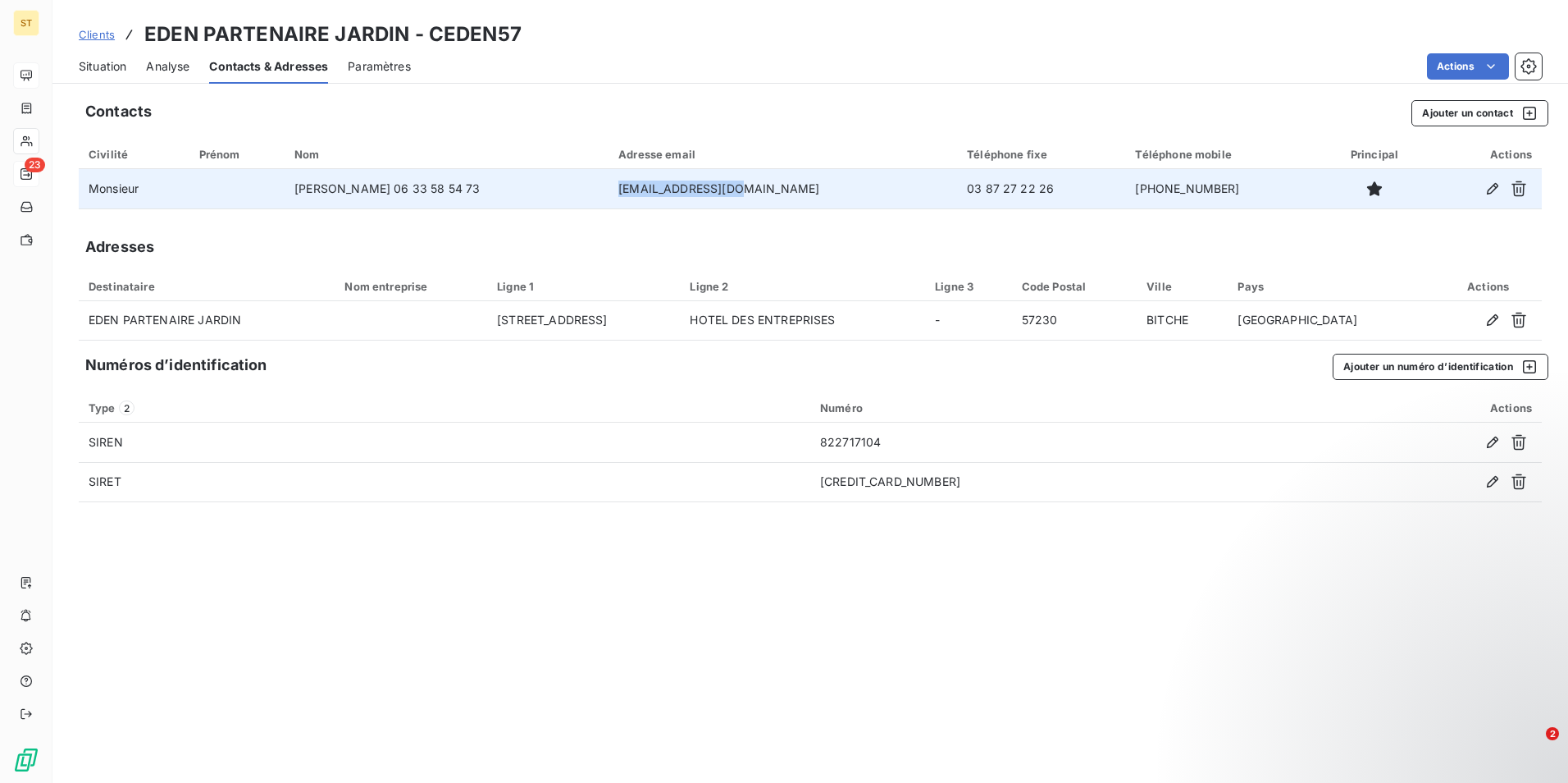
drag, startPoint x: 747, startPoint y: 191, endPoint x: 649, endPoint y: 190, distance: 98.0
click at [649, 190] on td "[EMAIL_ADDRESS][DOMAIN_NAME]" at bounding box center [783, 188] width 348 height 39
drag, startPoint x: 649, startPoint y: 190, endPoint x: 662, endPoint y: 189, distance: 13.0
copy td "[EMAIL_ADDRESS][DOMAIN_NAME]"
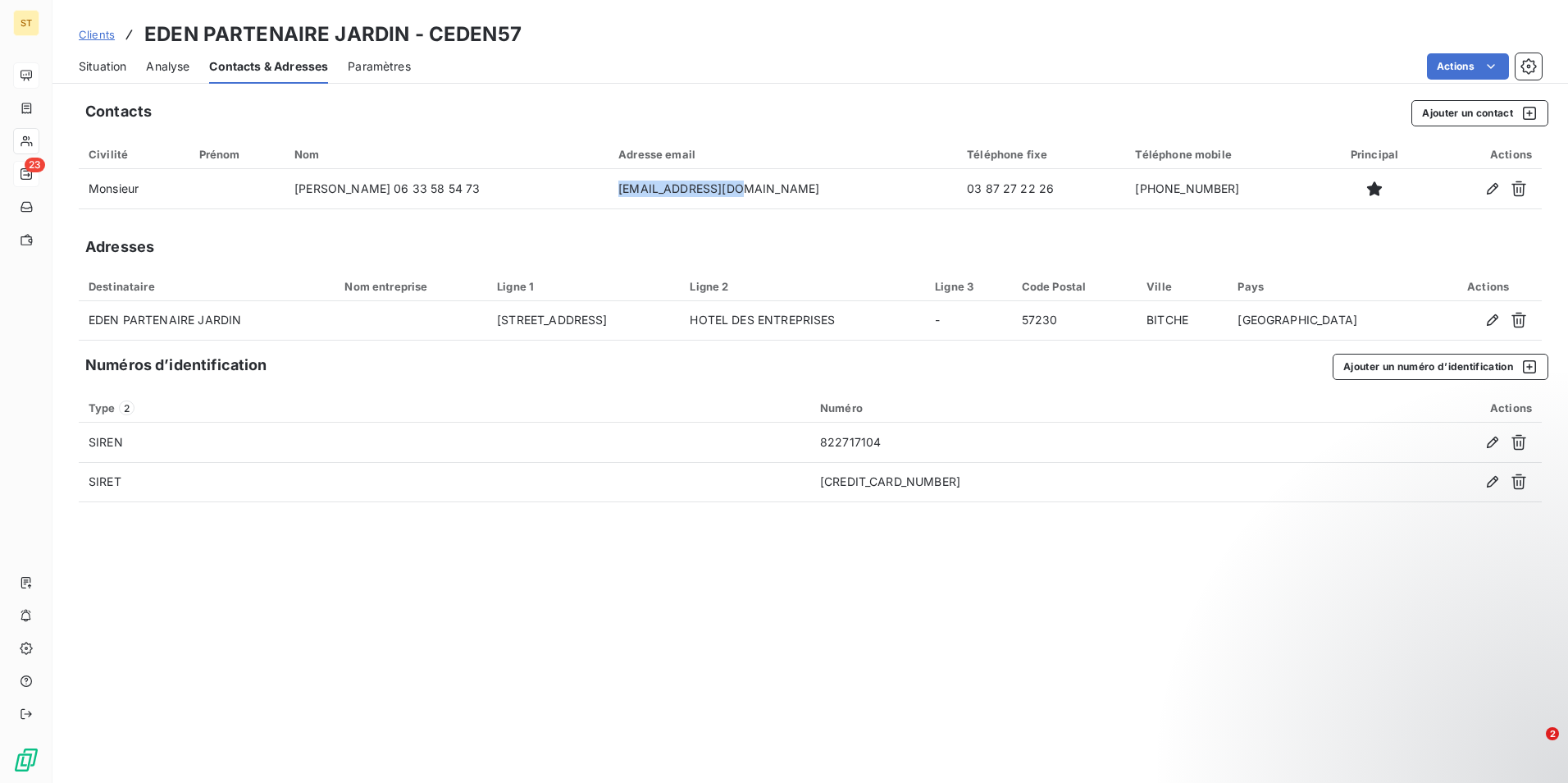
drag, startPoint x: 98, startPoint y: 68, endPoint x: 142, endPoint y: 82, distance: 46.2
click at [98, 68] on span "Situation" at bounding box center [102, 67] width 47 height 17
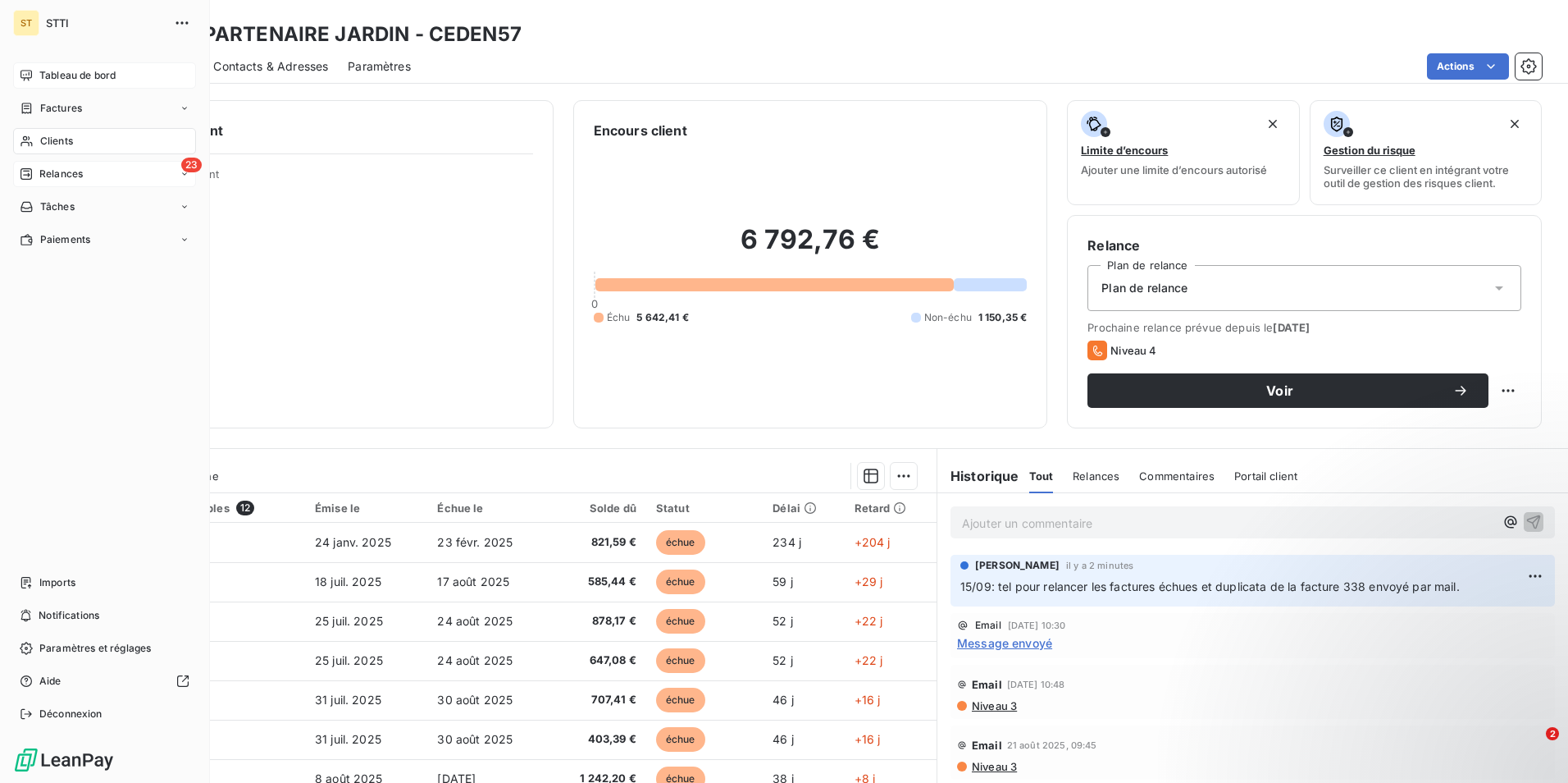
click at [43, 147] on span "Clients" at bounding box center [56, 141] width 32 height 15
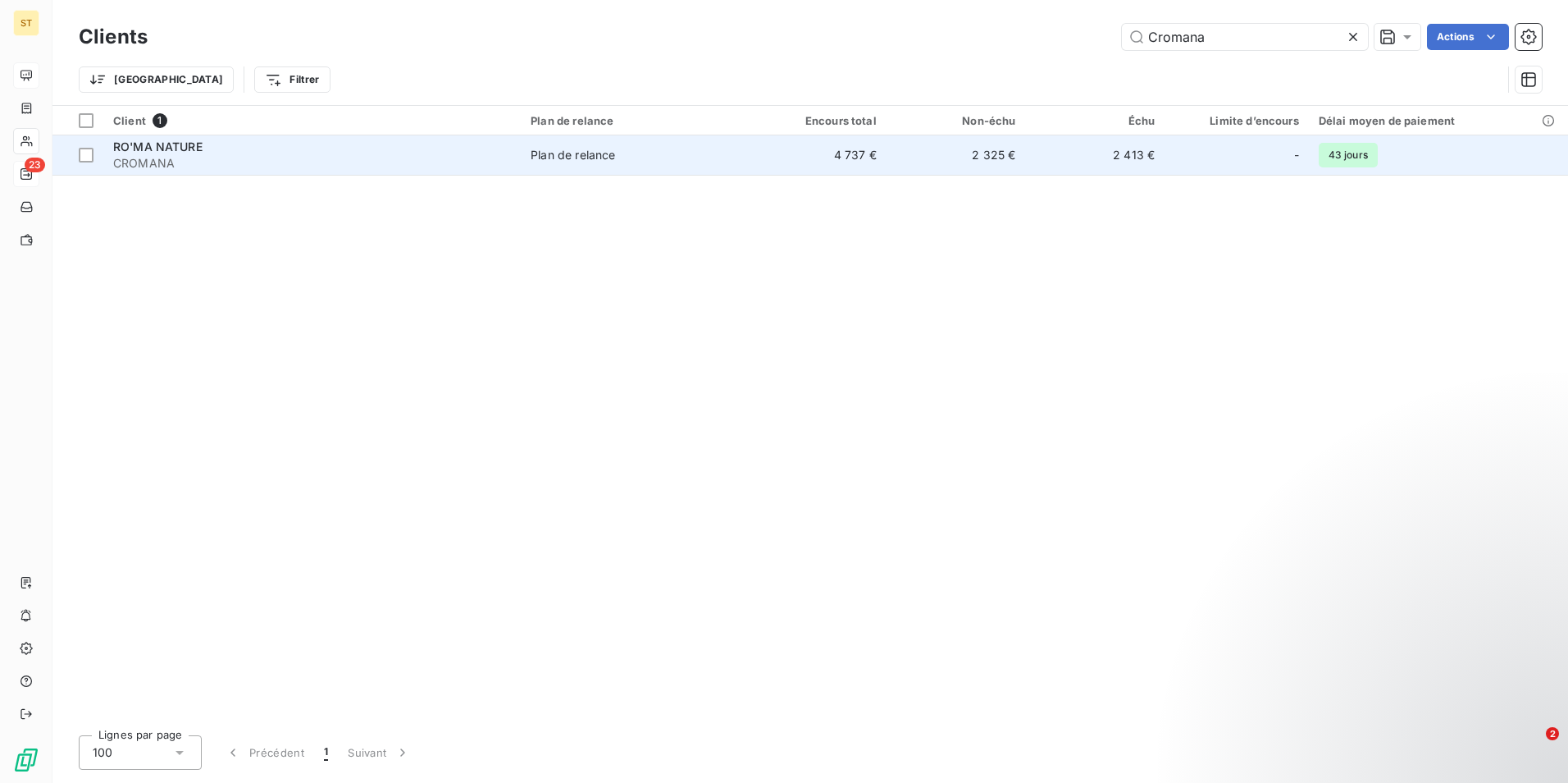
type input "Cromana"
click at [217, 153] on div "RO'MA NATURE" at bounding box center [312, 146] width 397 height 17
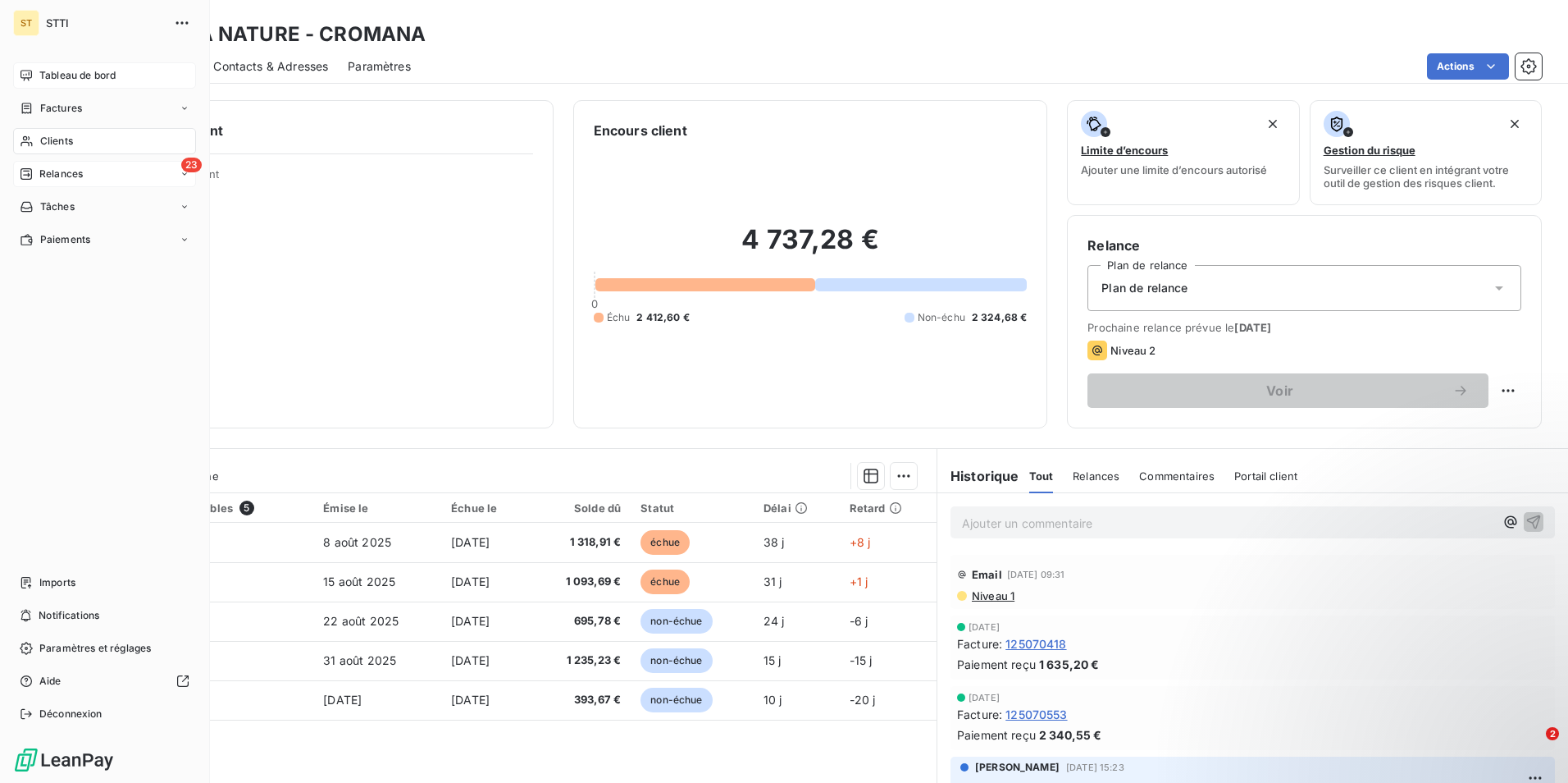
click at [37, 172] on div "Relances" at bounding box center [51, 173] width 63 height 15
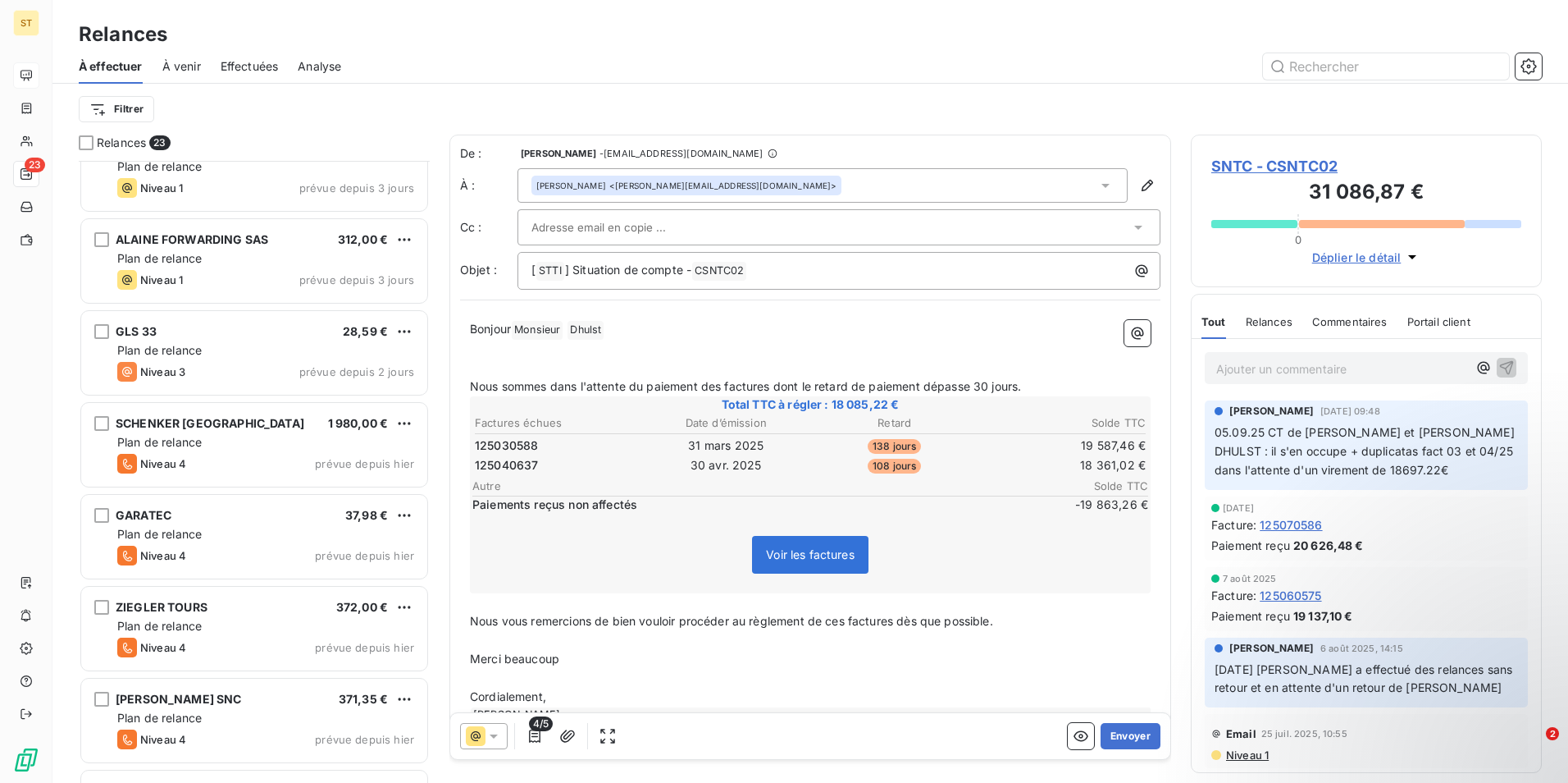
scroll to position [1492, 0]
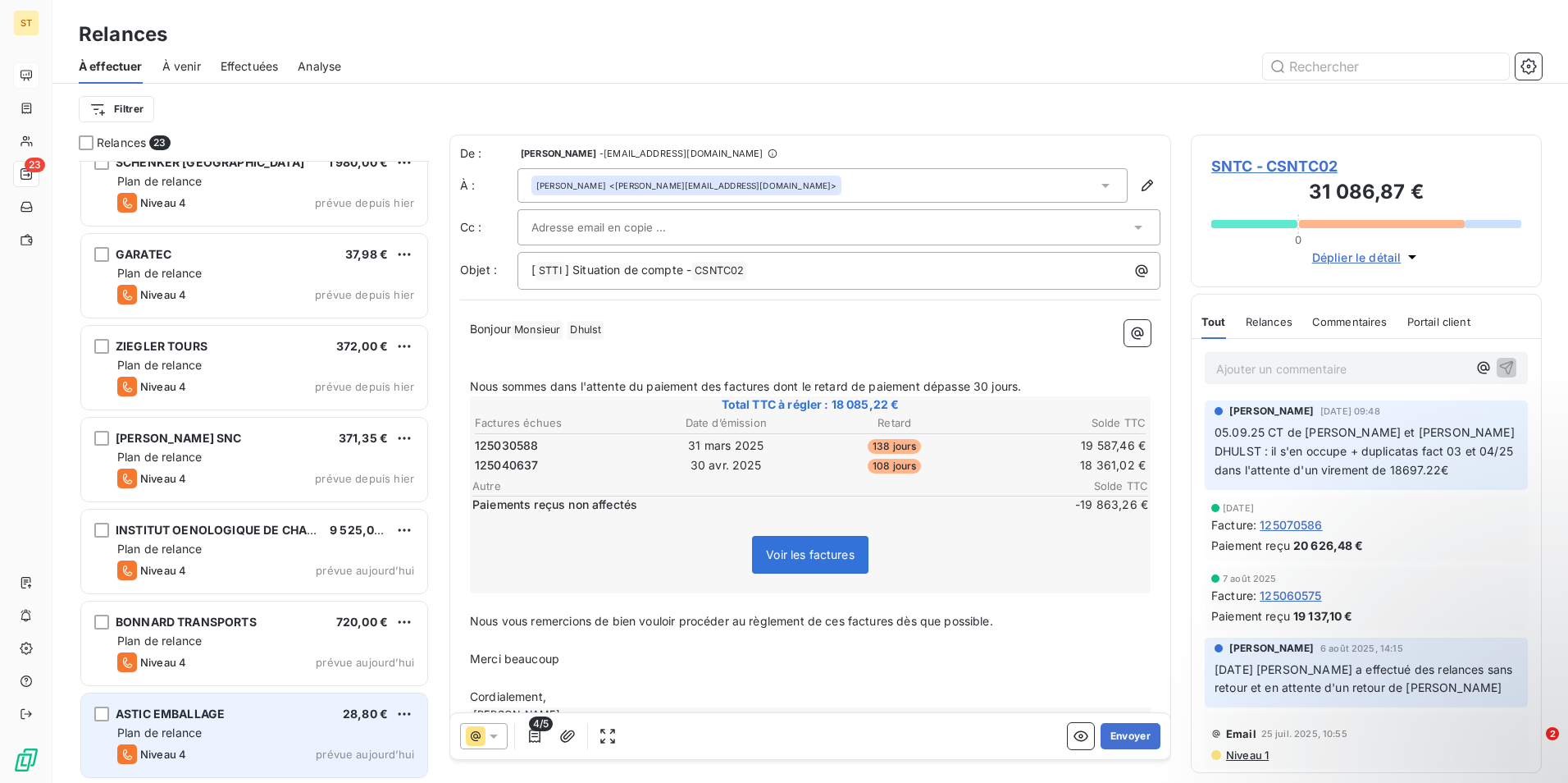
click at [261, 742] on div "ASTIC EMBALLAGE 28,80 € Plan de relance Niveau 4 prévue [DATE]" at bounding box center [254, 736] width 346 height 84
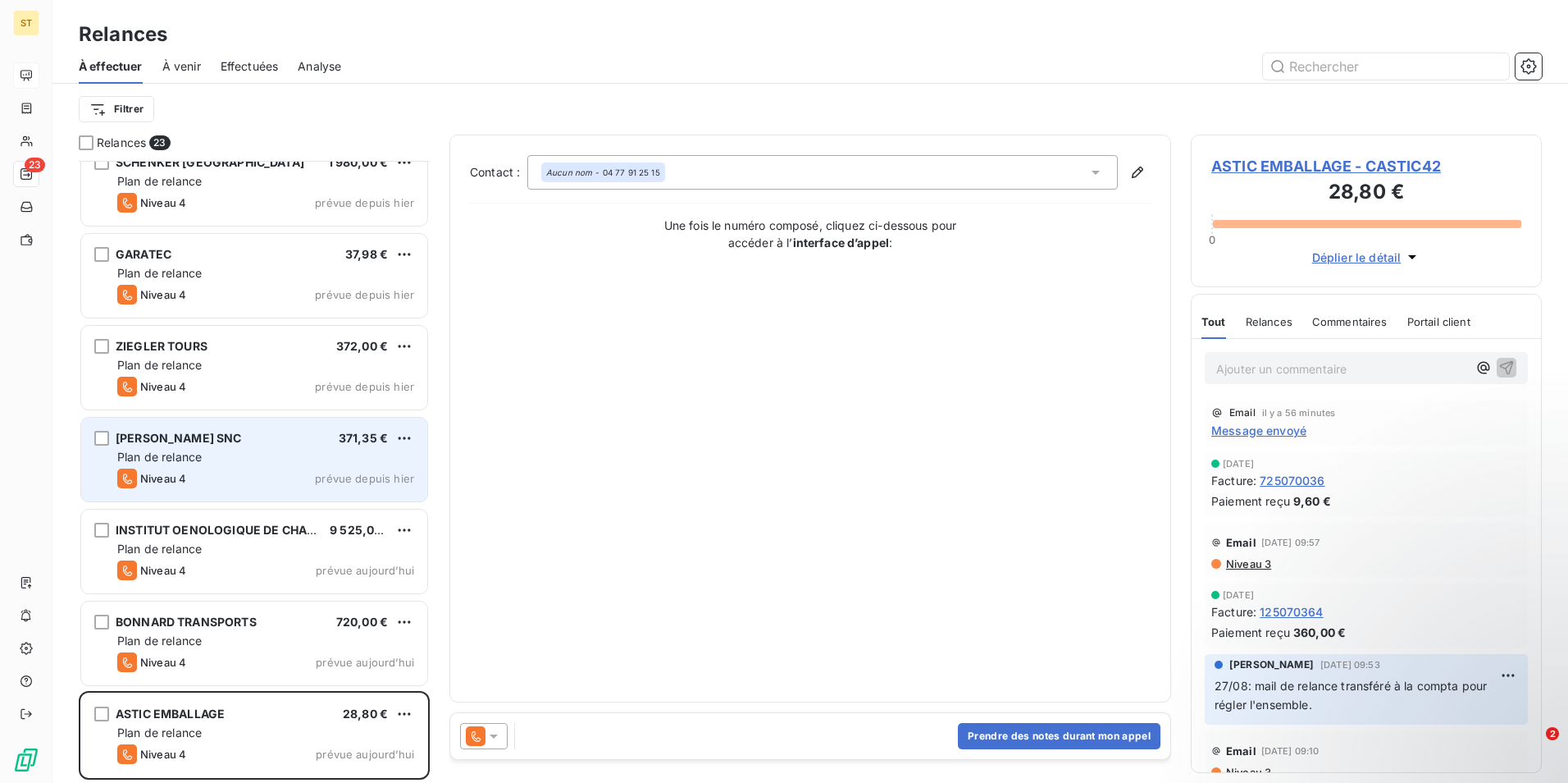
click at [237, 468] on div "[PERSON_NAME] SNC 371,35 € Plan de relance Niveau 4 prévue depuis [DATE]" at bounding box center [254, 460] width 346 height 84
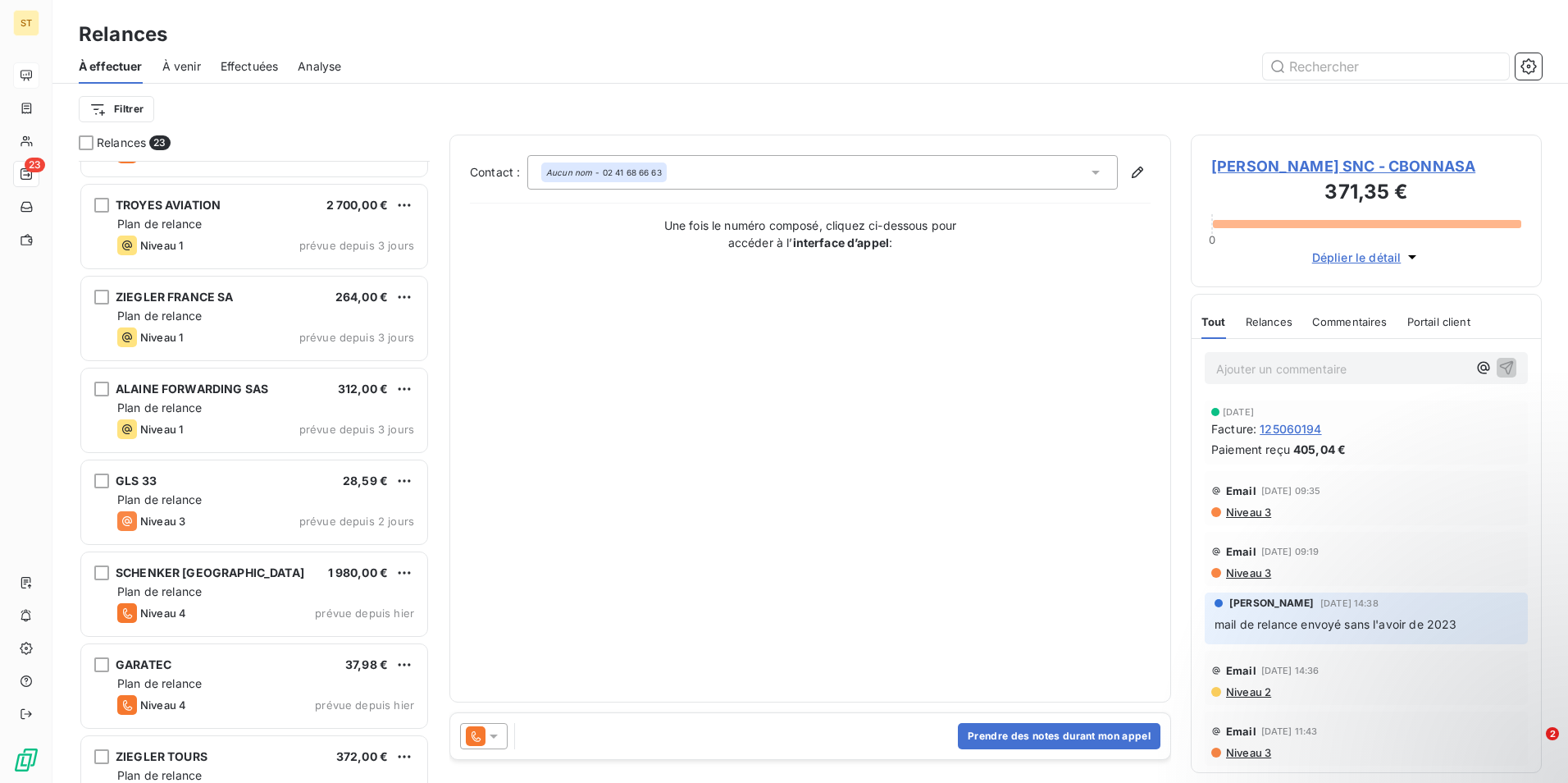
scroll to position [1492, 0]
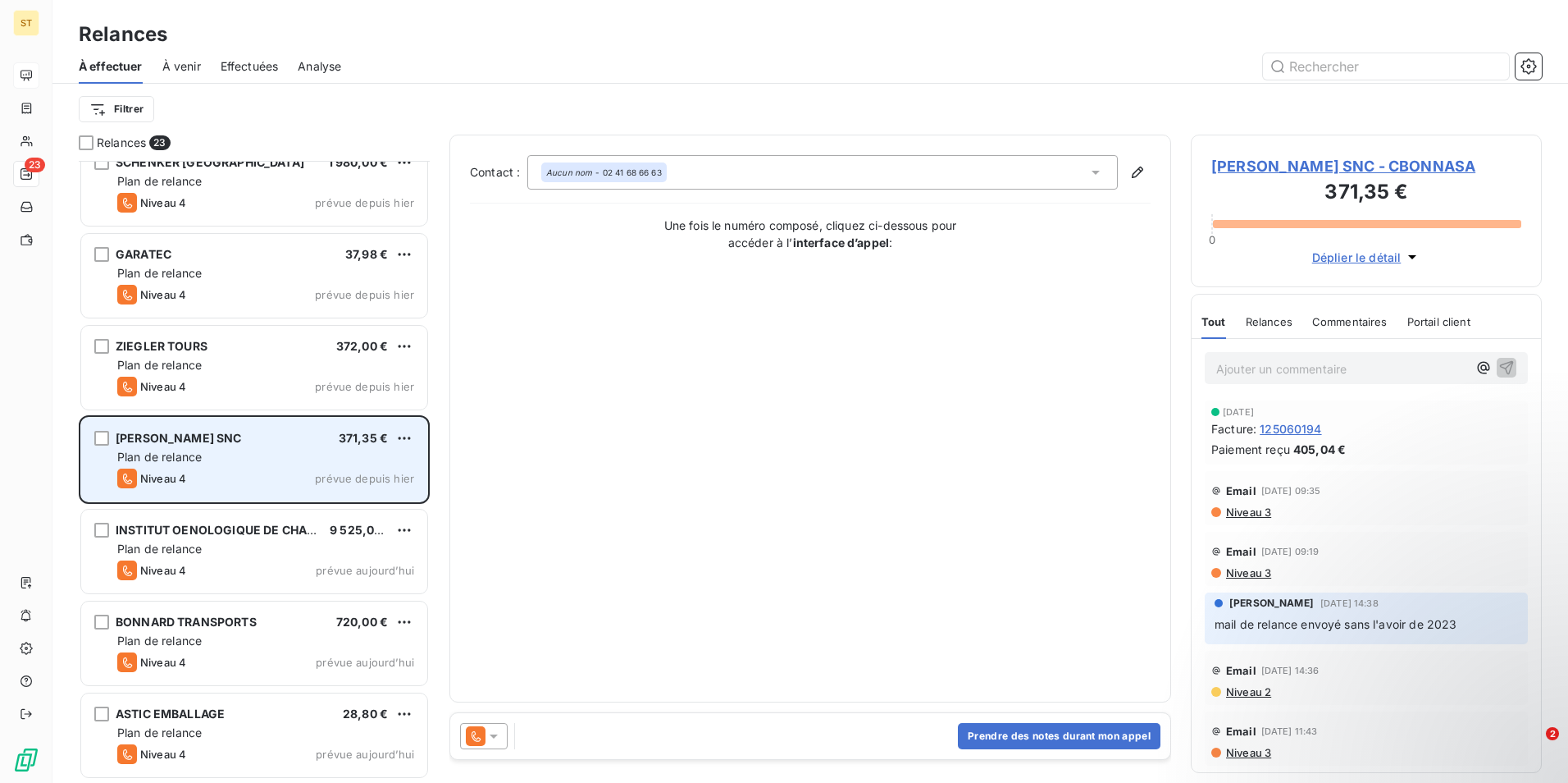
click at [211, 448] on div "[PERSON_NAME] SNC 371,35 € Plan de relance Niveau 4 prévue depuis [DATE]" at bounding box center [254, 460] width 346 height 84
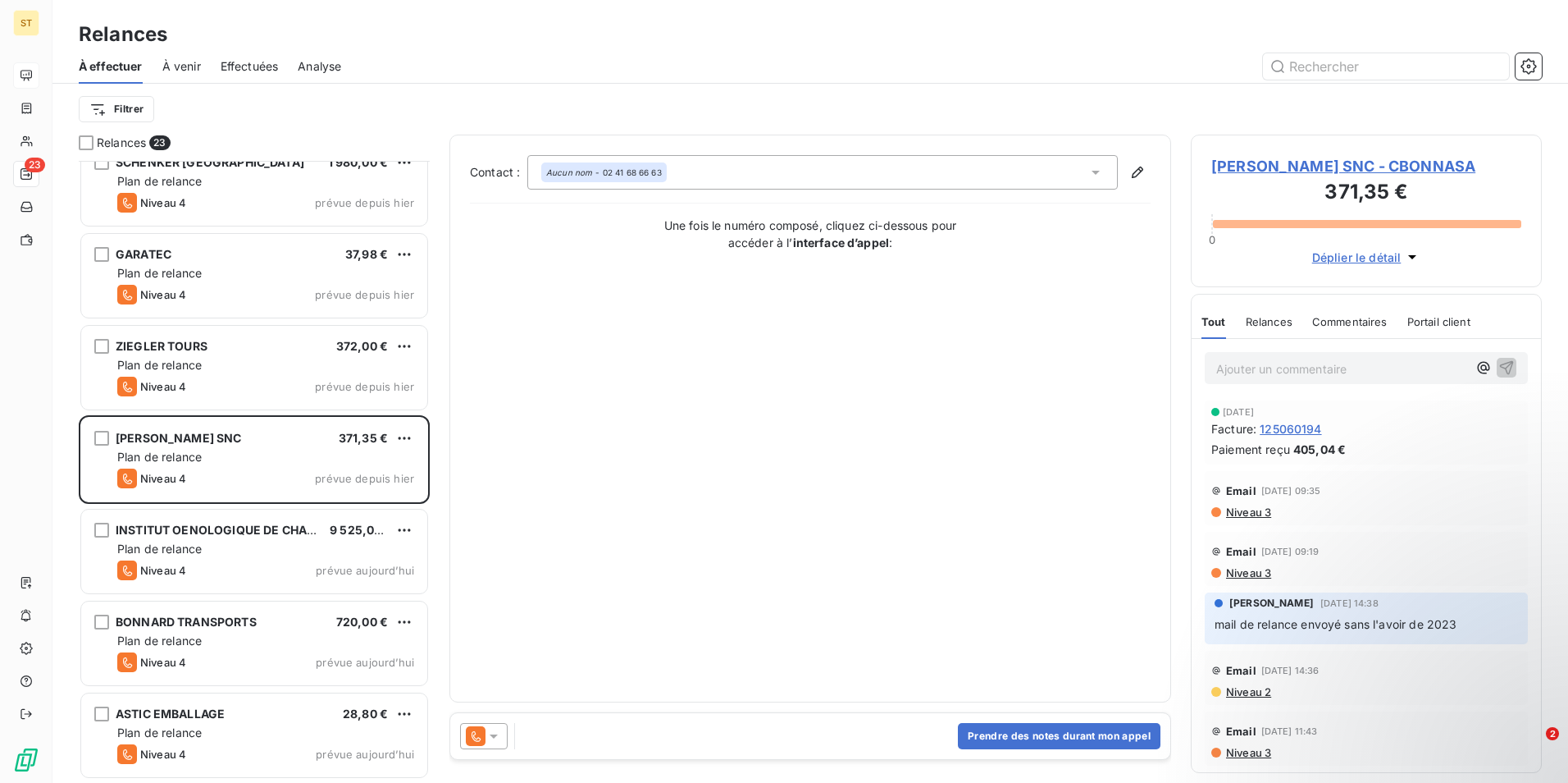
click at [1249, 164] on span "[PERSON_NAME] SNC - CBONNASA" at bounding box center [1367, 166] width 310 height 22
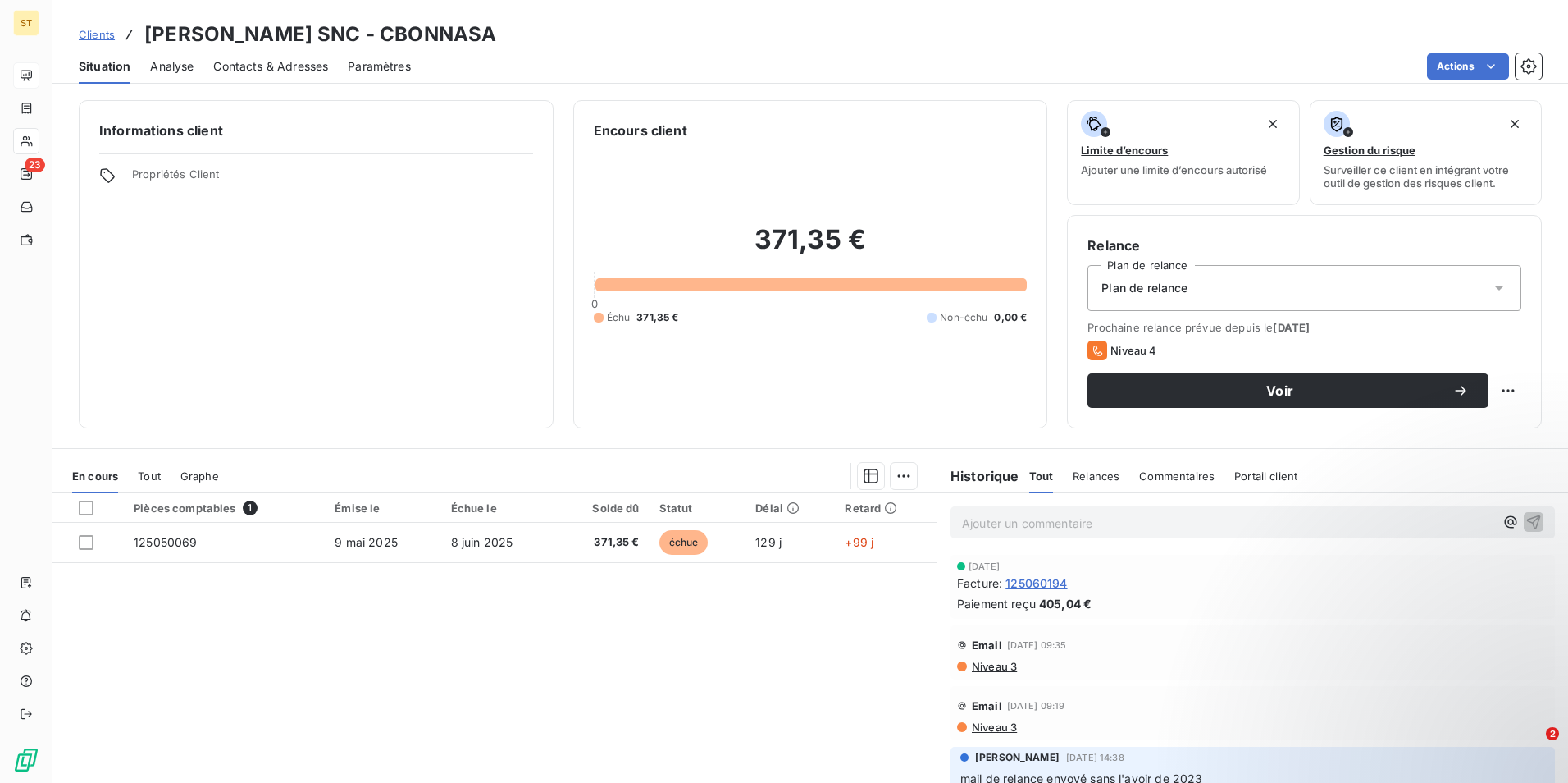
click at [263, 60] on span "Contacts & Adresses" at bounding box center [271, 67] width 115 height 17
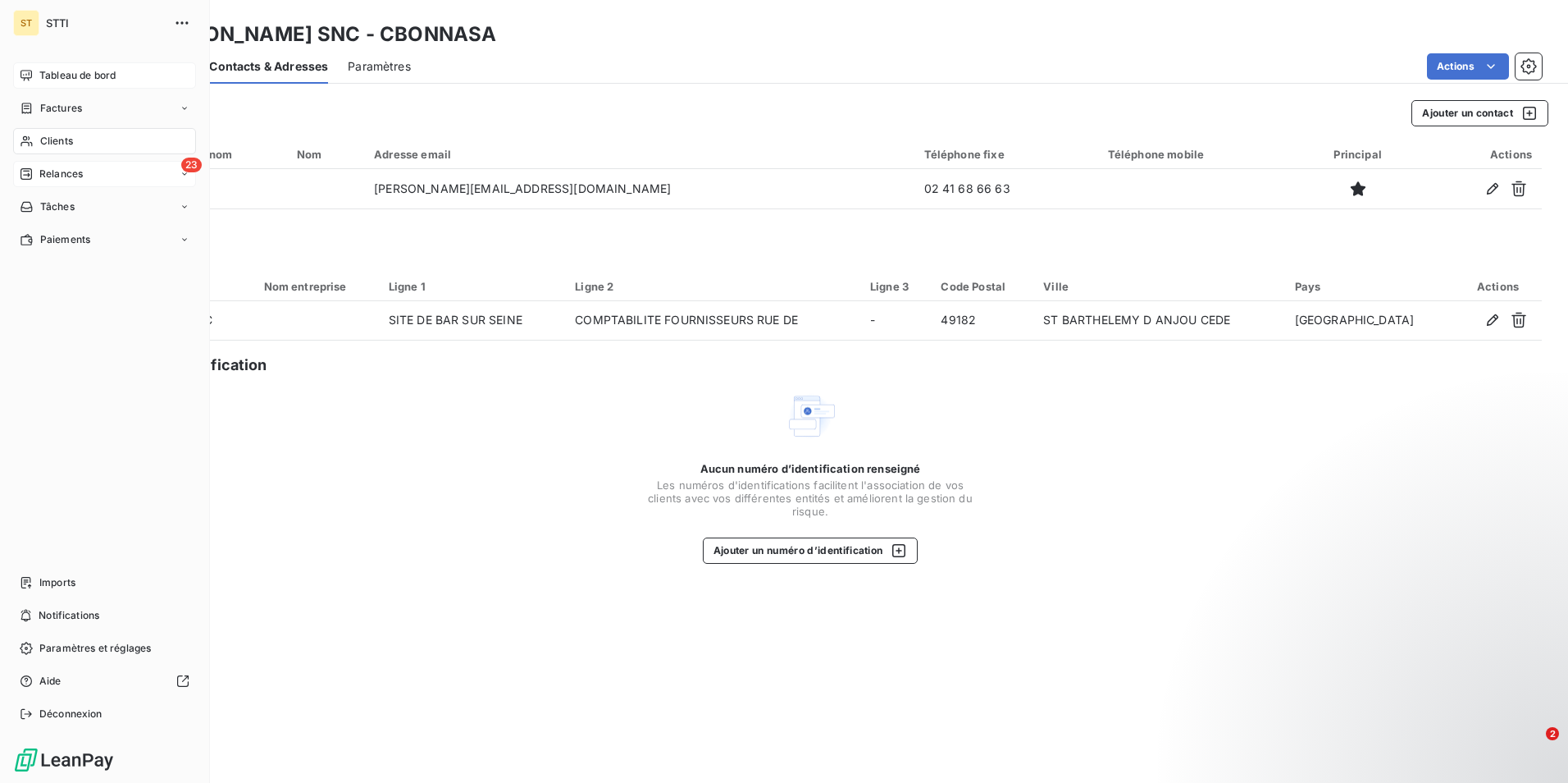
click at [60, 169] on span "Relances" at bounding box center [61, 173] width 44 height 15
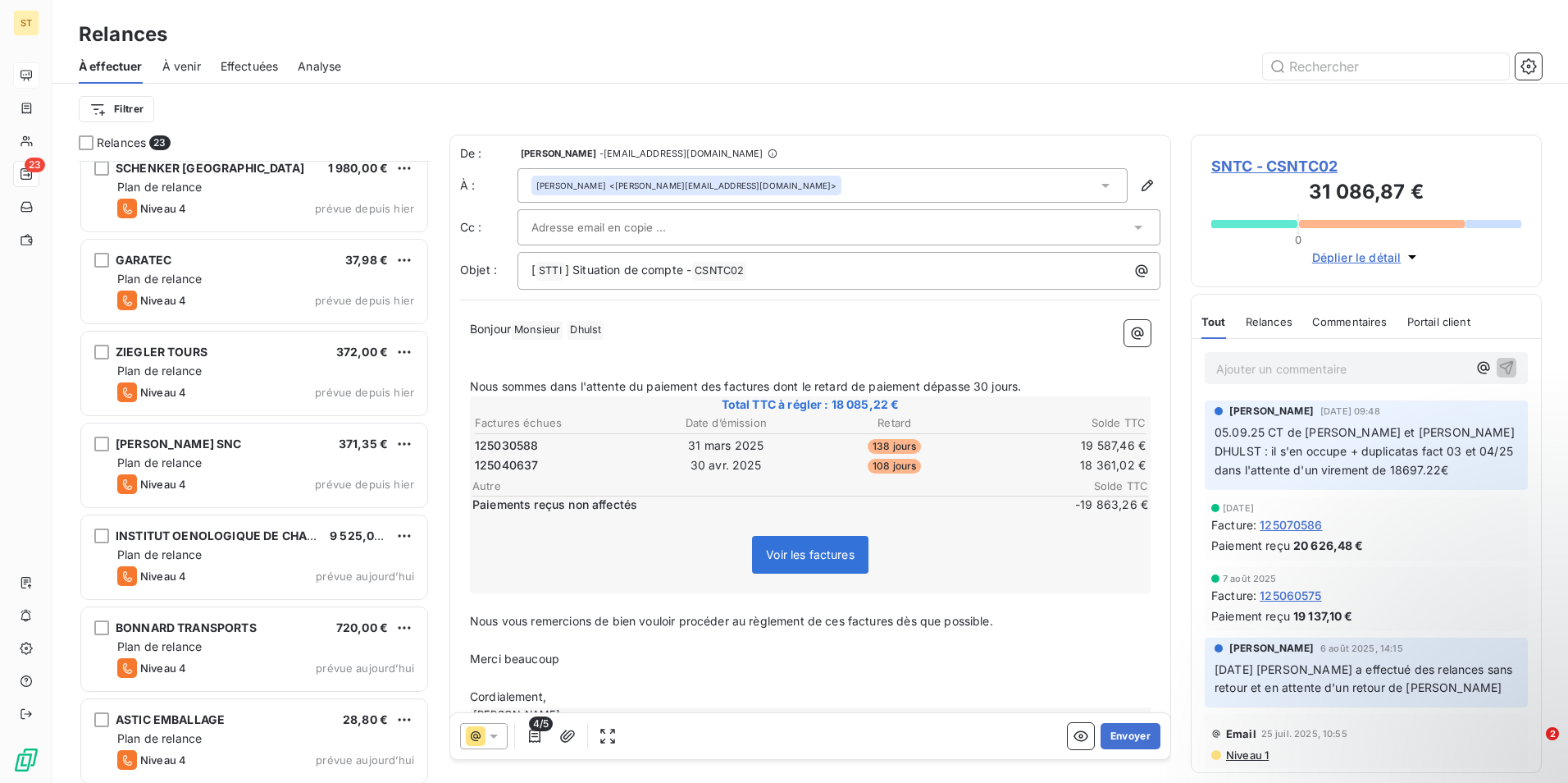
scroll to position [1492, 0]
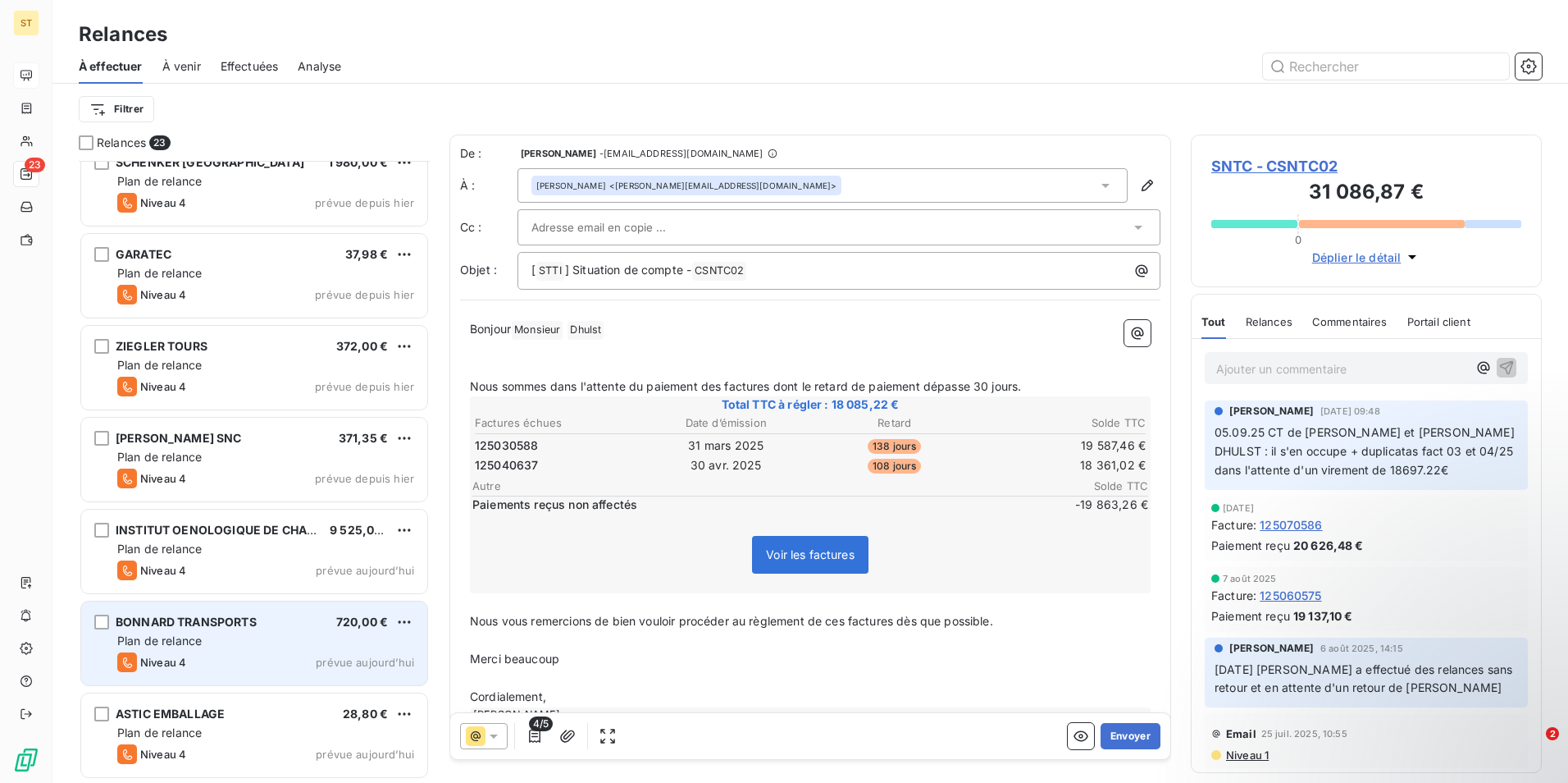
click at [182, 648] on div "Plan de relance" at bounding box center [265, 640] width 297 height 17
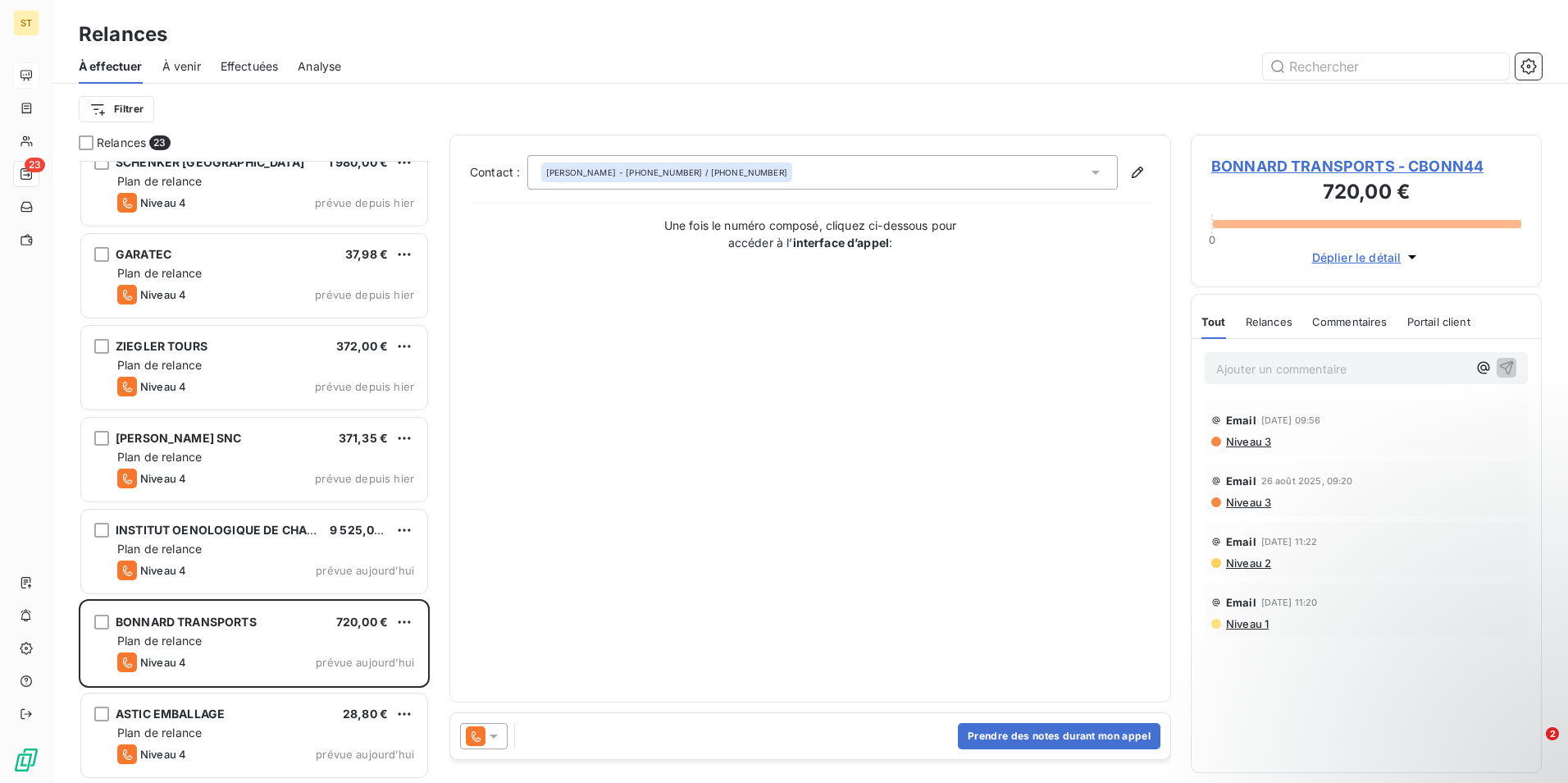
click at [1278, 363] on p "Ajouter un commentaire ﻿" at bounding box center [1341, 368] width 251 height 20
click at [1511, 366] on icon "button" at bounding box center [1507, 366] width 17 height 17
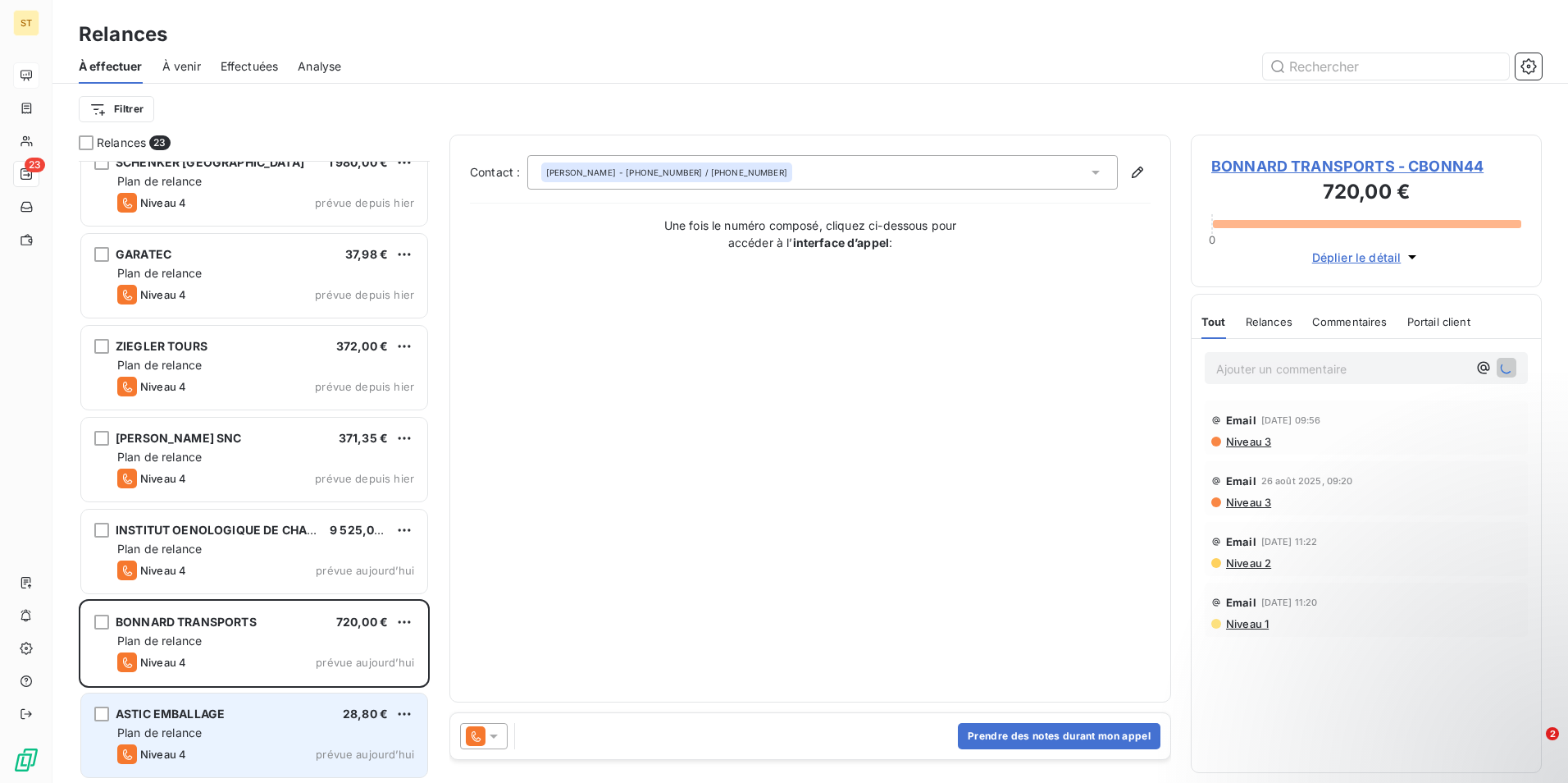
click at [186, 751] on span "Niveau 4" at bounding box center [163, 753] width 46 height 13
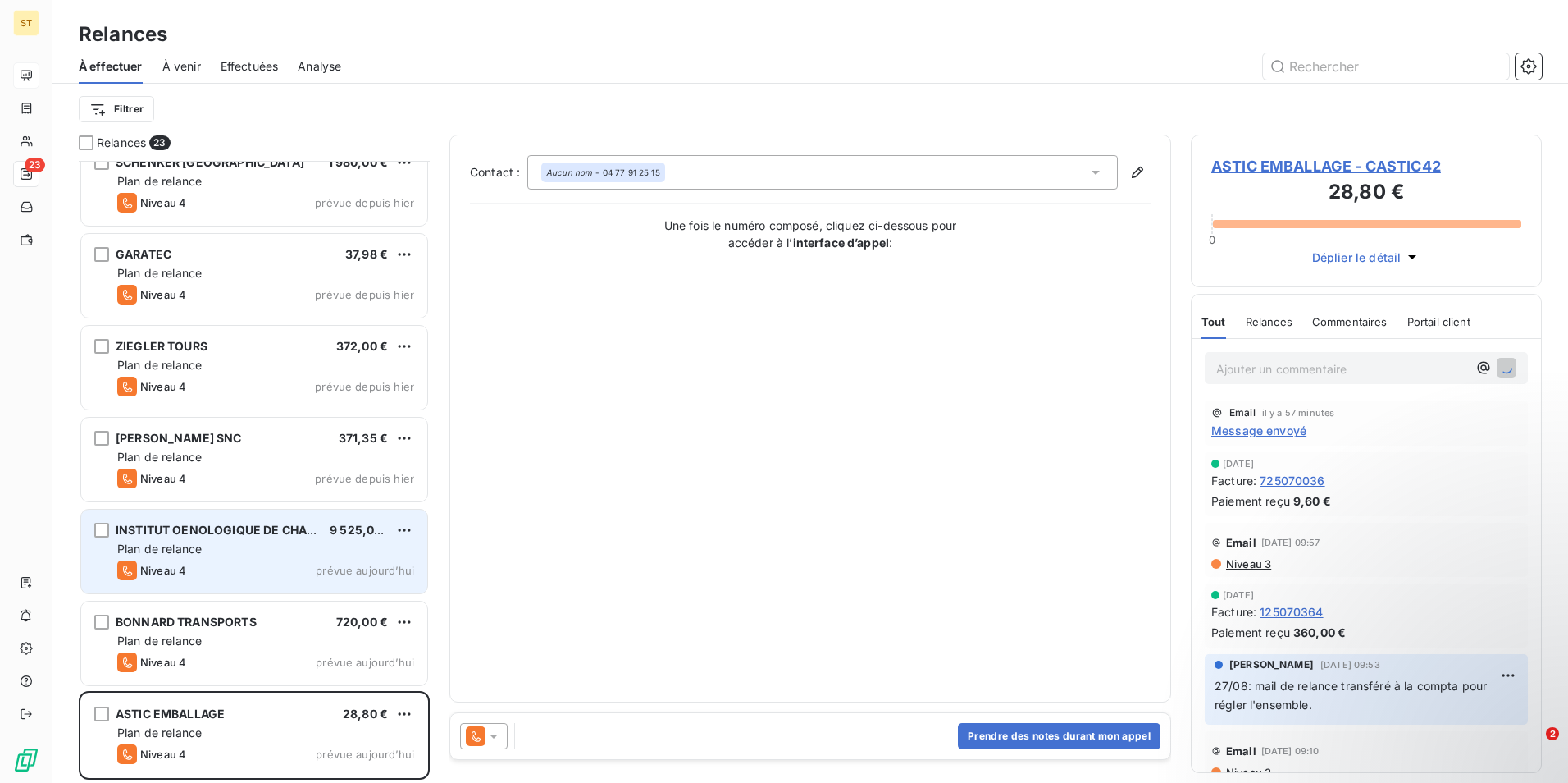
click at [188, 559] on div "INSTITUT OENOLOGIQUE DE CHAMPA 9 525,00 € Plan de relance Niveau 4 prévue [DATE]" at bounding box center [254, 552] width 346 height 84
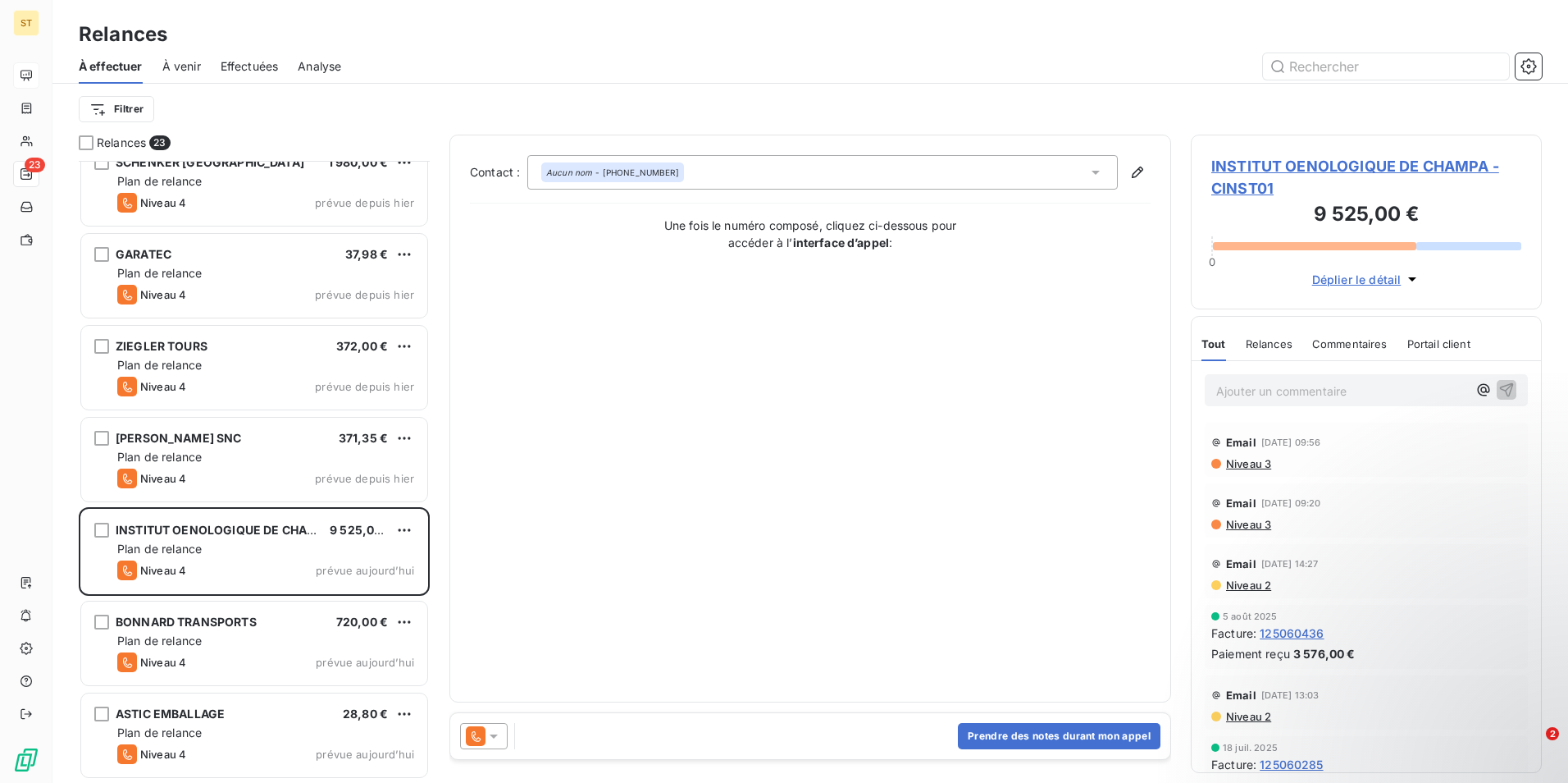
click at [1280, 167] on span "INSTITUT OENOLOGIQUE DE CHAMPA - CINST01" at bounding box center [1367, 177] width 310 height 45
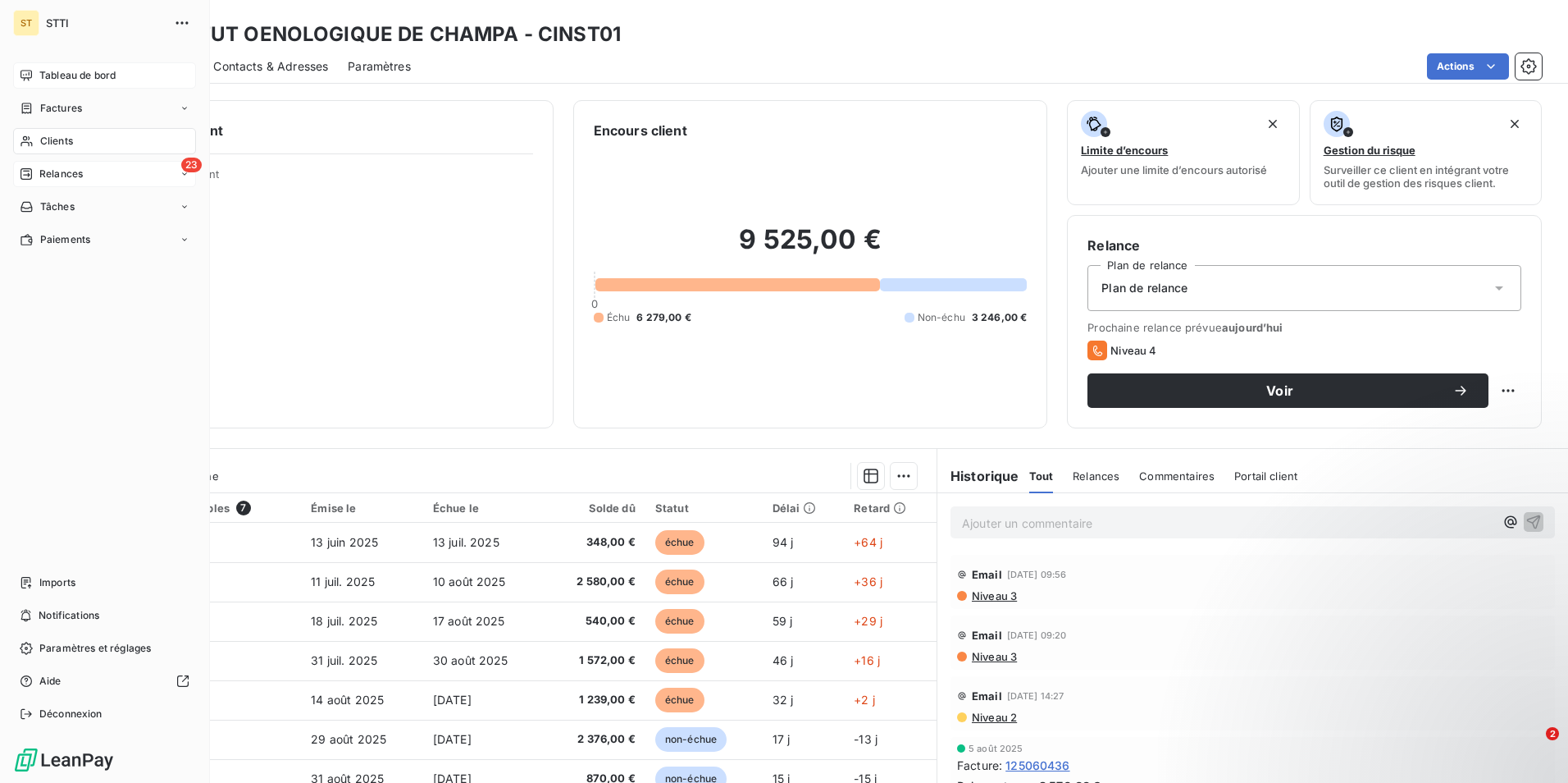
click at [62, 139] on span "Clients" at bounding box center [56, 141] width 32 height 15
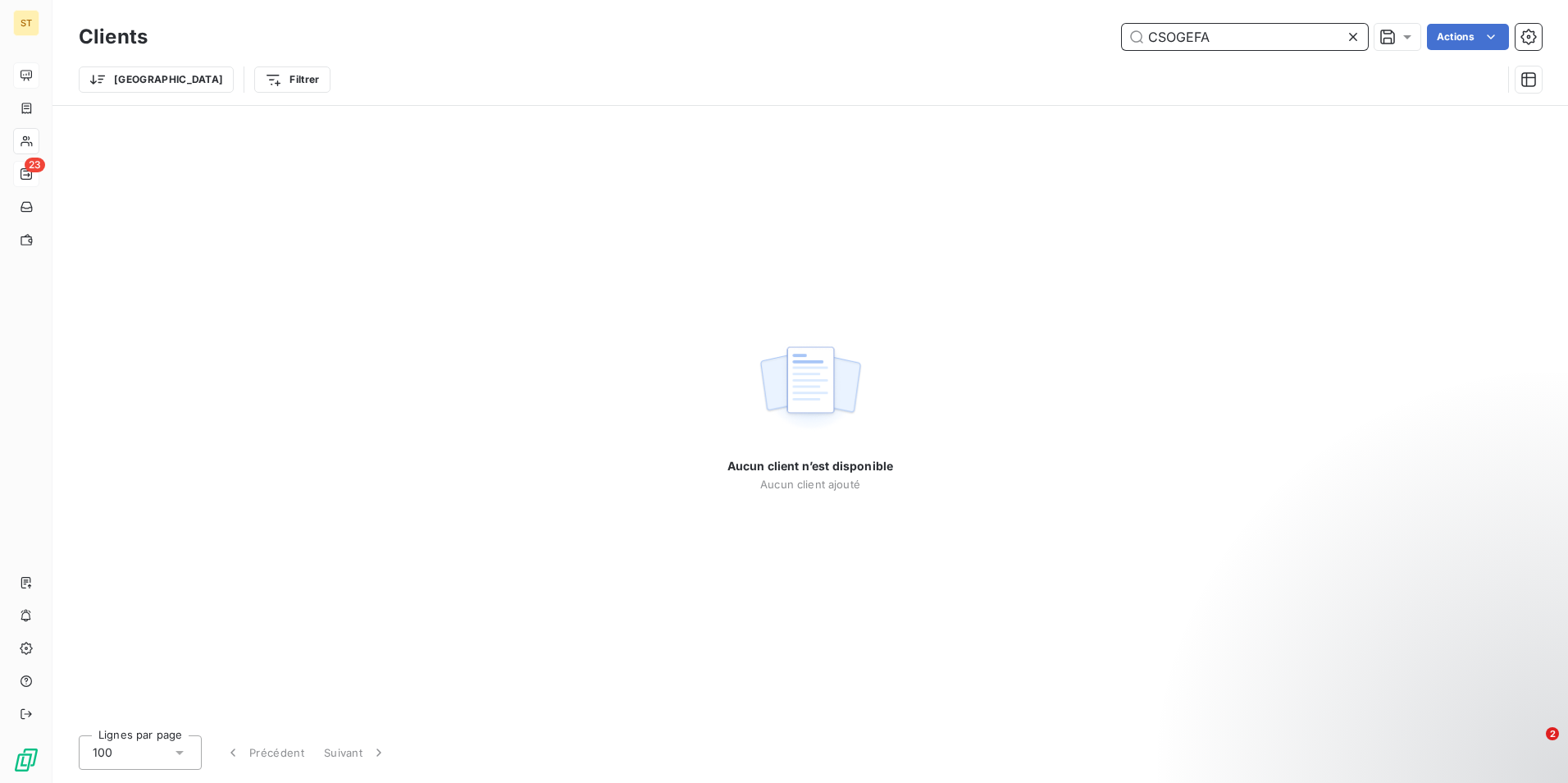
click at [1228, 43] on input "CSOGEFA" at bounding box center [1245, 37] width 246 height 26
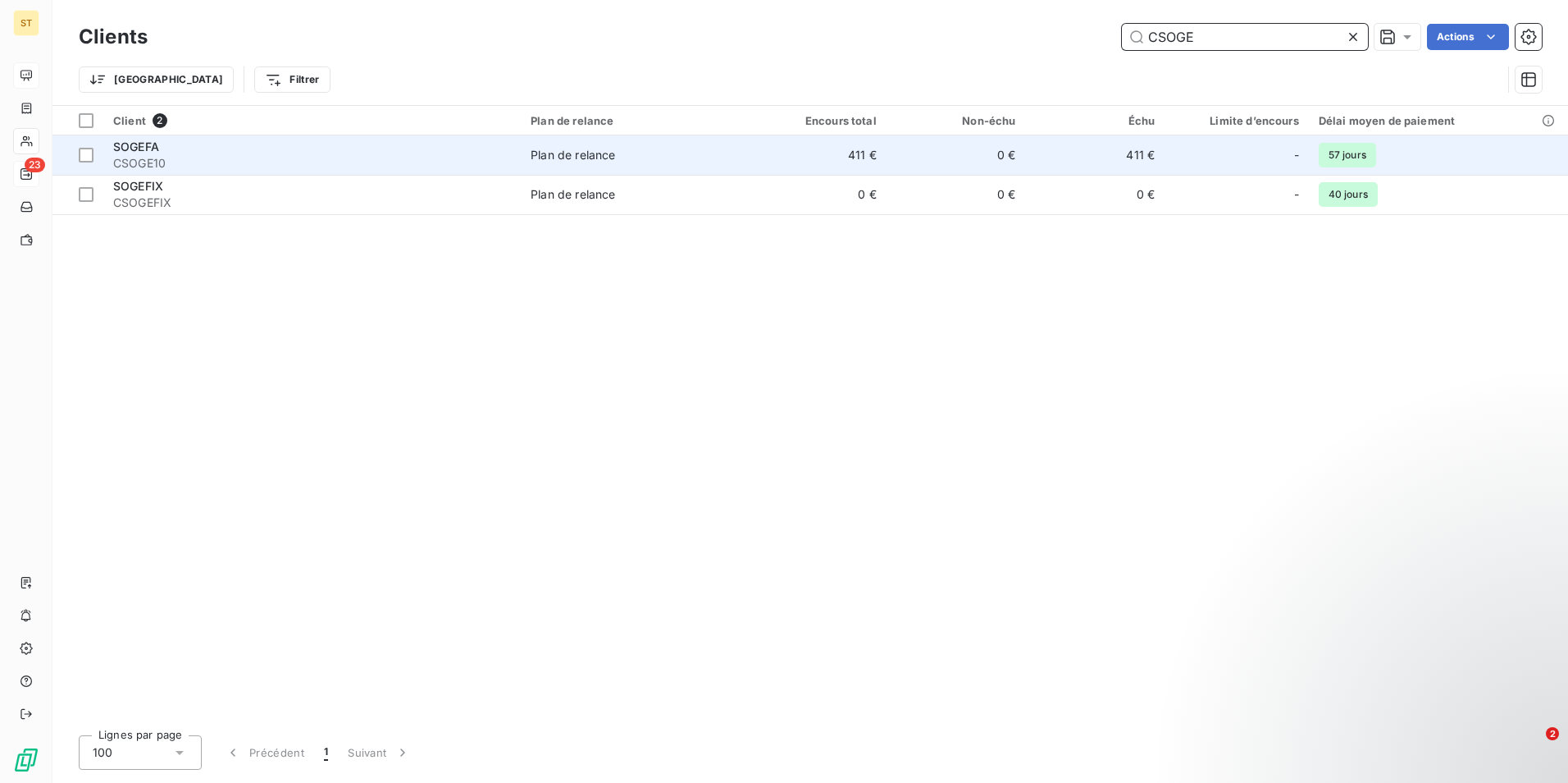
type input "CSOGE"
click at [245, 151] on div "SOGEFA" at bounding box center [312, 146] width 397 height 17
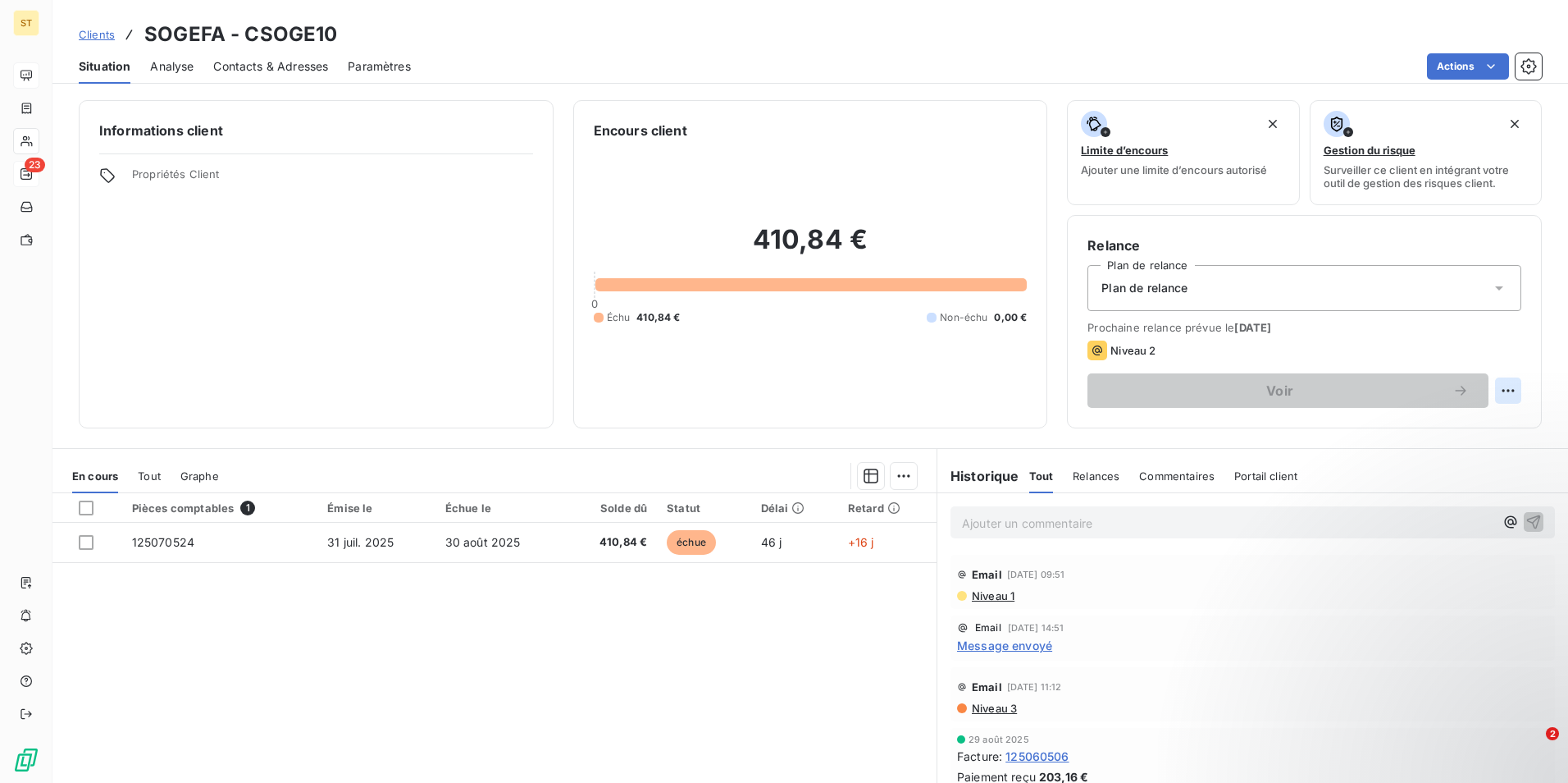
click at [1499, 391] on html "ST 23 Clients SOGEFA - CSOGE10 Situation Analyse Contacts & Adresses Paramètres…" at bounding box center [784, 392] width 1568 height 783
click at [1420, 425] on div "Replanifier cette action" at bounding box center [1429, 427] width 147 height 26
select select "8"
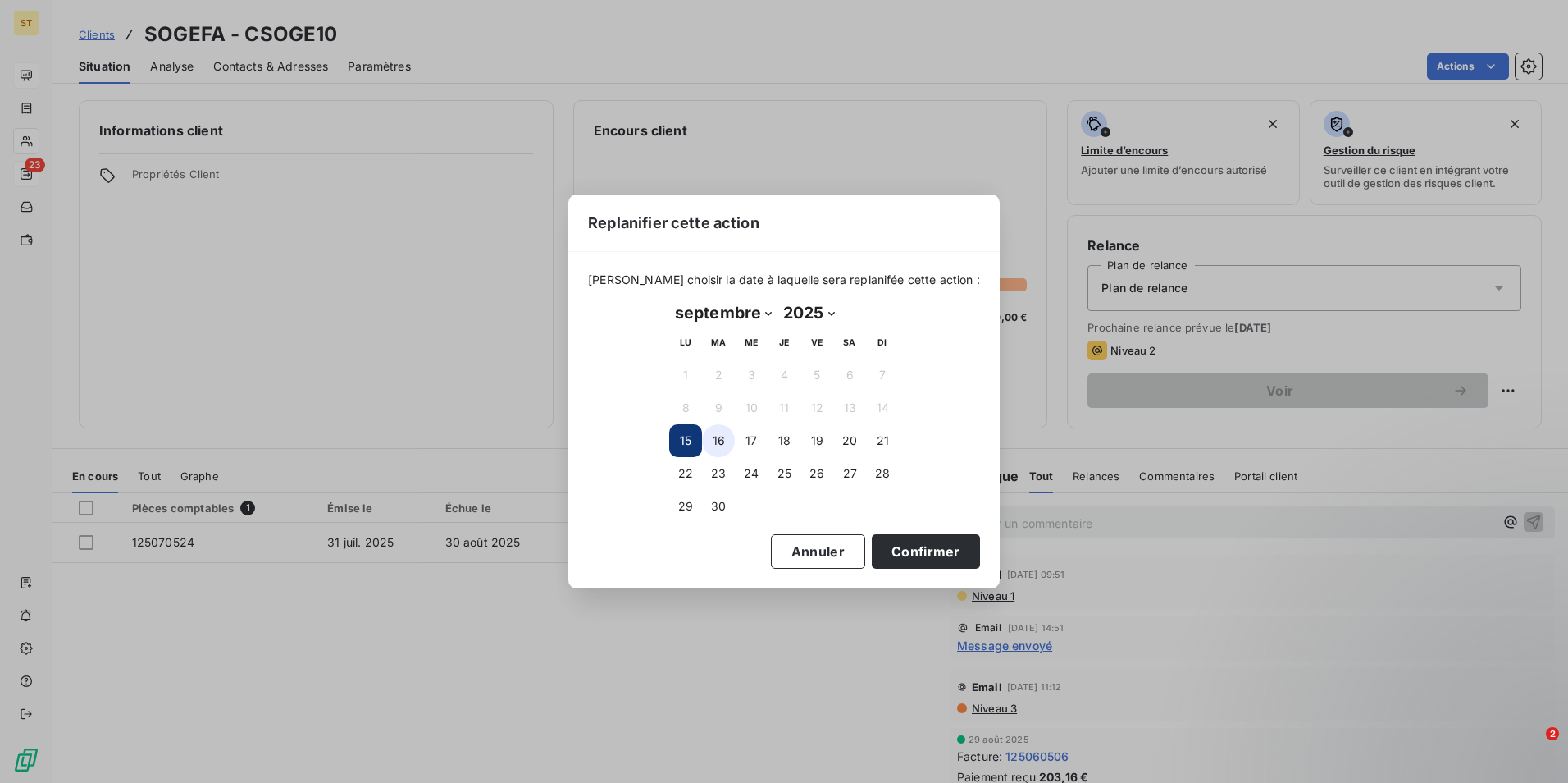
click at [714, 439] on button "16" at bounding box center [718, 440] width 32 height 32
click at [905, 558] on button "Confirmer" at bounding box center [926, 551] width 109 height 34
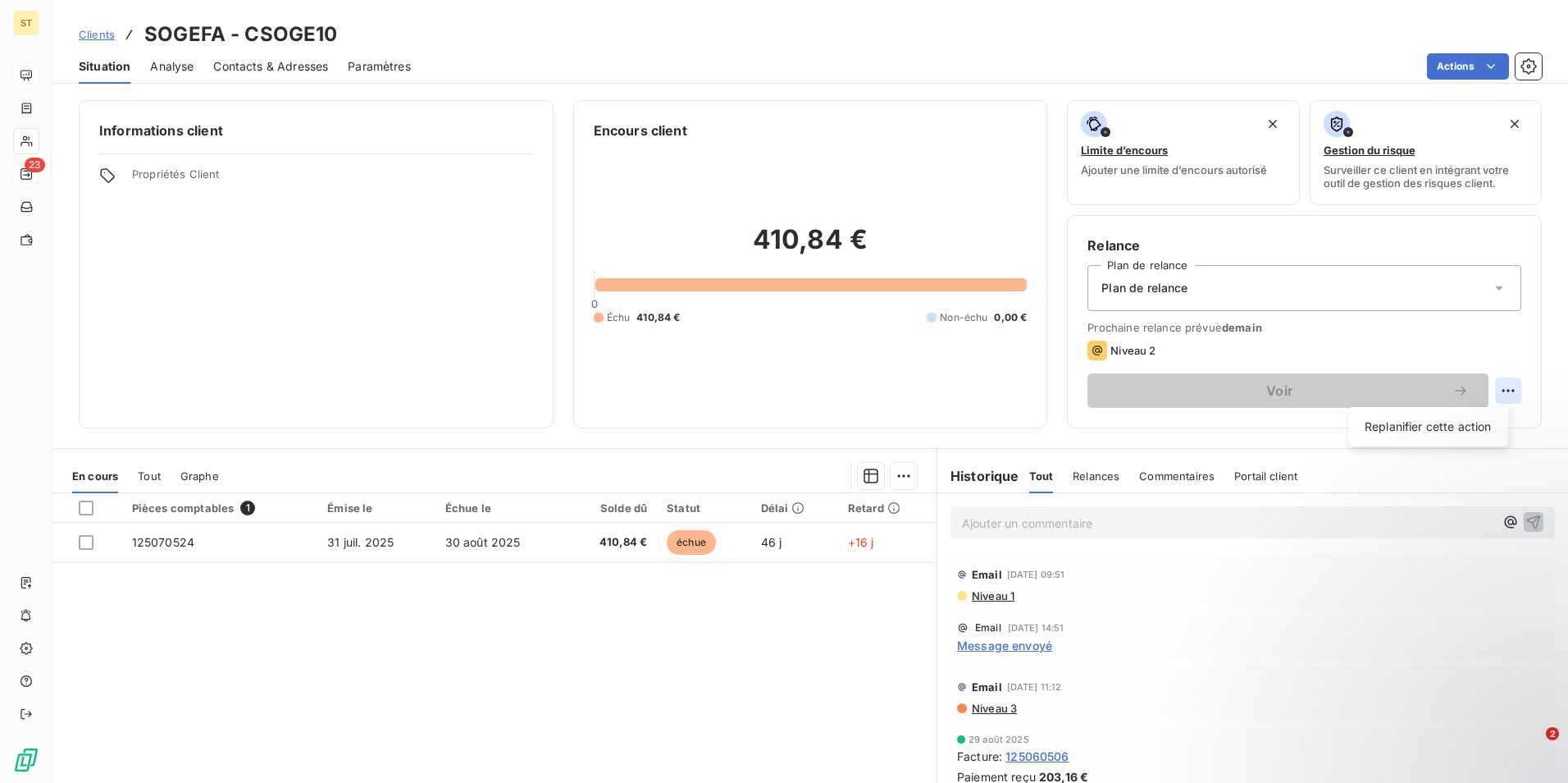
click at [1500, 392] on html "ST 23 Clients SOGEFA - CSOGE10 Situation Analyse Contacts & Adresses Paramètres…" at bounding box center [784, 392] width 1568 height 783
click at [1431, 427] on div "Replanifier cette action" at bounding box center [1429, 427] width 147 height 26
select select "8"
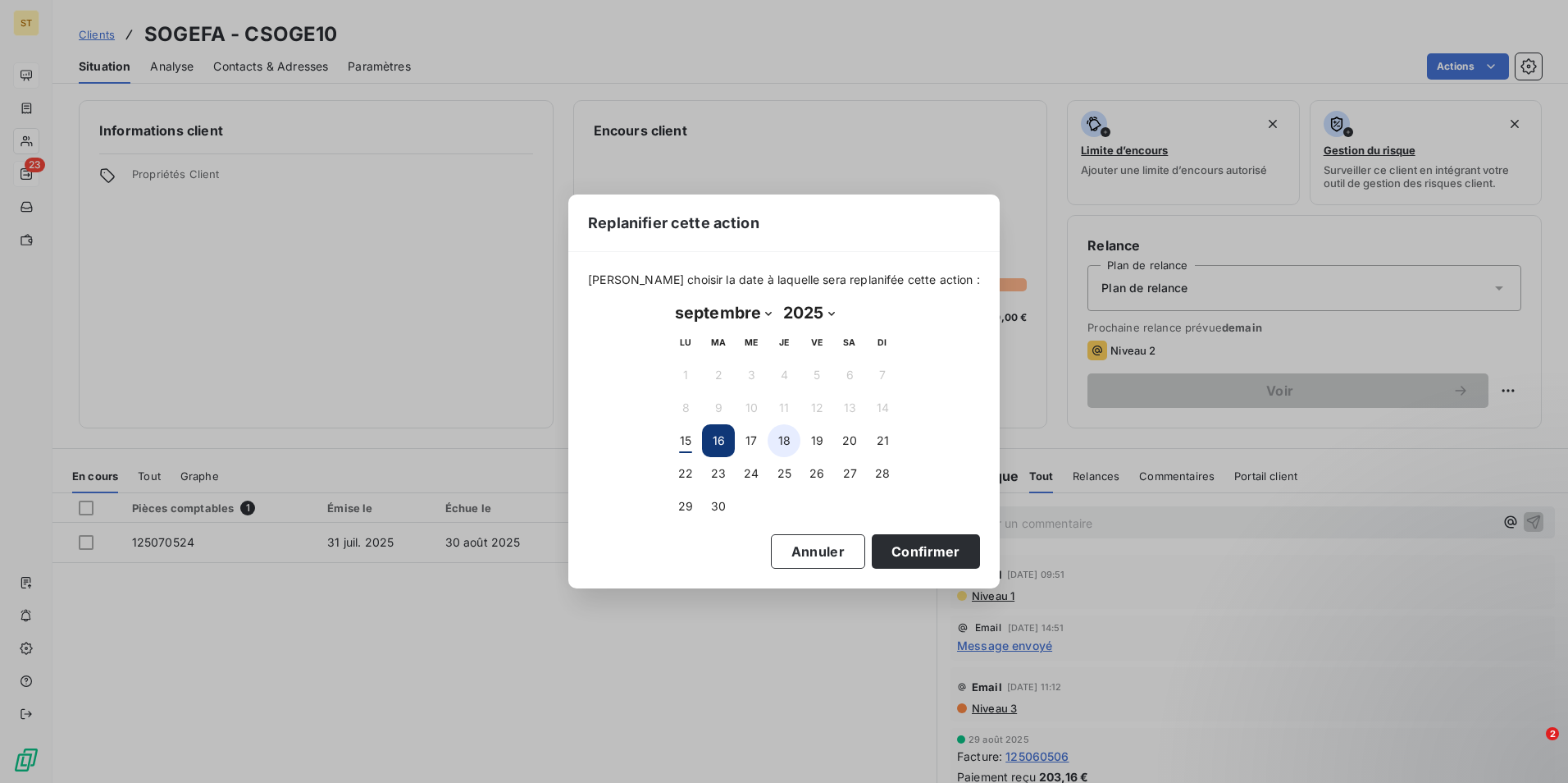
click at [780, 443] on button "18" at bounding box center [784, 440] width 32 height 32
click at [895, 554] on button "Confirmer" at bounding box center [926, 551] width 109 height 34
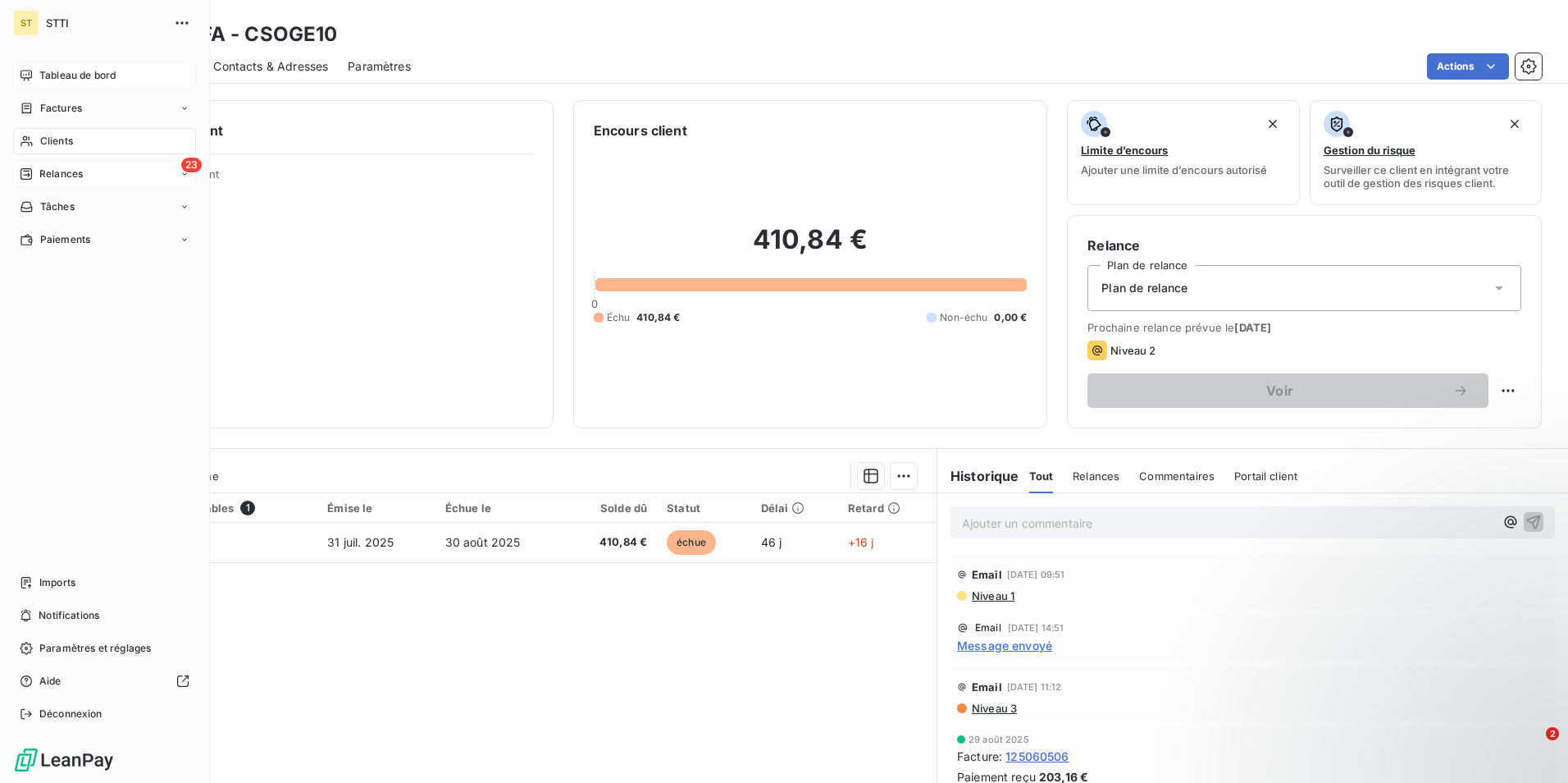
click at [60, 175] on span "Relances" at bounding box center [61, 173] width 44 height 15
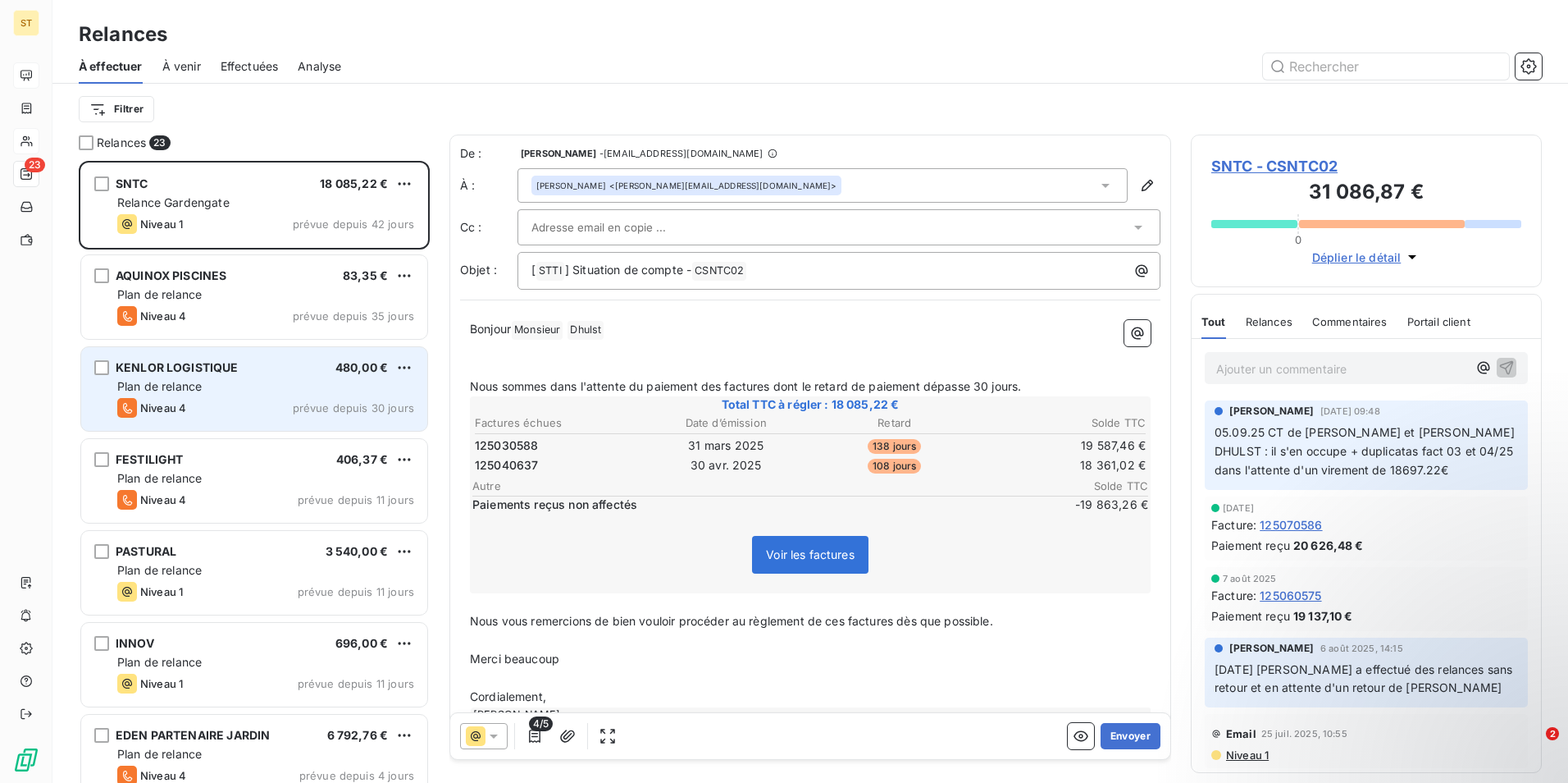
click at [249, 382] on div "Plan de relance" at bounding box center [265, 386] width 297 height 17
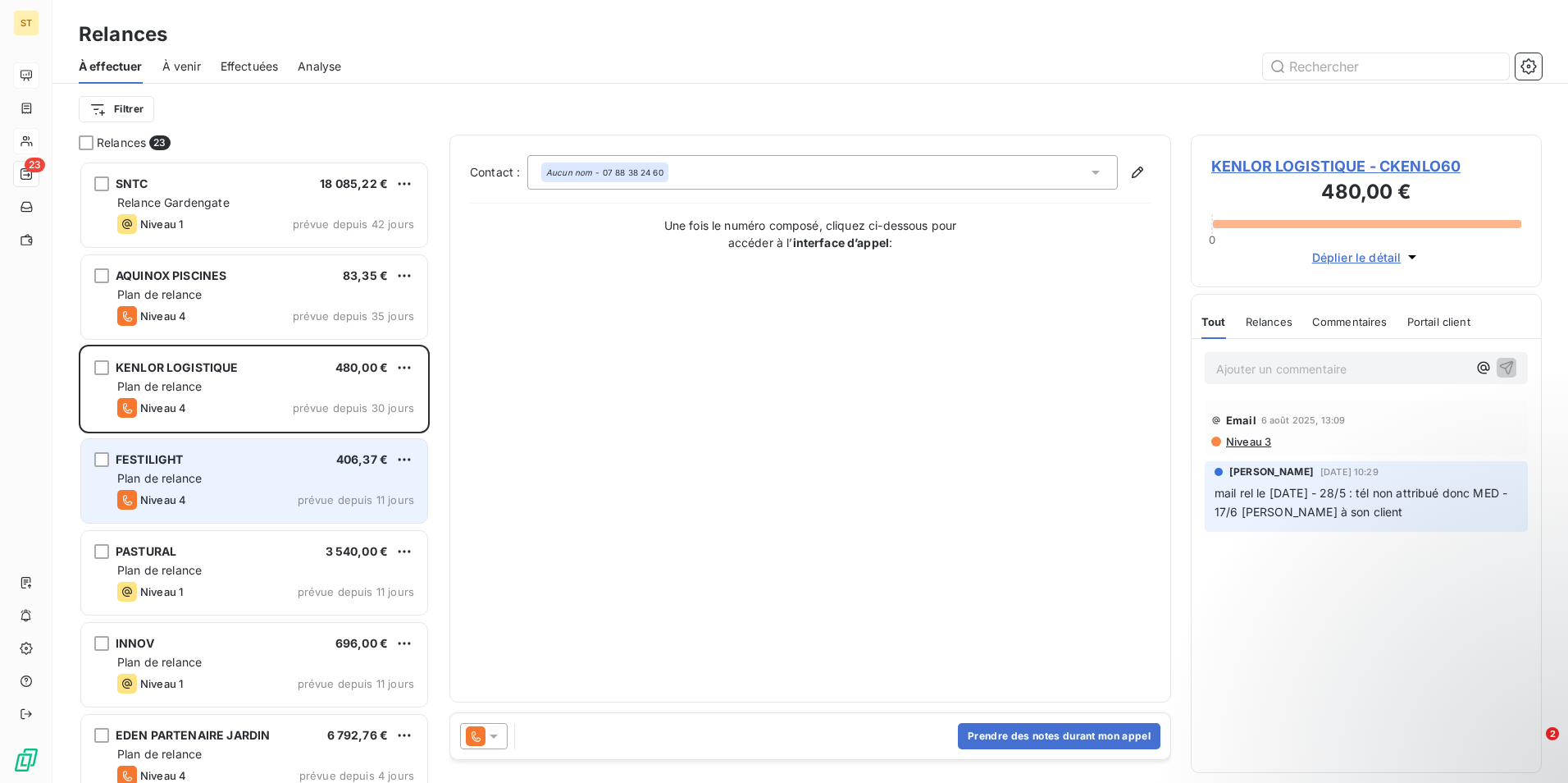
click at [221, 483] on div "Plan de relance" at bounding box center [265, 478] width 297 height 17
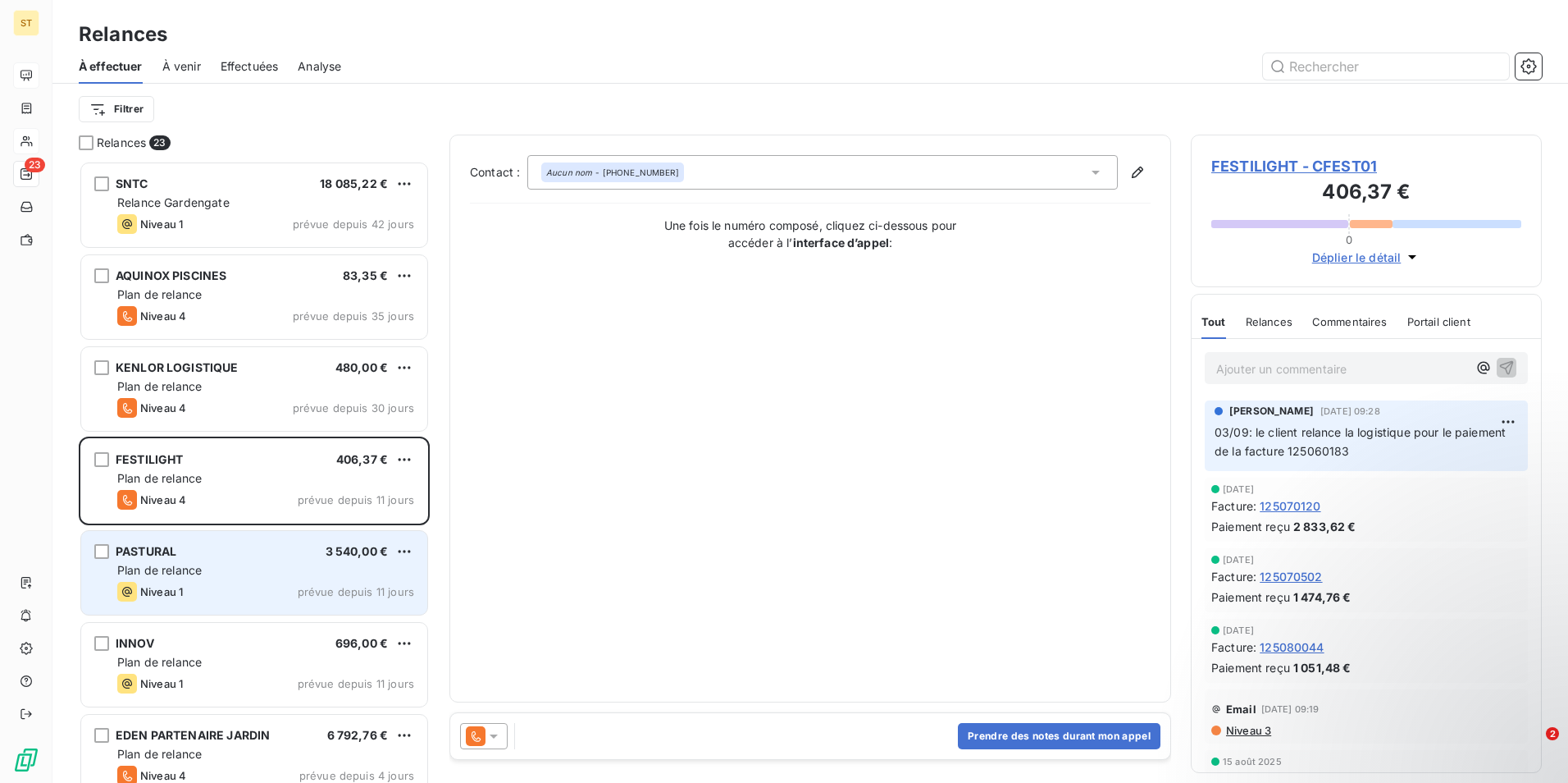
click at [231, 561] on div "PASTURAL 3 540,00 € Plan de relance Niveau 1 prévue depuis 11 jours" at bounding box center [254, 573] width 346 height 84
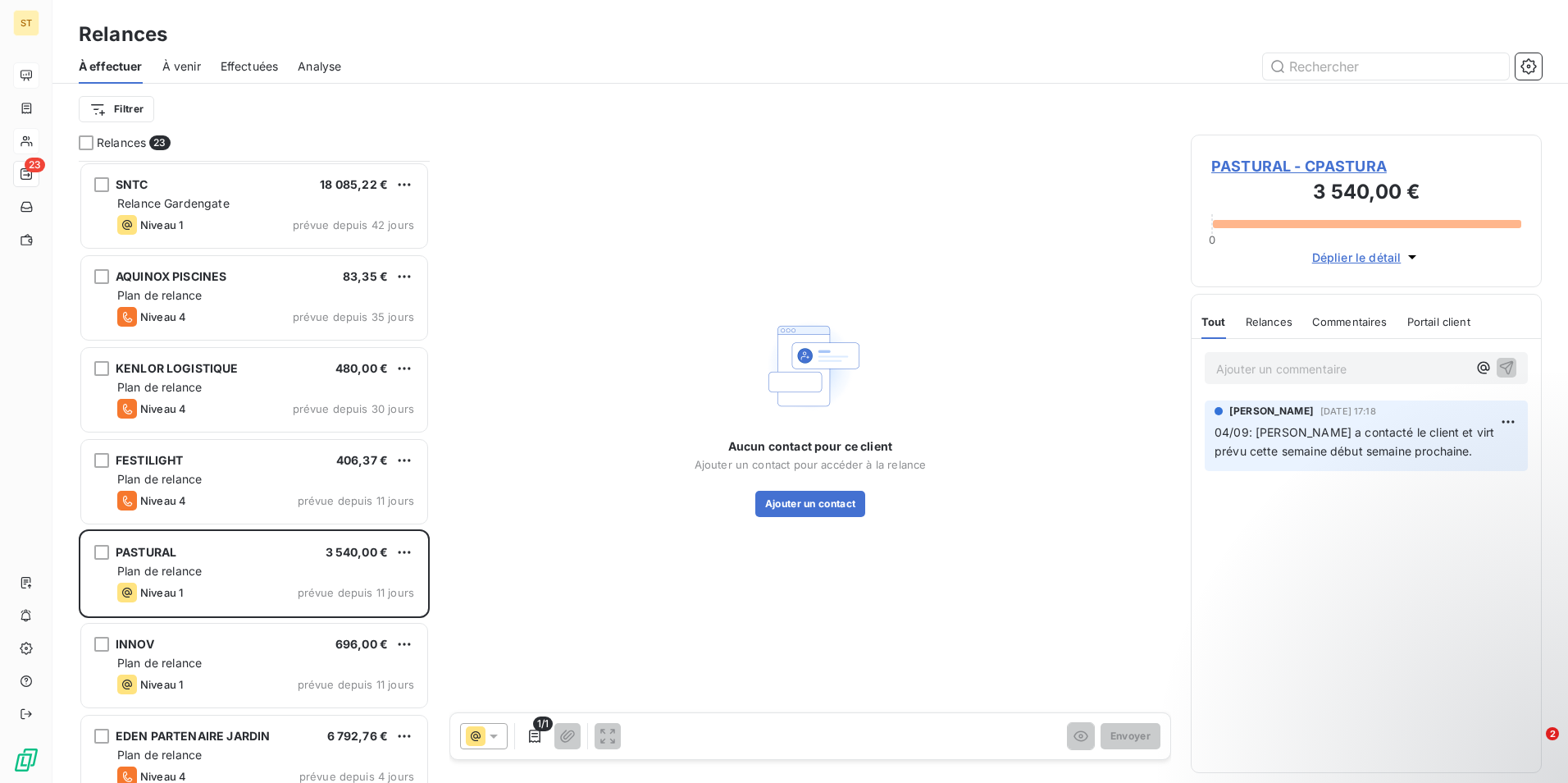
scroll to position [165, 0]
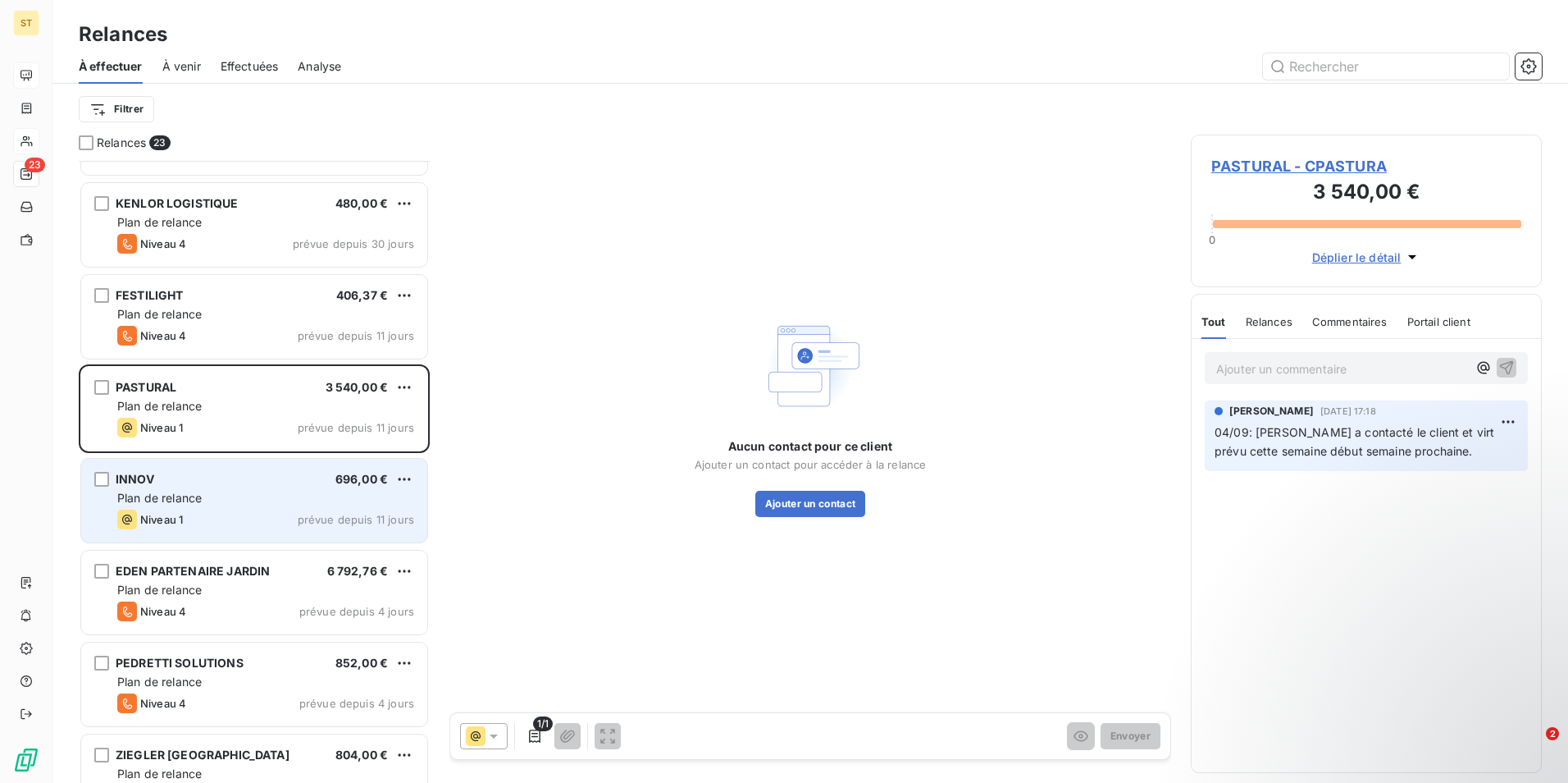
click at [229, 493] on div "Plan de relance" at bounding box center [265, 497] width 297 height 17
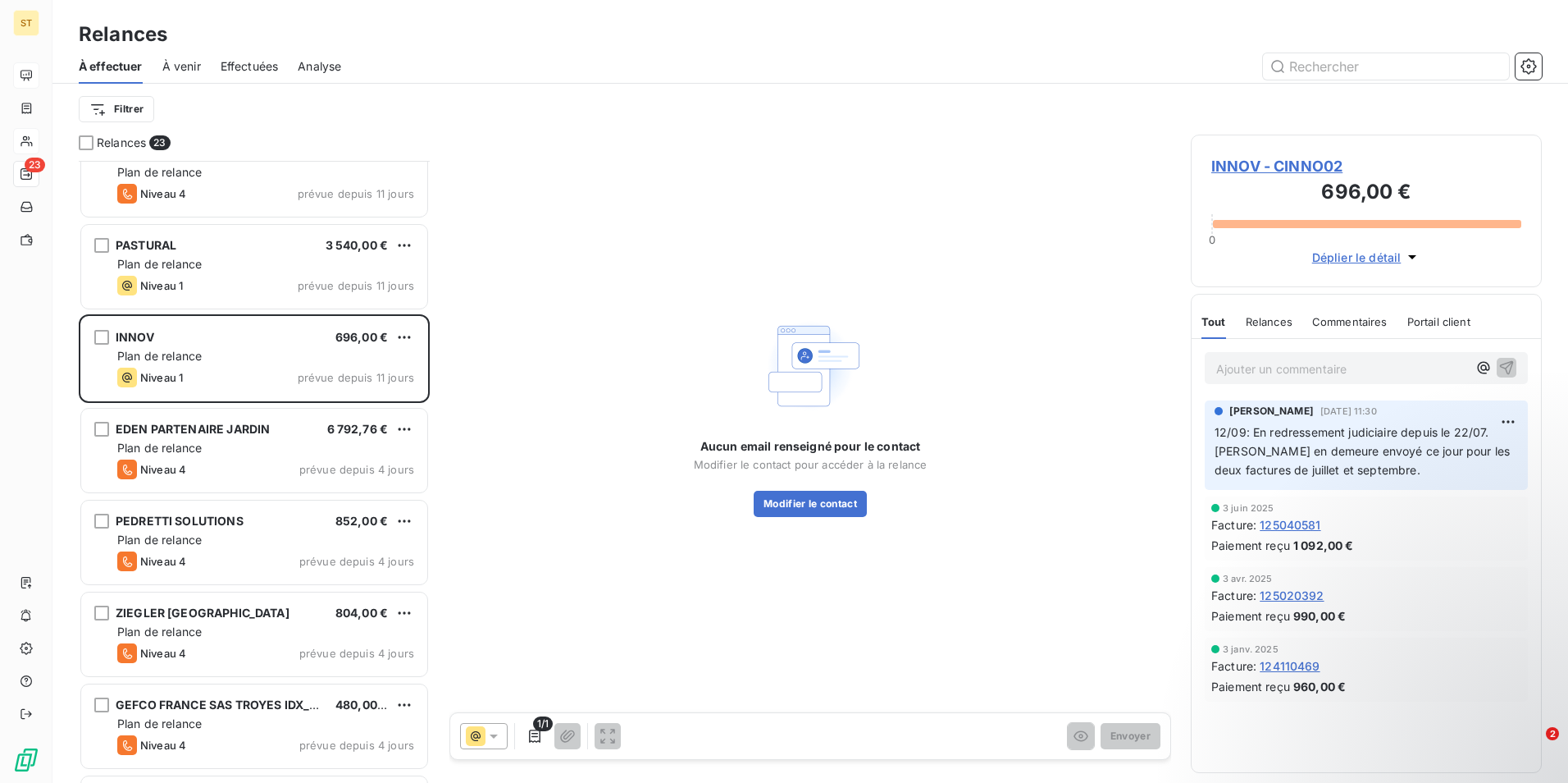
scroll to position [329, 0]
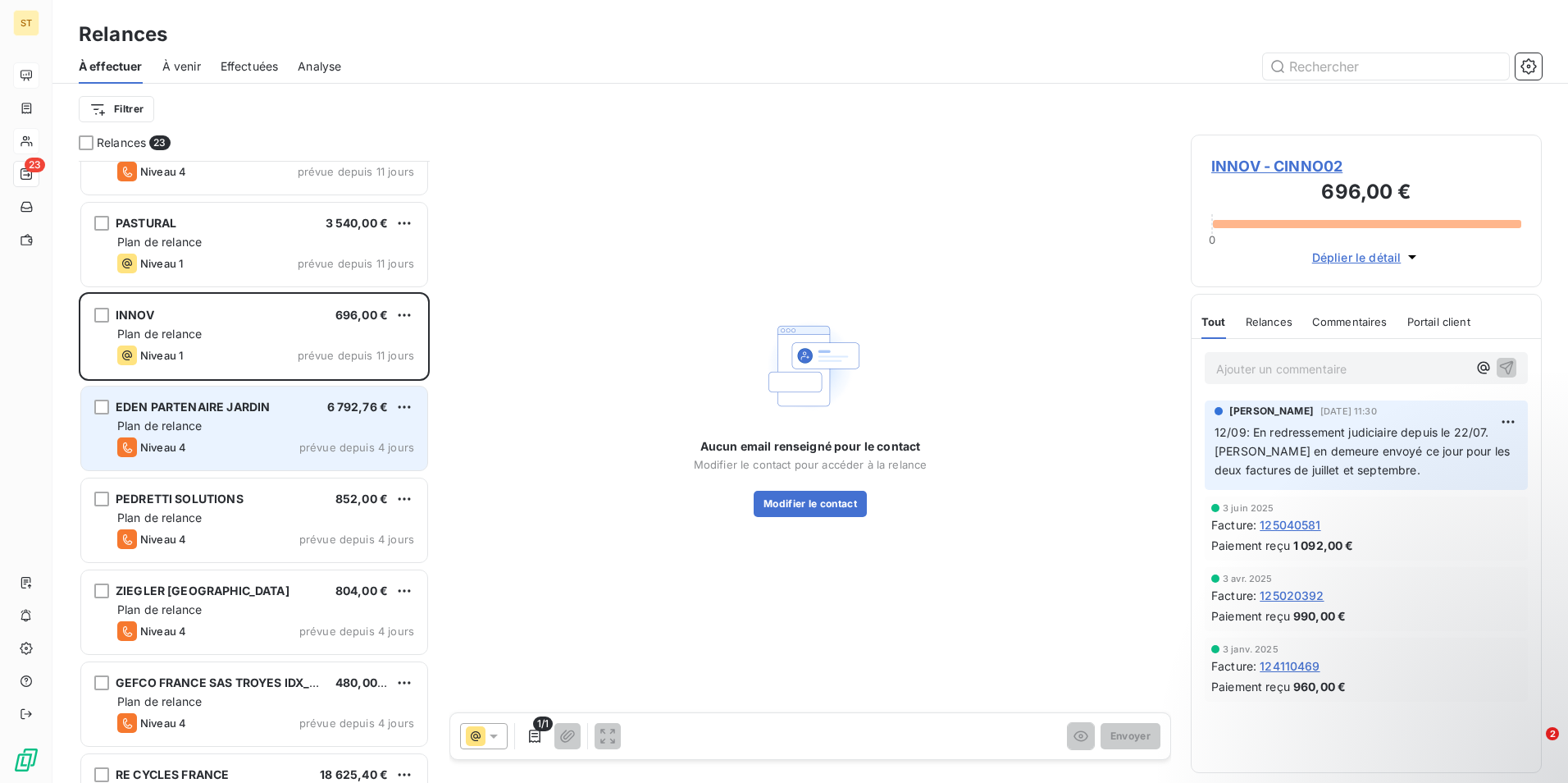
click at [243, 439] on div "Niveau 4 prévue depuis 4 jours" at bounding box center [265, 447] width 297 height 19
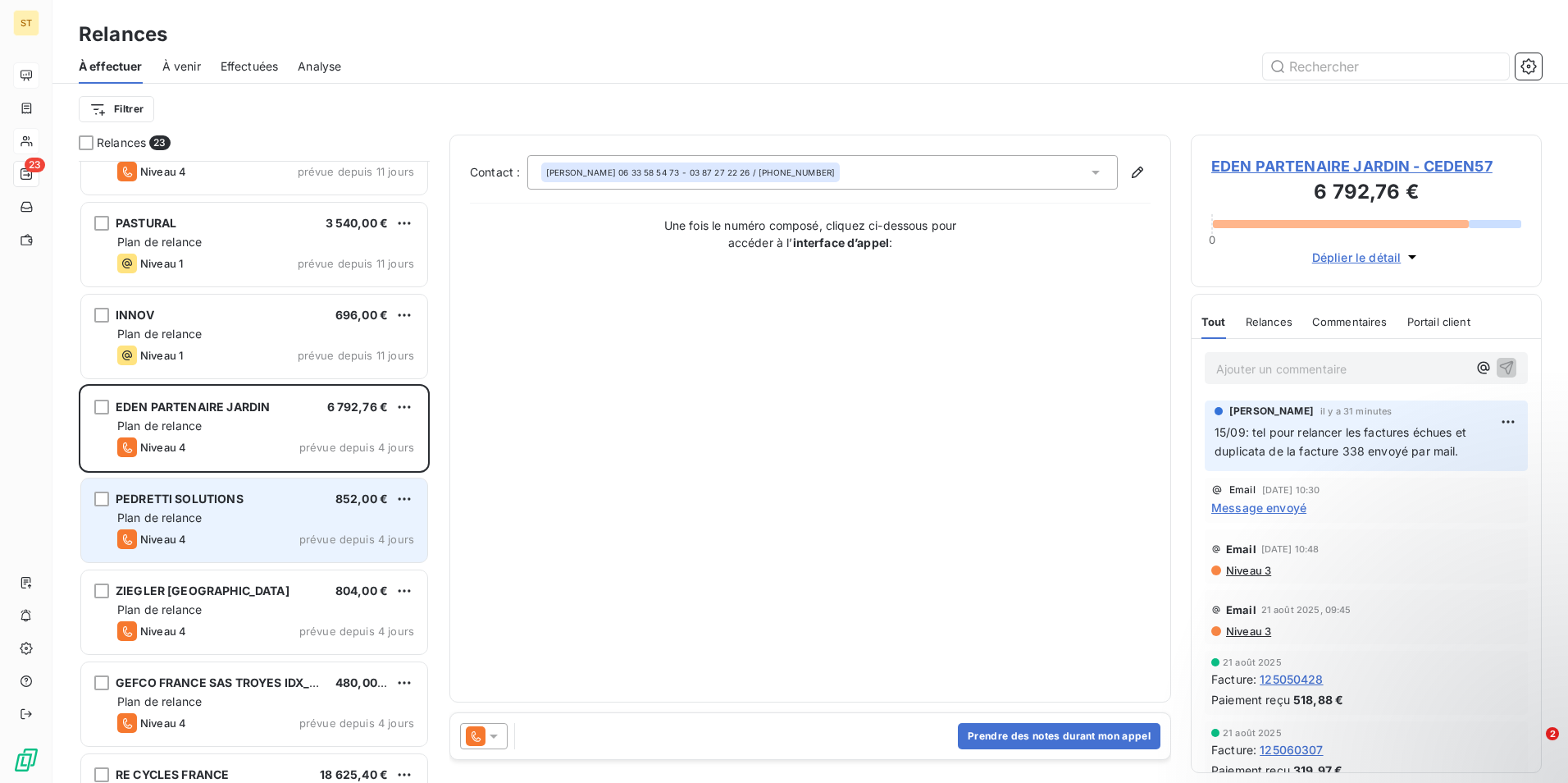
click at [184, 519] on span "Plan de relance" at bounding box center [159, 518] width 84 height 14
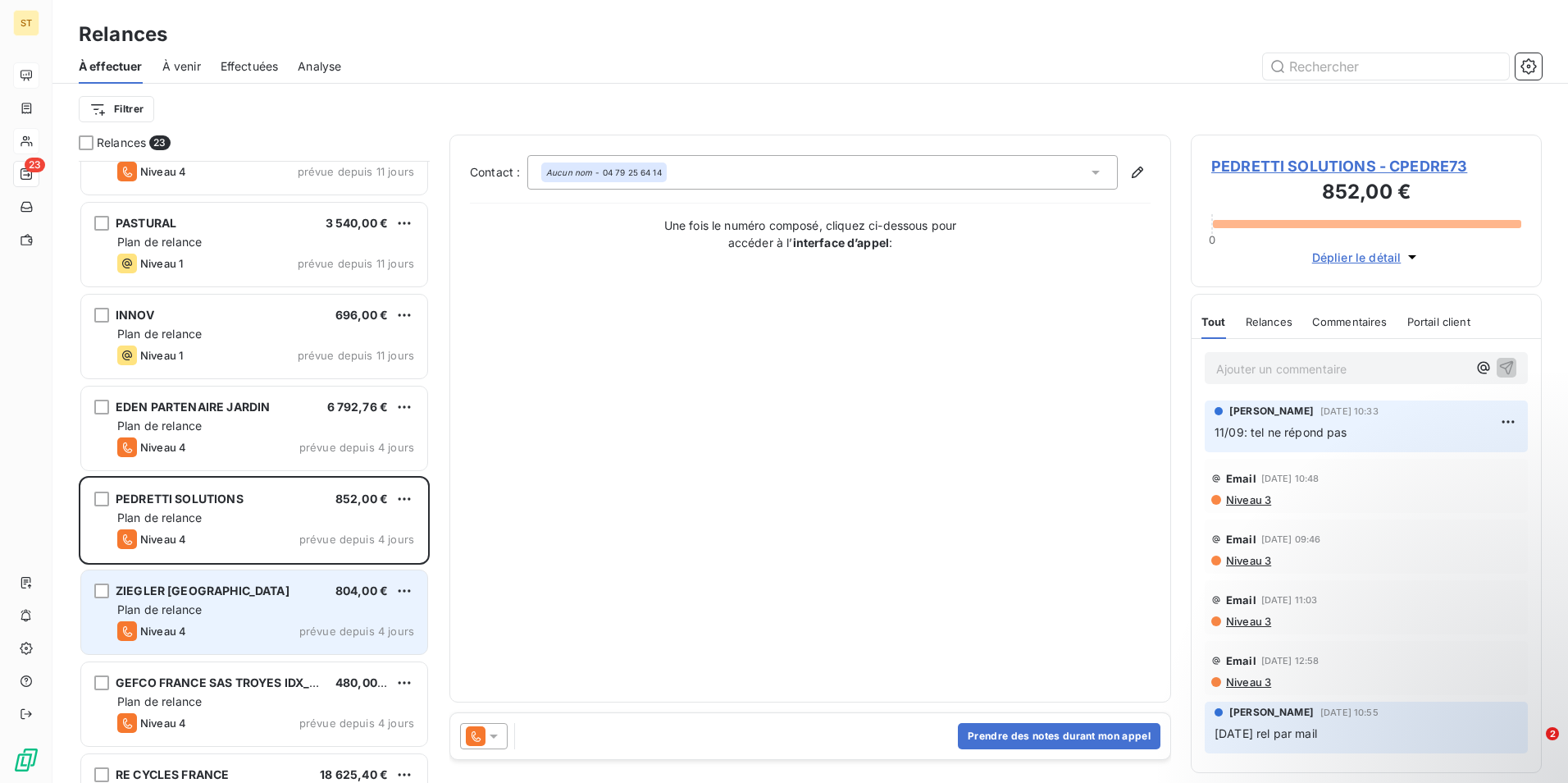
click at [200, 611] on span "Plan de relance" at bounding box center [159, 610] width 84 height 14
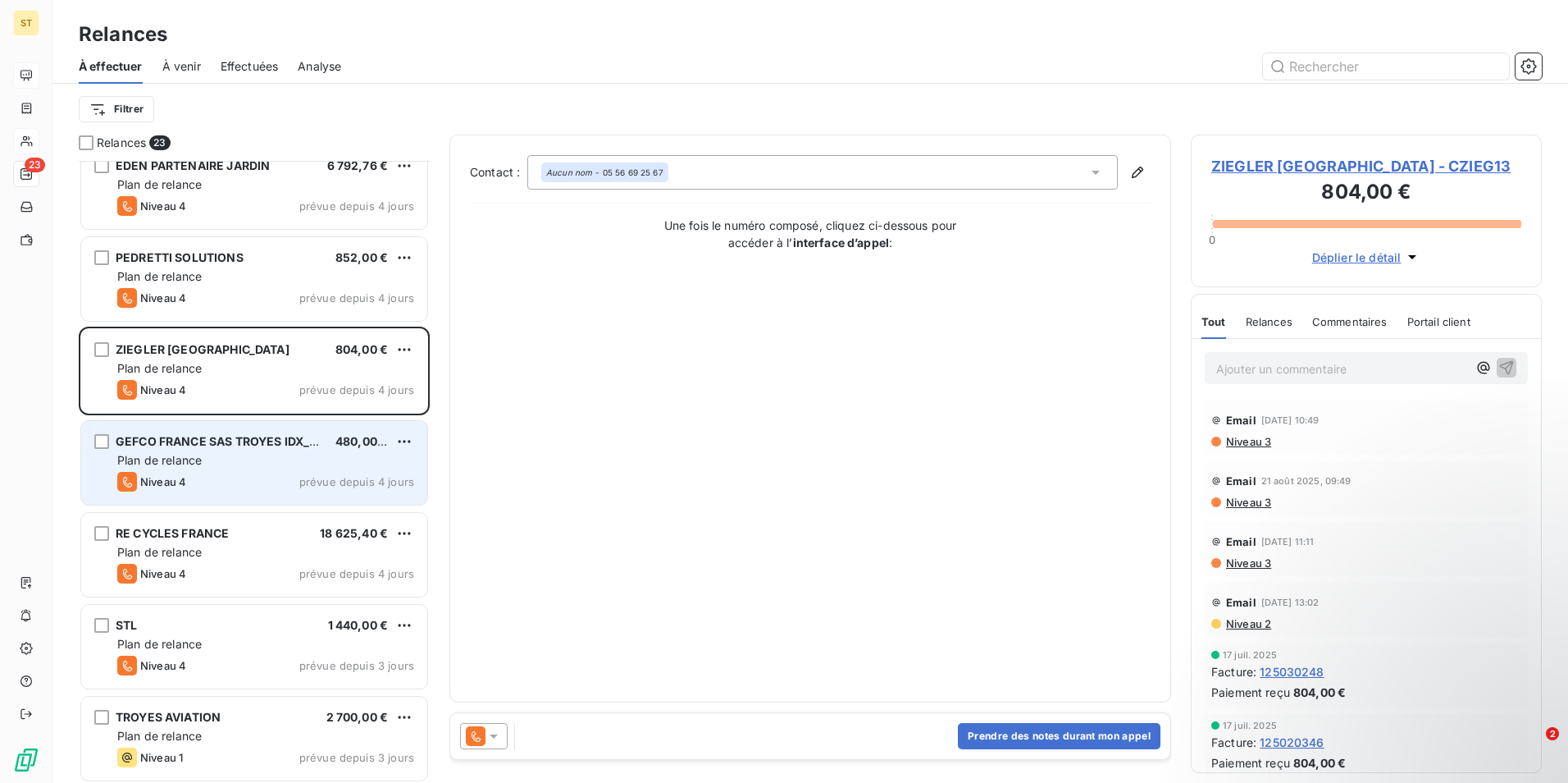
scroll to position [575, 0]
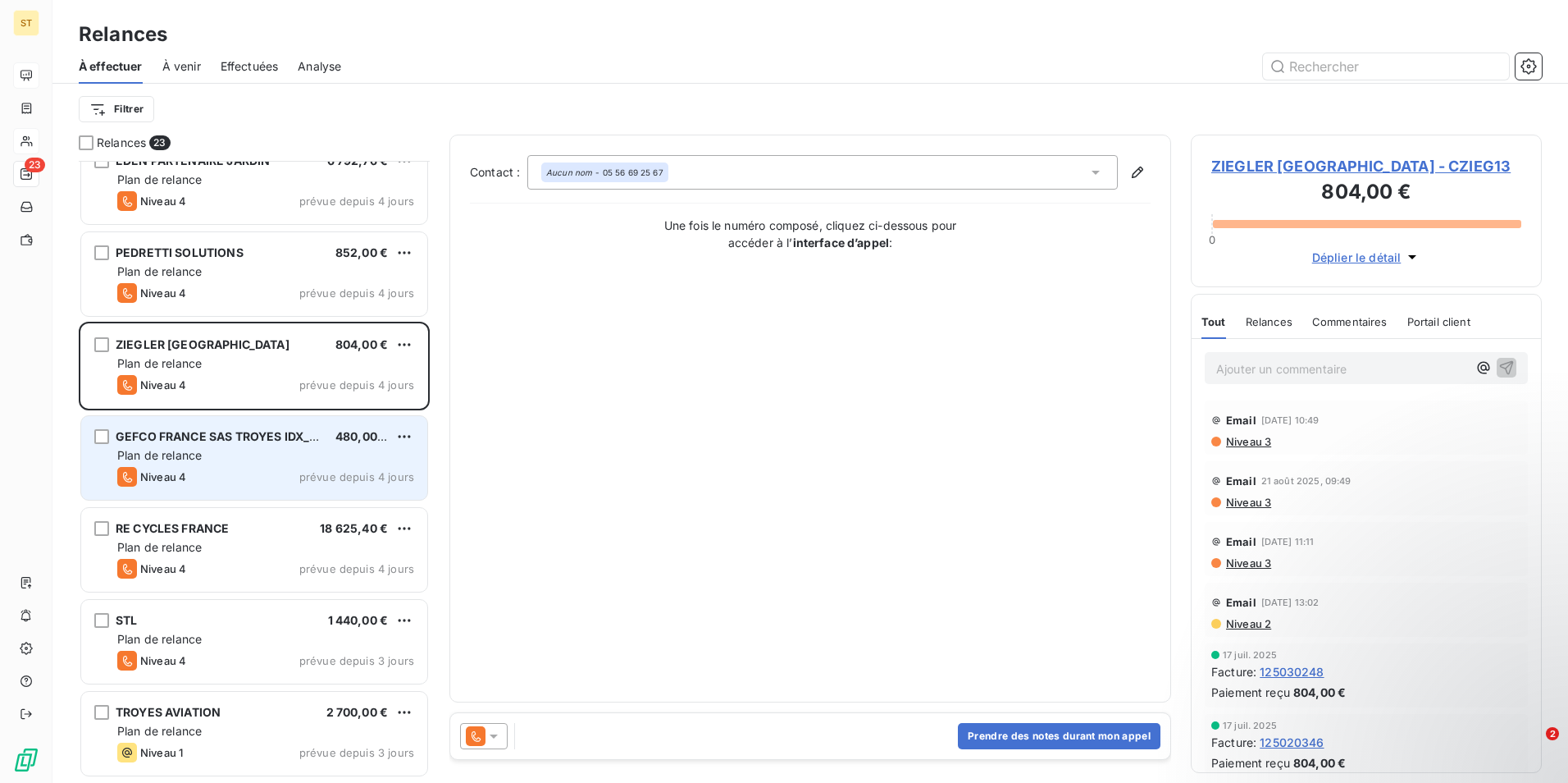
click at [221, 477] on div "Niveau 4 prévue depuis 4 jours" at bounding box center [265, 476] width 297 height 19
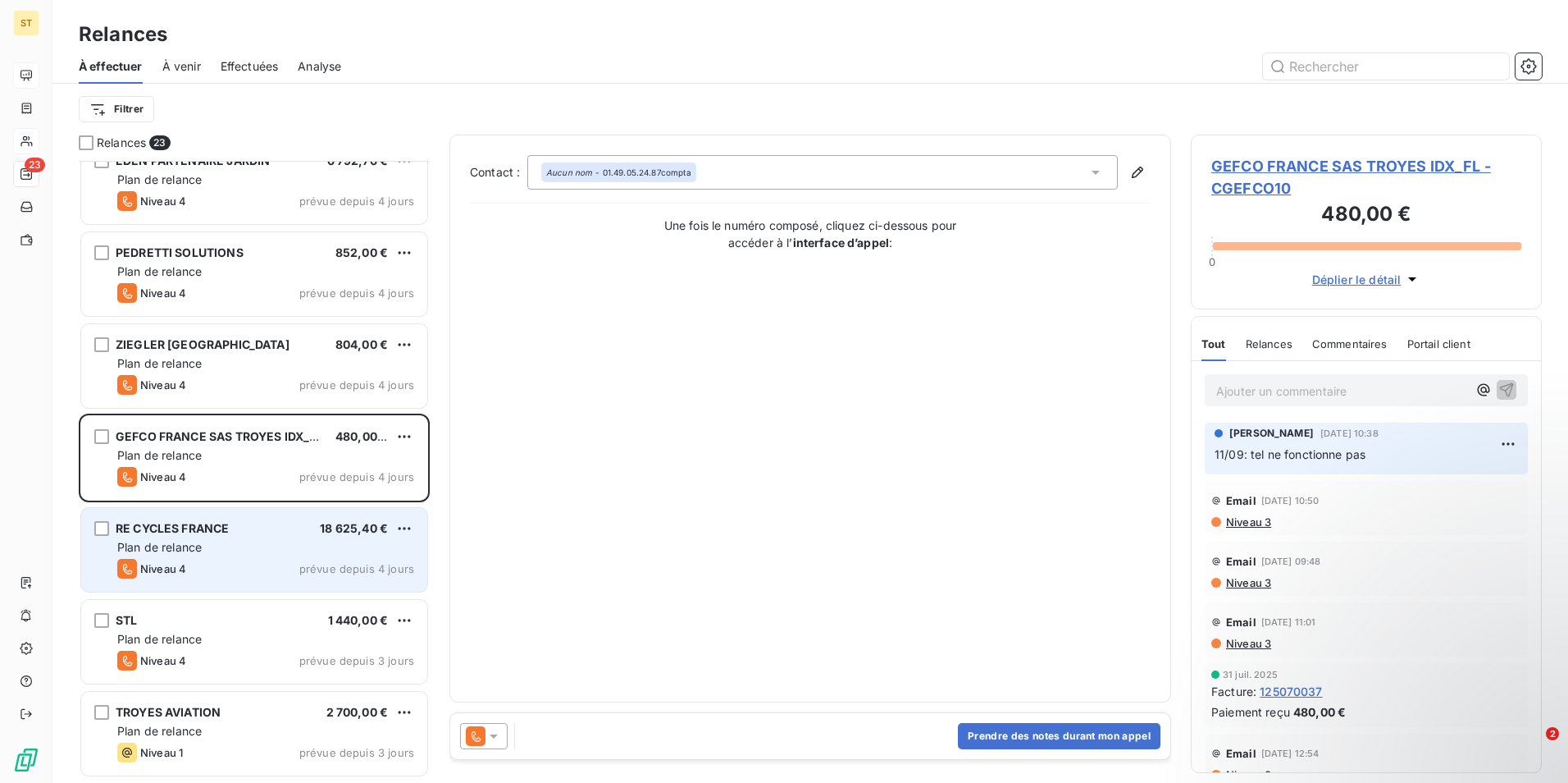
click at [254, 556] on div "RE CYCLES FRANCE 18 625,40 € Plan de relance Niveau 4 prévue depuis 4 jours" at bounding box center [254, 550] width 346 height 84
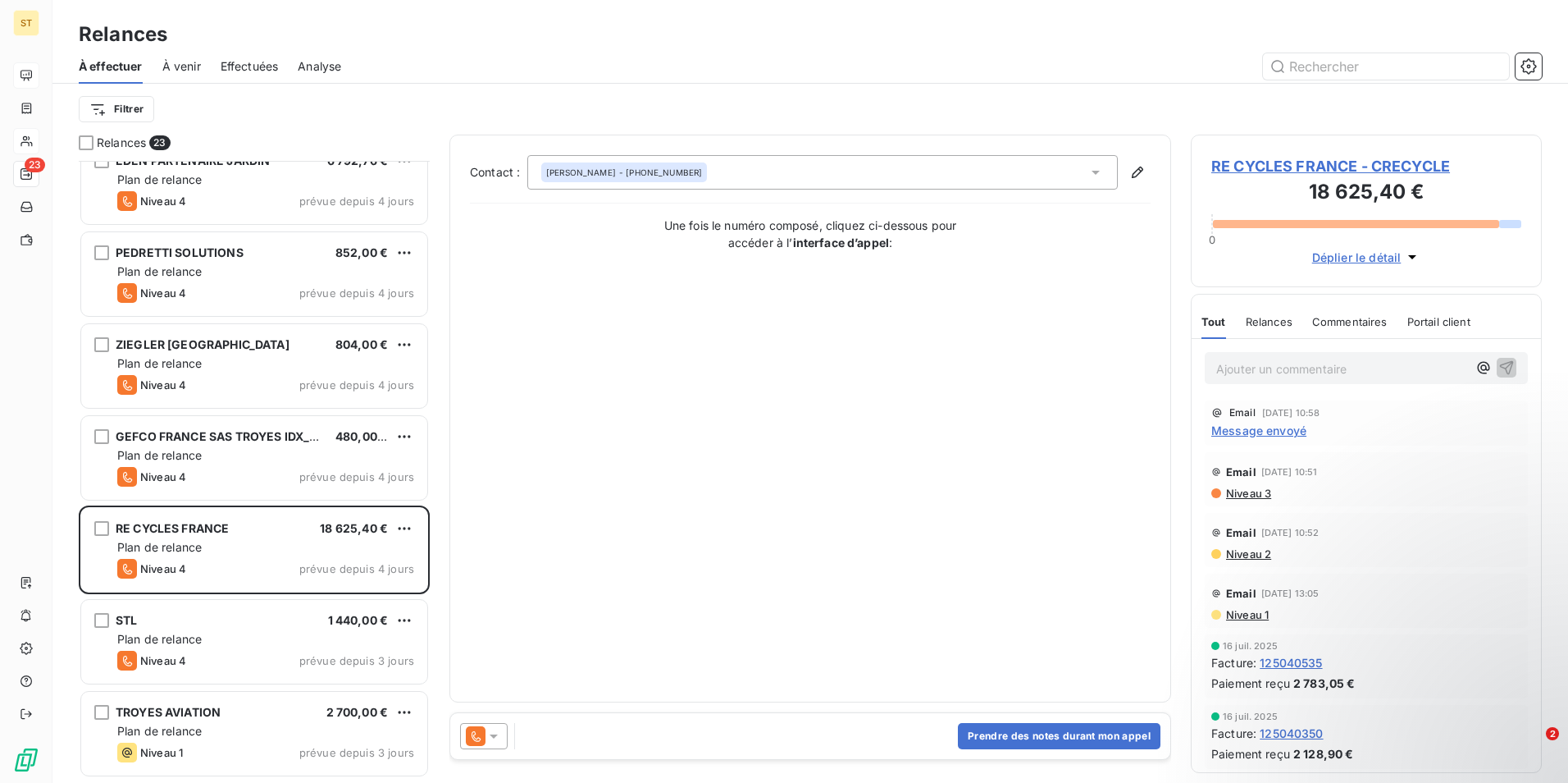
click at [1302, 165] on span "RE CYCLES FRANCE - CRECYCLE" at bounding box center [1367, 166] width 310 height 22
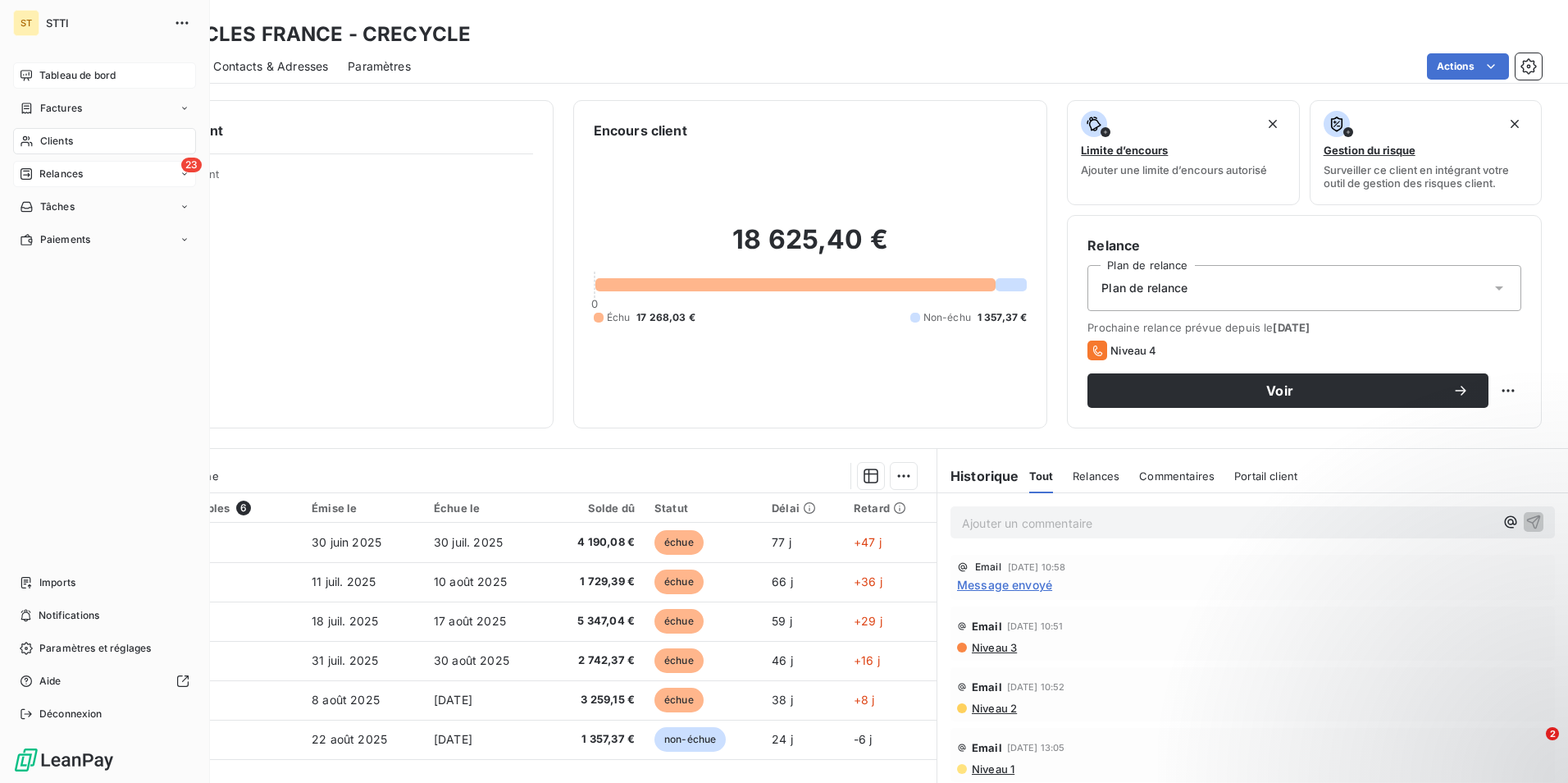
click at [80, 173] on span "Relances" at bounding box center [61, 173] width 44 height 15
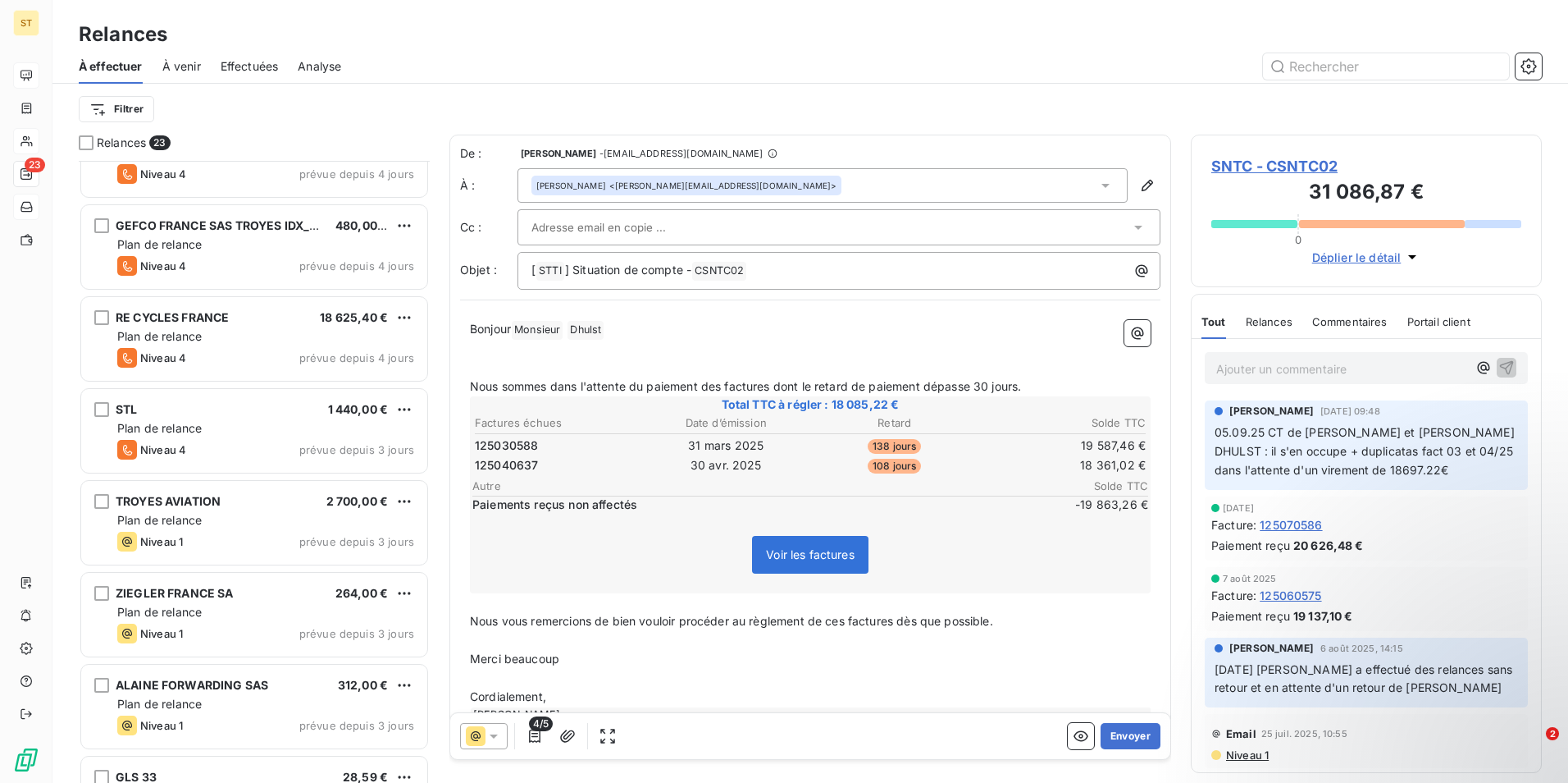
scroll to position [822, 0]
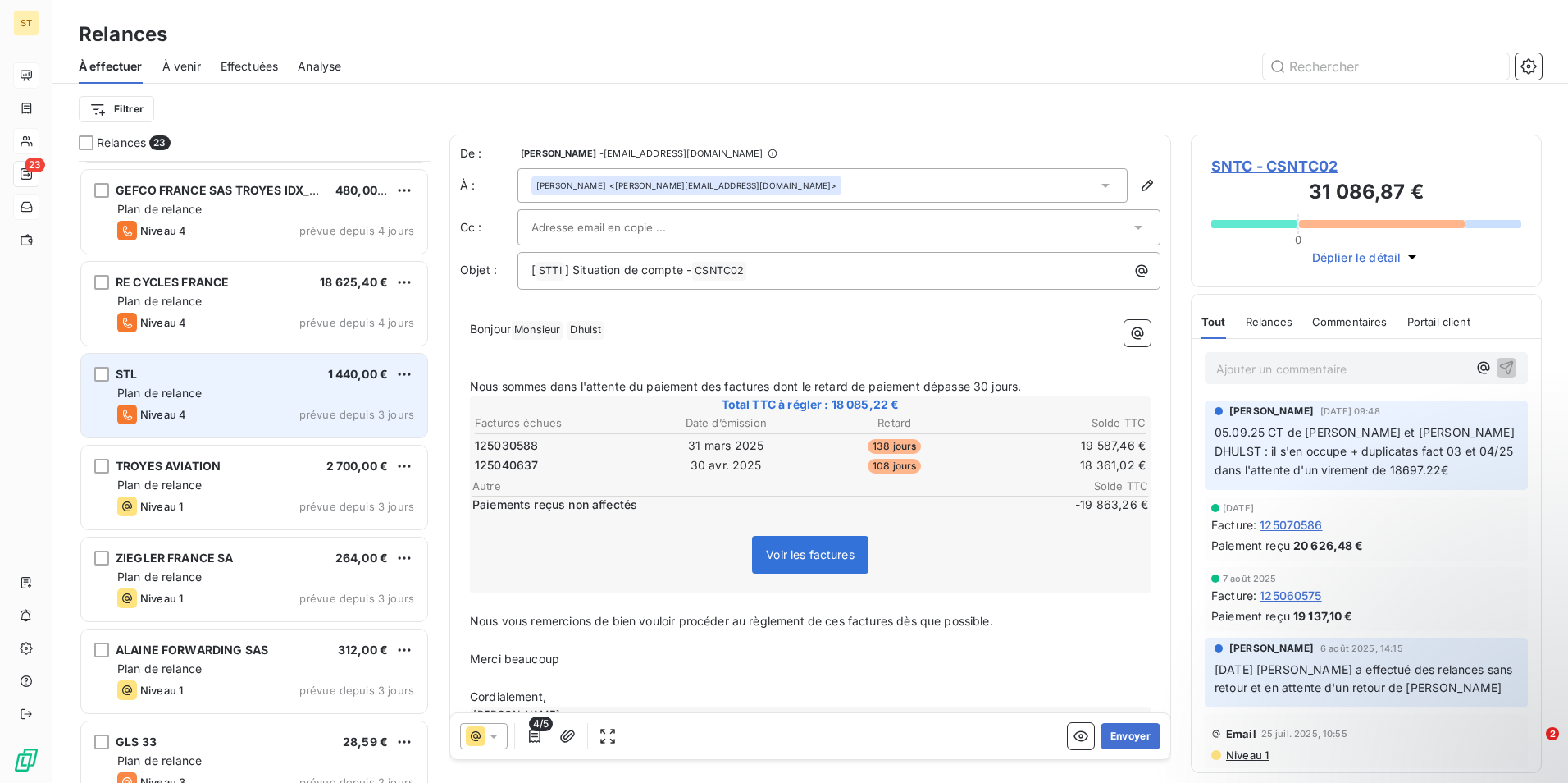
click at [171, 384] on div "Plan de relance" at bounding box center [265, 392] width 297 height 17
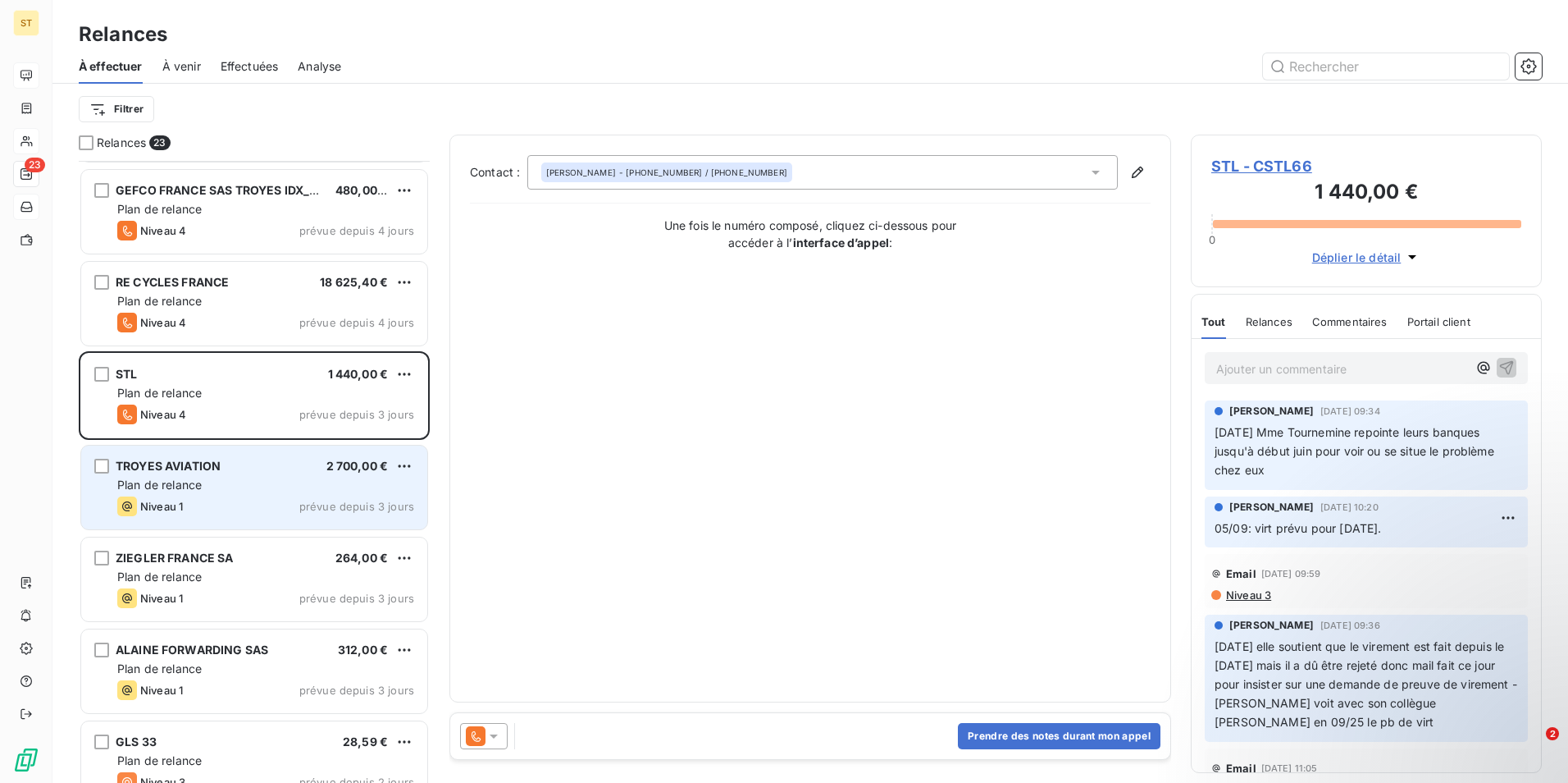
click at [222, 511] on div "Niveau 1 prévue depuis 3 jours" at bounding box center [265, 506] width 297 height 19
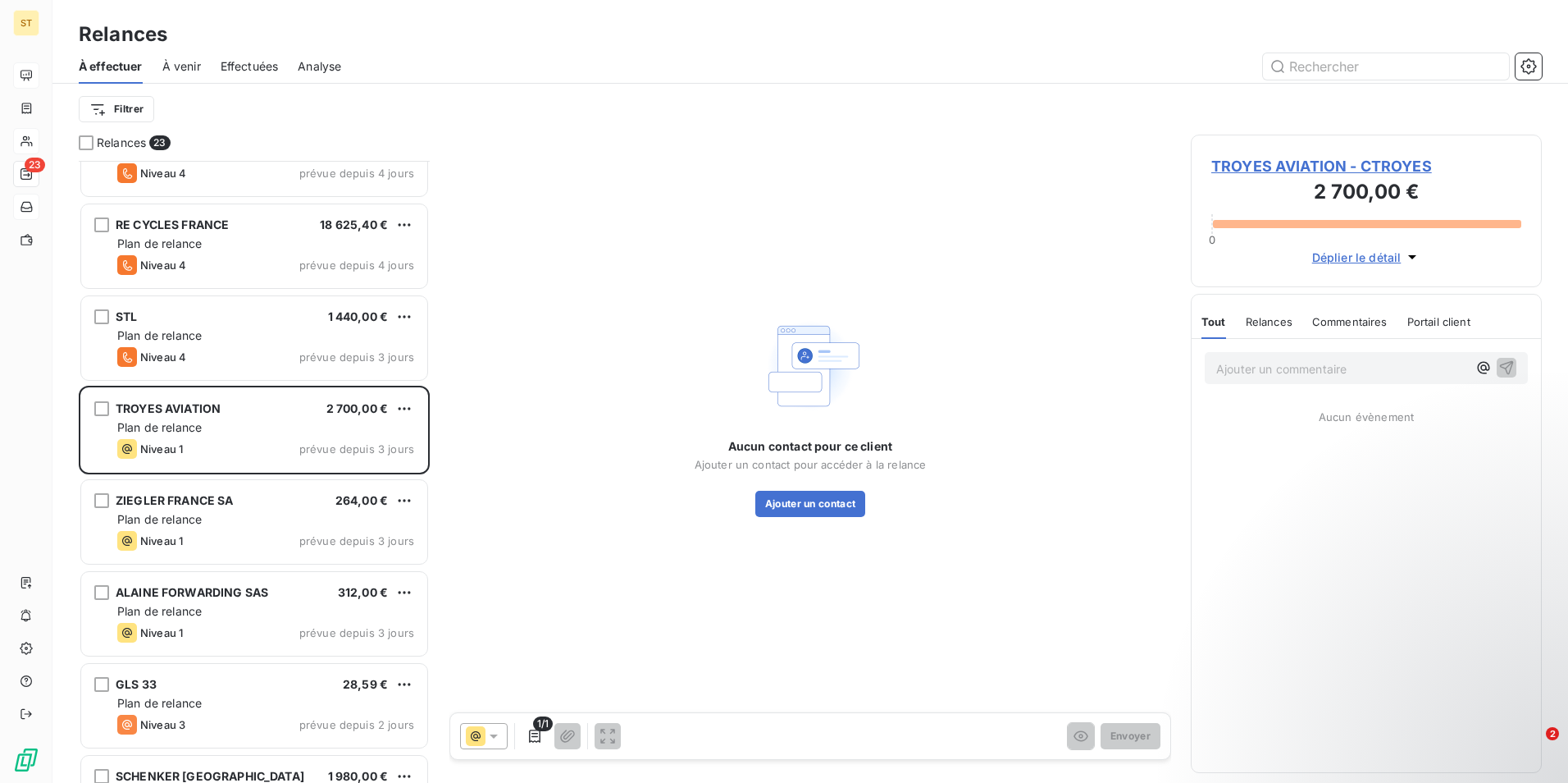
scroll to position [903, 0]
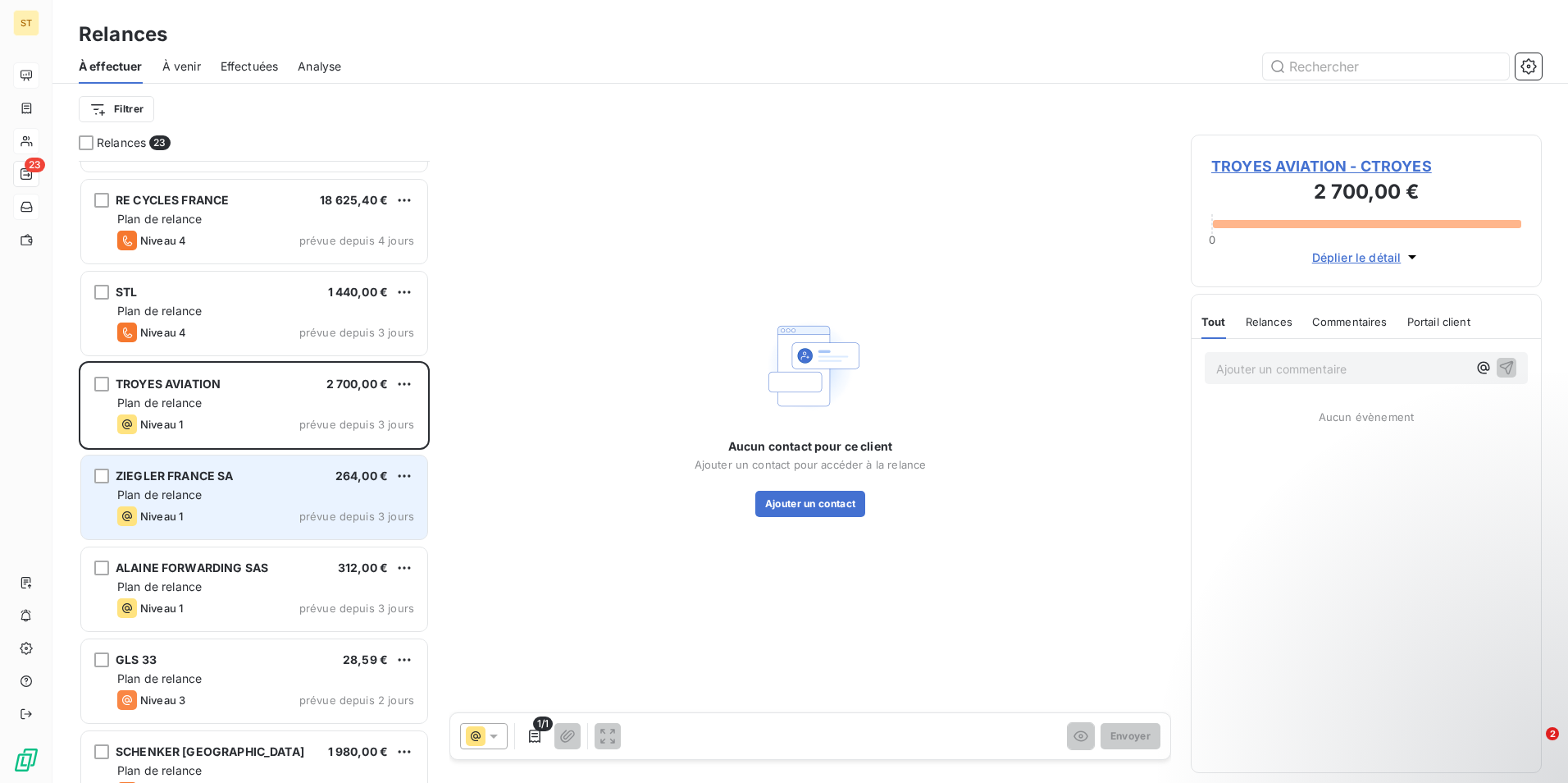
click at [201, 479] on span "ZIEGLER FRANCE SA" at bounding box center [174, 476] width 118 height 14
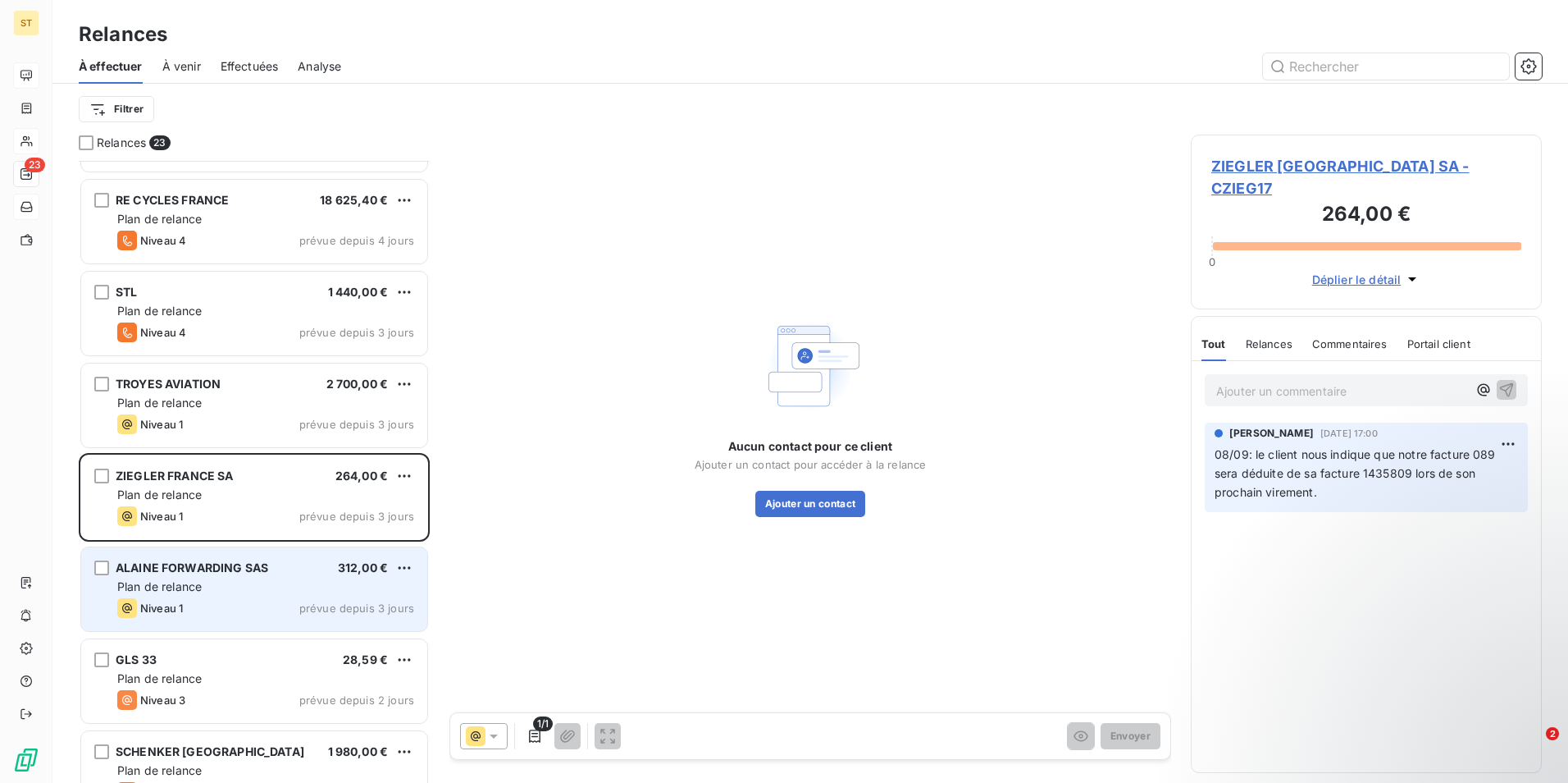
click at [247, 589] on div "Plan de relance" at bounding box center [265, 586] width 297 height 17
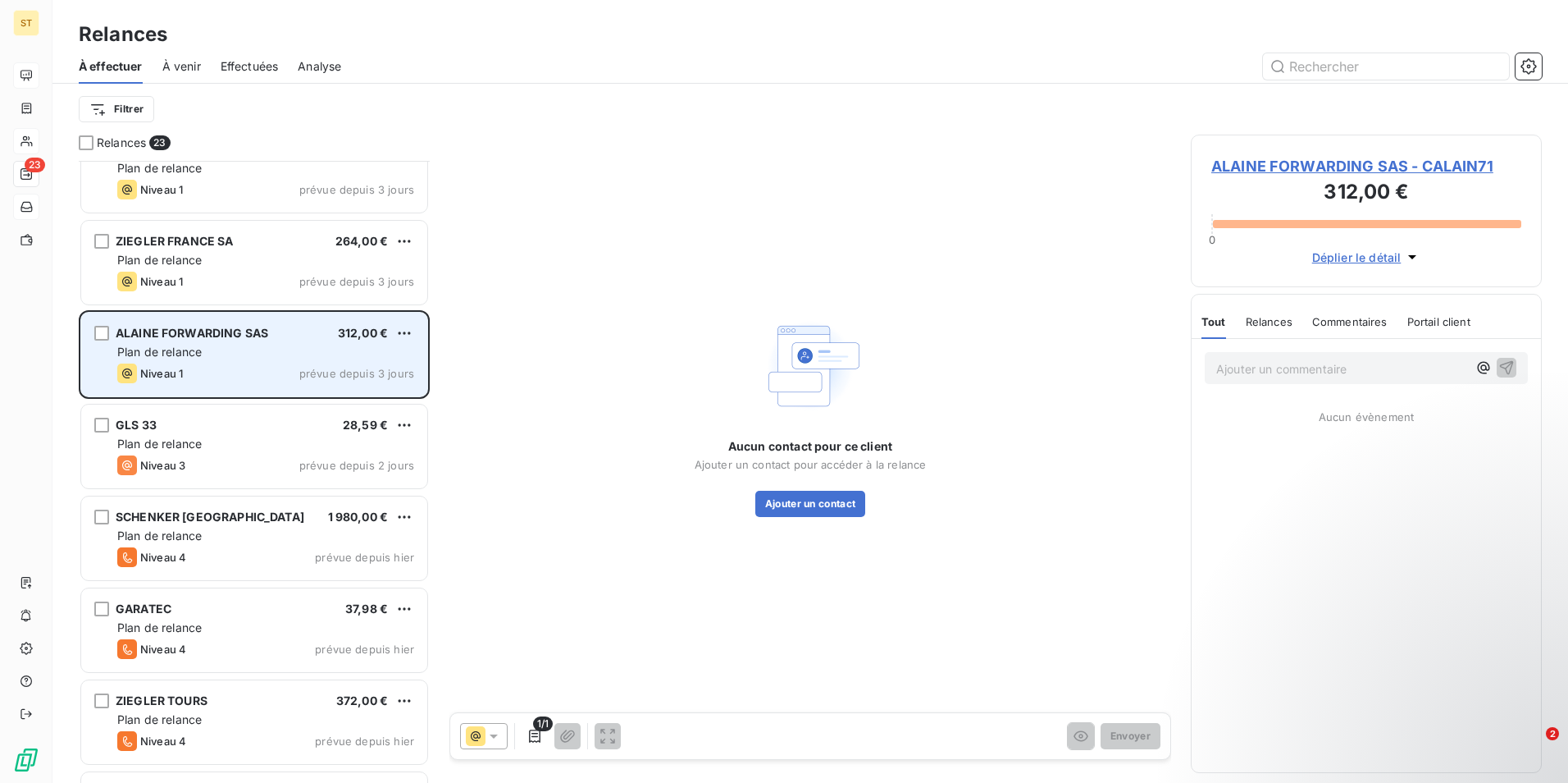
scroll to position [1231, 0]
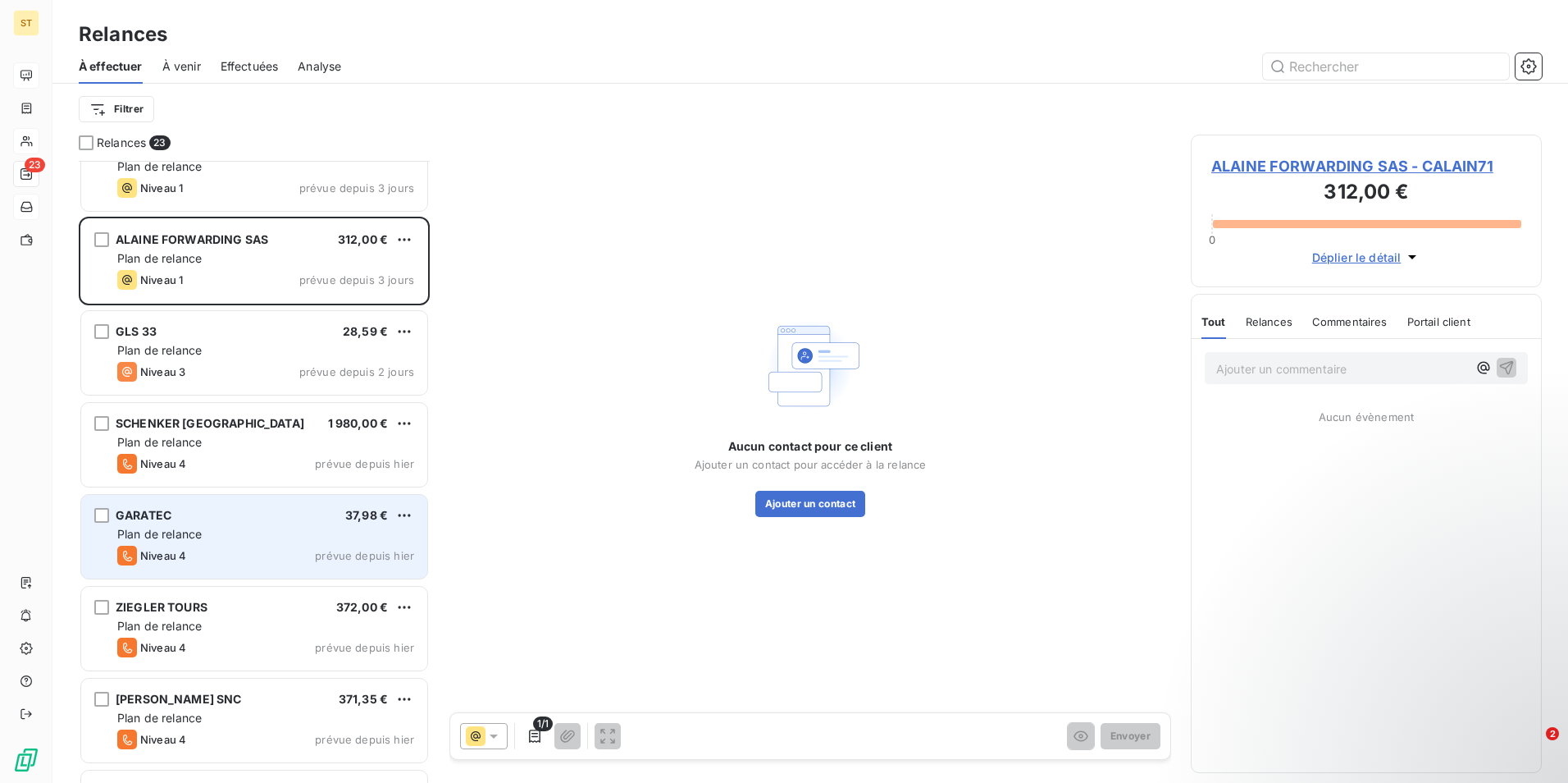
click at [229, 525] on div "GARATEC 37,98 € Plan de relance Niveau 4 prévue depuis [DATE]" at bounding box center [254, 537] width 346 height 84
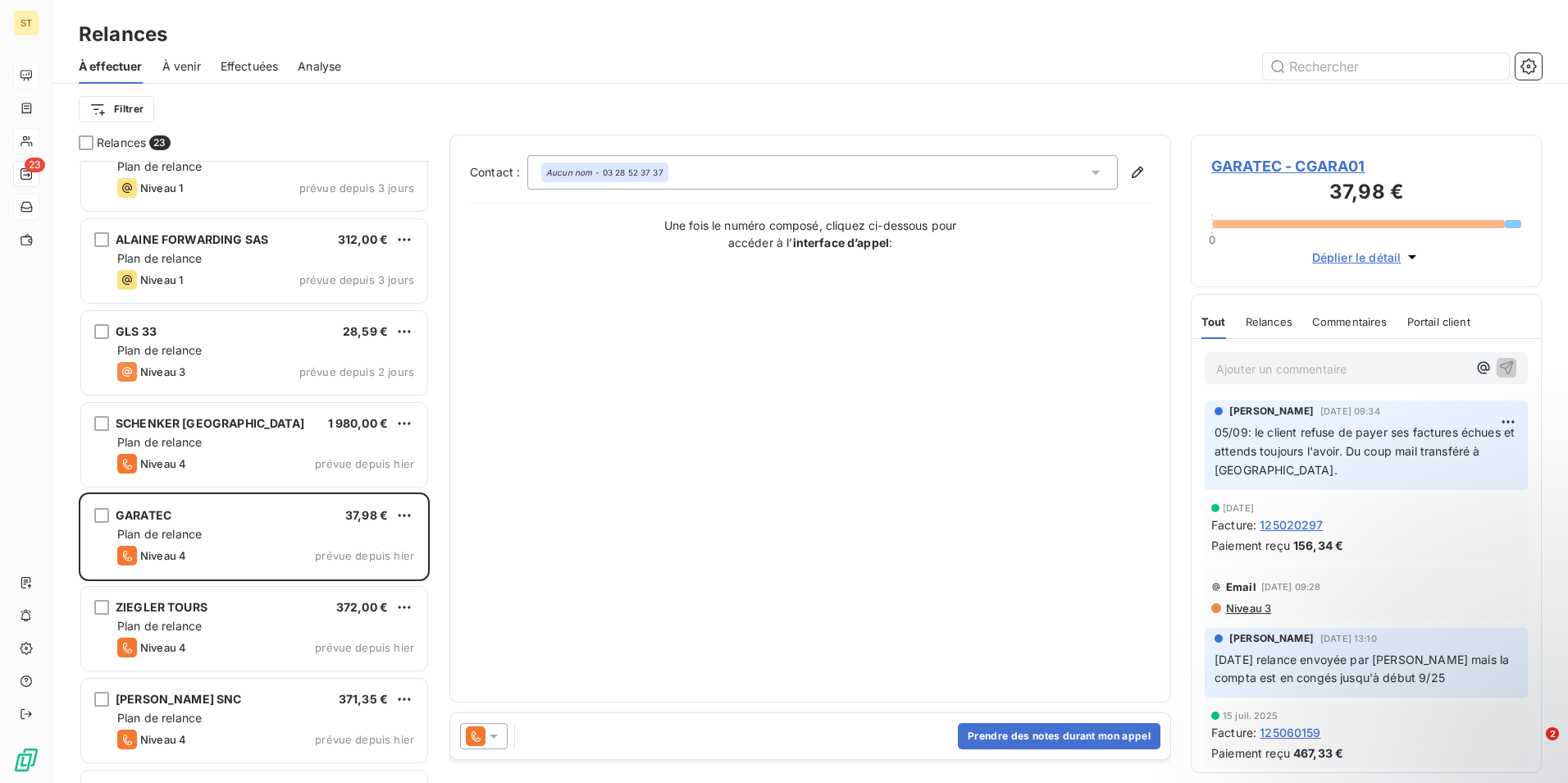
click at [1269, 162] on span "GARATEC - CGARA01" at bounding box center [1367, 166] width 310 height 22
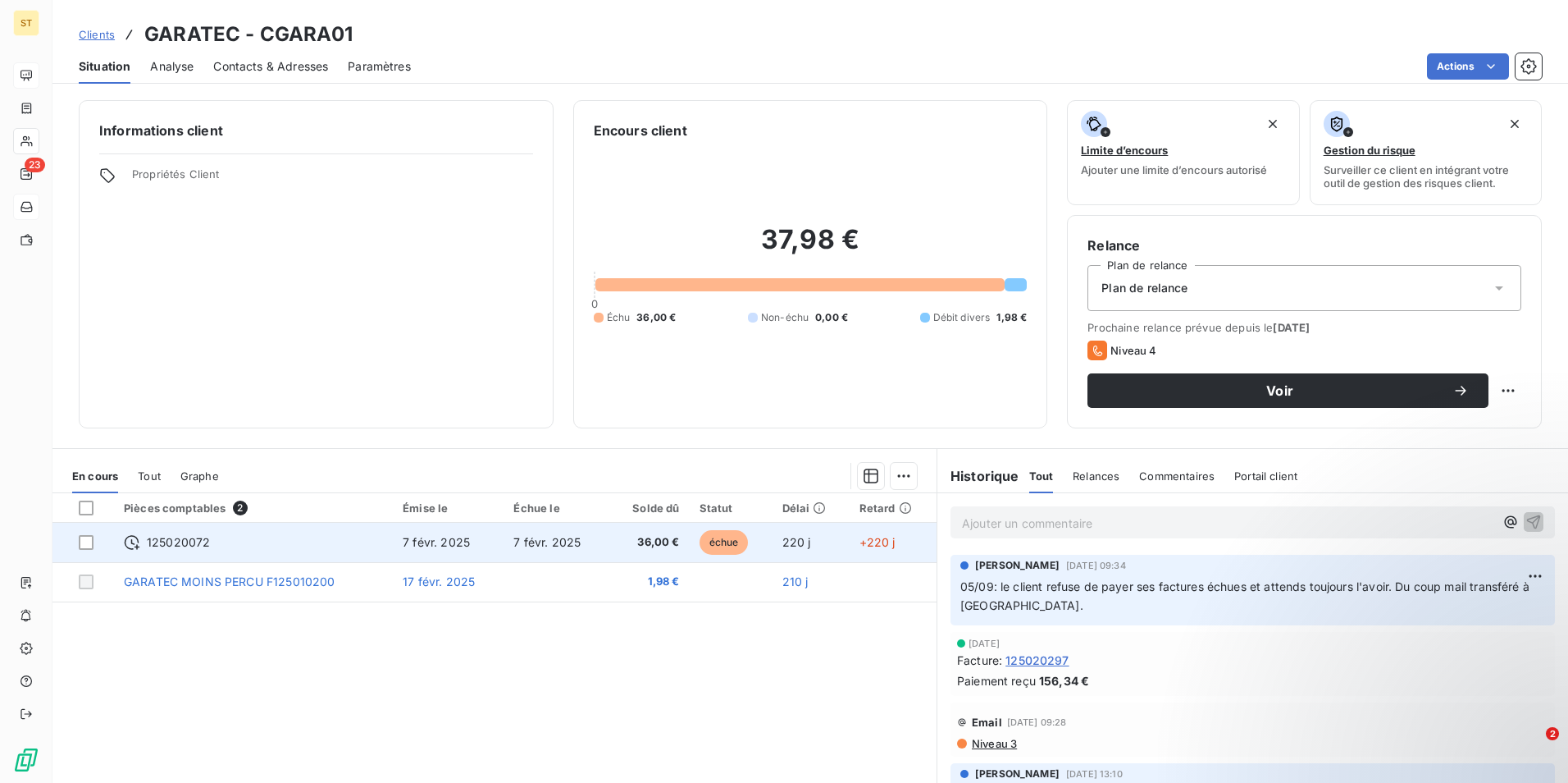
click at [435, 549] on td "7 févr. 2025" at bounding box center [448, 542] width 110 height 39
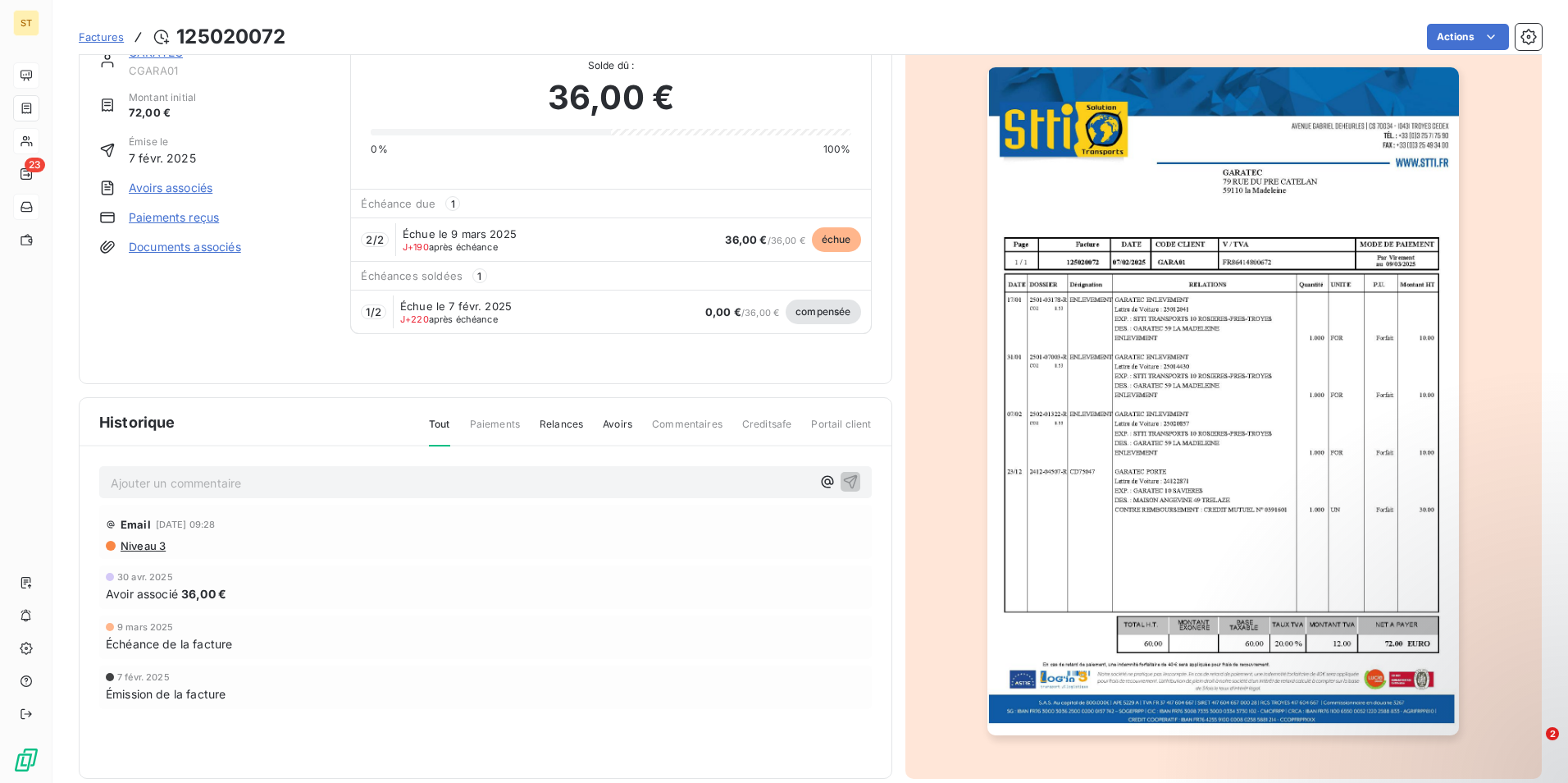
scroll to position [63, 0]
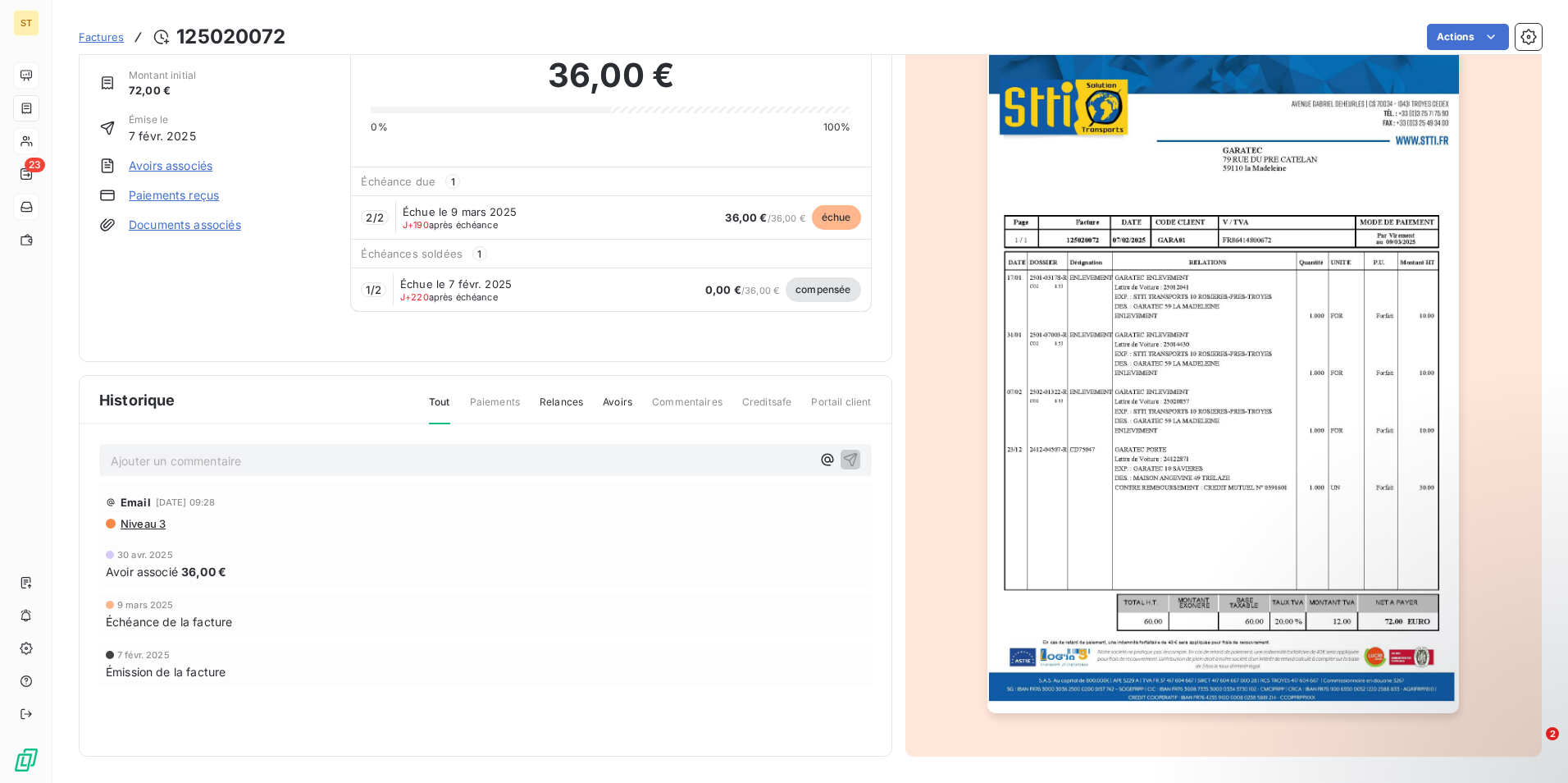
click at [1161, 389] on img "button" at bounding box center [1223, 379] width 472 height 668
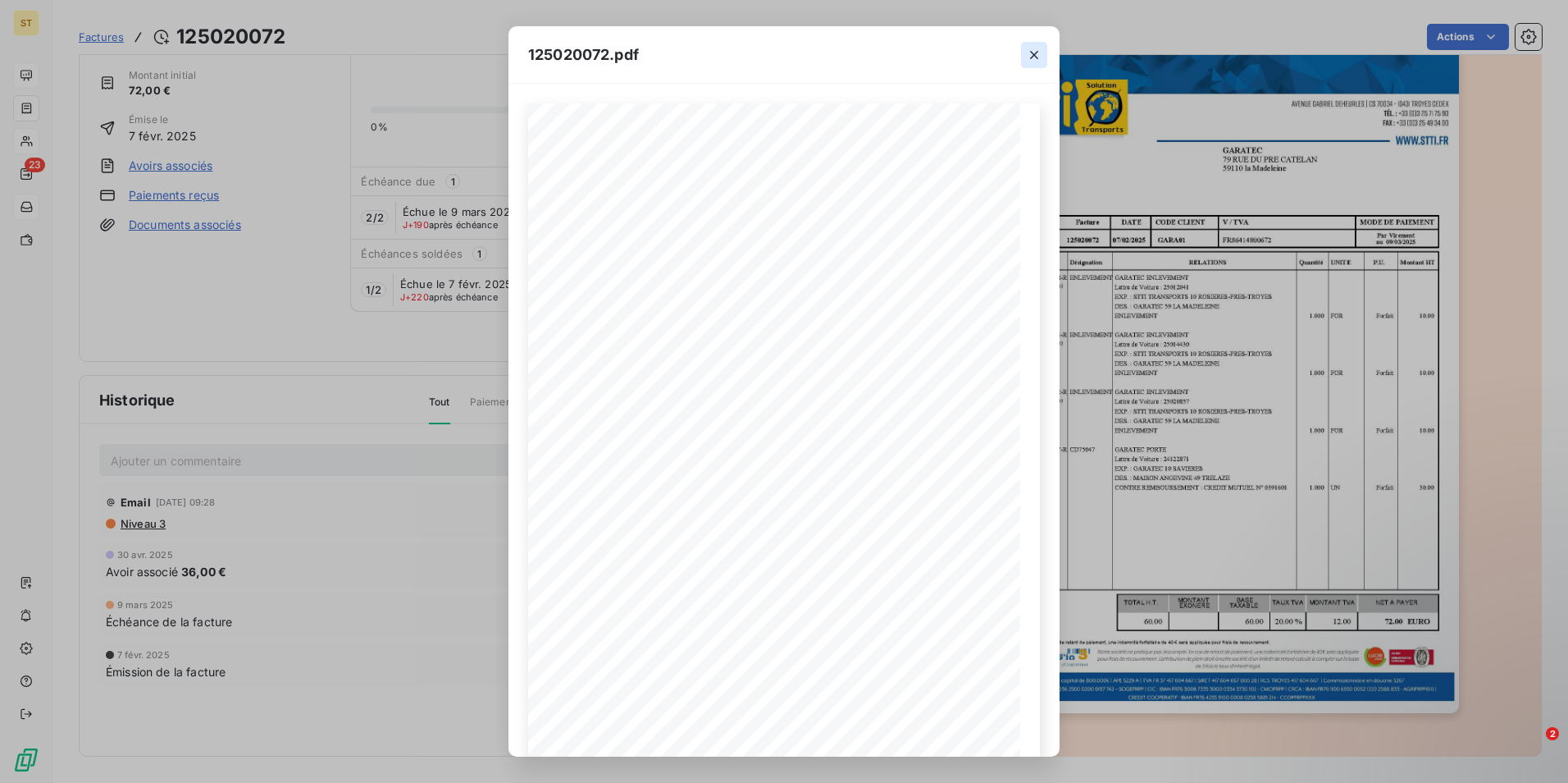
click at [1037, 56] on icon "button" at bounding box center [1034, 54] width 17 height 17
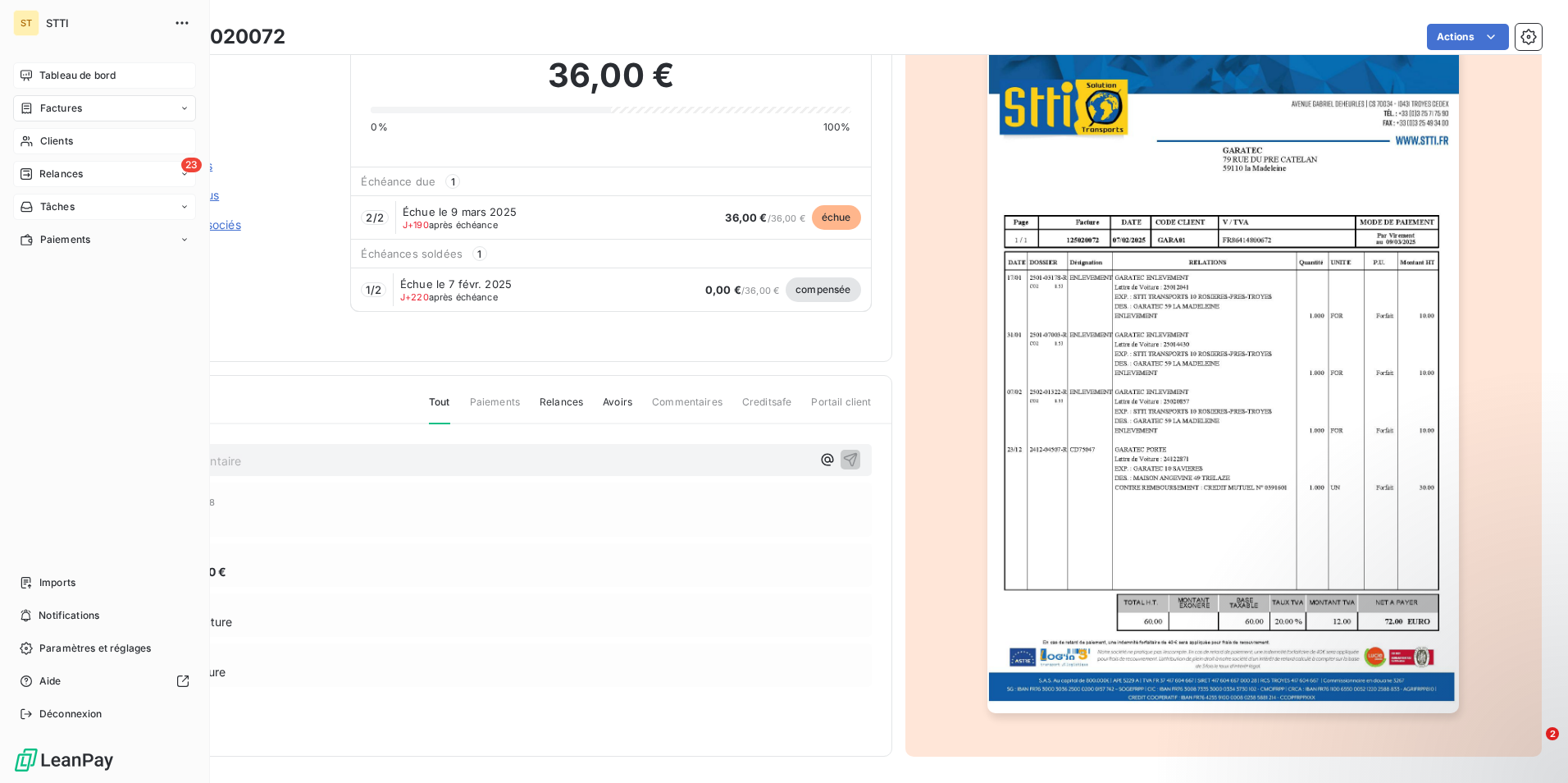
click at [70, 173] on span "Relances" at bounding box center [61, 173] width 44 height 15
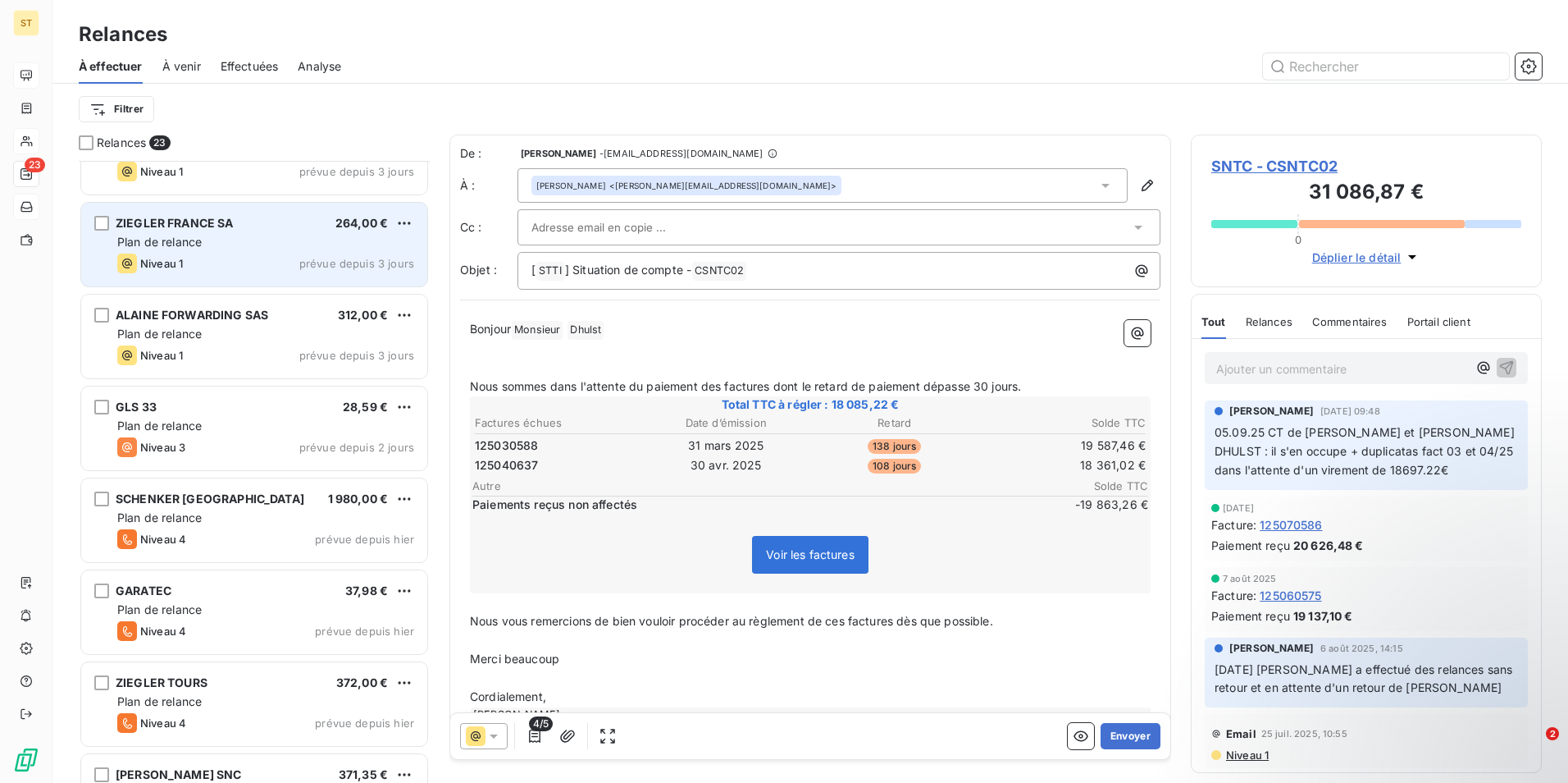
scroll to position [1231, 0]
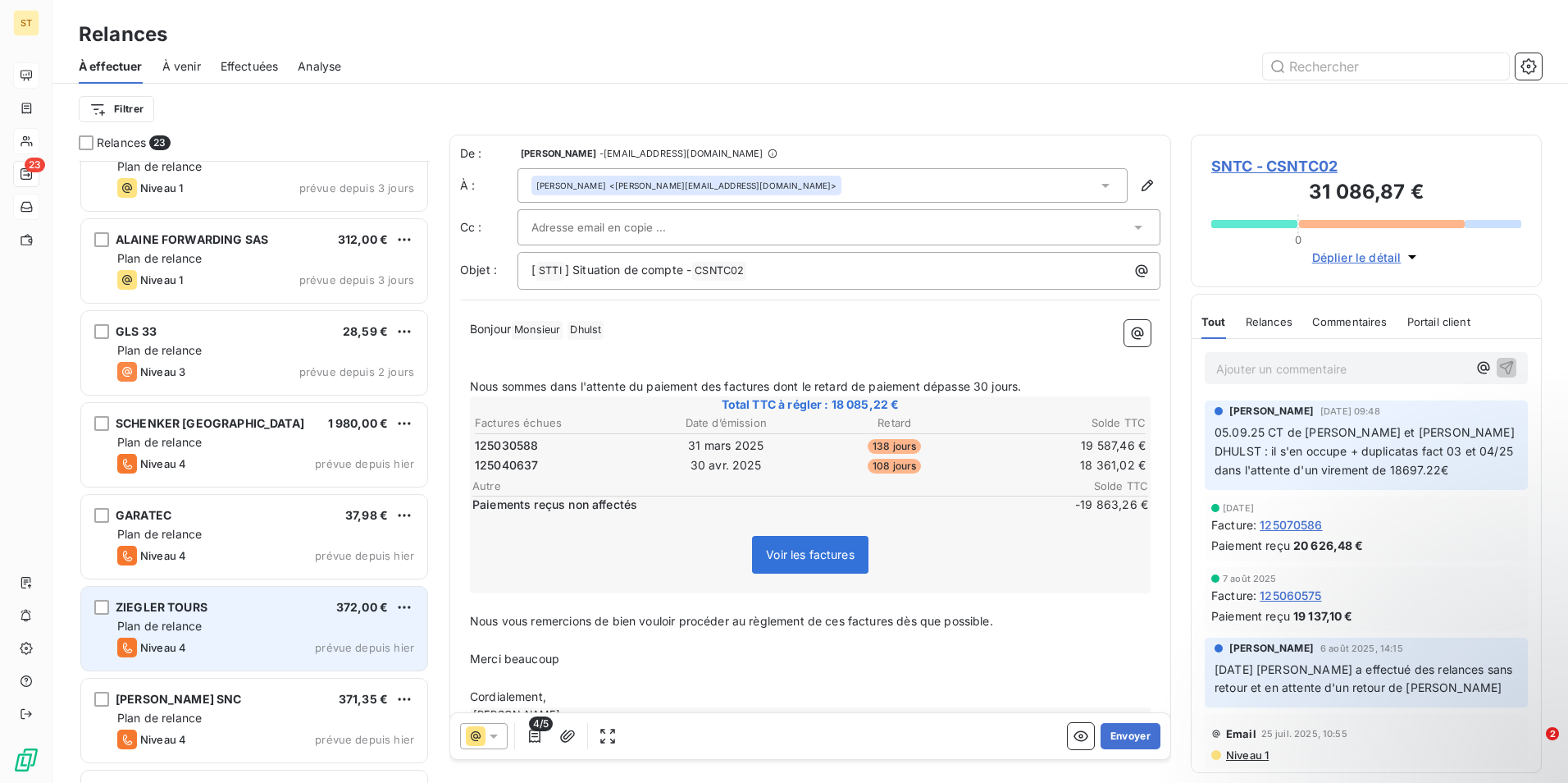
click at [188, 624] on span "Plan de relance" at bounding box center [159, 625] width 84 height 14
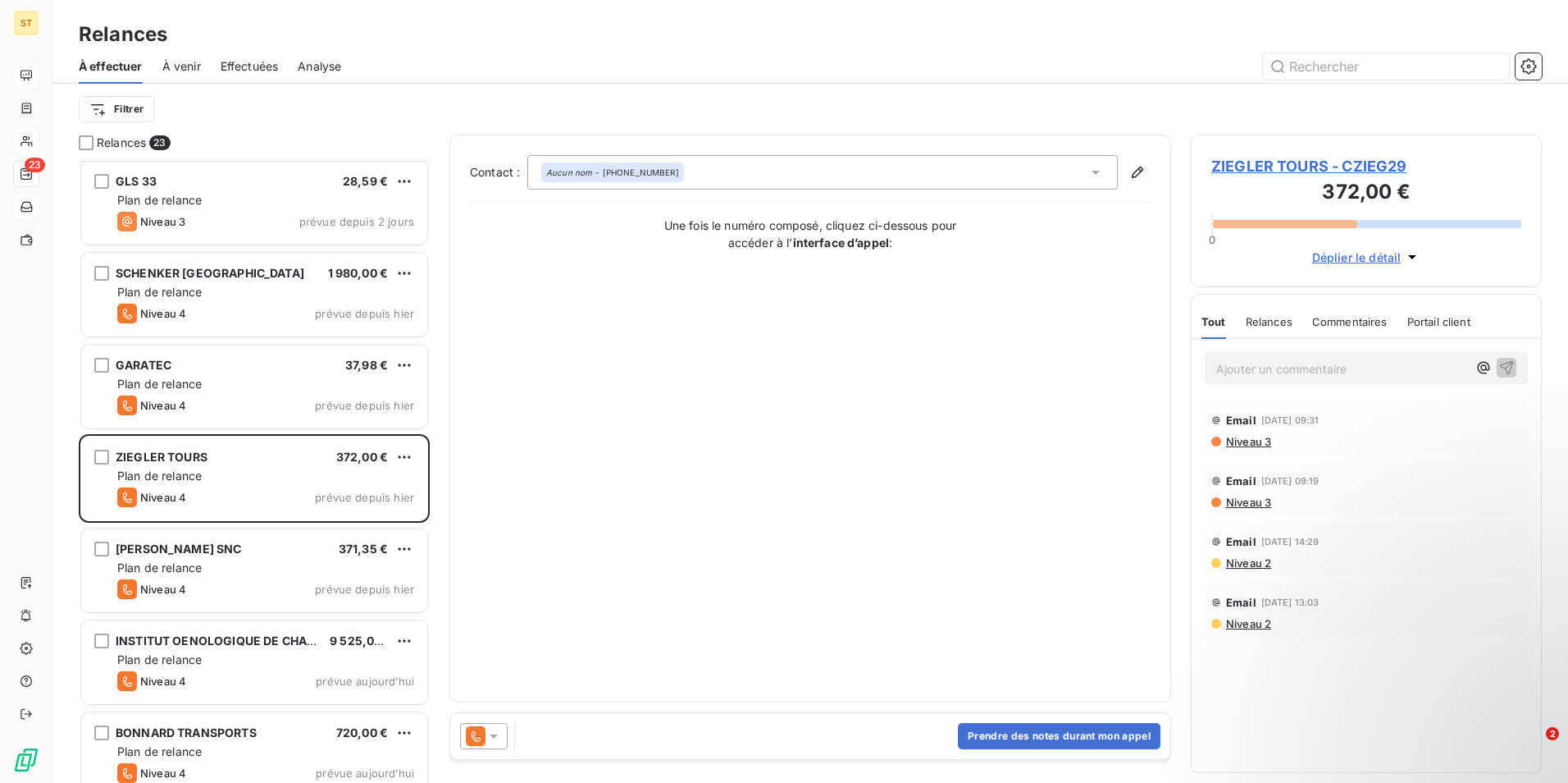
scroll to position [1396, 0]
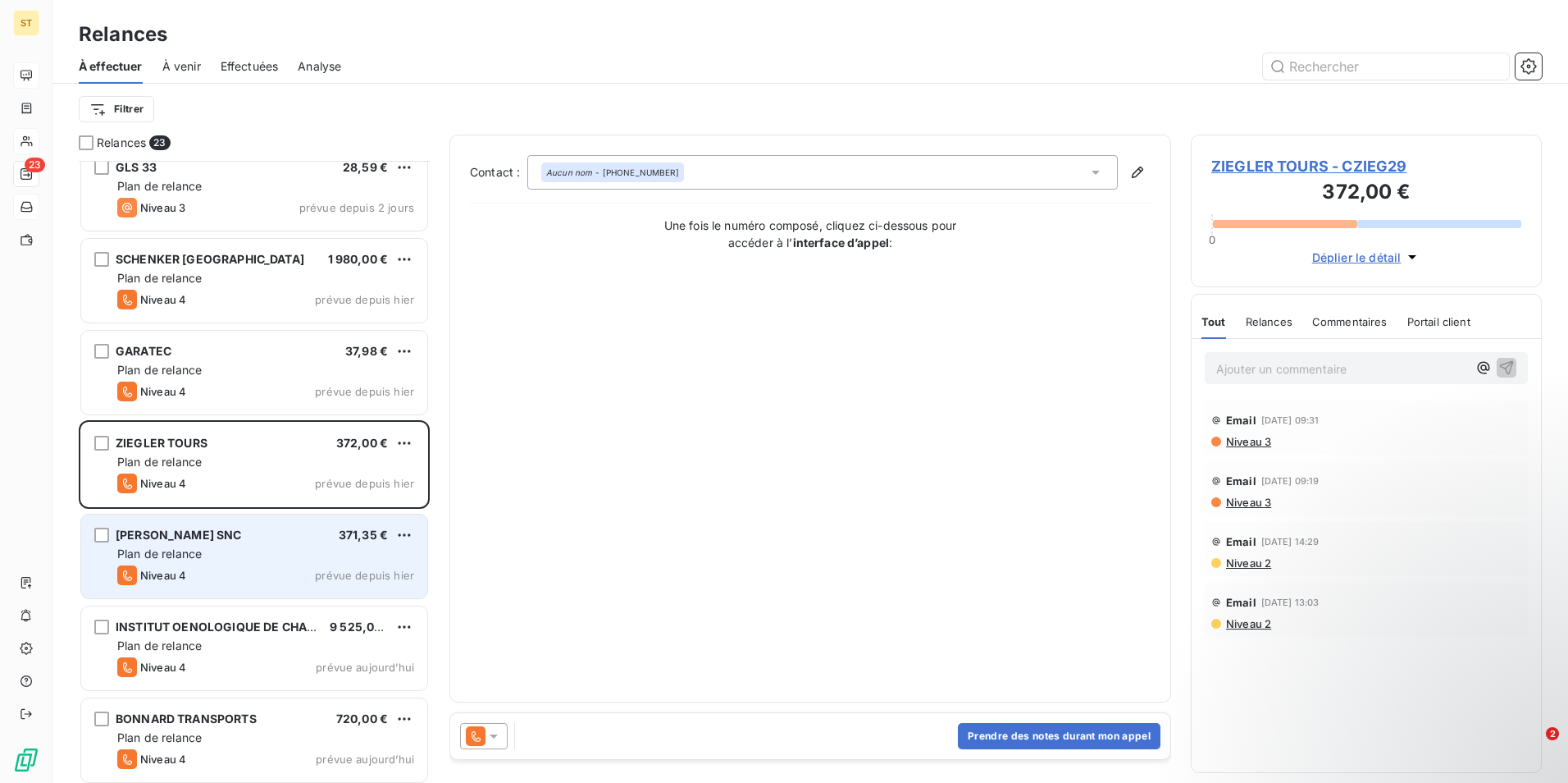
click at [182, 546] on div "Plan de relance" at bounding box center [265, 554] width 297 height 17
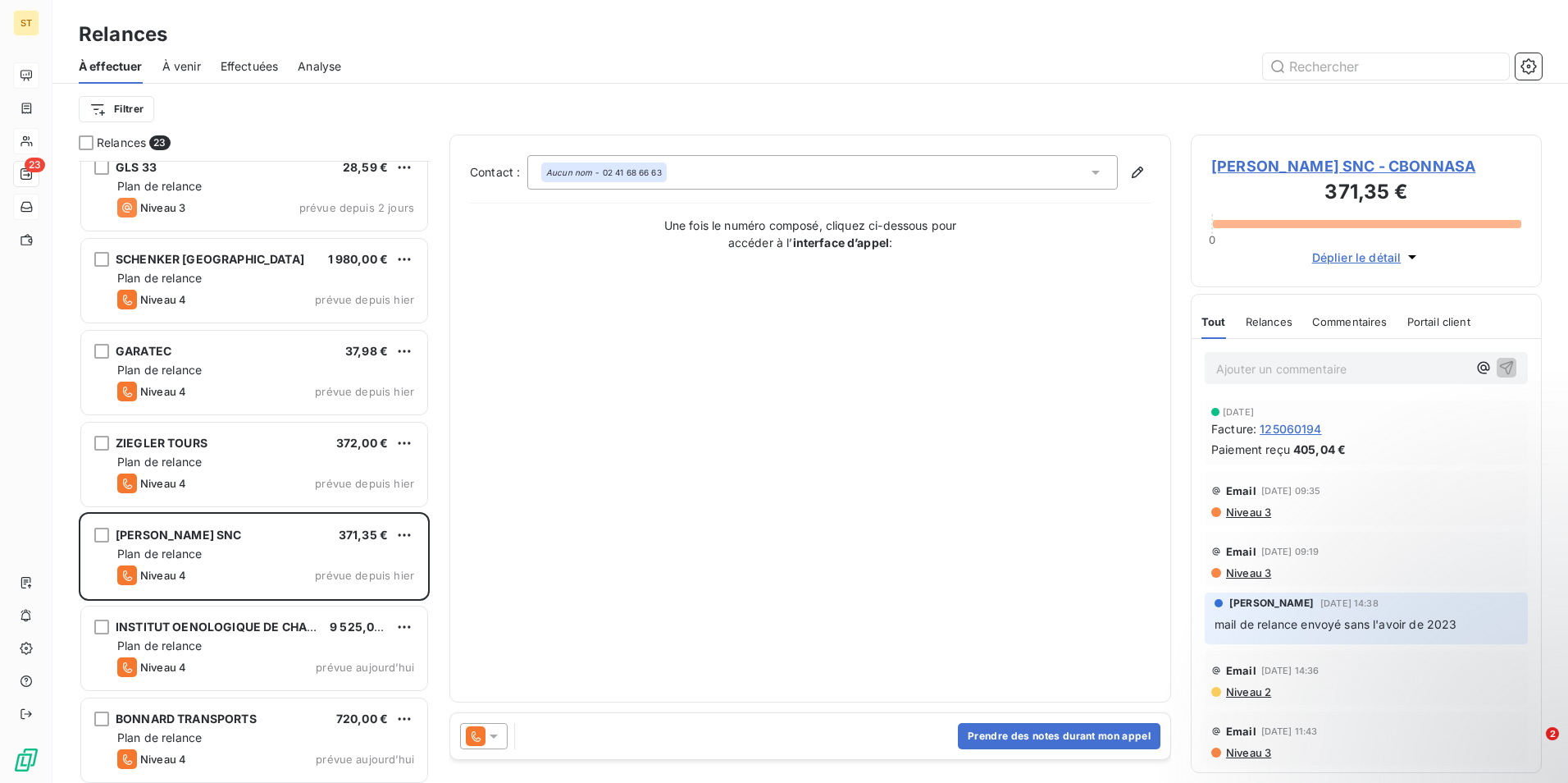
click at [1258, 164] on span "[PERSON_NAME] SNC - CBONNASA" at bounding box center [1367, 166] width 310 height 22
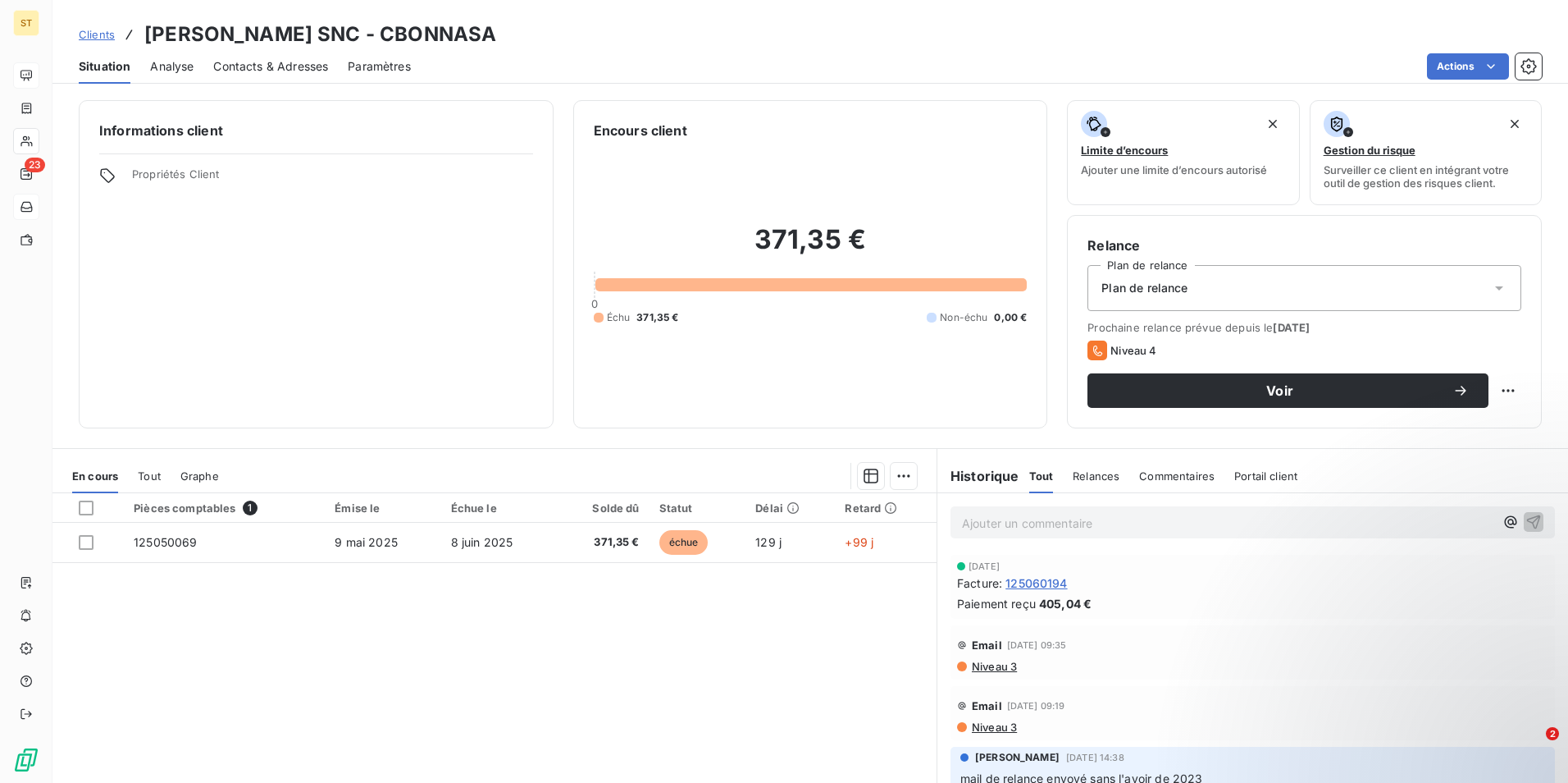
click at [1048, 586] on span "125060194" at bounding box center [1037, 583] width 61 height 18
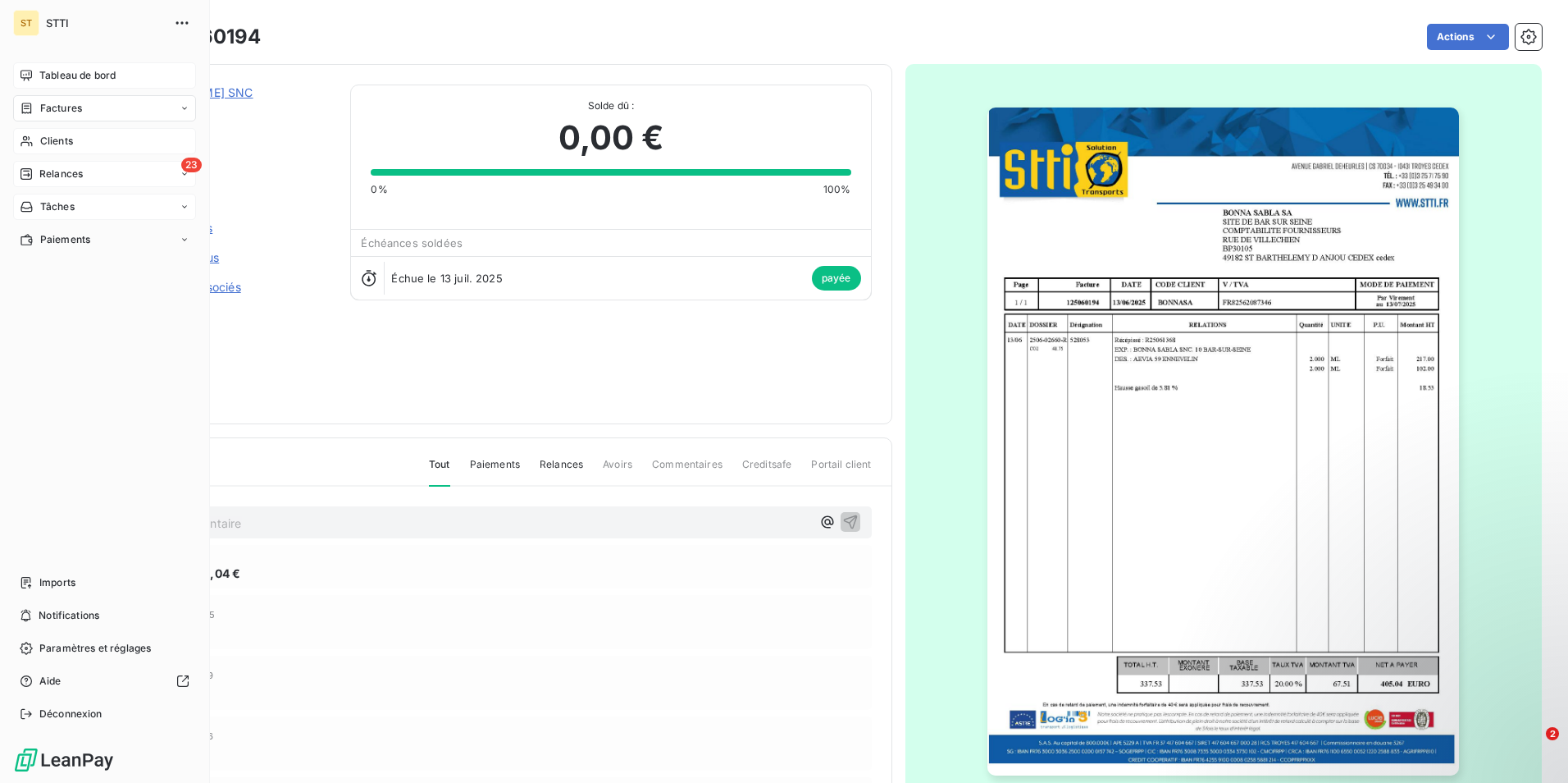
click at [65, 168] on span "Relances" at bounding box center [61, 173] width 44 height 15
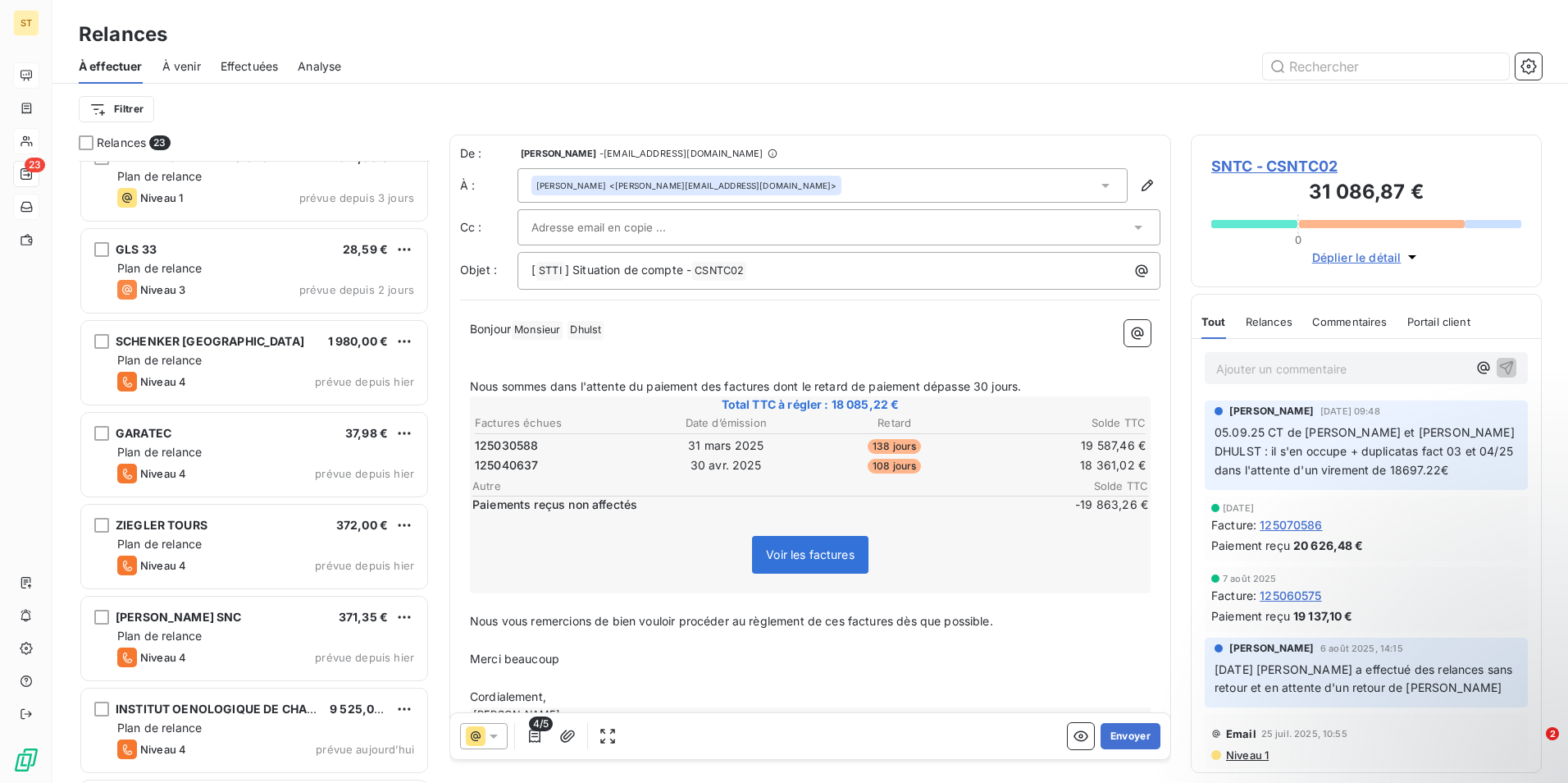
scroll to position [1492, 0]
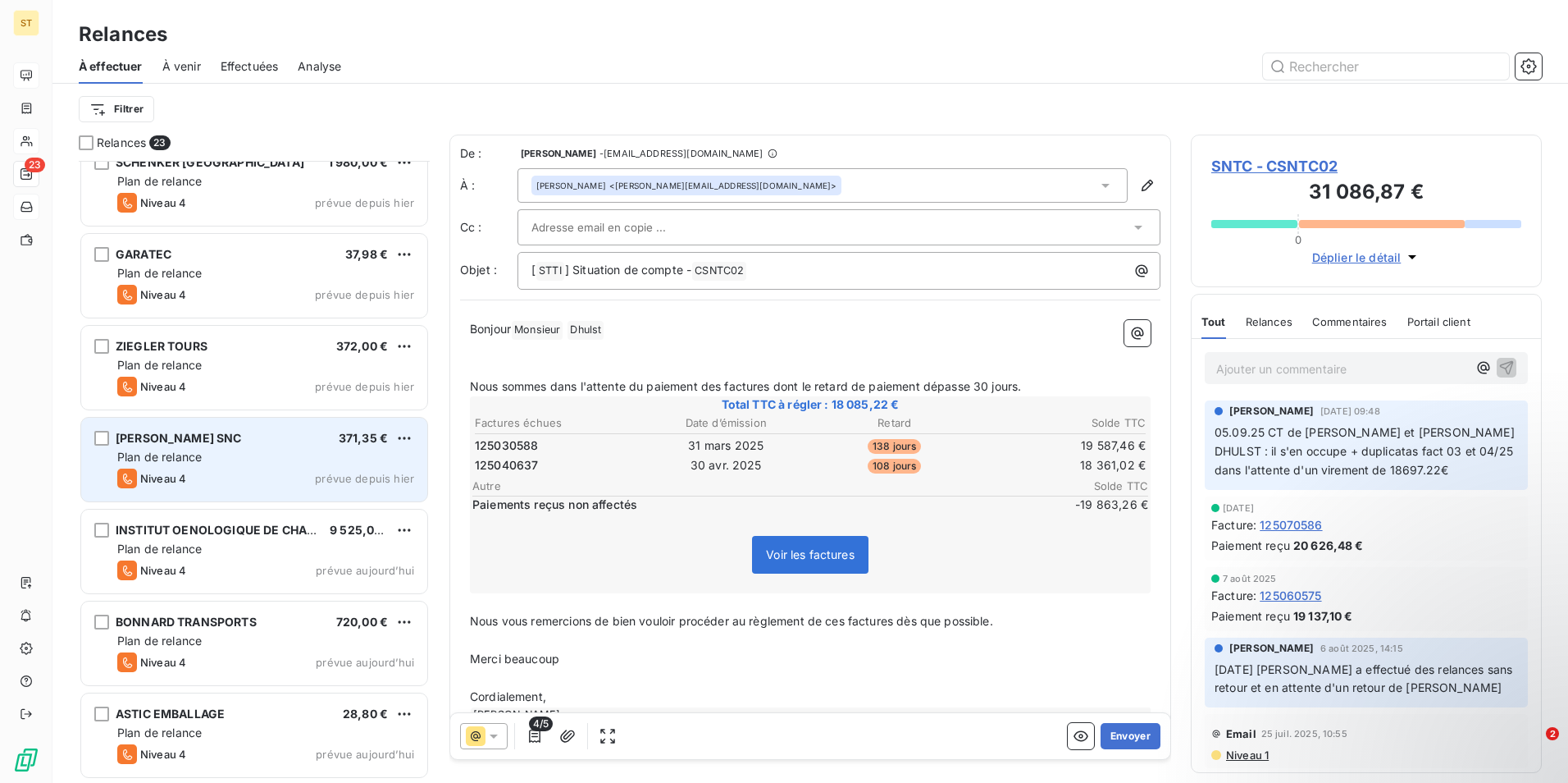
click at [253, 459] on div "Plan de relance" at bounding box center [265, 456] width 297 height 17
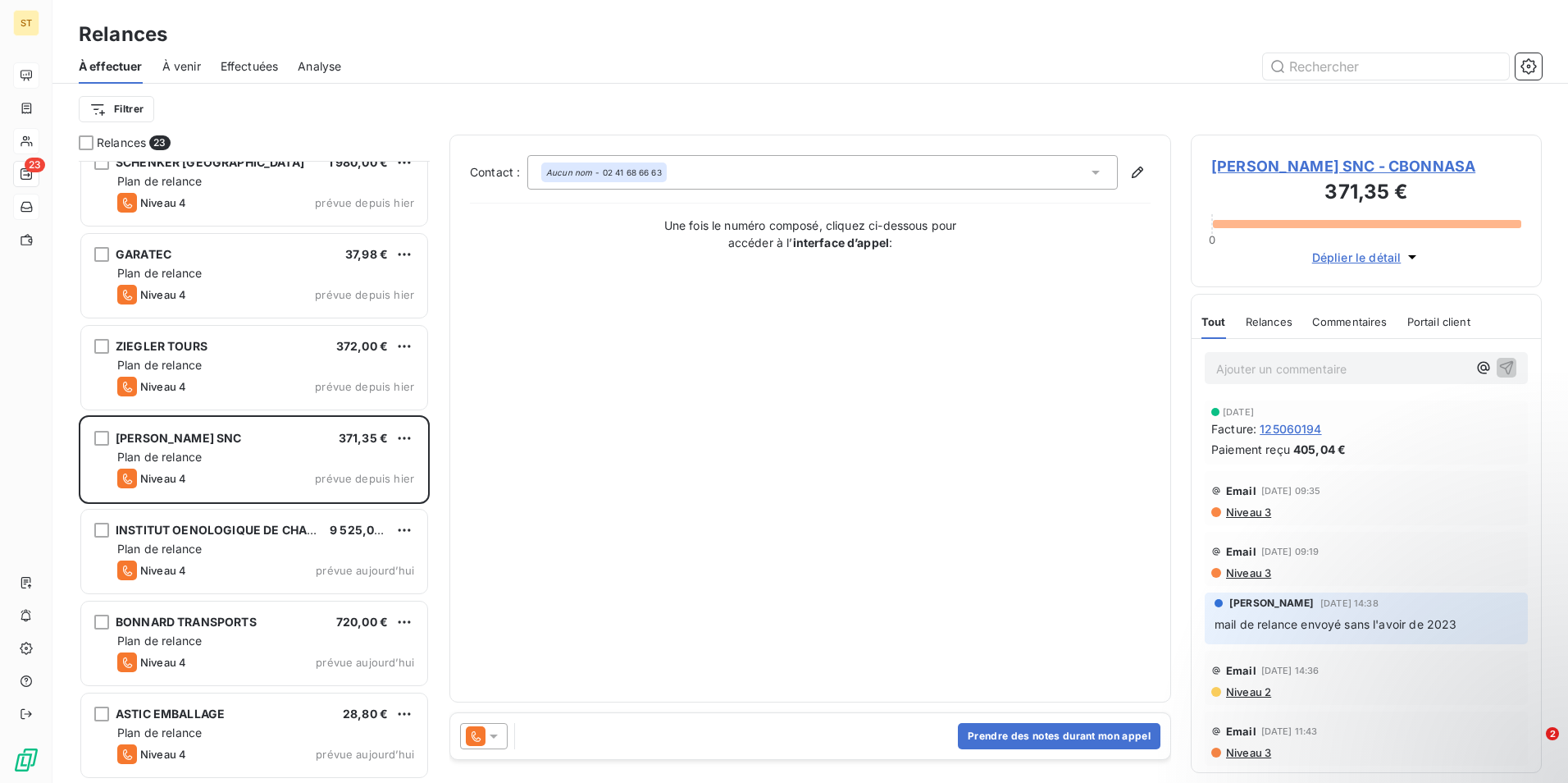
click at [1295, 165] on span "[PERSON_NAME] SNC - CBONNASA" at bounding box center [1367, 166] width 310 height 22
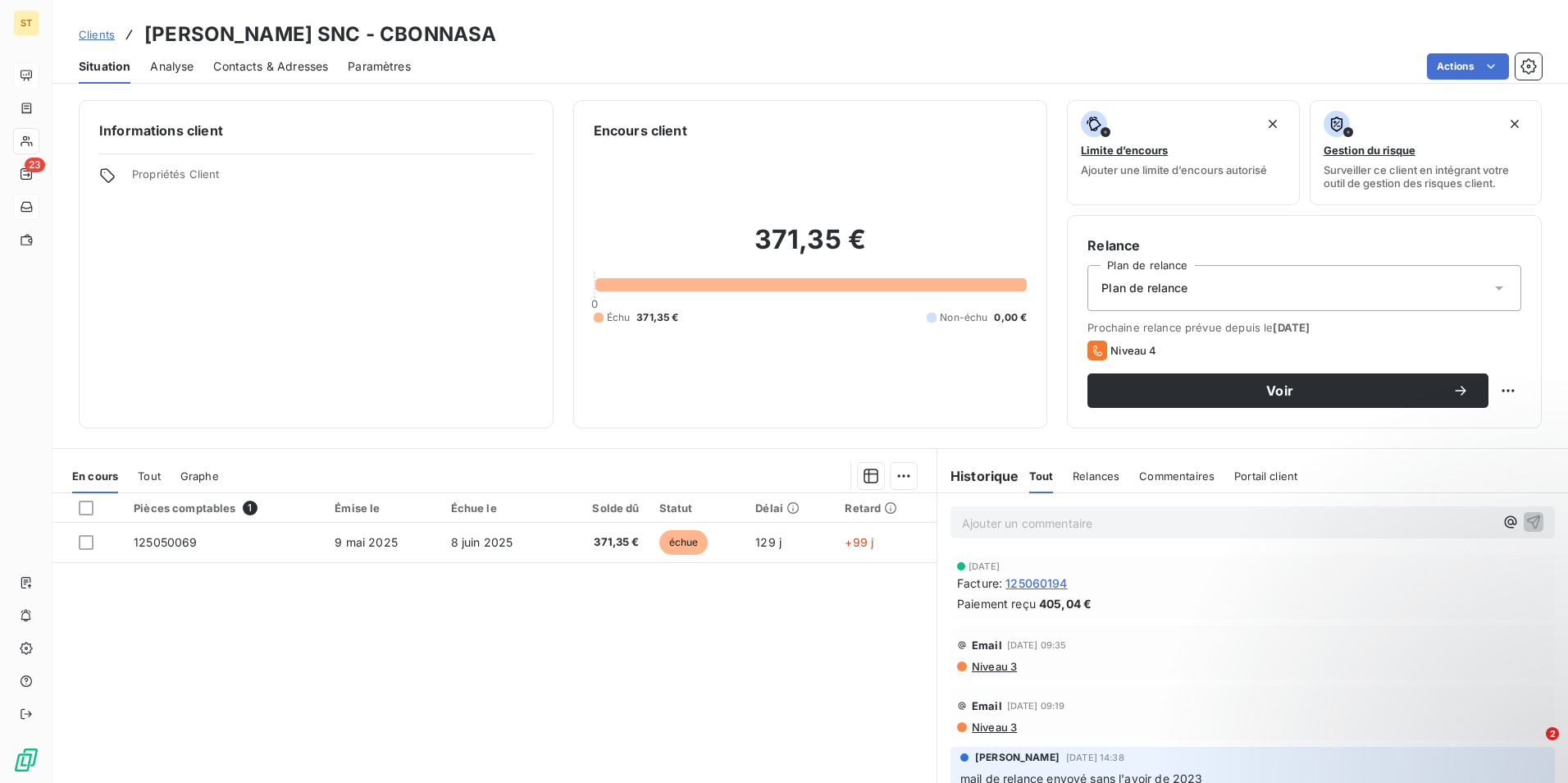
click at [980, 526] on p "Ajouter un commentaire ﻿" at bounding box center [1228, 523] width 532 height 20
click at [1526, 523] on icon "button" at bounding box center [1534, 521] width 17 height 17
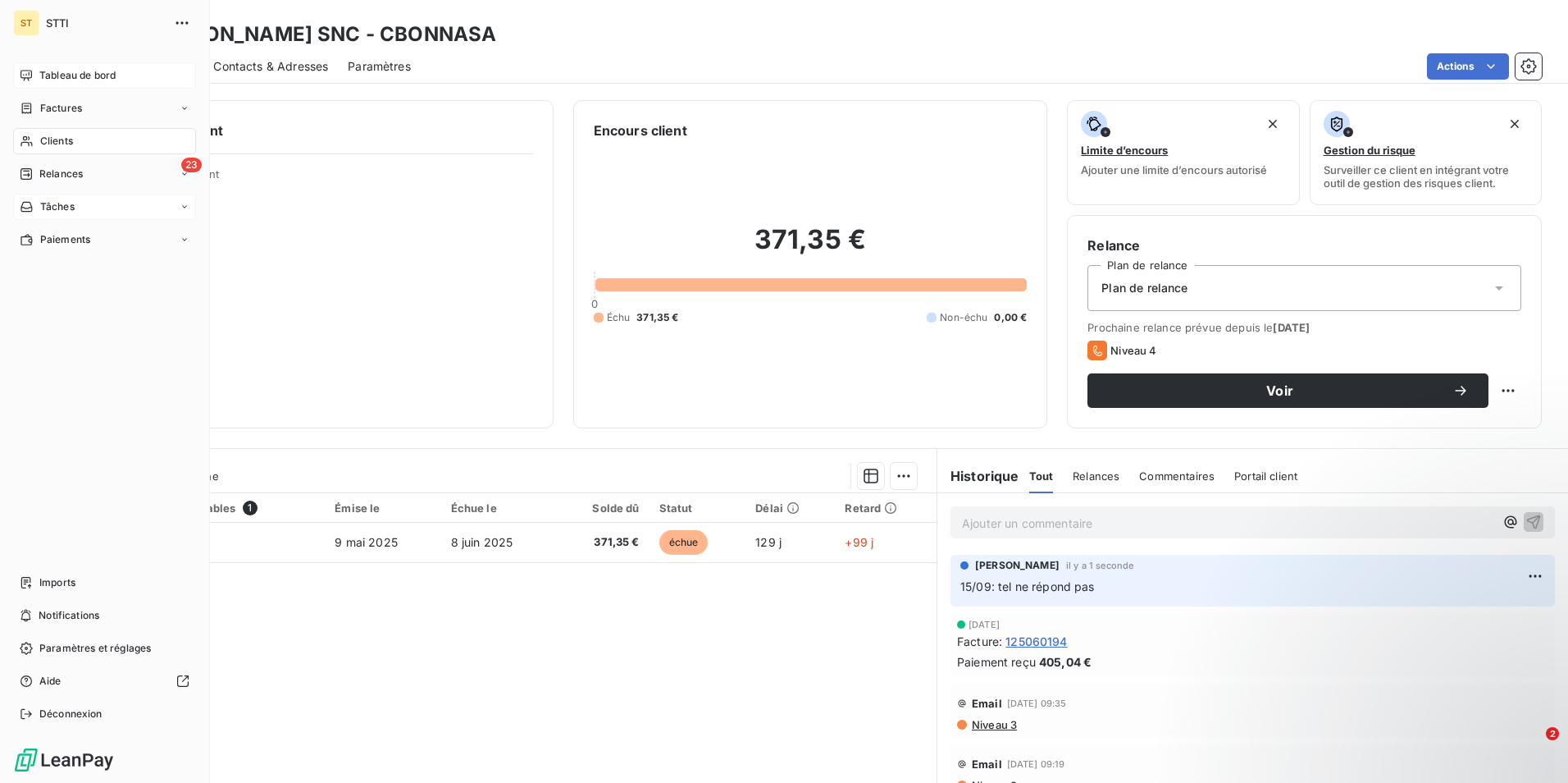
click at [70, 134] on span "Clients" at bounding box center [56, 141] width 32 height 15
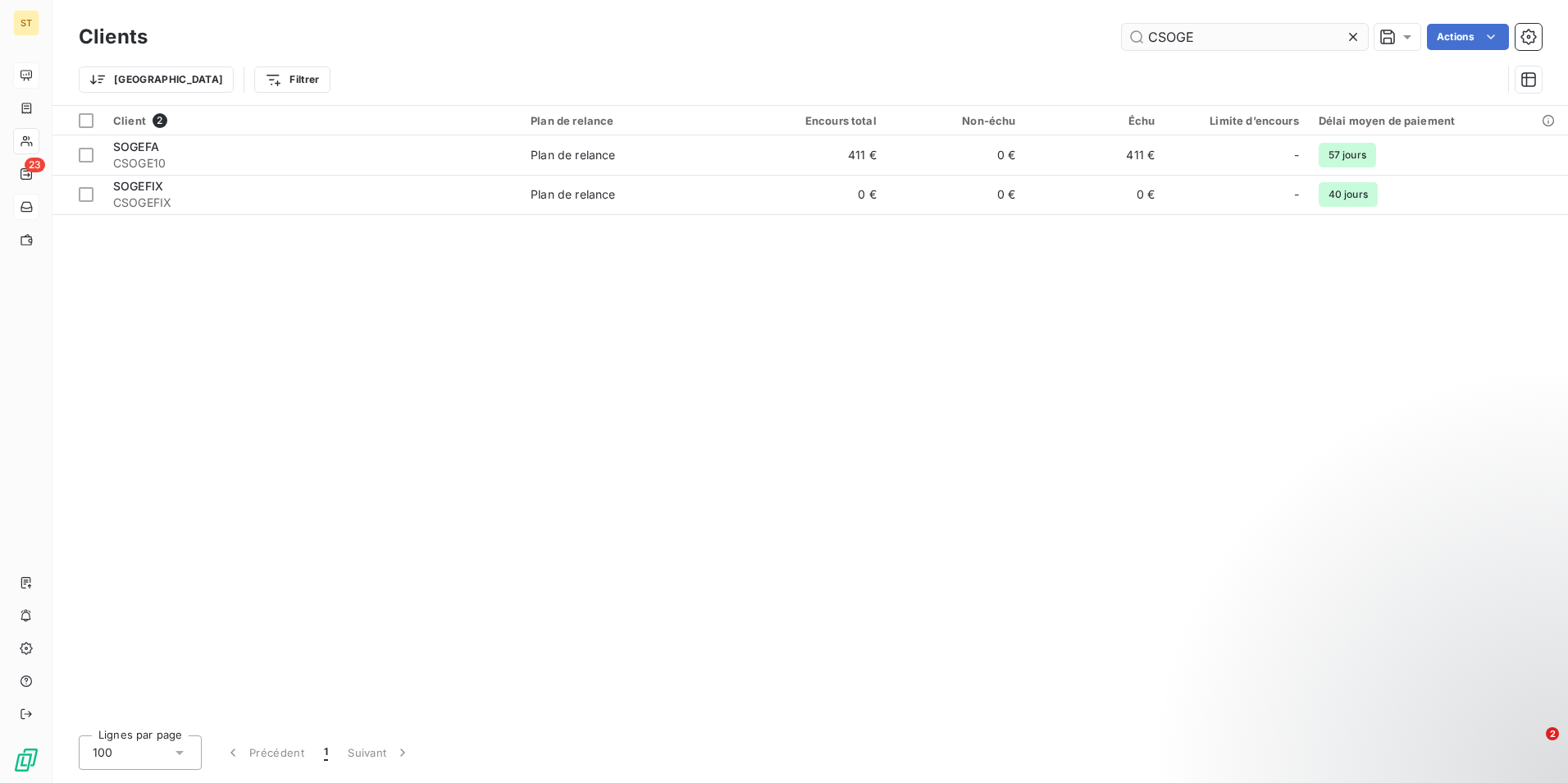
click at [1234, 35] on input "CSOGE" at bounding box center [1245, 37] width 246 height 26
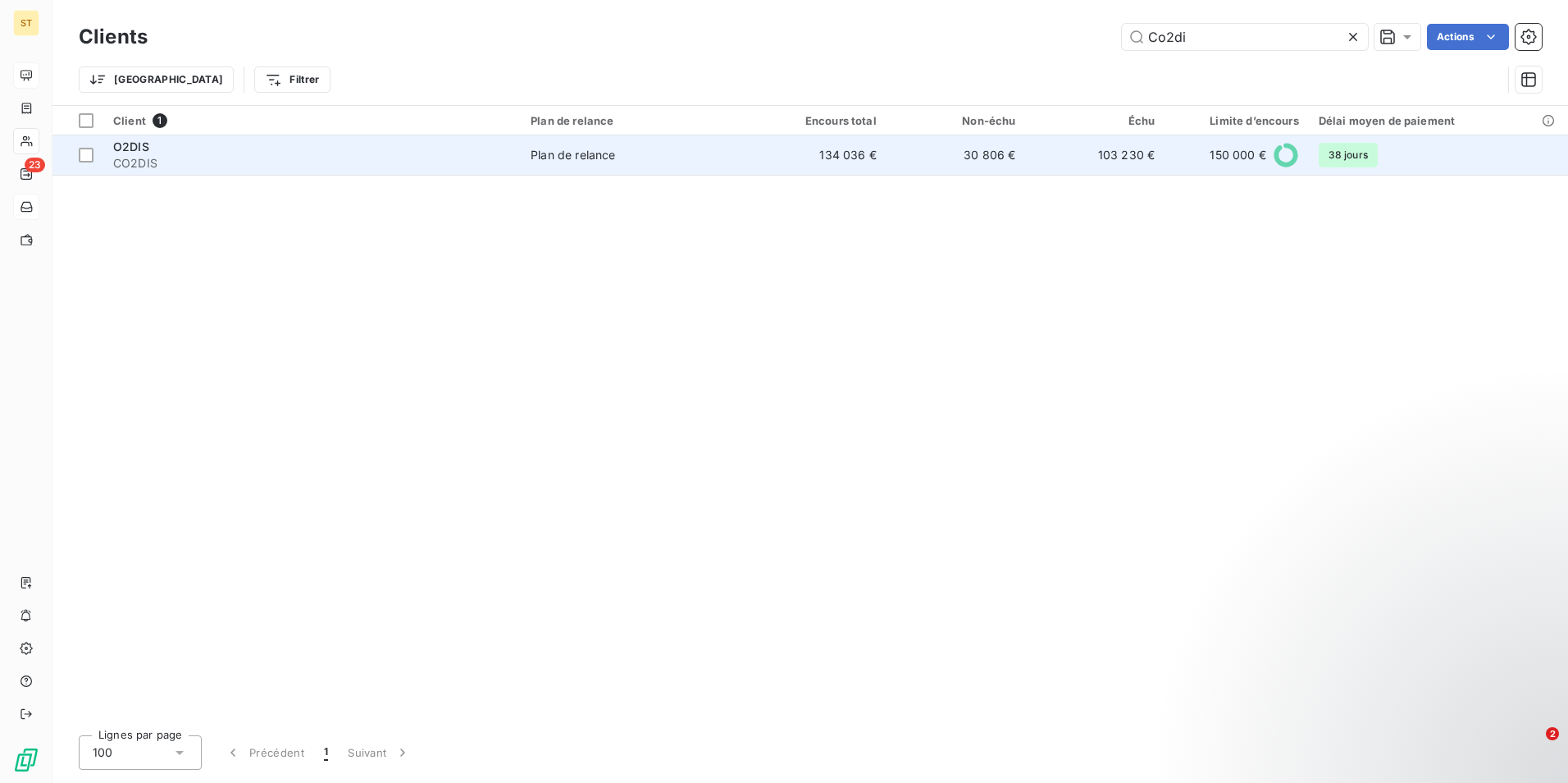
type input "Co2di"
click at [565, 155] on div "Plan de relance" at bounding box center [573, 155] width 84 height 17
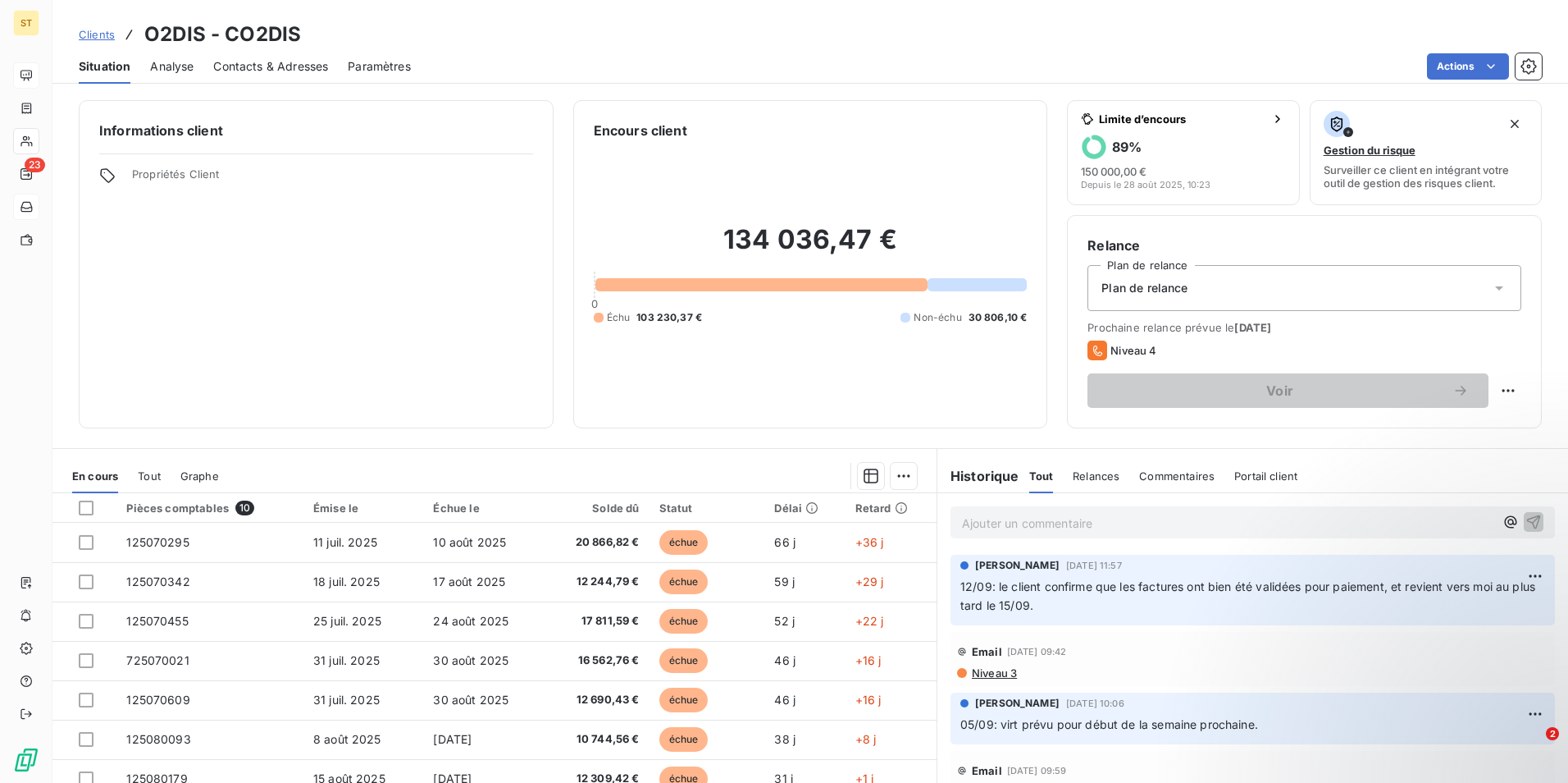
click at [267, 67] on span "Contacts & Adresses" at bounding box center [271, 67] width 115 height 17
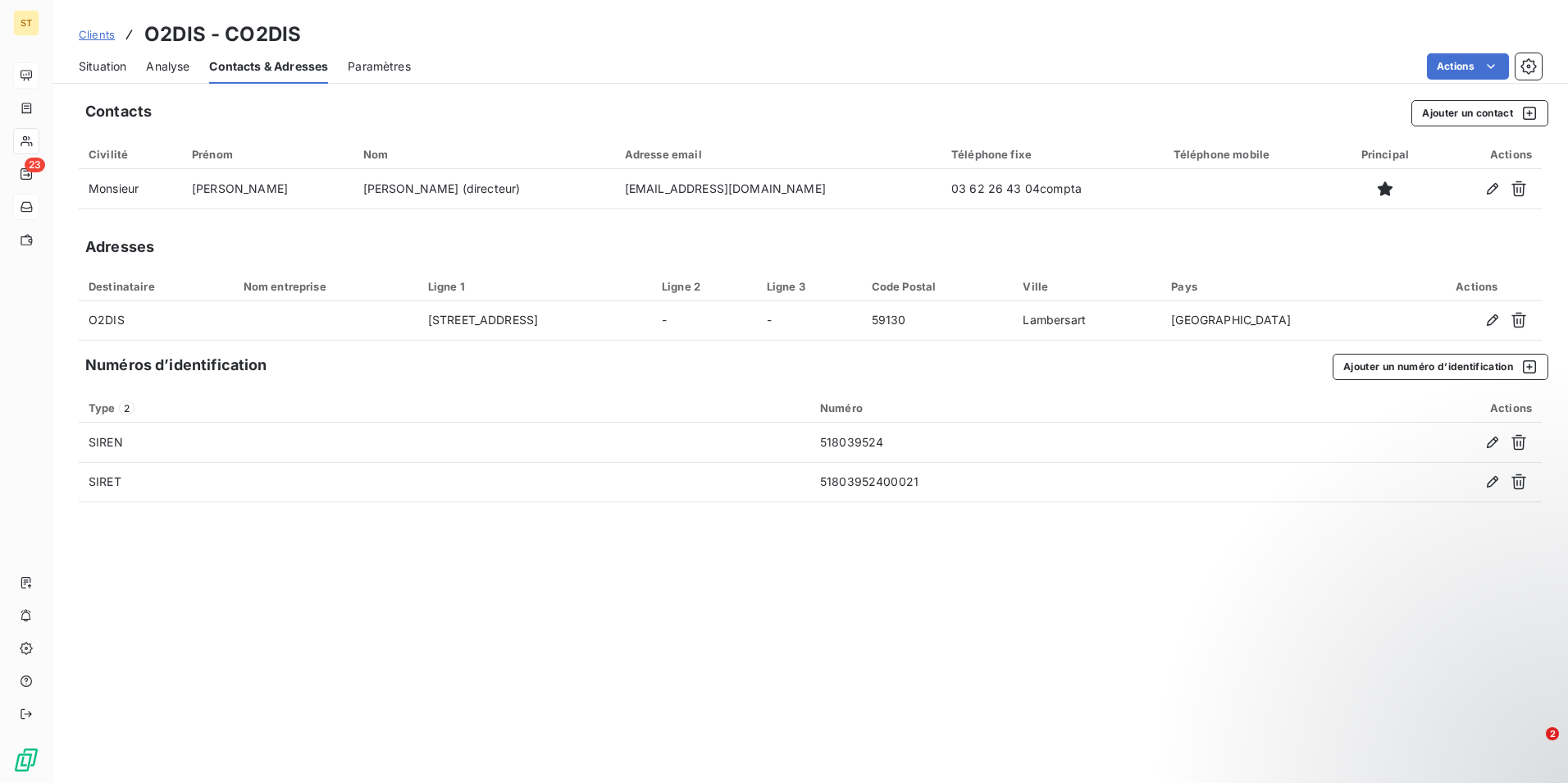
click at [98, 59] on span "Situation" at bounding box center [102, 67] width 47 height 17
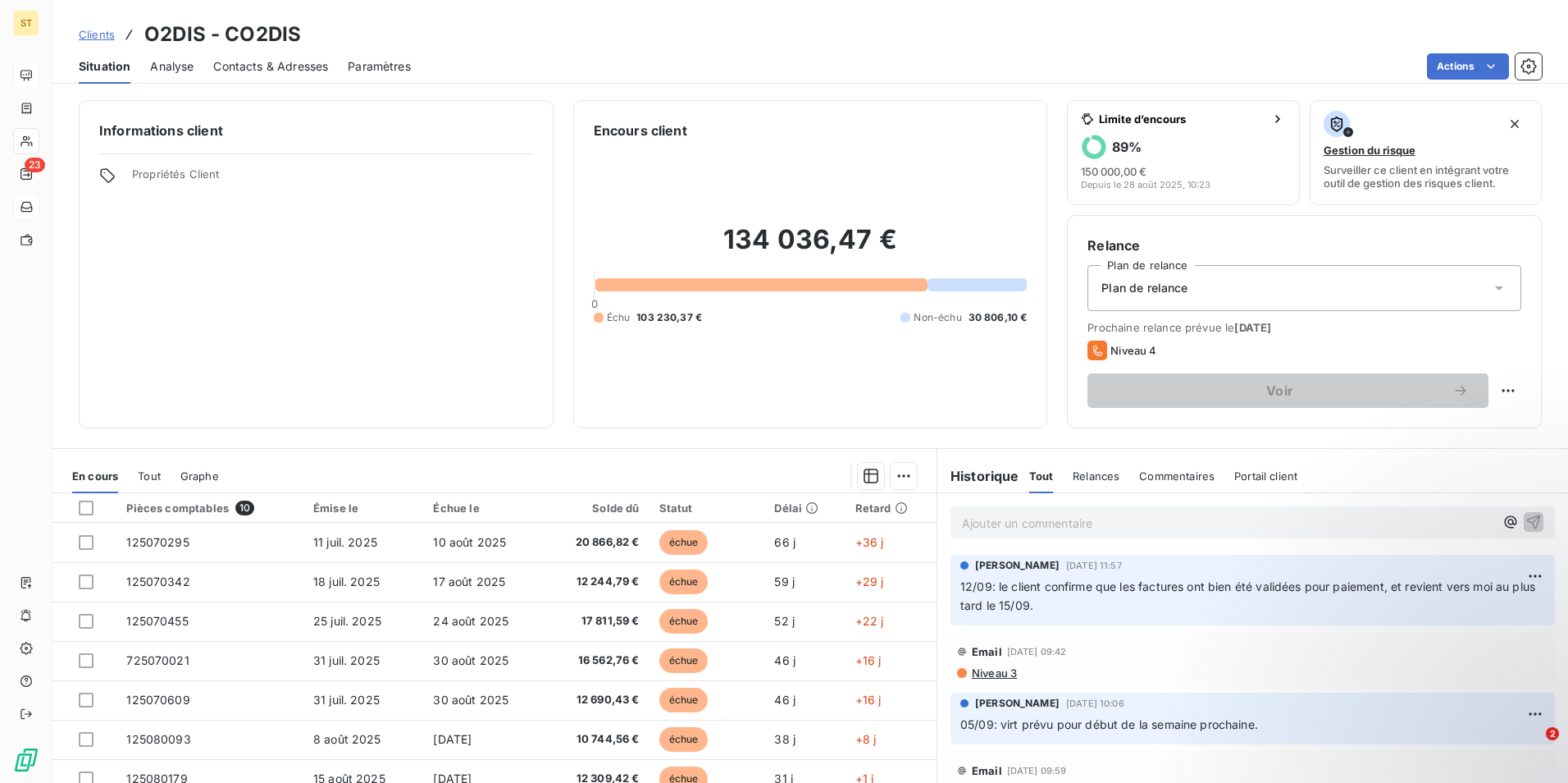
click at [277, 63] on span "Contacts & Adresses" at bounding box center [271, 67] width 115 height 17
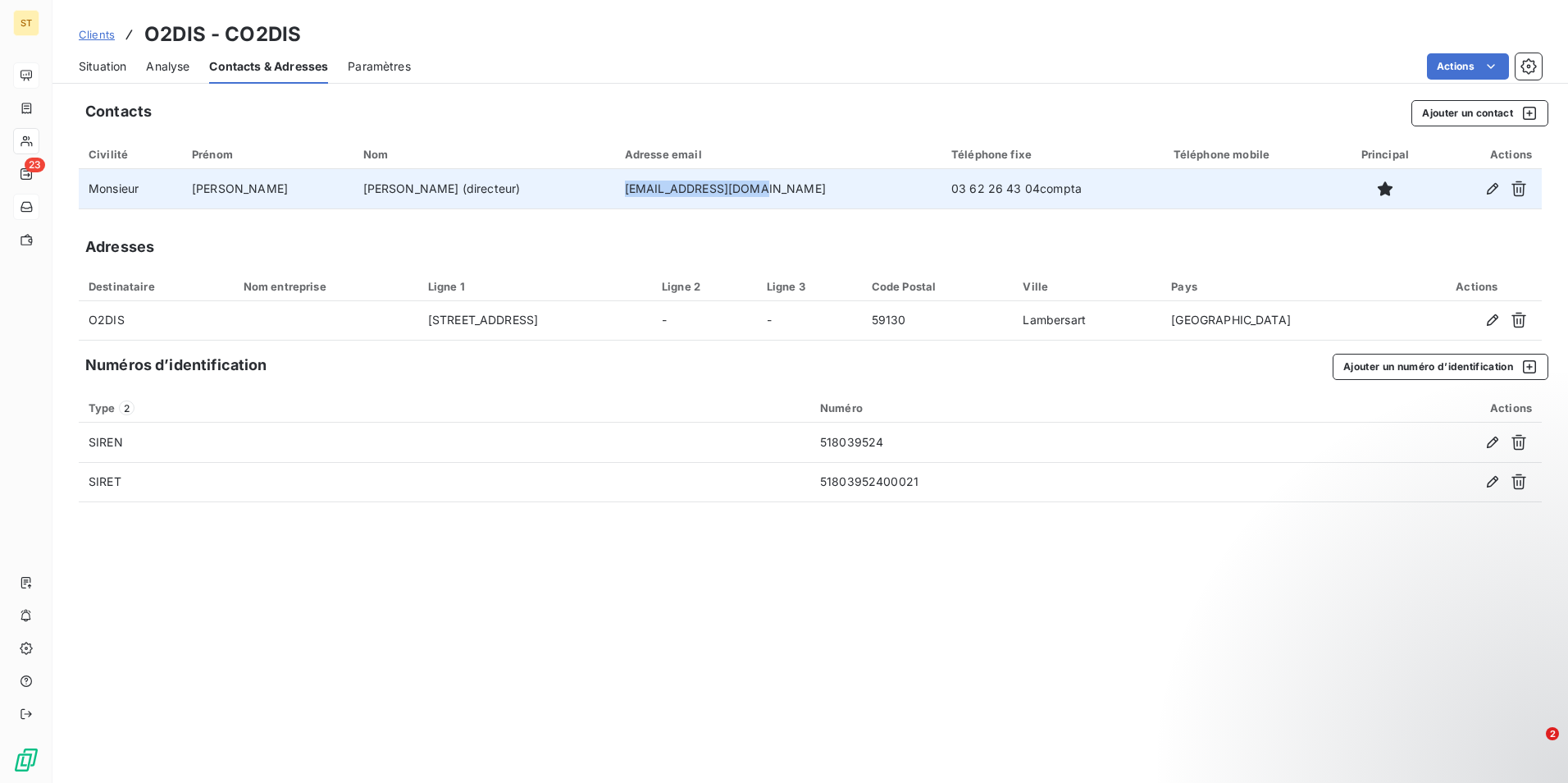
drag, startPoint x: 707, startPoint y: 190, endPoint x: 593, endPoint y: 190, distance: 114.0
click at [615, 190] on td "[EMAIL_ADDRESS][DOMAIN_NAME]" at bounding box center [778, 188] width 327 height 39
drag, startPoint x: 593, startPoint y: 190, endPoint x: 638, endPoint y: 186, distance: 45.2
copy td "[EMAIL_ADDRESS][DOMAIN_NAME]"
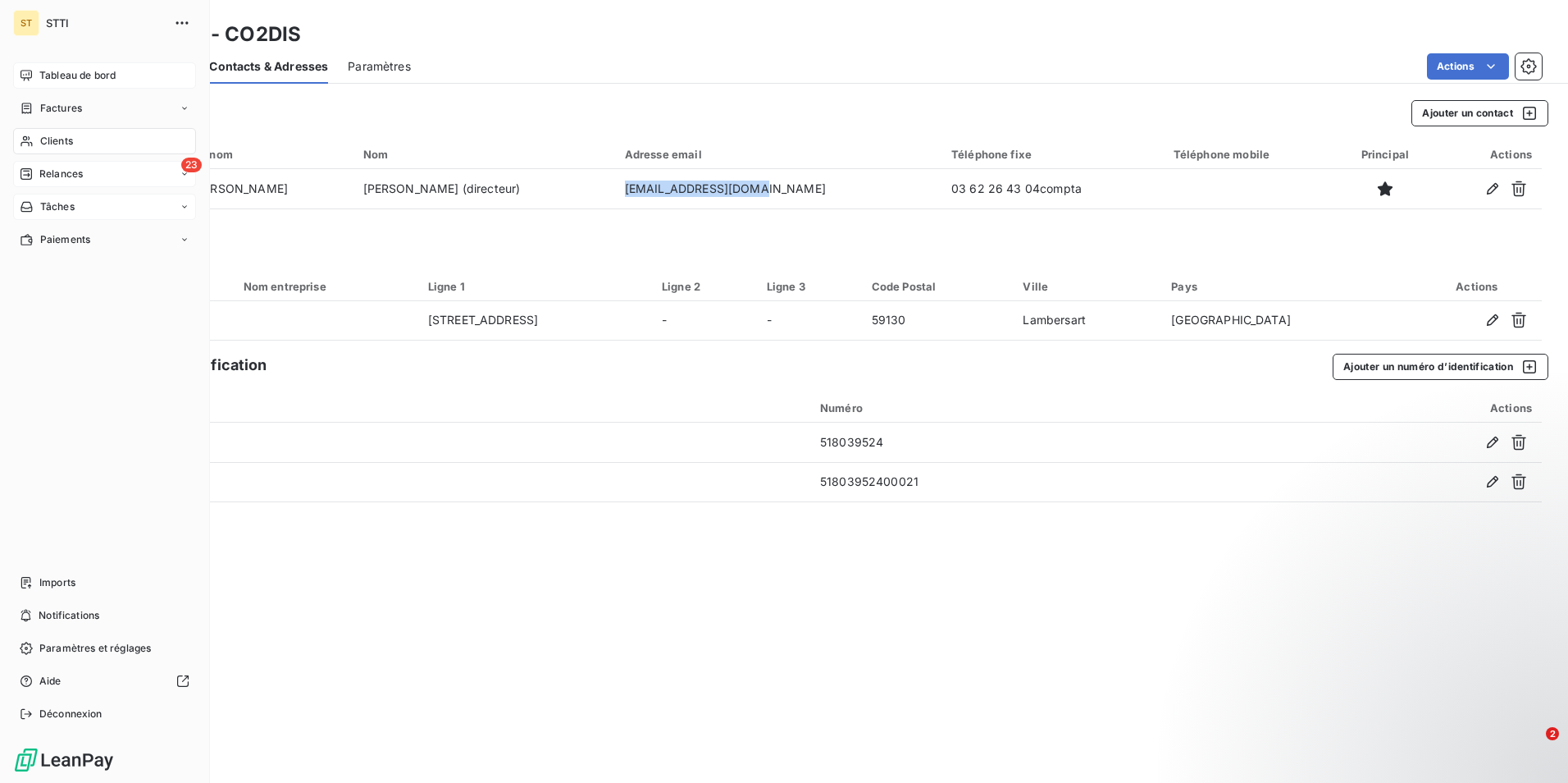
click at [47, 172] on span "Relances" at bounding box center [61, 173] width 44 height 15
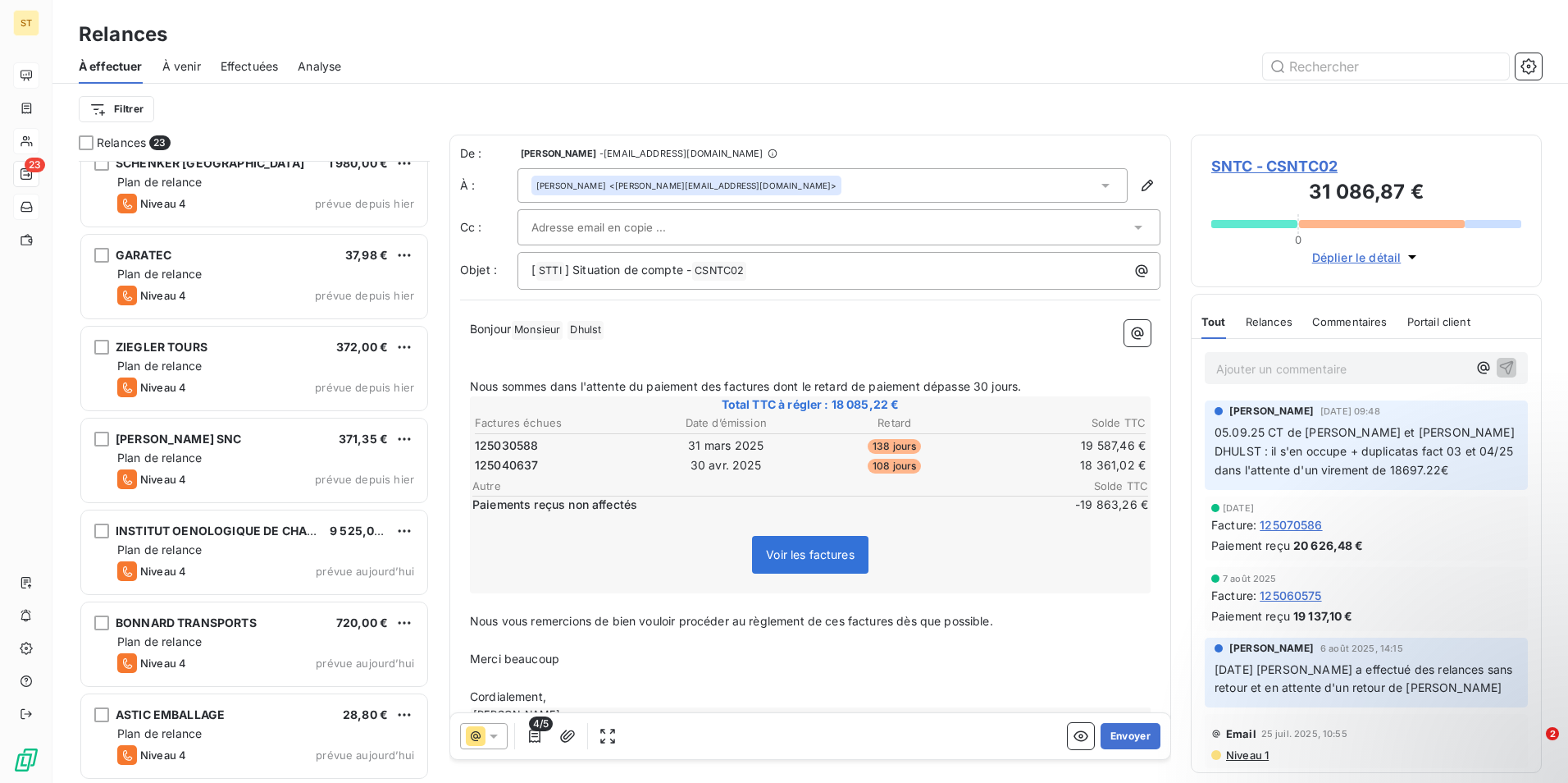
scroll to position [1492, 0]
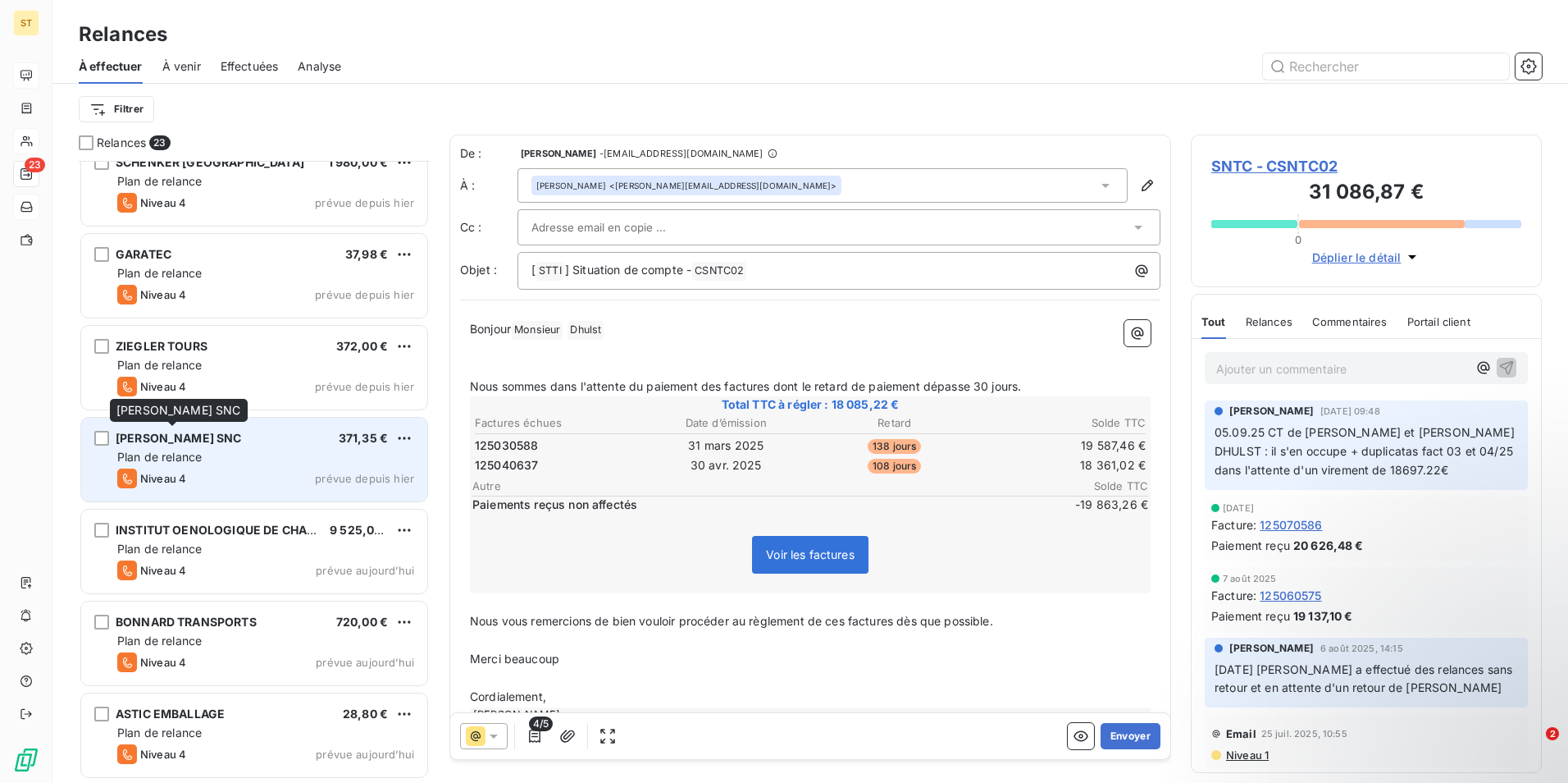
click at [178, 441] on span "[PERSON_NAME] SNC" at bounding box center [179, 438] width 126 height 14
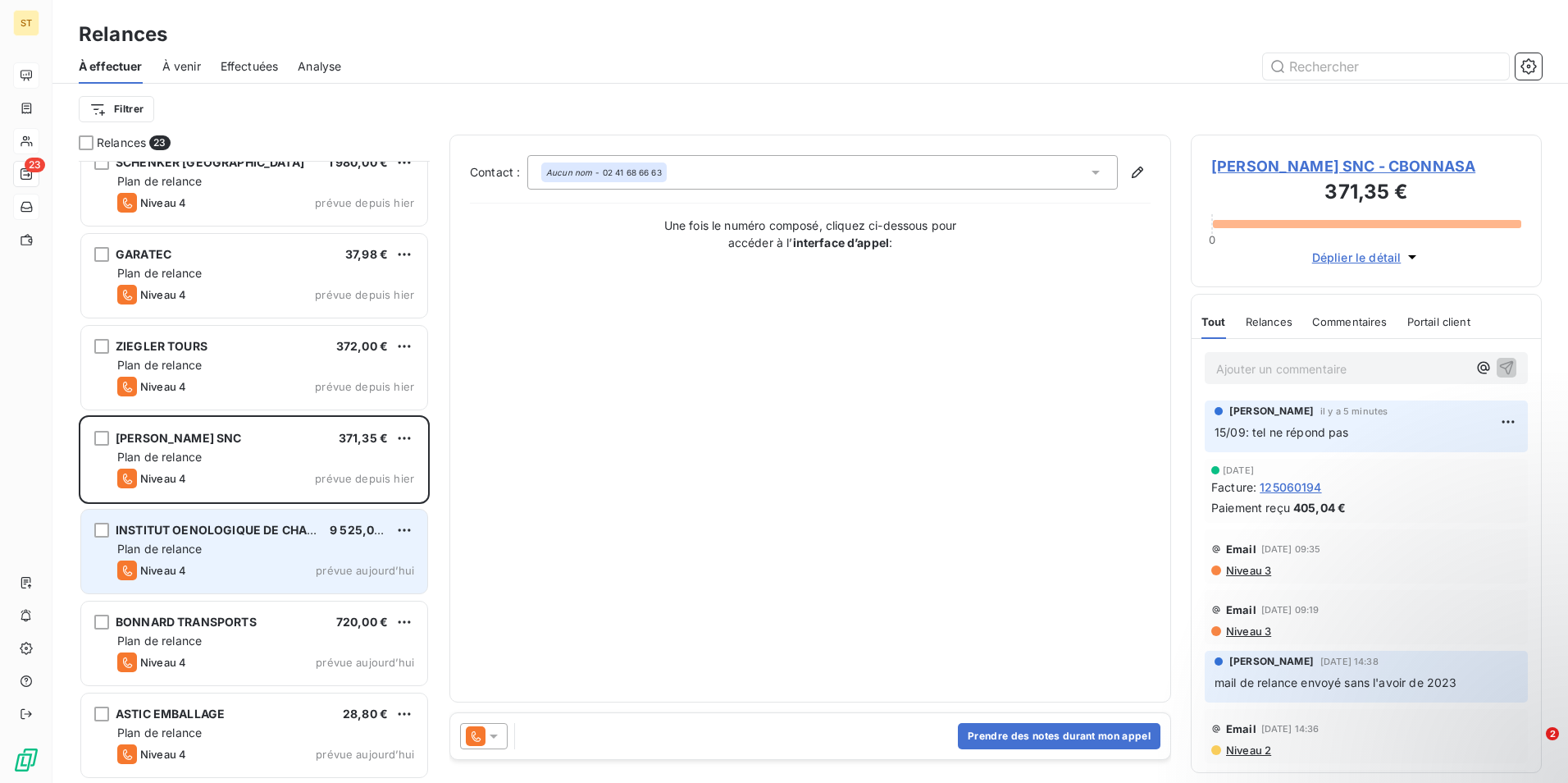
click at [193, 550] on span "Plan de relance" at bounding box center [159, 548] width 84 height 14
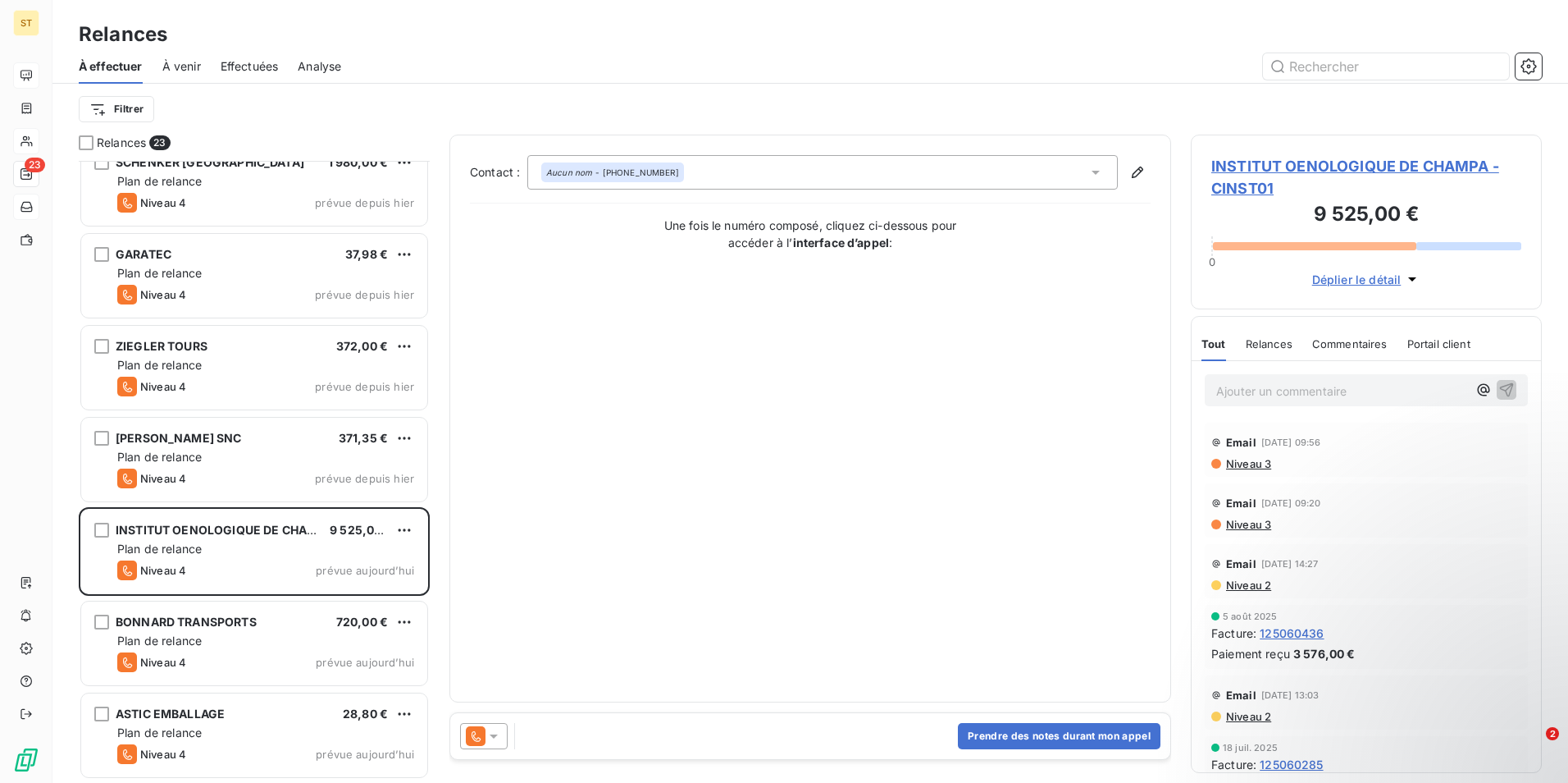
click at [1275, 162] on span "INSTITUT OENOLOGIQUE DE CHAMPA - CINST01" at bounding box center [1367, 177] width 310 height 45
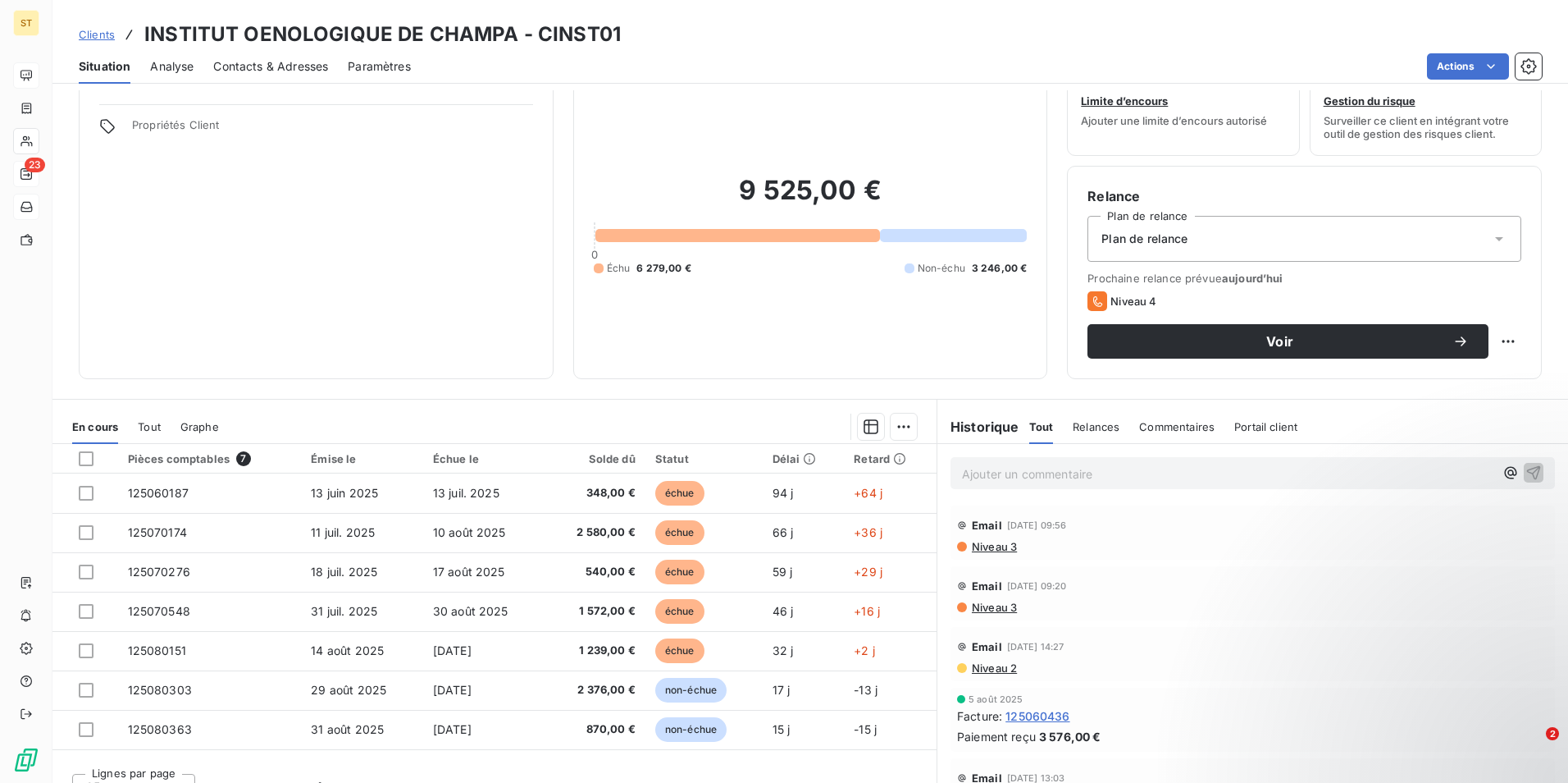
scroll to position [75, 0]
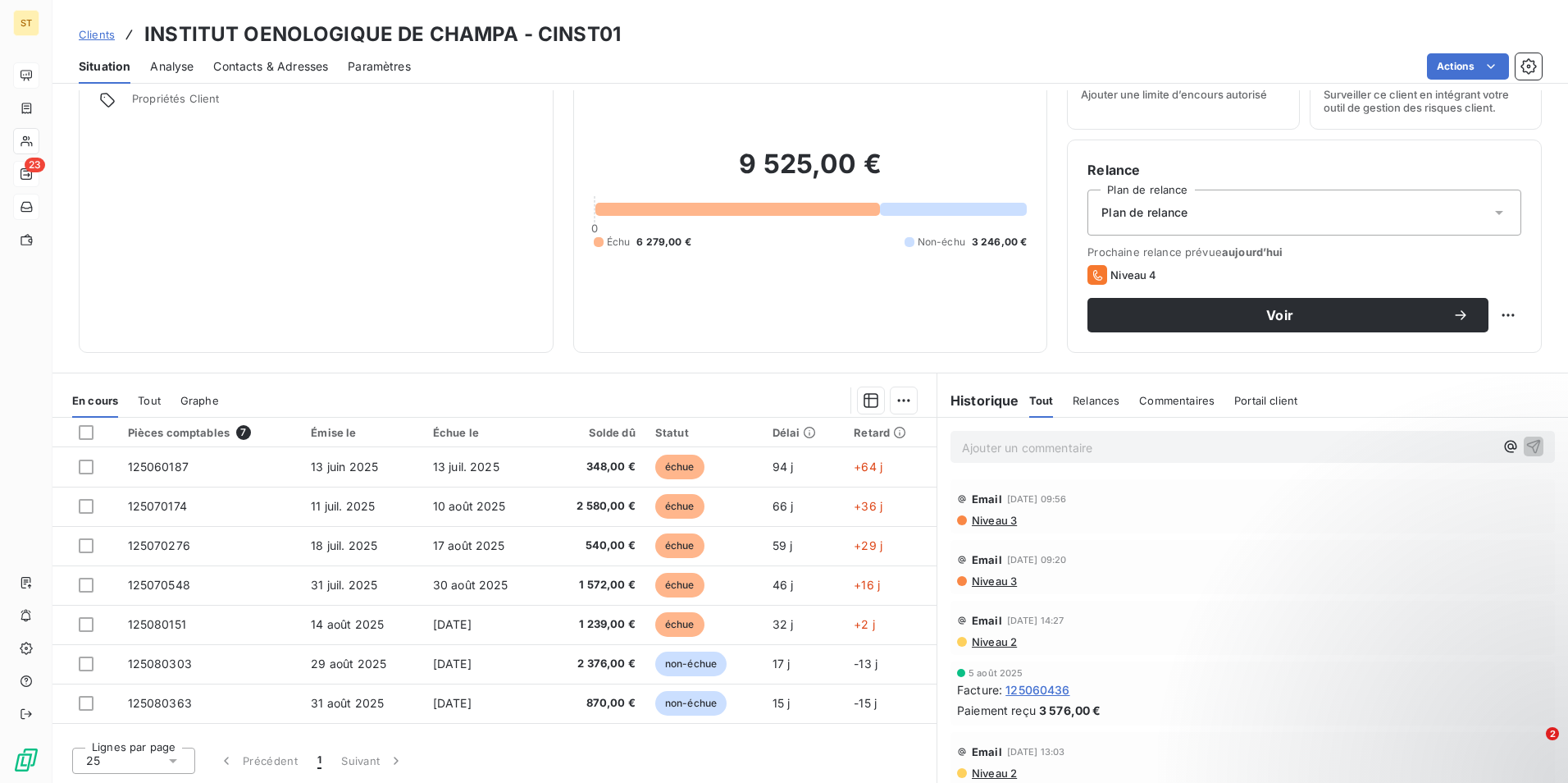
click at [300, 61] on span "Contacts & Adresses" at bounding box center [271, 67] width 115 height 17
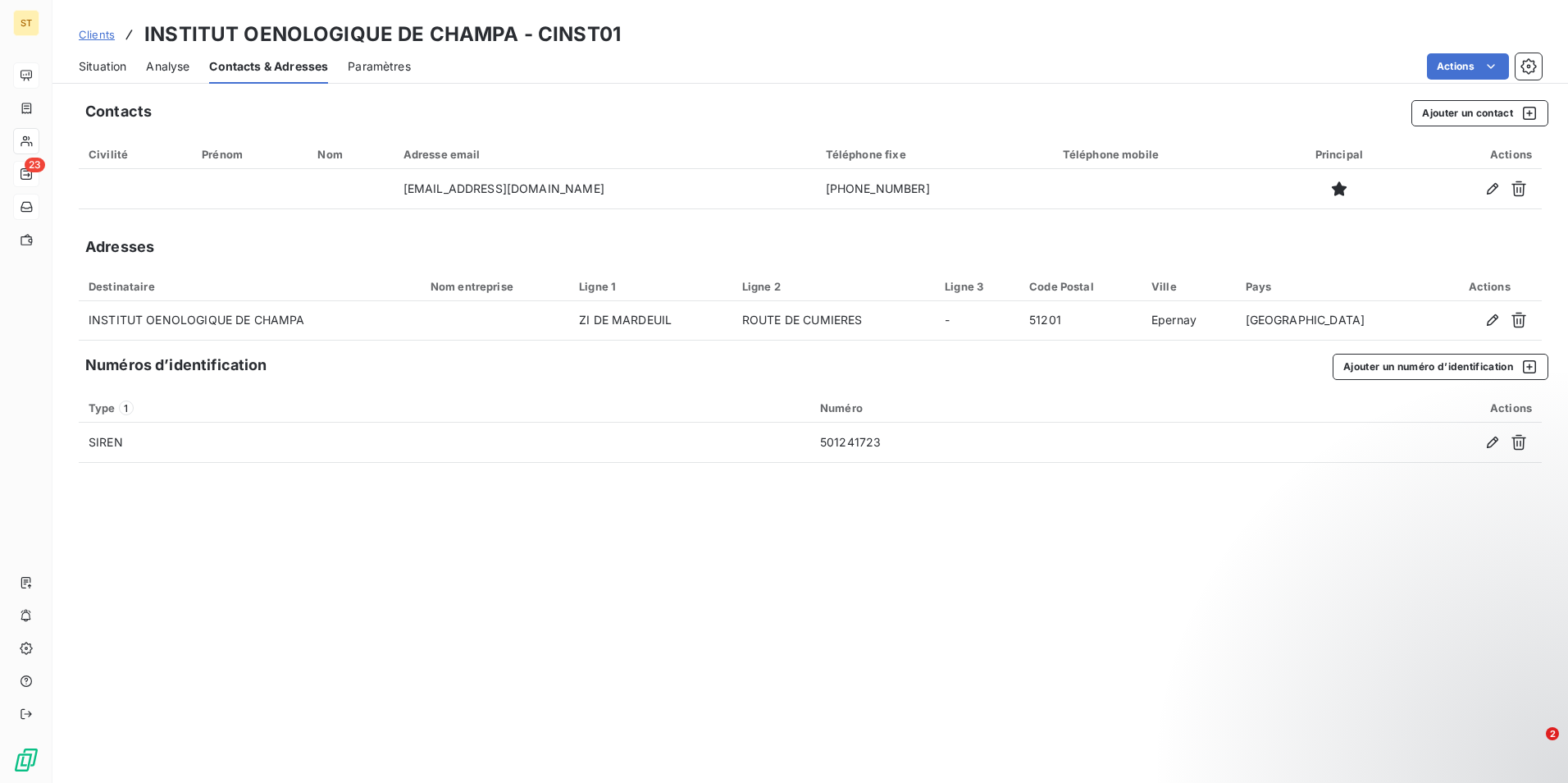
click at [100, 61] on span "Situation" at bounding box center [102, 67] width 47 height 17
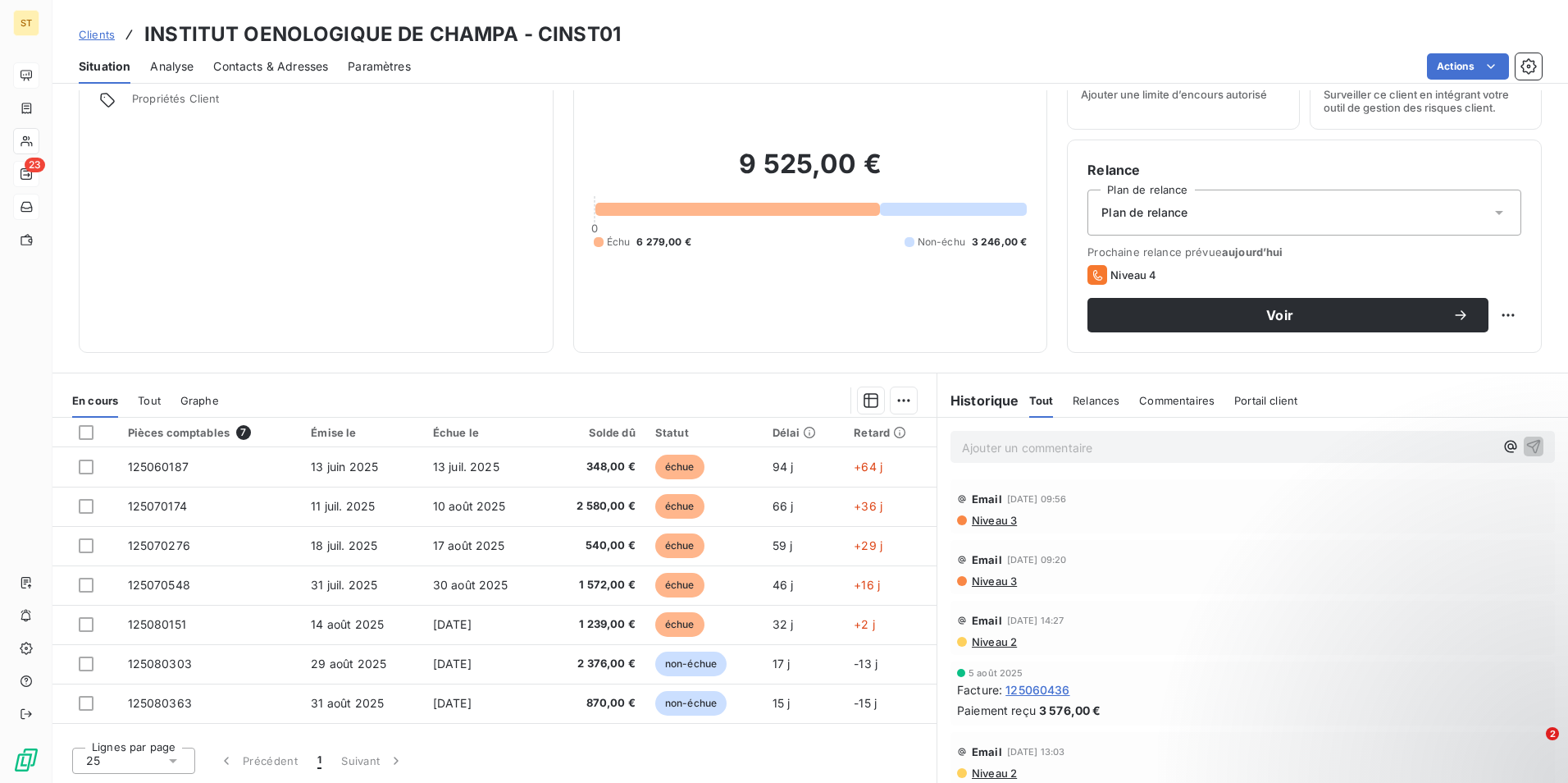
click at [277, 66] on span "Contacts & Adresses" at bounding box center [271, 67] width 115 height 17
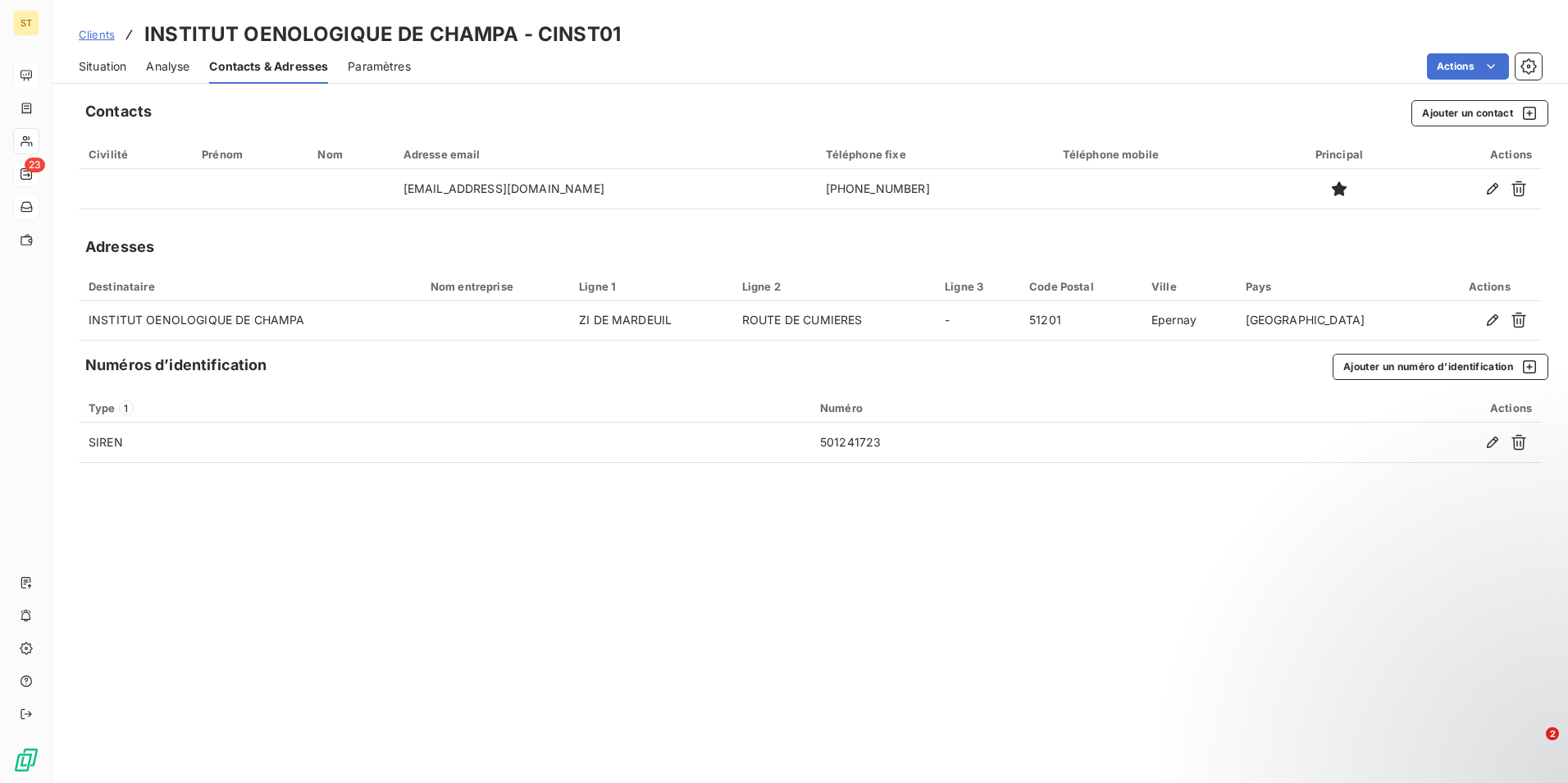
click at [116, 66] on span "Situation" at bounding box center [102, 67] width 47 height 17
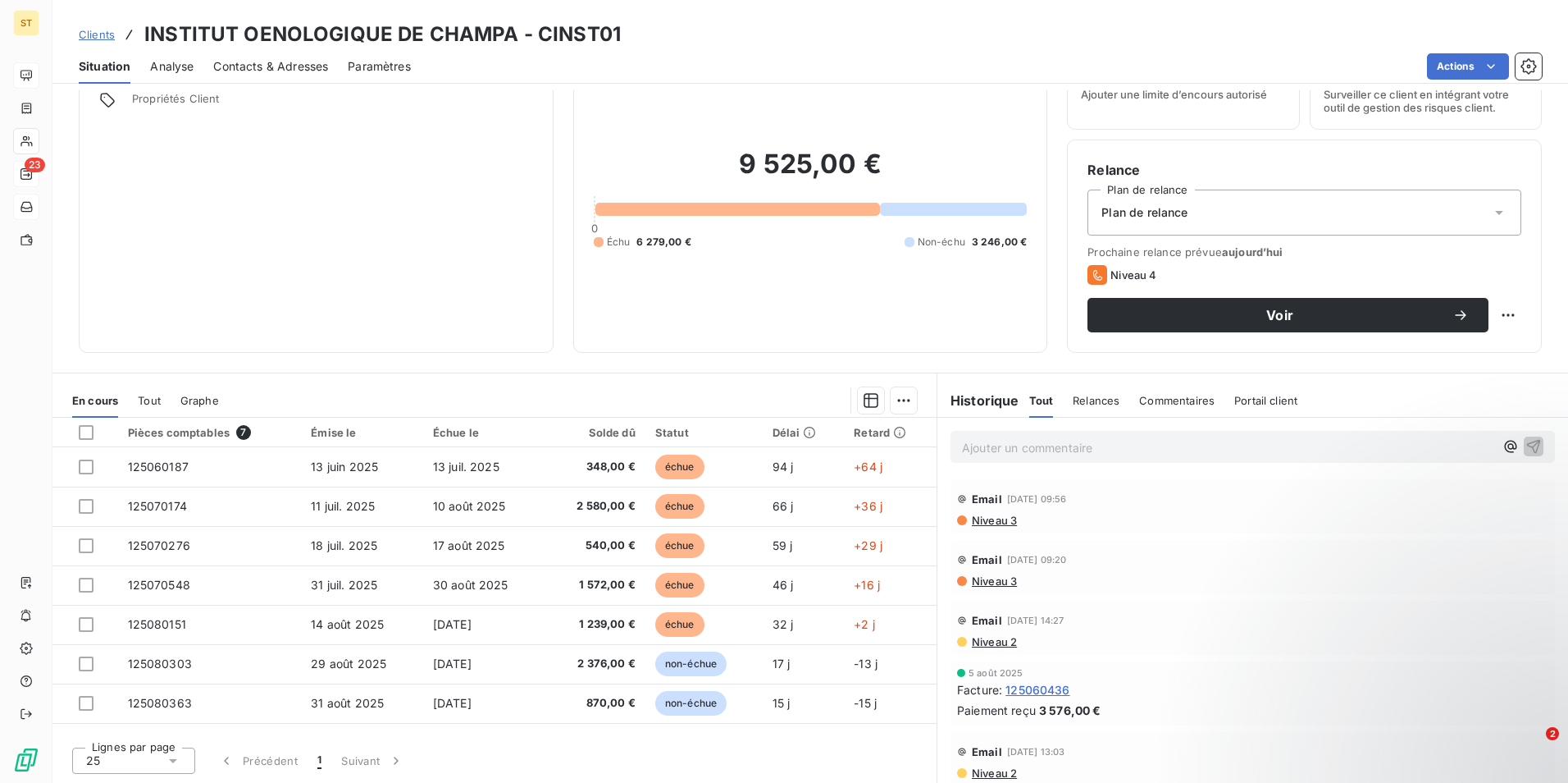
click at [292, 64] on span "Contacts & Adresses" at bounding box center [271, 67] width 115 height 17
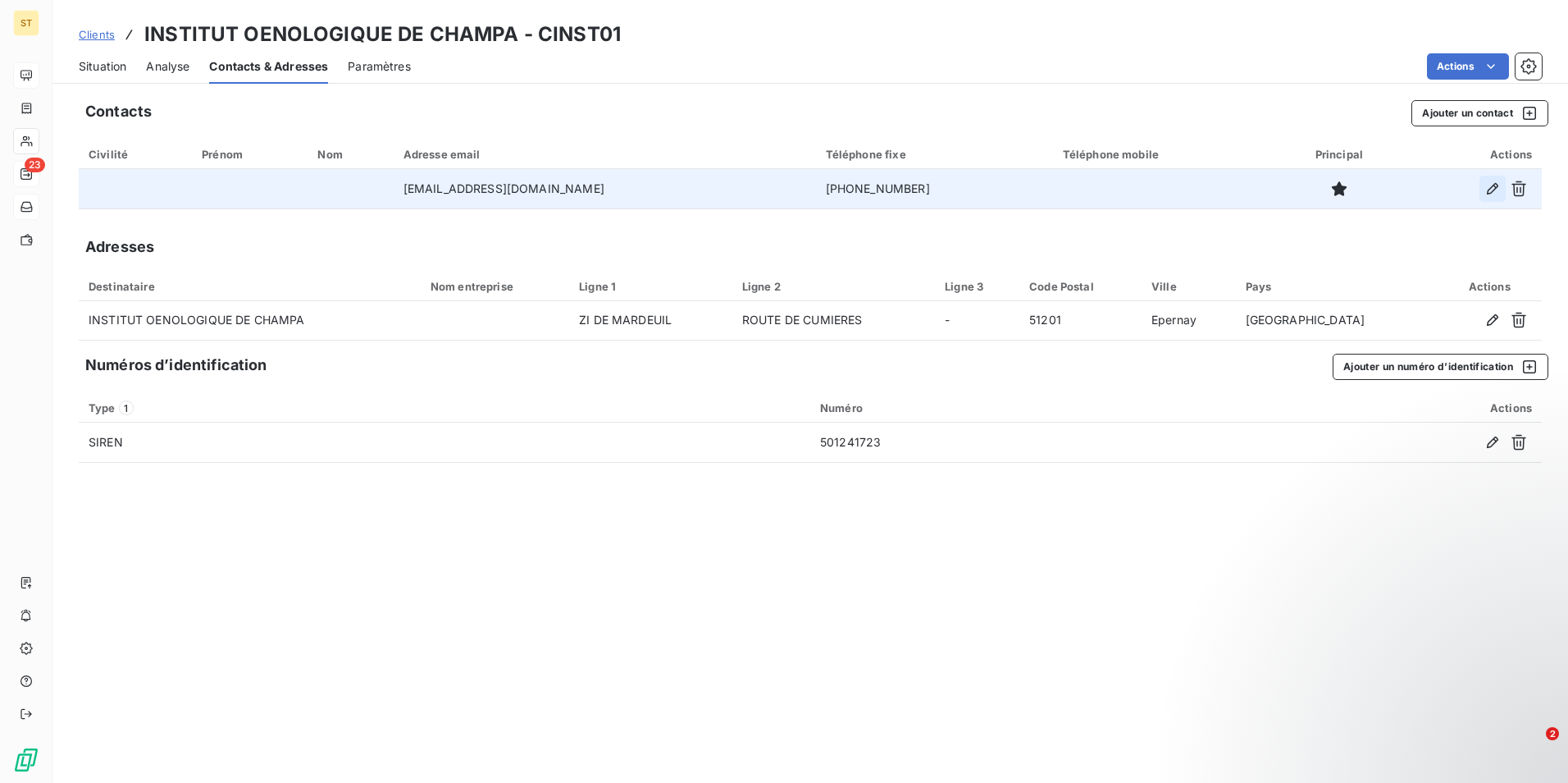
click at [1497, 188] on icon "button" at bounding box center [1493, 188] width 17 height 17
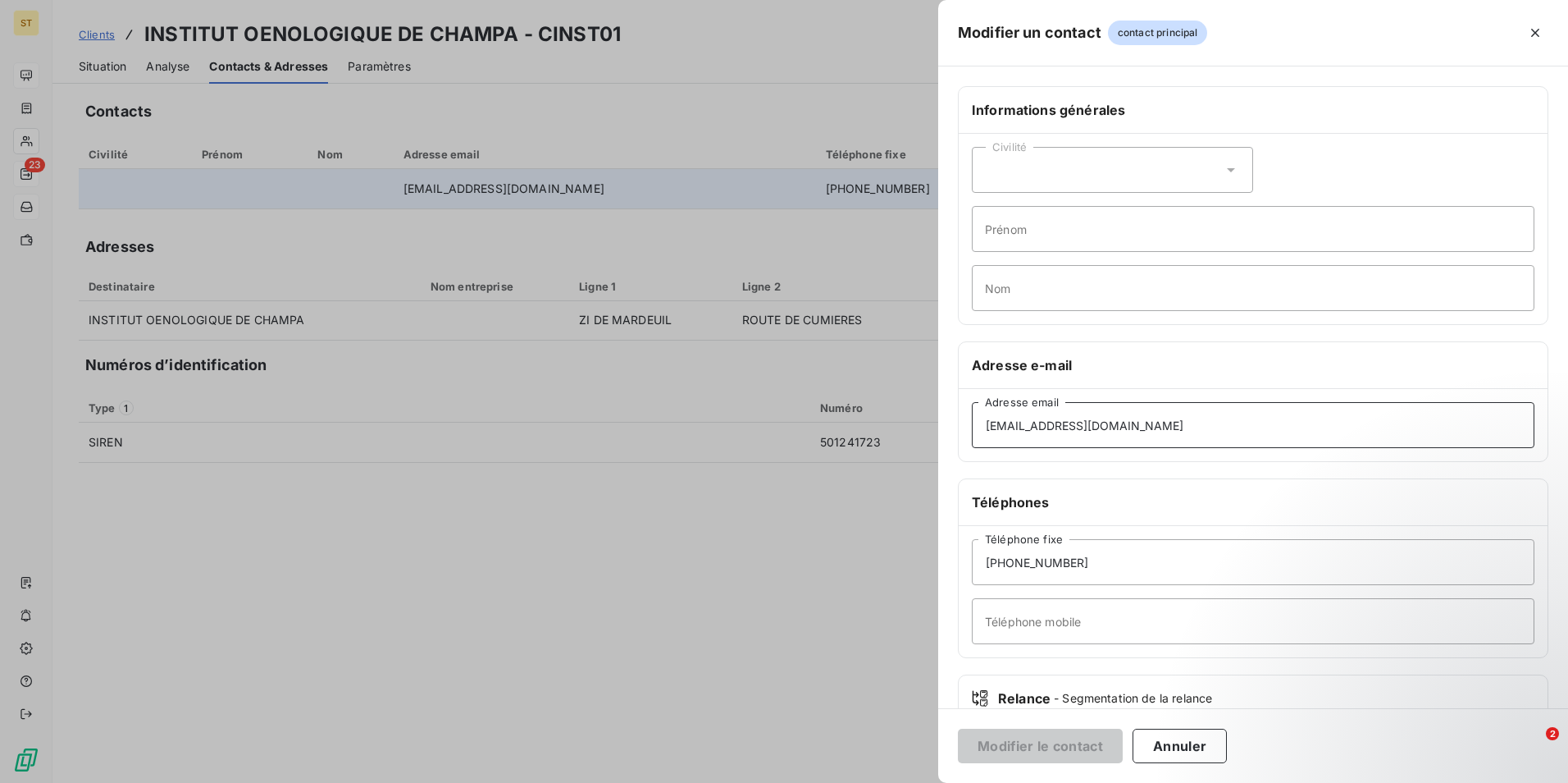
click at [1207, 427] on input "[EMAIL_ADDRESS][DOMAIN_NAME]" at bounding box center [1253, 425] width 563 height 46
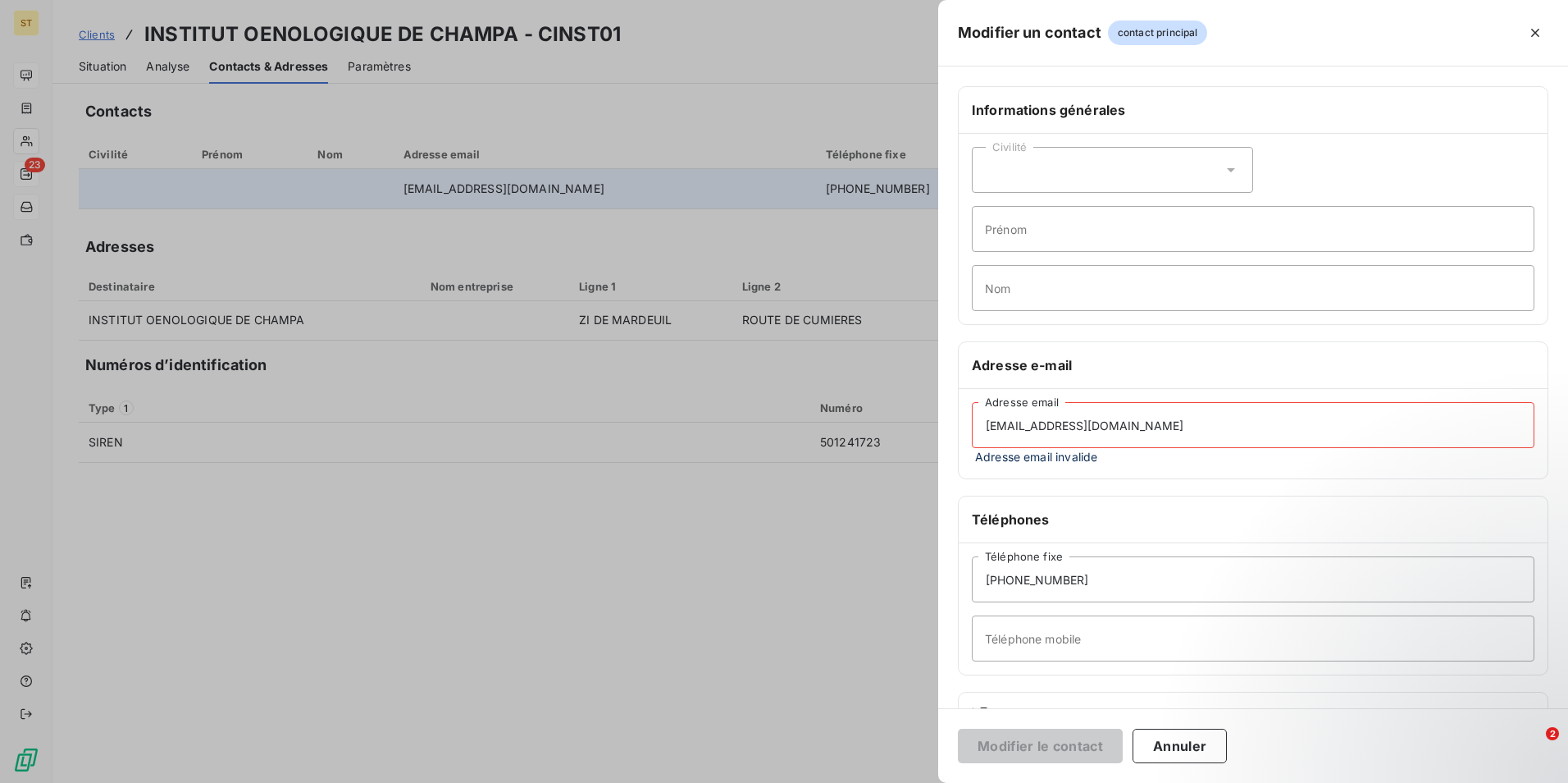
type input "[EMAIL_ADDRESS][DOMAIN_NAME]"
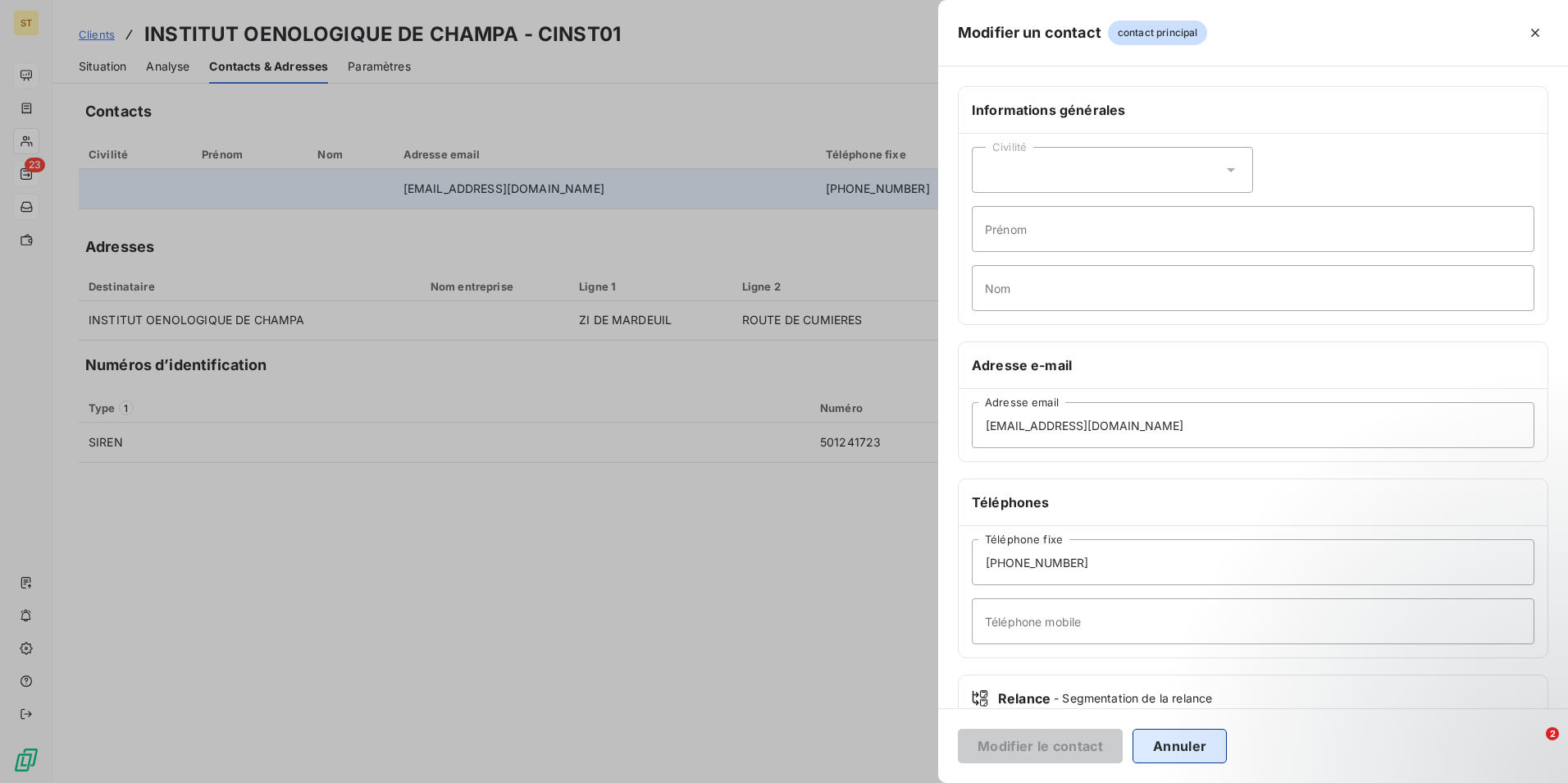
click at [1178, 742] on button "Annuler" at bounding box center [1180, 745] width 95 height 34
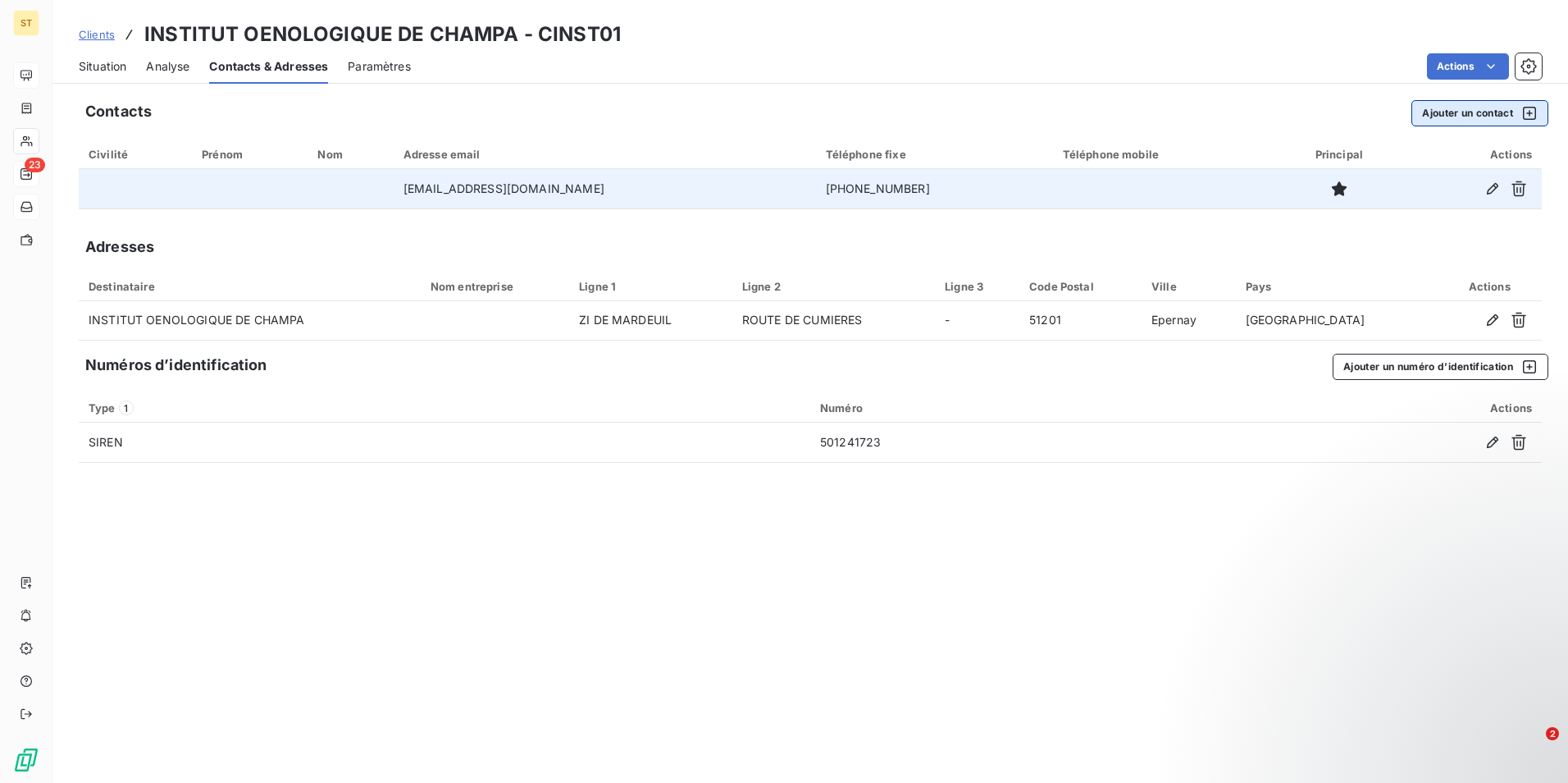
click at [1529, 110] on icon "button" at bounding box center [1529, 113] width 17 height 17
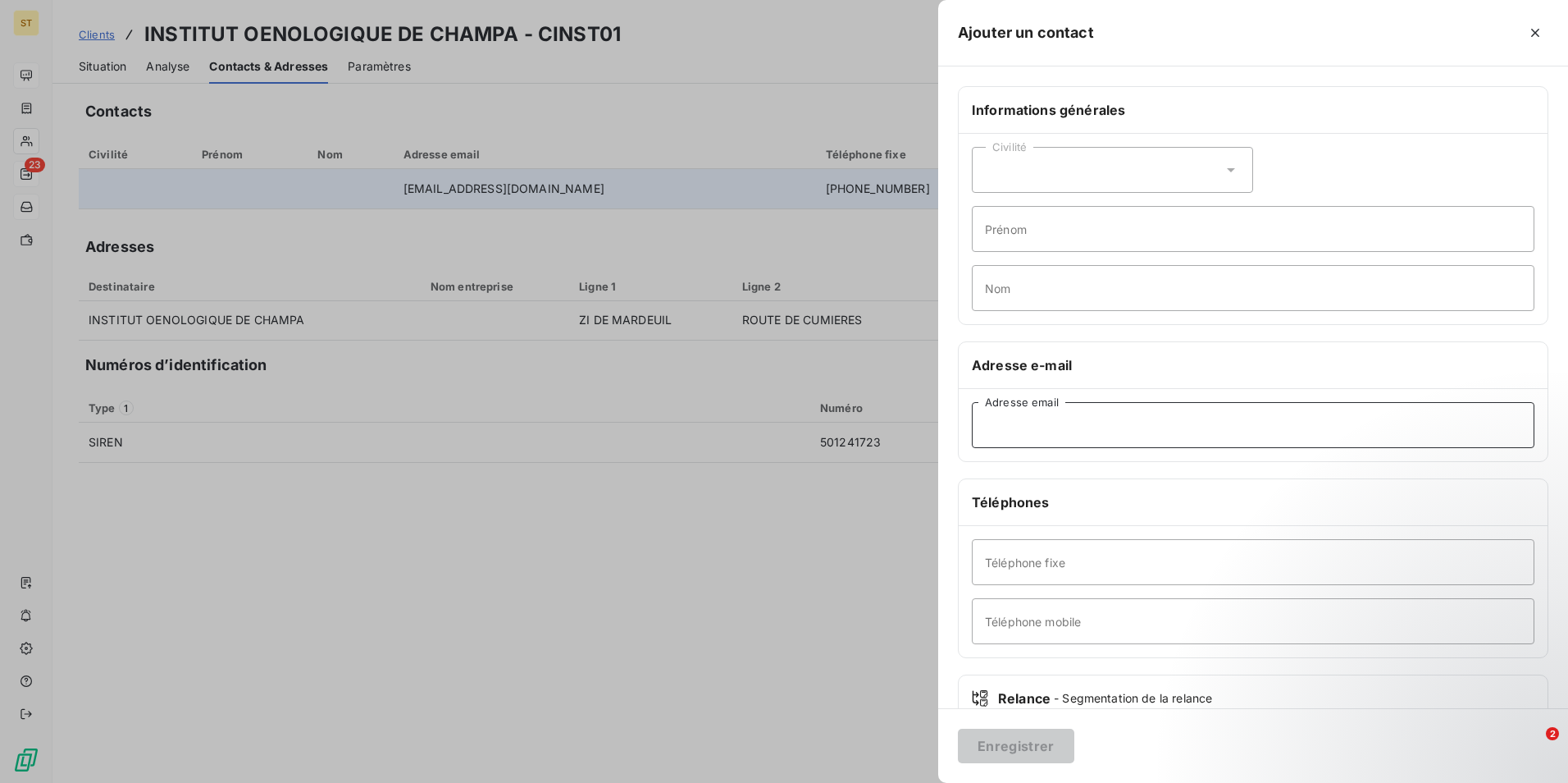
click at [1032, 433] on input "Adresse email" at bounding box center [1253, 425] width 563 height 46
type input "[EMAIL_ADDRESS][DOMAIN_NAME]"
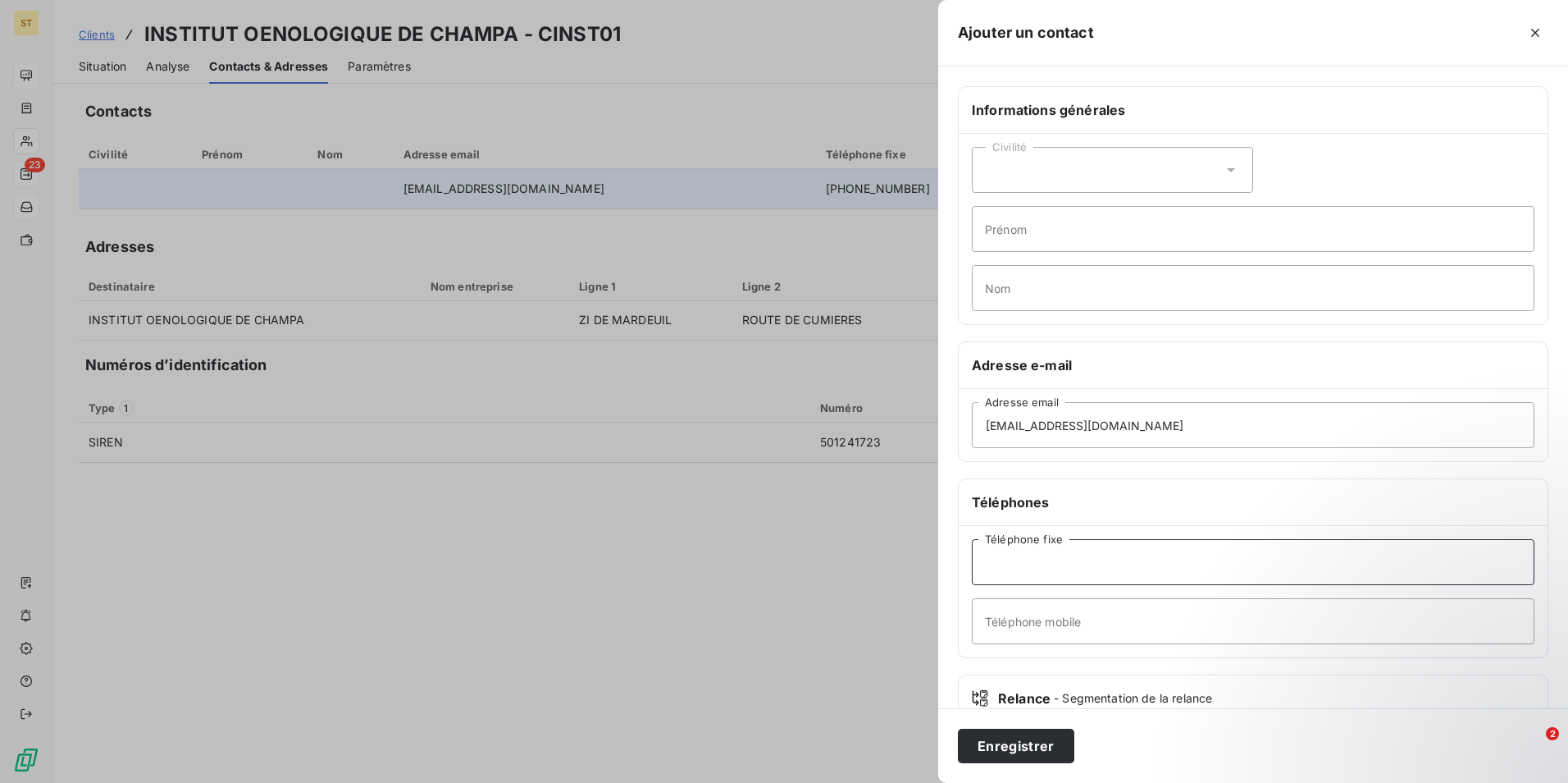
click at [1034, 561] on input "Téléphone fixe" at bounding box center [1253, 562] width 563 height 46
type input "03 26 51 51 76"
click at [1002, 744] on button "Enregistrer" at bounding box center [1016, 745] width 116 height 34
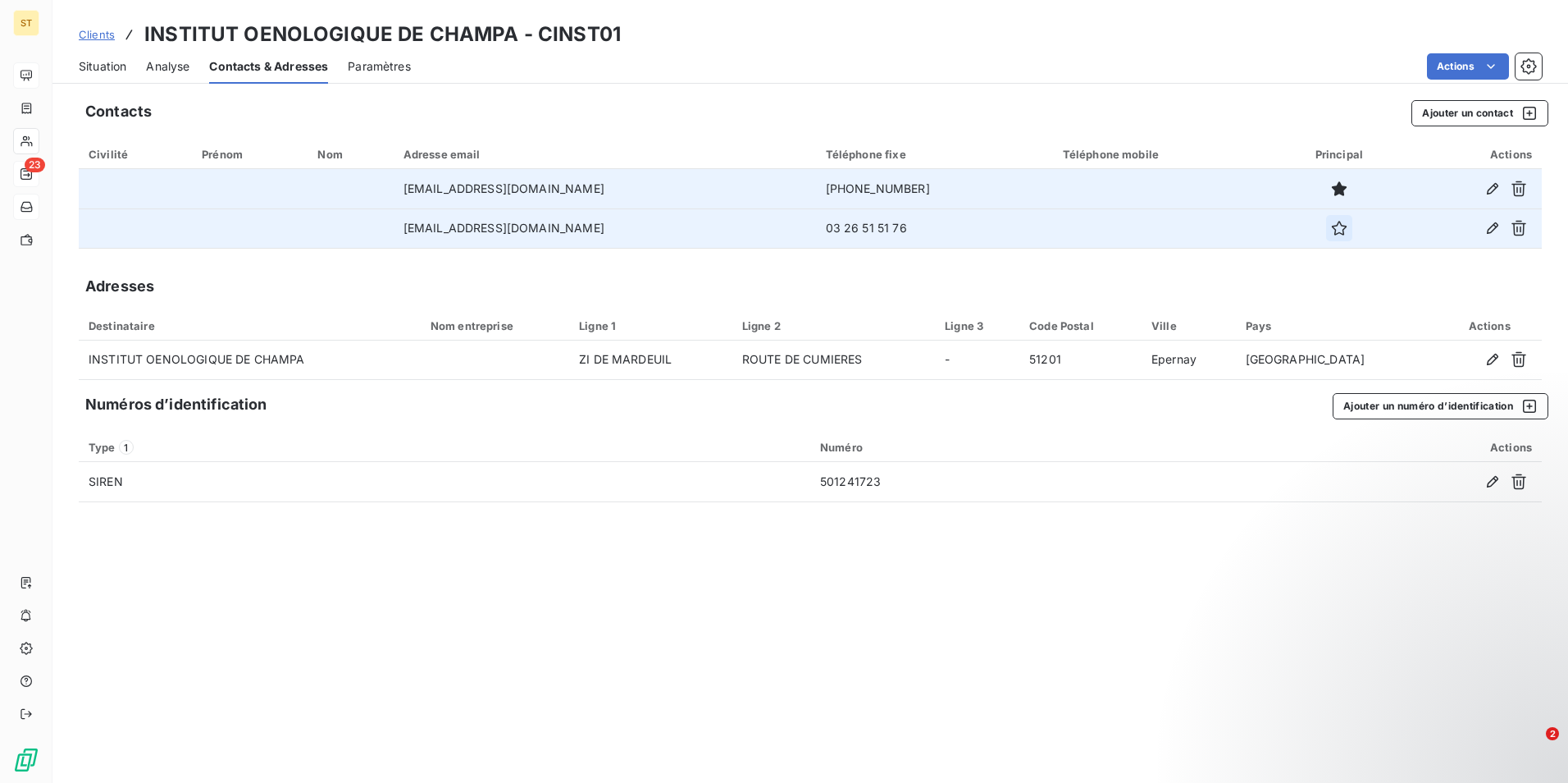
click at [1332, 226] on icon "button" at bounding box center [1339, 228] width 15 height 15
click at [1332, 188] on icon "button" at bounding box center [1339, 188] width 17 height 17
click at [109, 62] on span "Situation" at bounding box center [102, 67] width 47 height 17
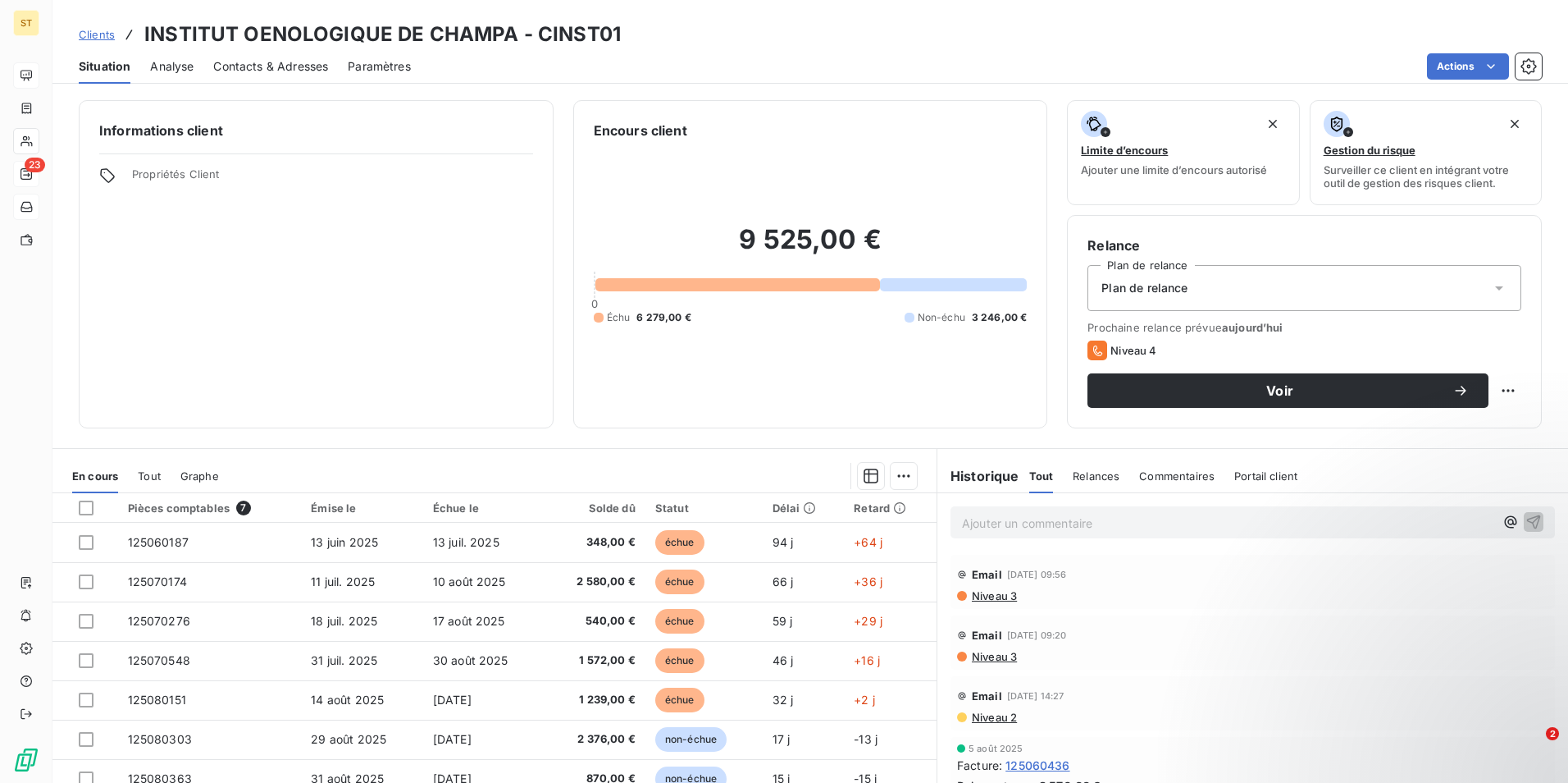
click at [1032, 525] on p "Ajouter un commentaire ﻿" at bounding box center [1228, 523] width 532 height 20
click at [1243, 522] on span "15/09: tel relance, toutes les factures échues seront validées ce jour pour l" at bounding box center [1166, 521] width 408 height 14
click at [1372, 517] on p "15/09: tel relance, toutes les factures échues sont validées ce jour pour l" at bounding box center [1228, 523] width 532 height 19
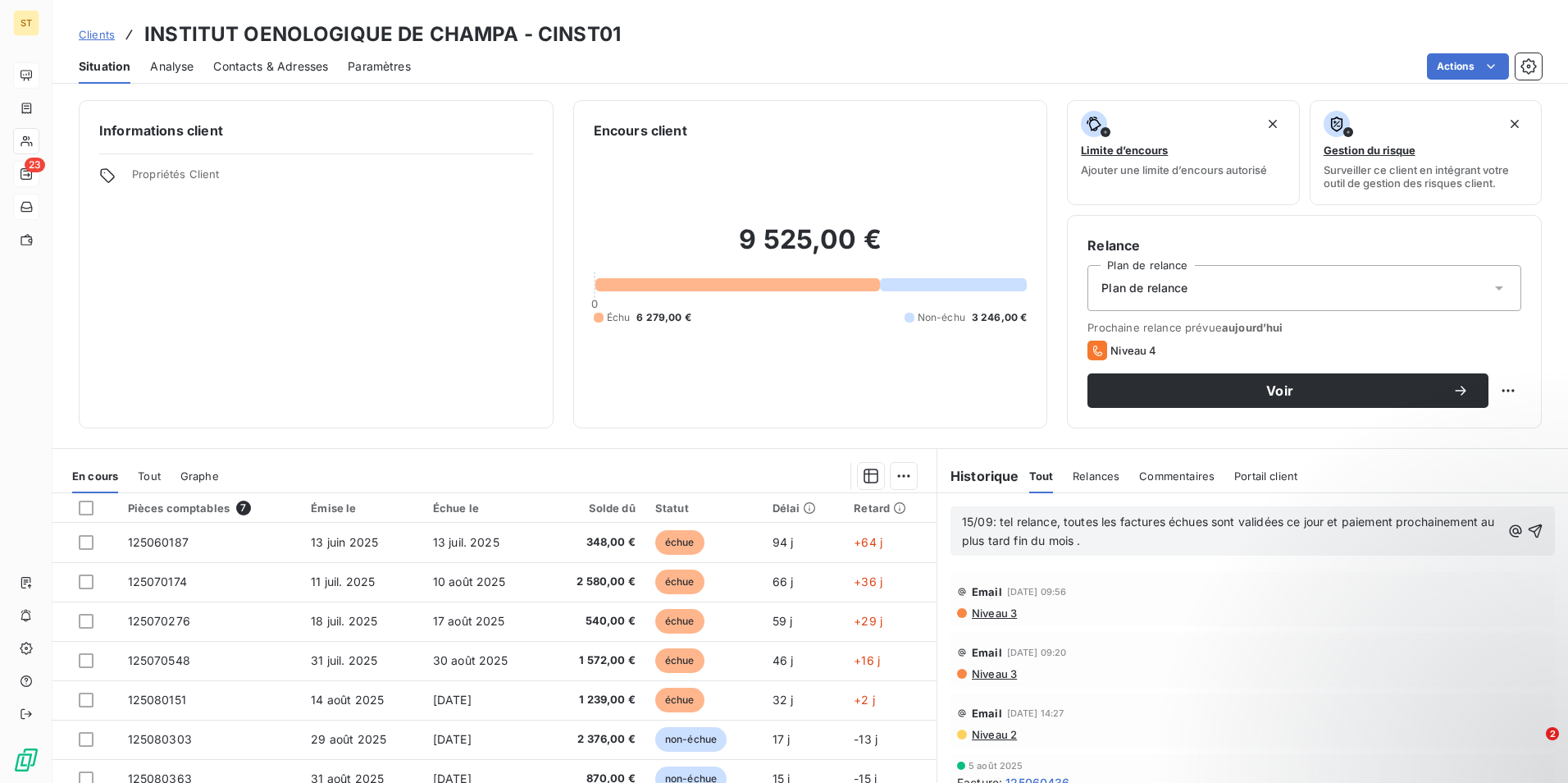
click at [1394, 522] on span "15/09: tel relance, toutes les factures échues sont validées ce jour et paiemen…" at bounding box center [1230, 530] width 537 height 32
click at [1529, 528] on icon "button" at bounding box center [1536, 532] width 14 height 14
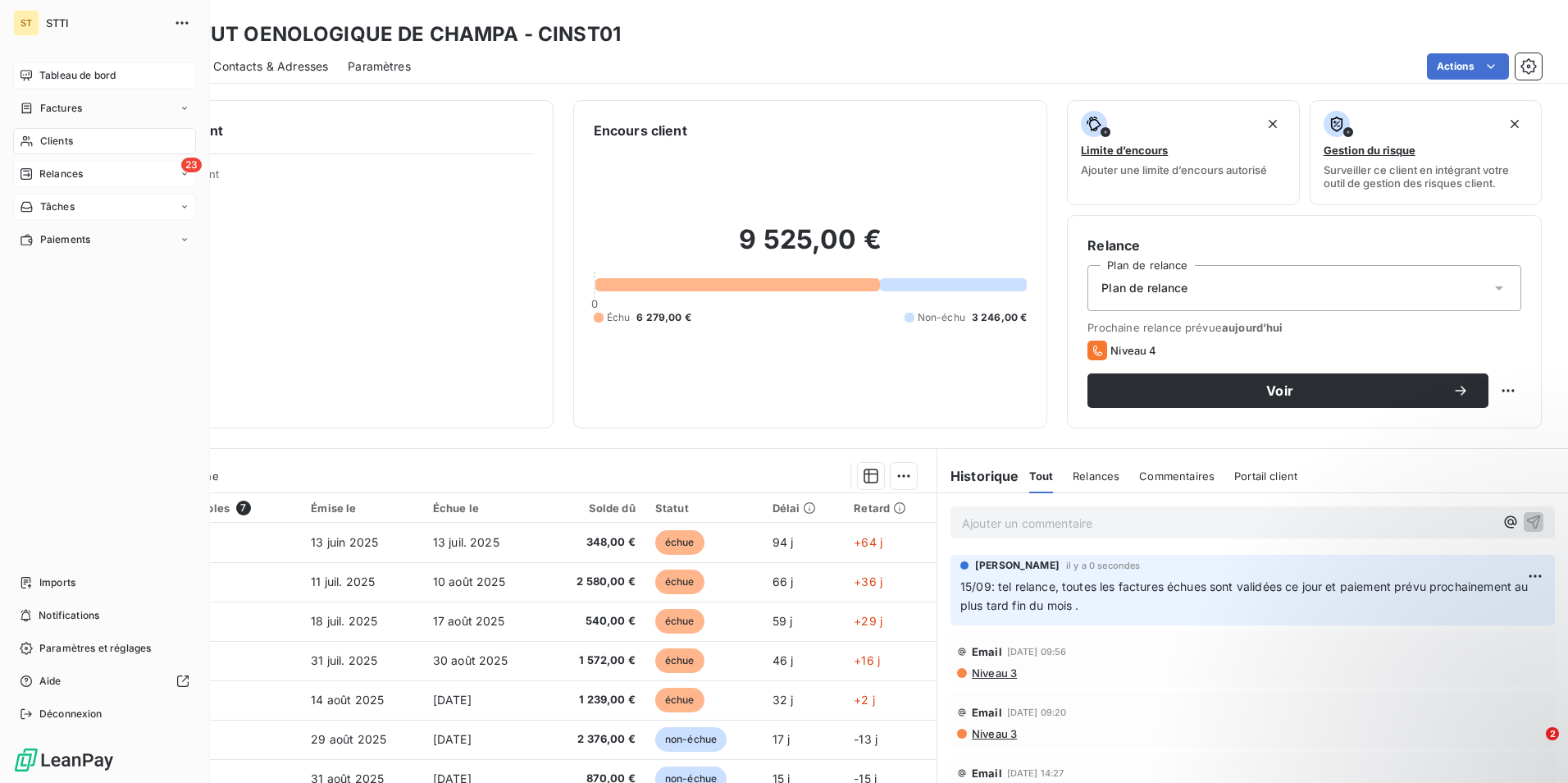
click at [53, 173] on span "Relances" at bounding box center [61, 173] width 44 height 15
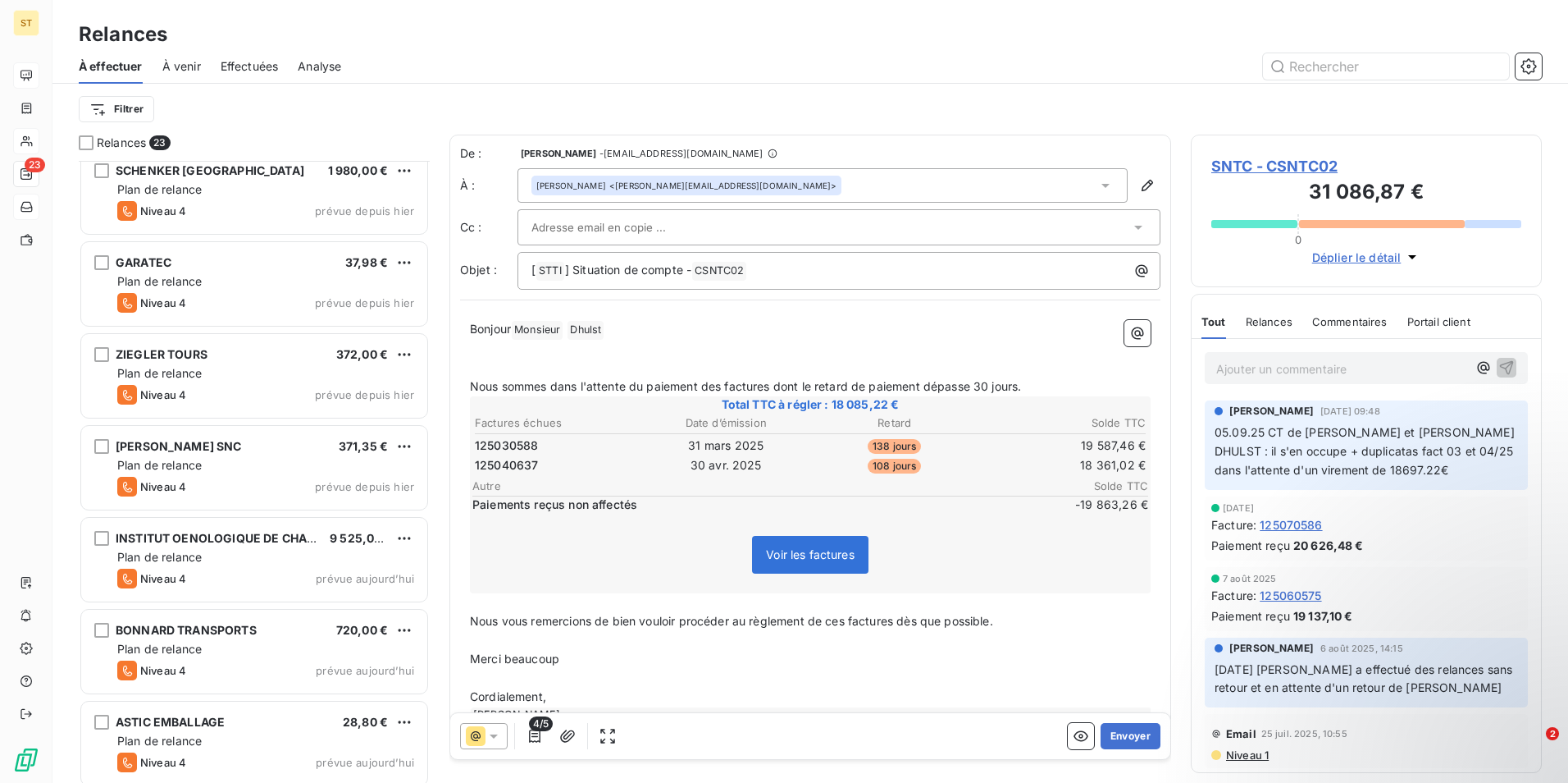
scroll to position [1492, 0]
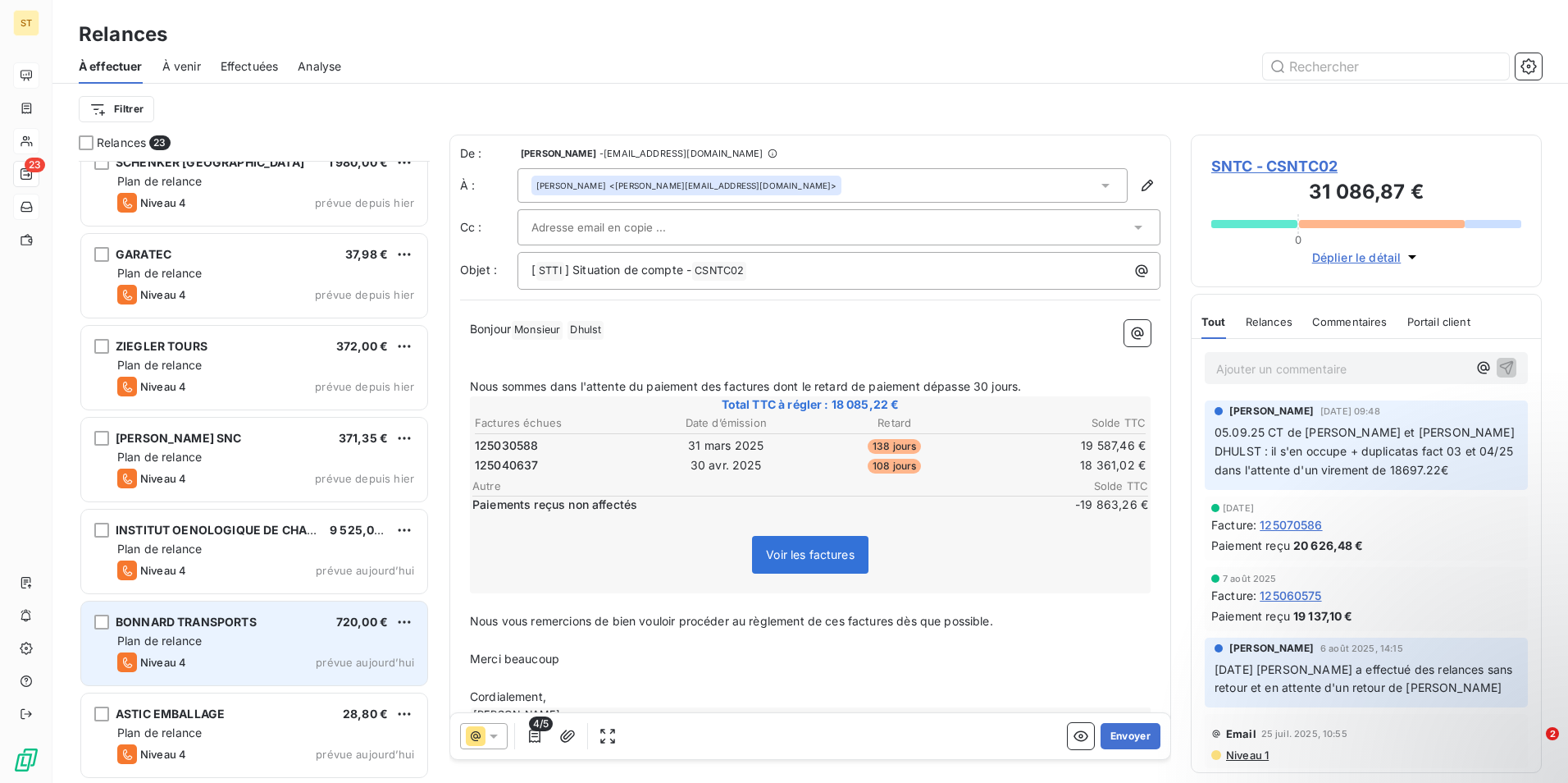
click at [235, 617] on span "BONNARD TRANSPORTS" at bounding box center [186, 622] width 141 height 14
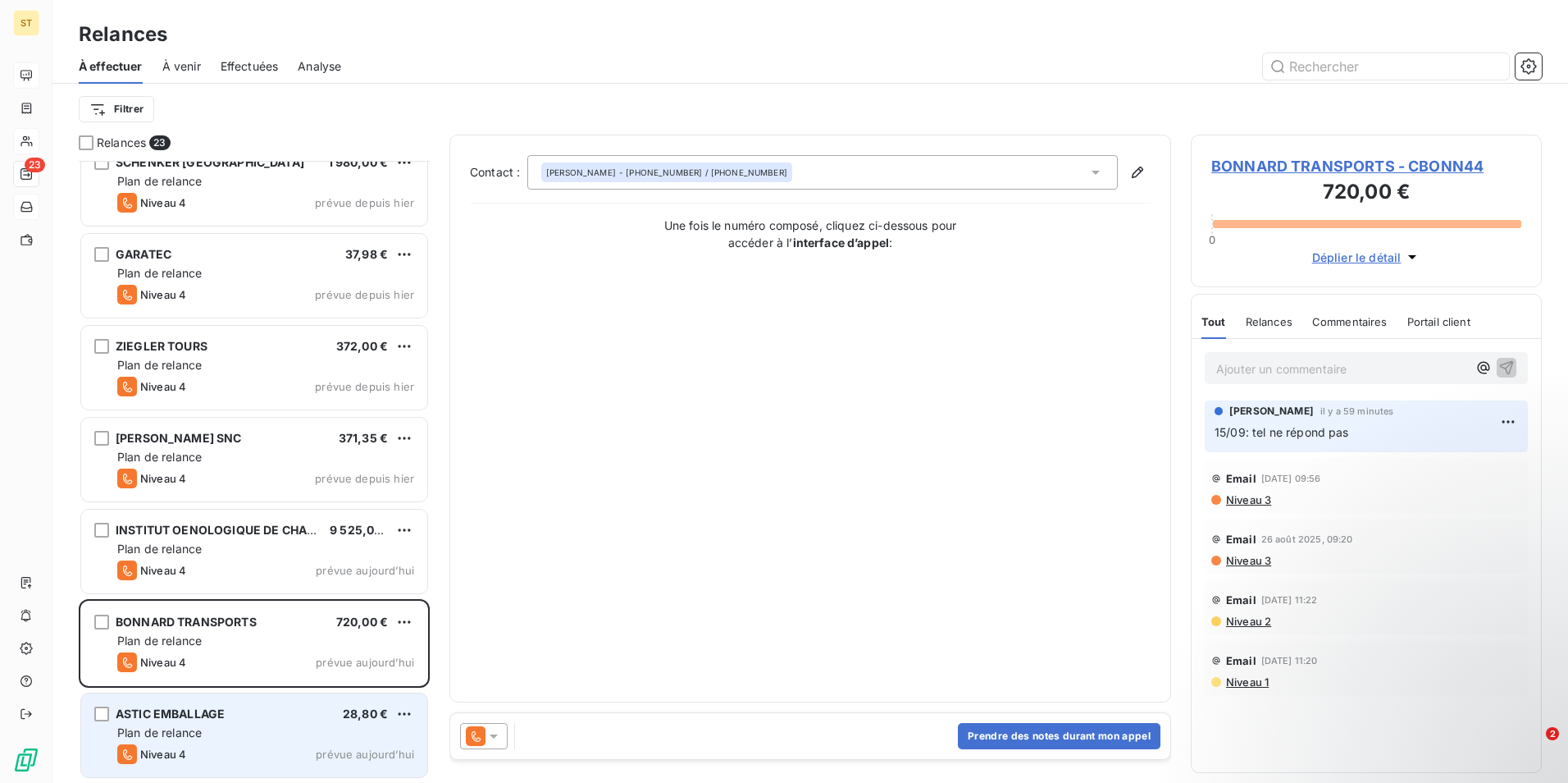
click at [170, 746] on div "Niveau 4" at bounding box center [151, 754] width 69 height 19
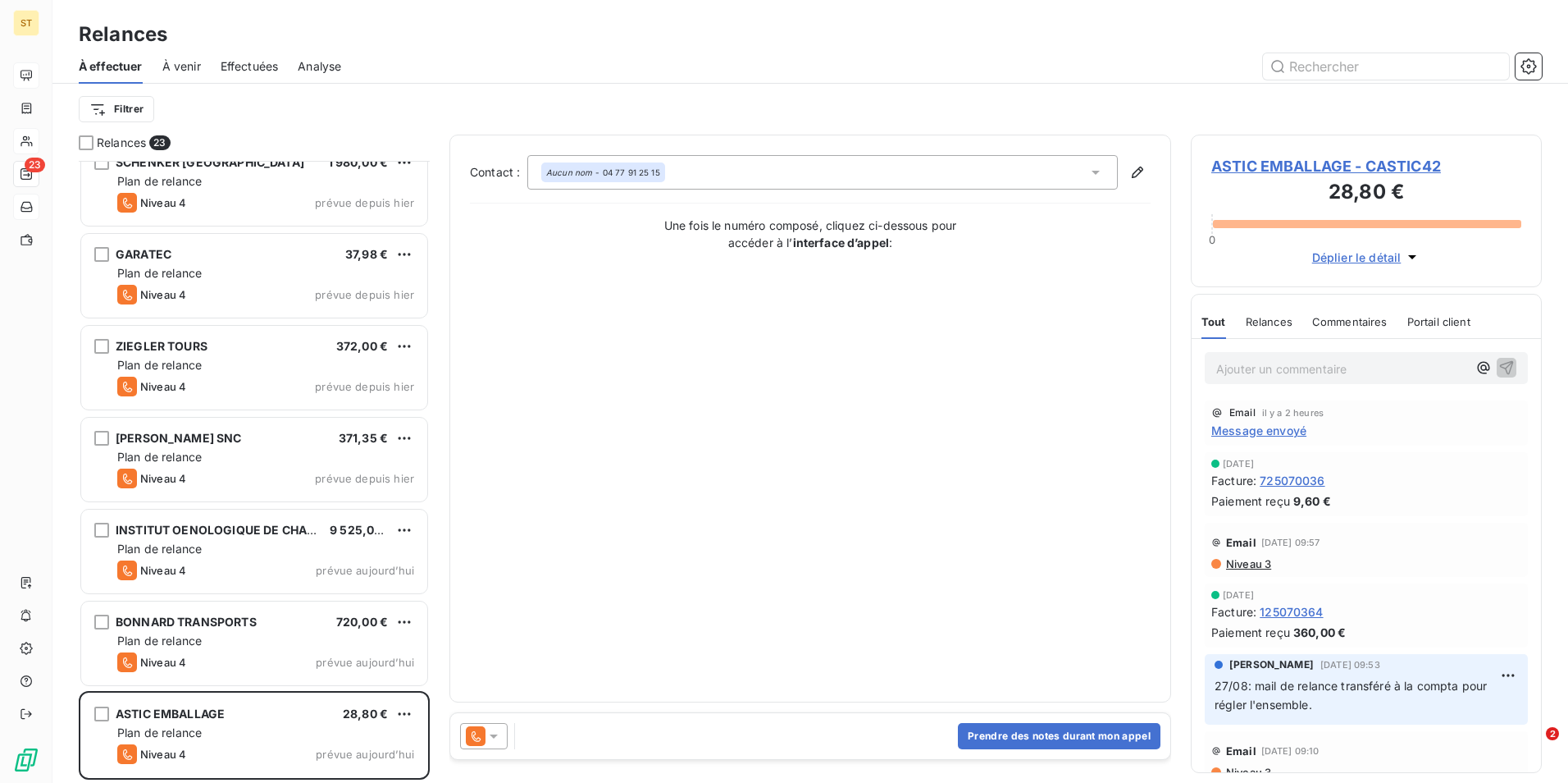
click at [1260, 165] on span "ASTIC EMBALLAGE - CASTIC42" at bounding box center [1367, 166] width 310 height 22
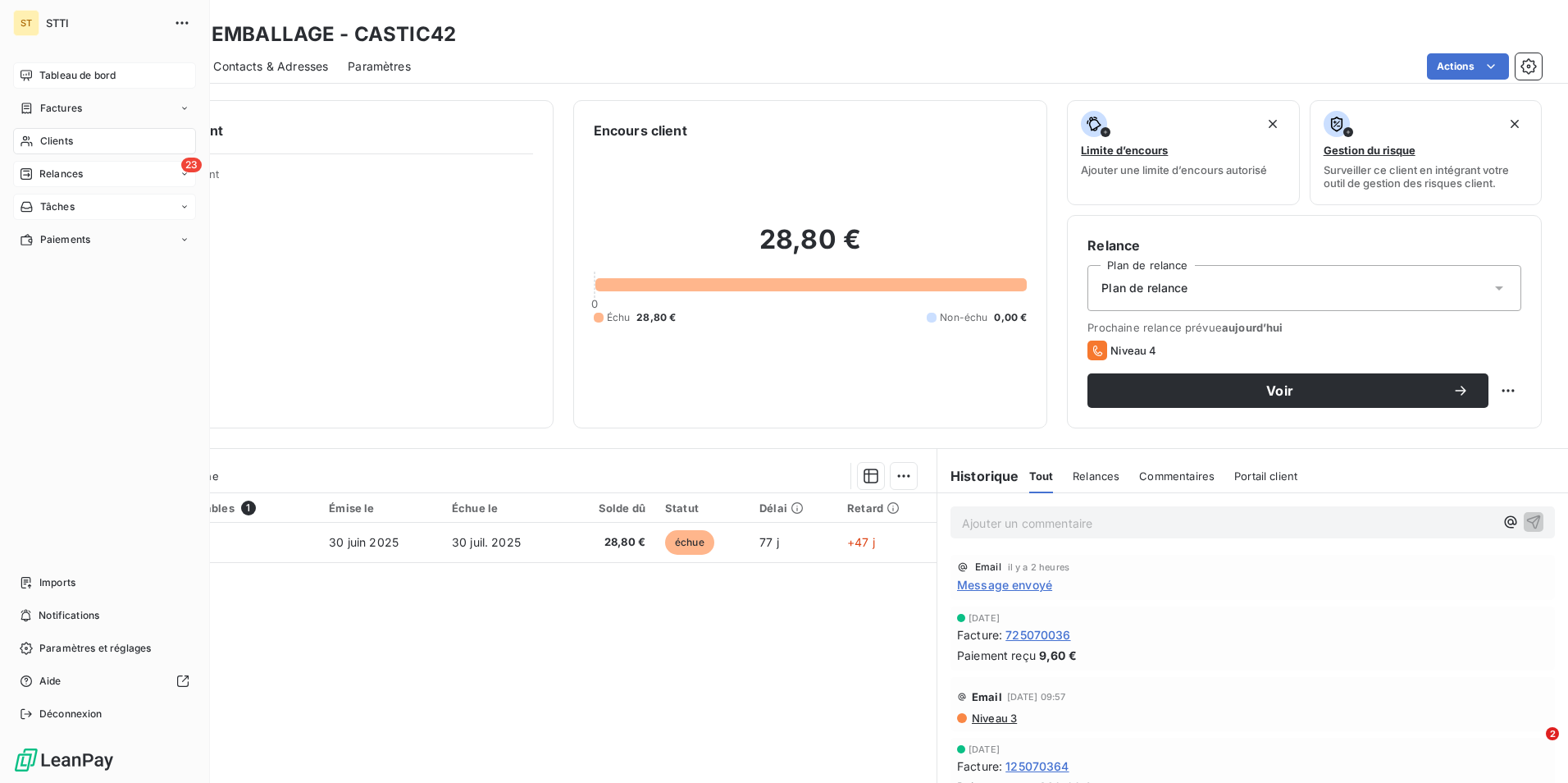
click at [94, 174] on div "23 Relances" at bounding box center [104, 174] width 183 height 26
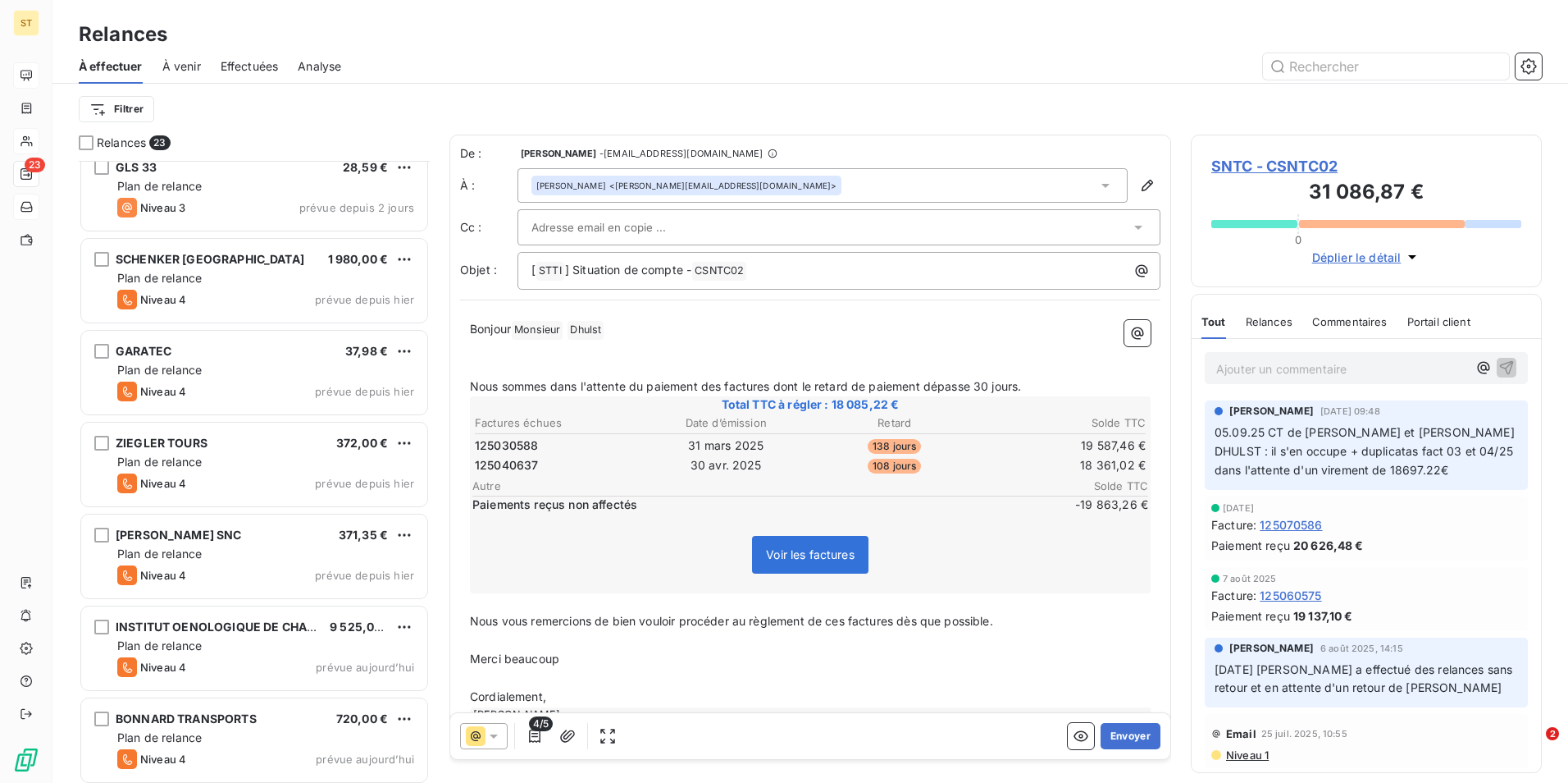
scroll to position [1478, 0]
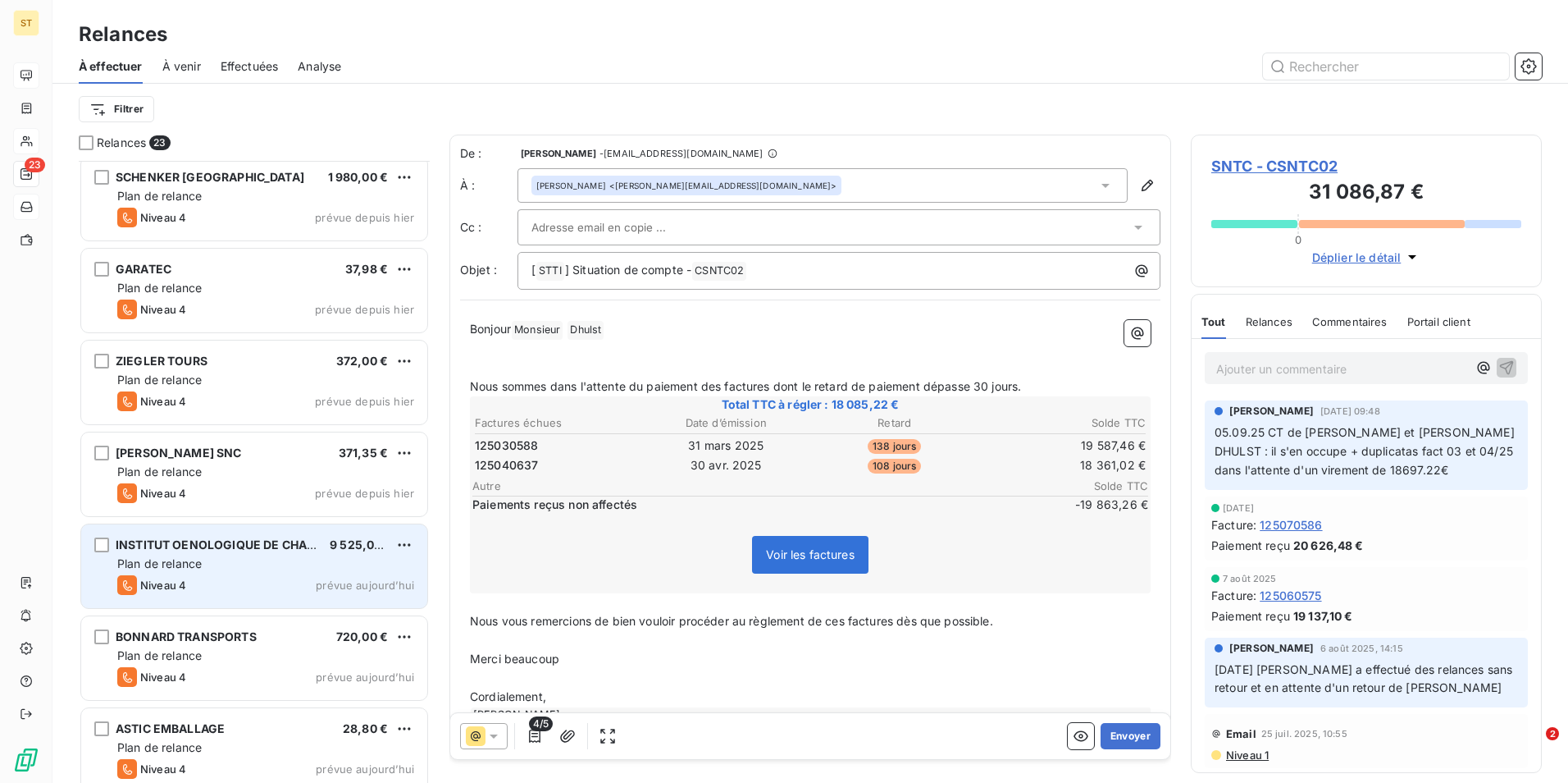
click at [232, 575] on div "Niveau 4 prévue aujourd’hui" at bounding box center [265, 585] width 297 height 19
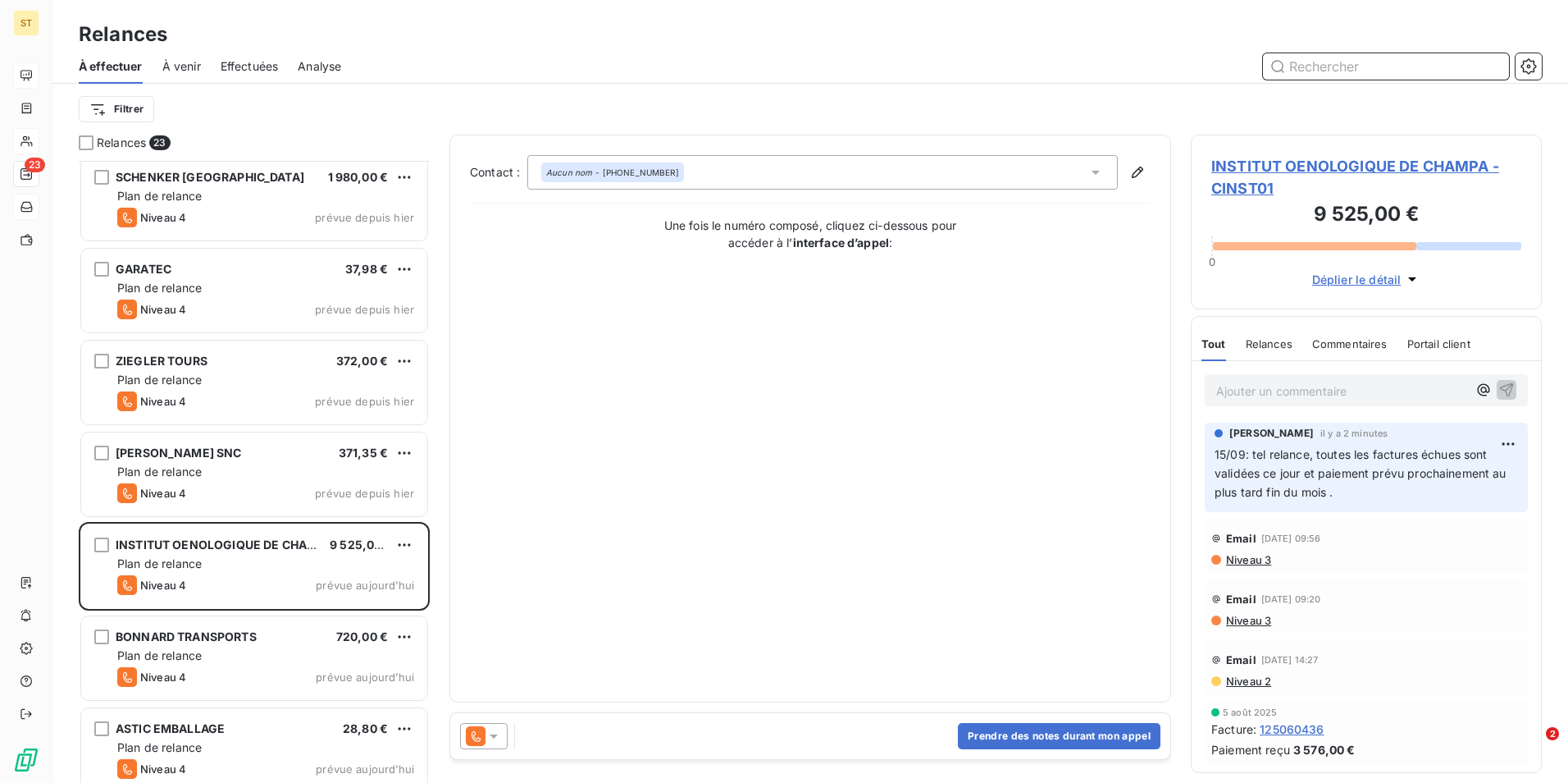
click at [1332, 69] on input "text" at bounding box center [1386, 67] width 246 height 26
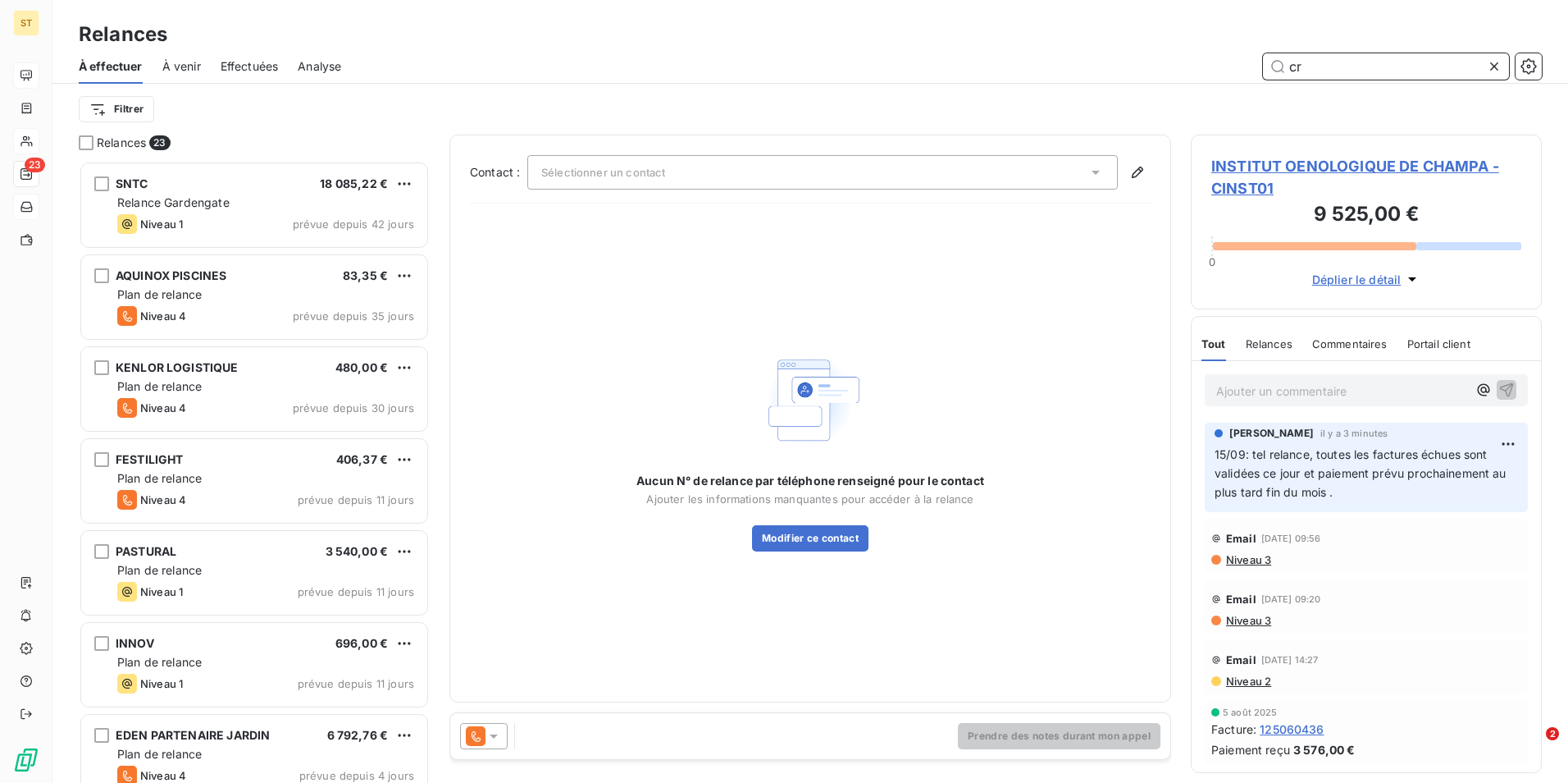
scroll to position [610, 339]
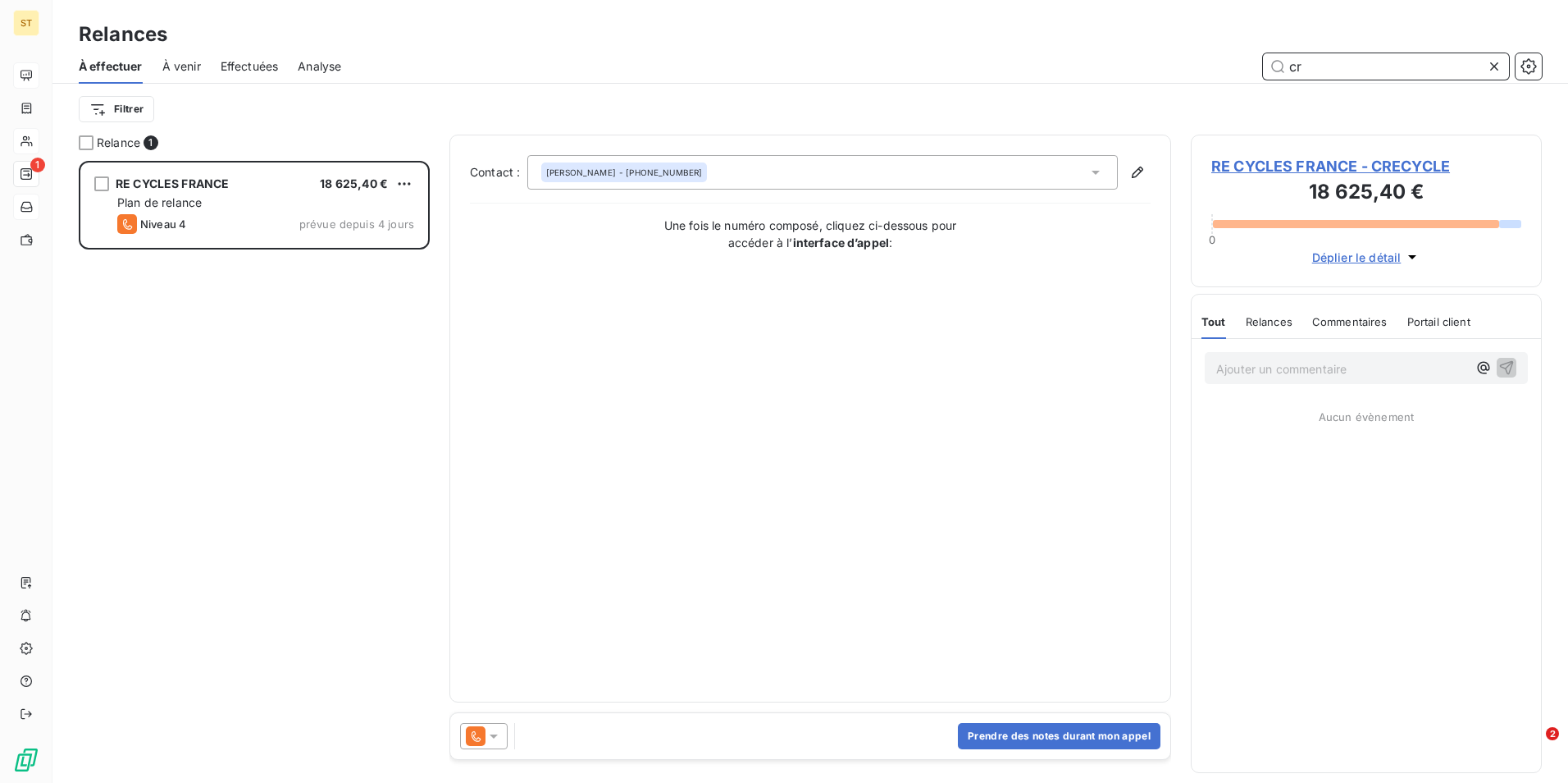
scroll to position [610, 339]
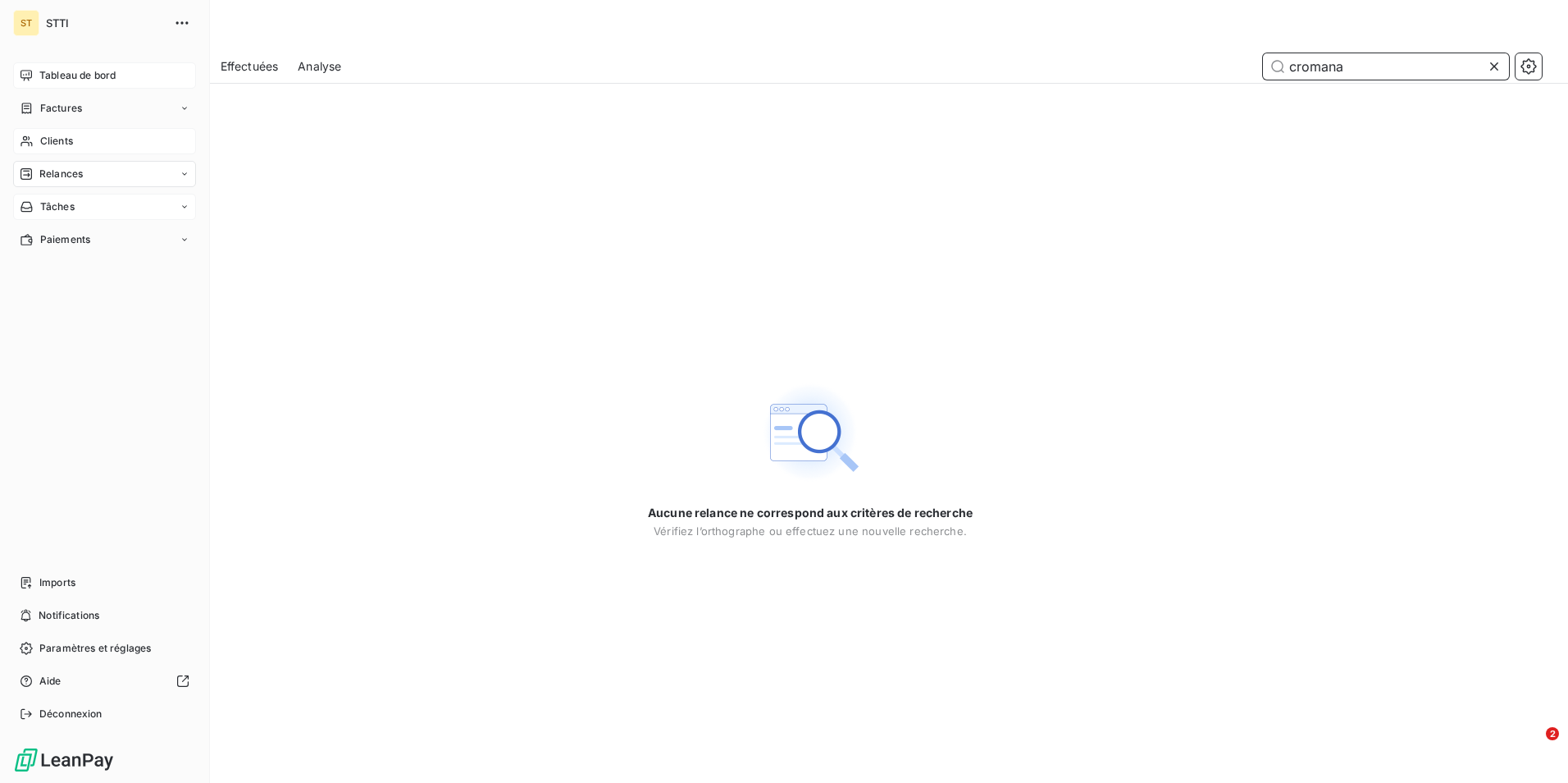
type input "cromana"
click at [63, 138] on span "Clients" at bounding box center [56, 141] width 32 height 15
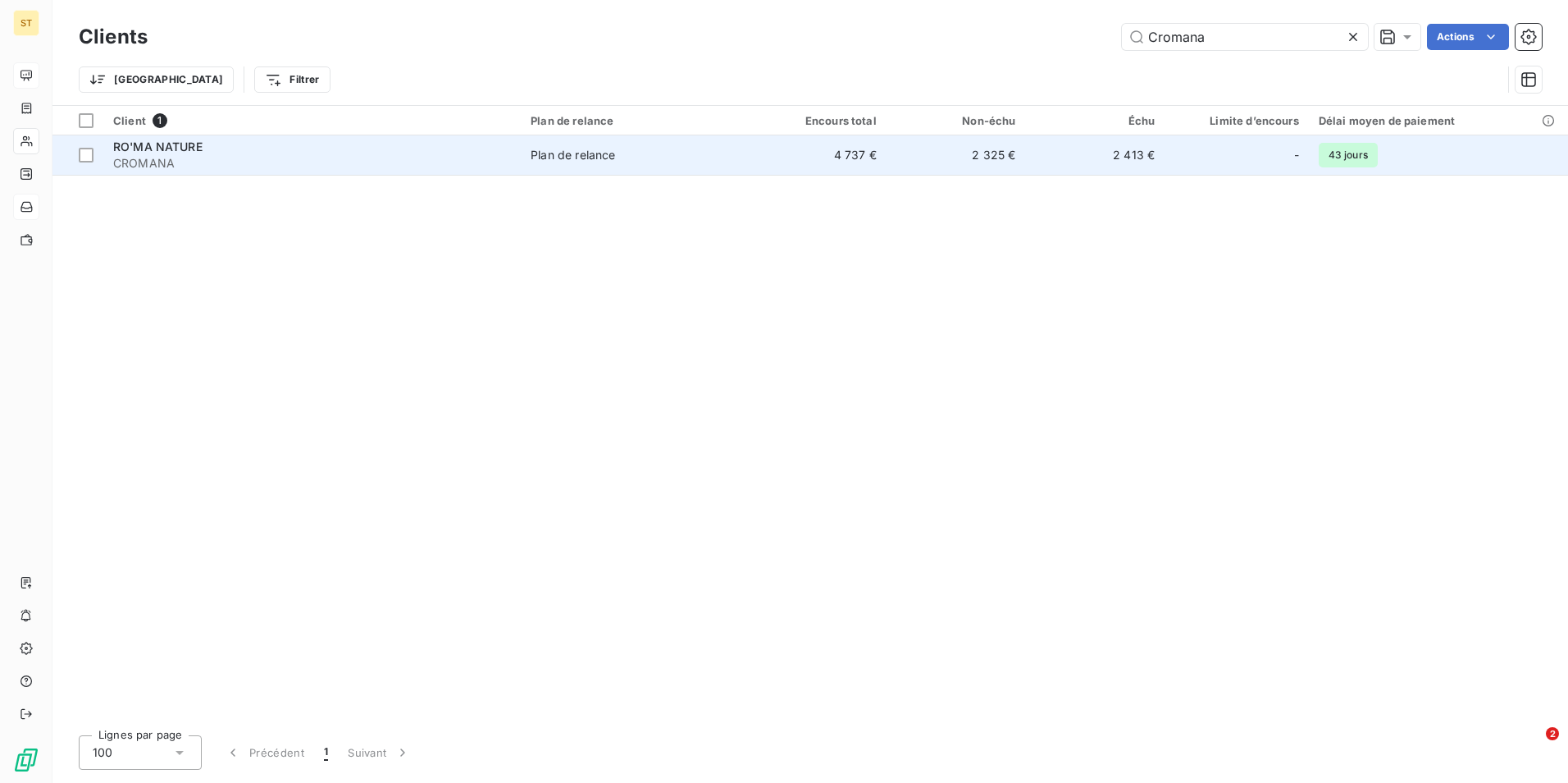
type input "Cromana"
click at [437, 147] on div "RO'MA NATURE" at bounding box center [312, 146] width 397 height 17
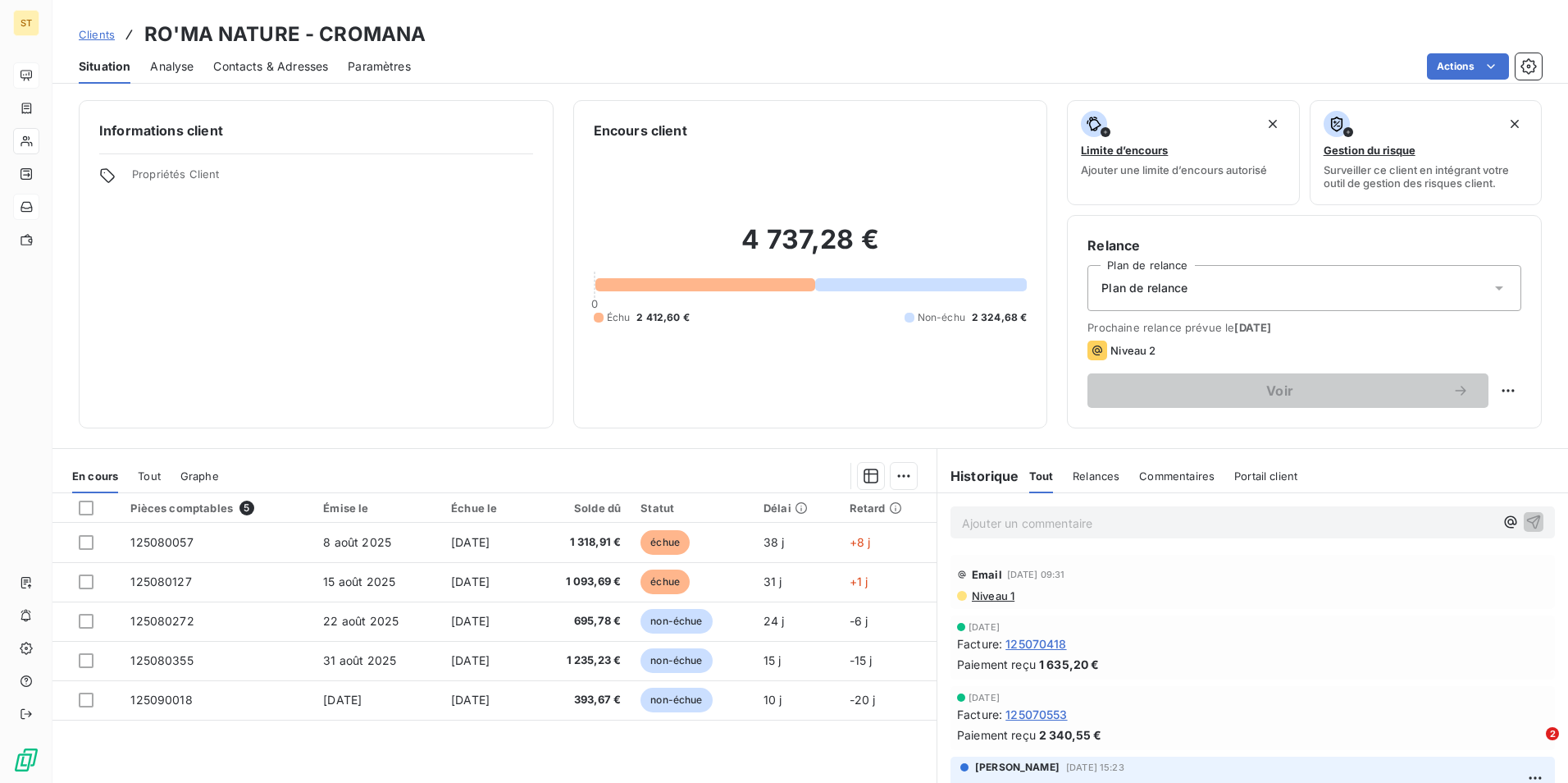
click at [1017, 509] on div "Ajouter un commentaire ﻿" at bounding box center [1253, 522] width 604 height 32
click at [1018, 518] on p "Ajouter un commentaire ﻿" at bounding box center [1228, 523] width 532 height 20
click at [1306, 522] on span "15/09: le client me confirme que les factures ont bien été payée le 12/09." at bounding box center [1162, 521] width 400 height 14
click at [1526, 518] on icon "button" at bounding box center [1534, 521] width 17 height 17
